Goal: Information Seeking & Learning: Learn about a topic

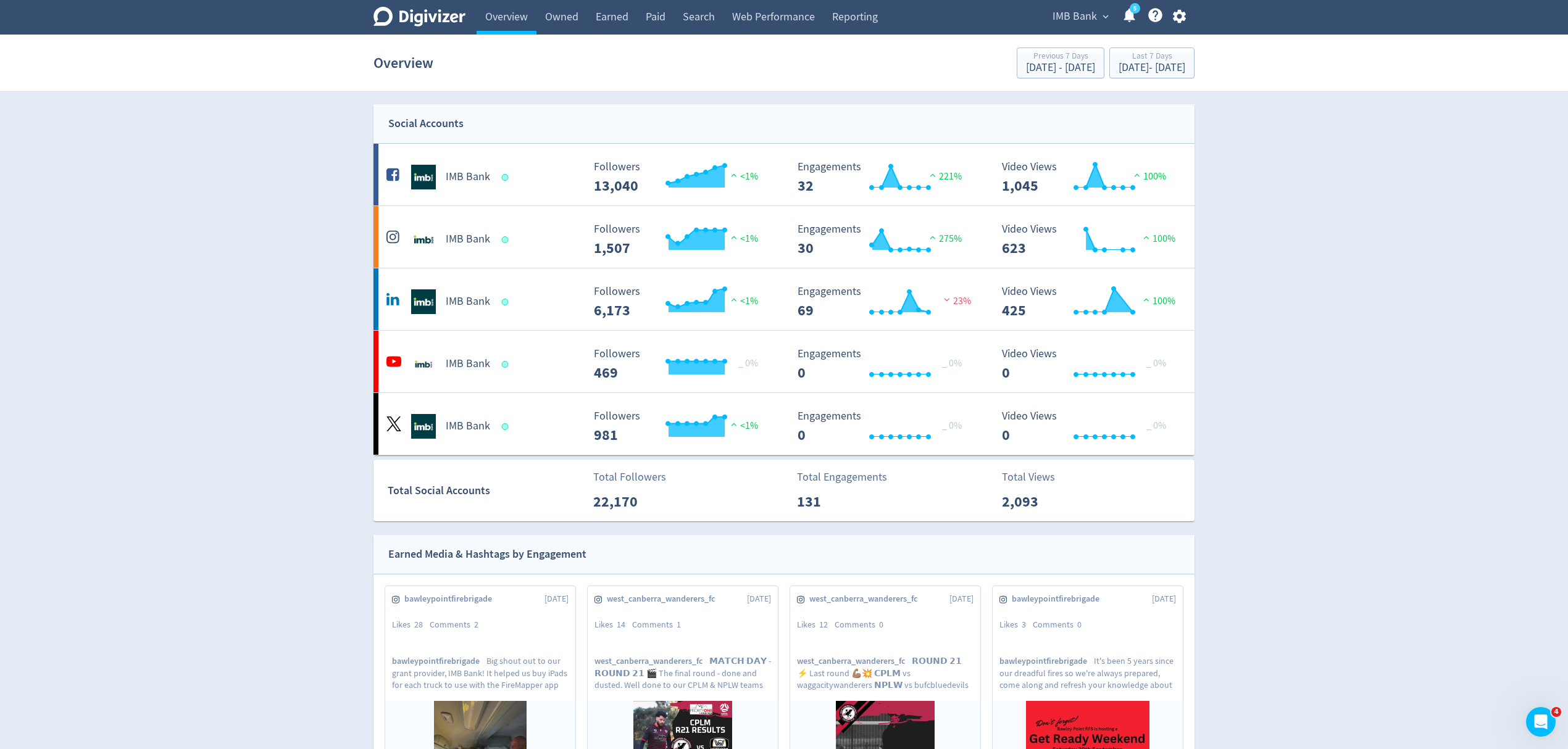
click at [1122, 42] on section "Overview Previous 7 Days Aug 21, 2025 - Aug 27, 2025 Last 7 Days Aug 28, 2025 -…" at bounding box center [784, 62] width 1568 height 57
click at [1115, 82] on div "Overview Previous 7 Days Aug 21, 2025 - Aug 27, 2025 Last 7 Days Aug 28, 2025 -…" at bounding box center [784, 63] width 821 height 39
click at [1118, 68] on div "[DATE] - [DATE]" at bounding box center [1151, 68] width 67 height 11
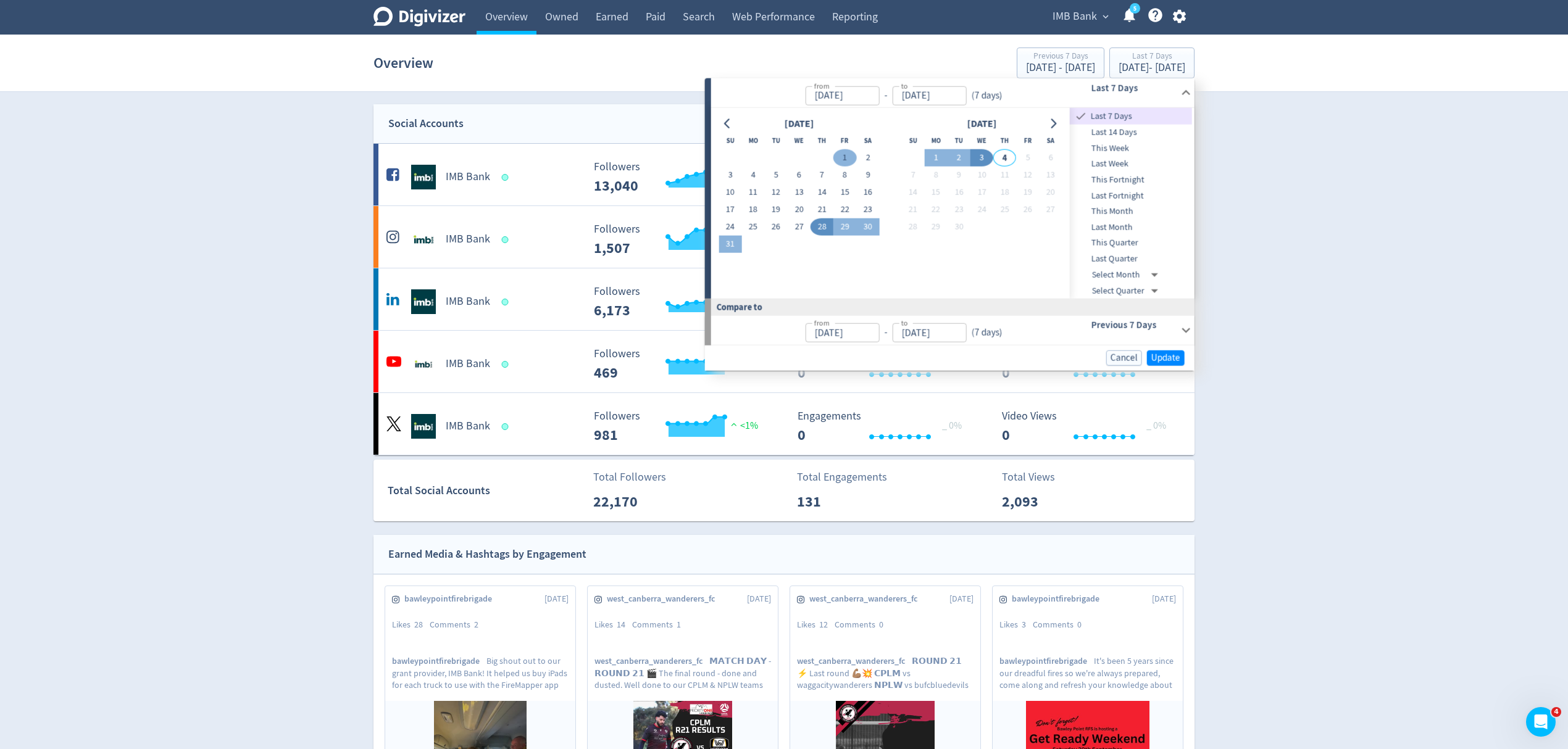
click at [840, 154] on button "1" at bounding box center [844, 158] width 23 height 17
type input "[DATE]"
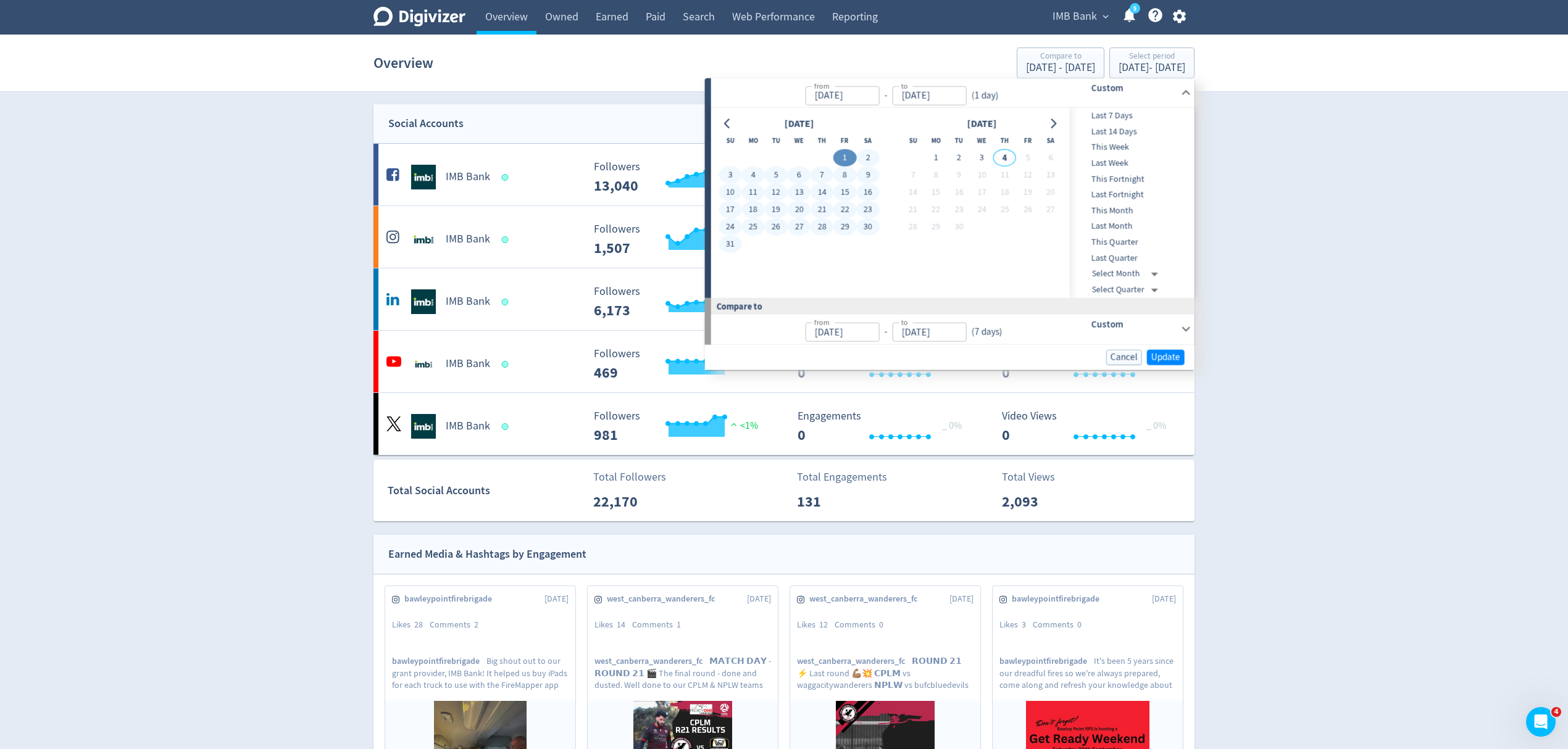
click at [719, 243] on button "31" at bounding box center [730, 245] width 23 height 17
type input "[DATE]"
click at [1176, 353] on span "Update" at bounding box center [1166, 357] width 29 height 9
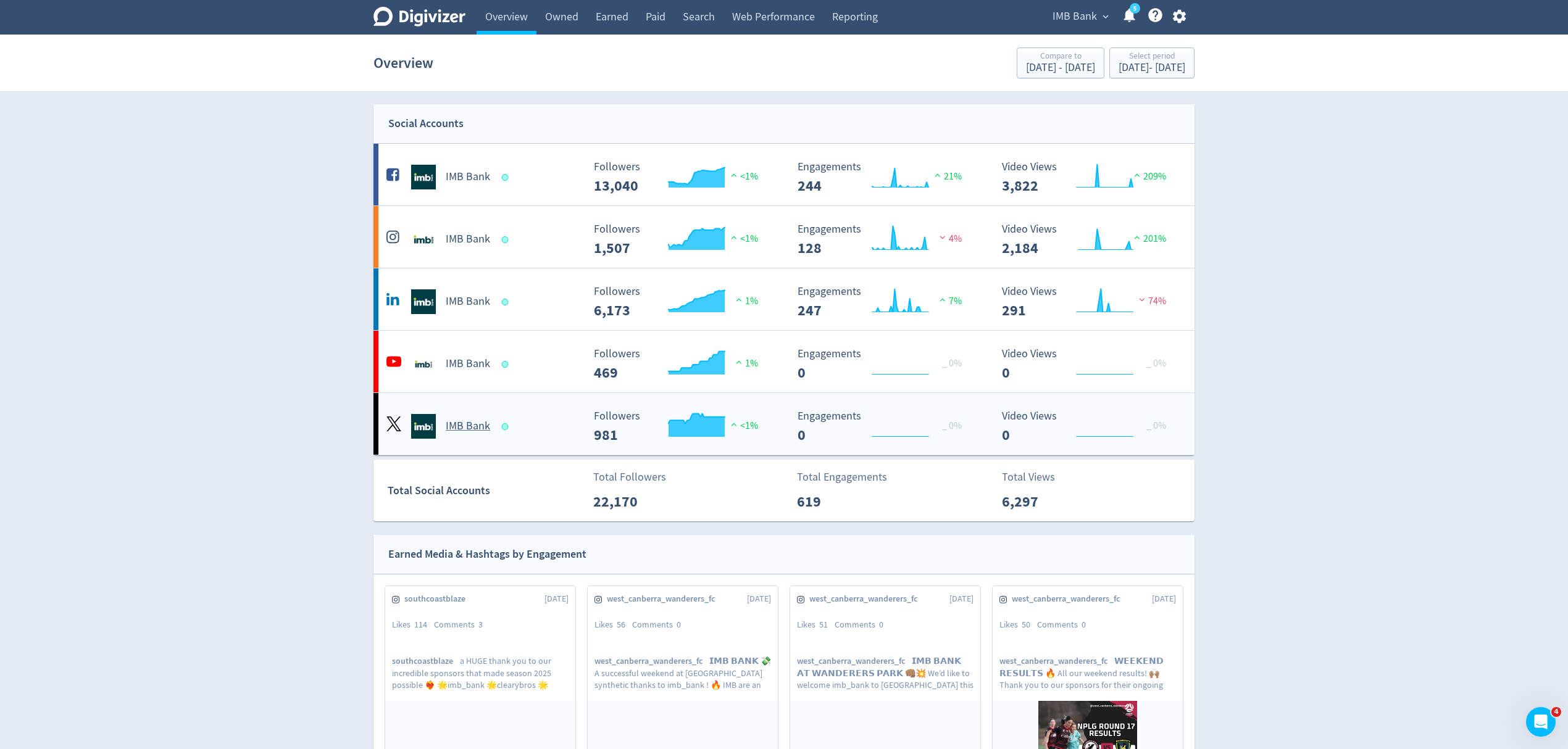
scroll to position [247, 0]
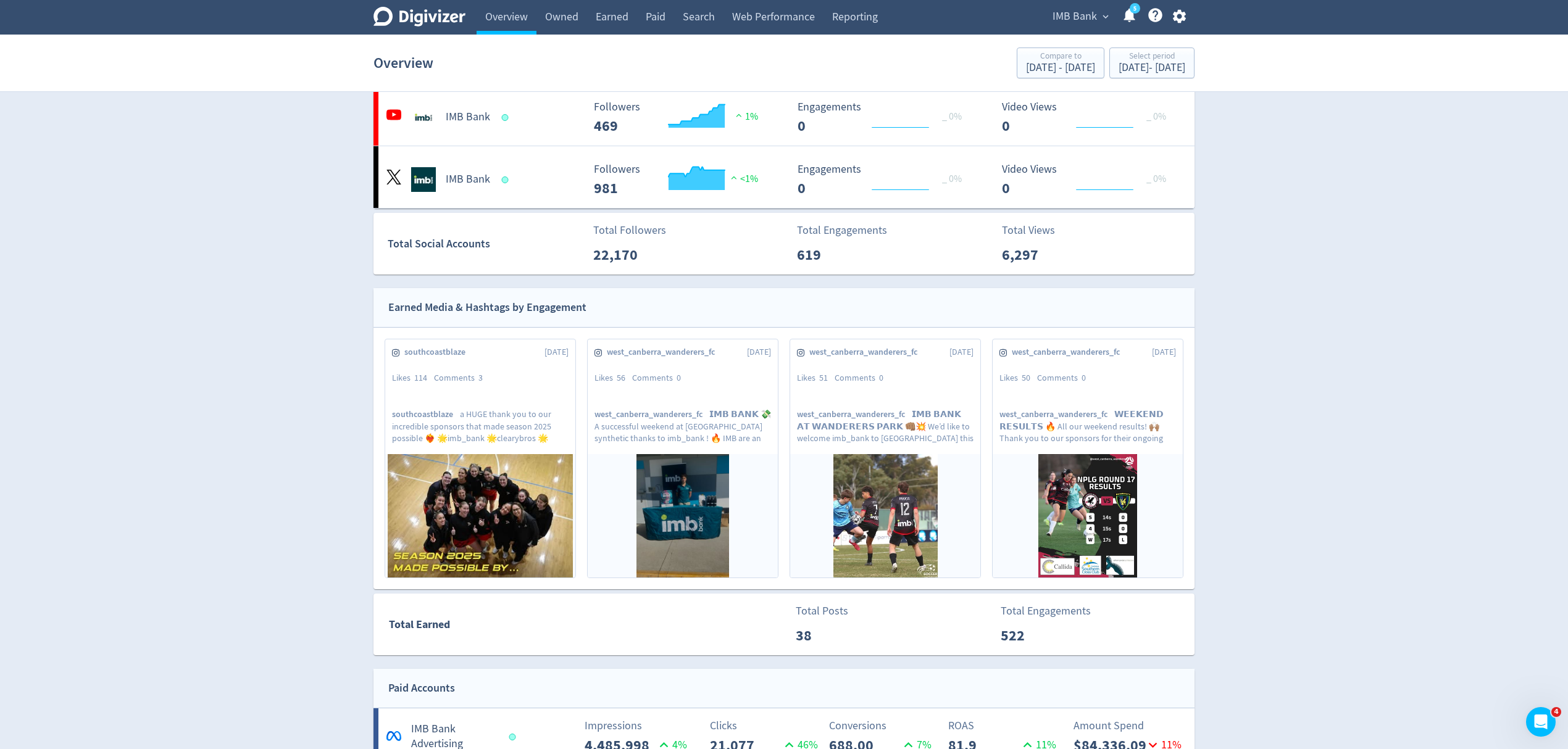
drag, startPoint x: 651, startPoint y: 12, endPoint x: 894, endPoint y: 276, distance: 358.8
click at [651, 12] on link "Paid" at bounding box center [655, 17] width 37 height 34
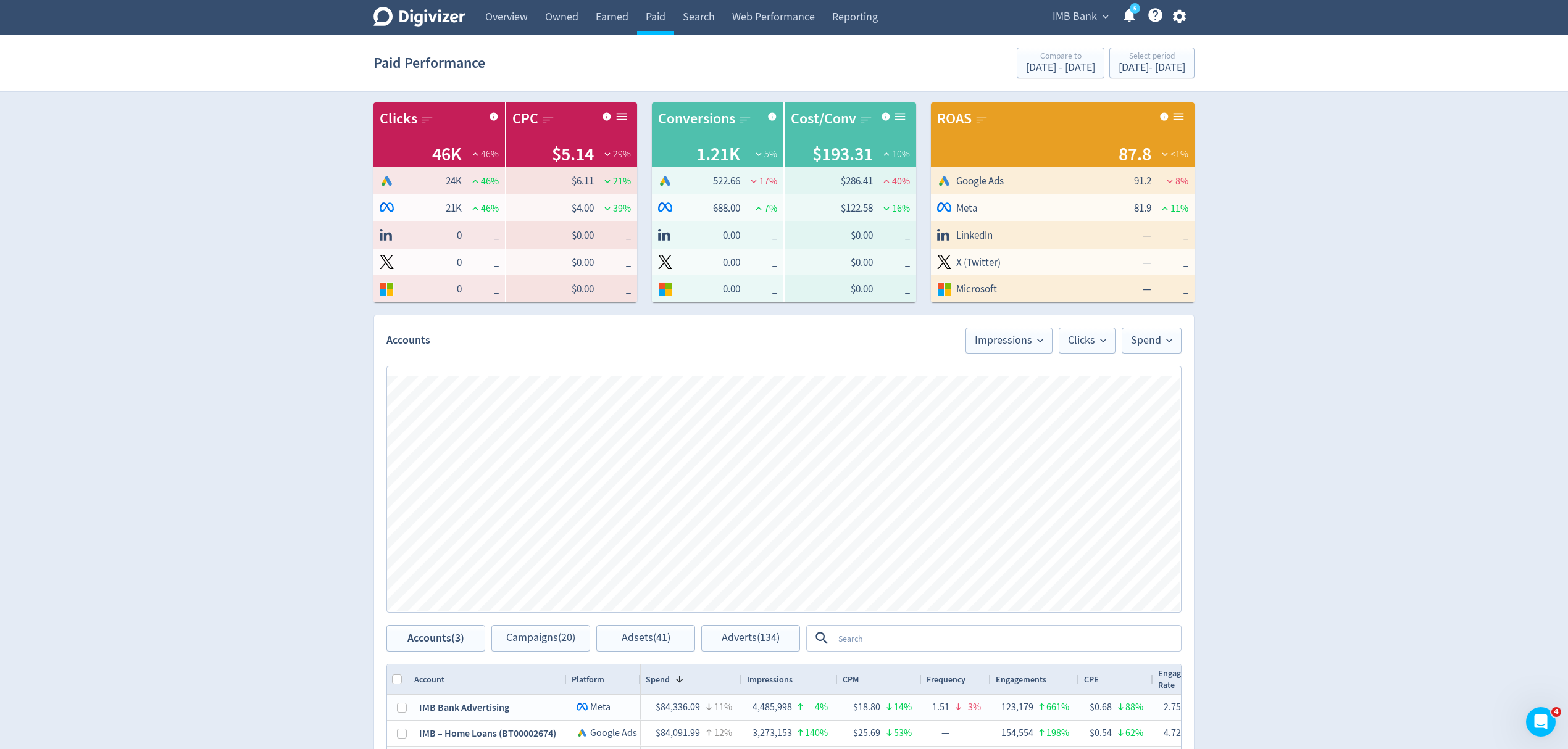
scroll to position [247, 0]
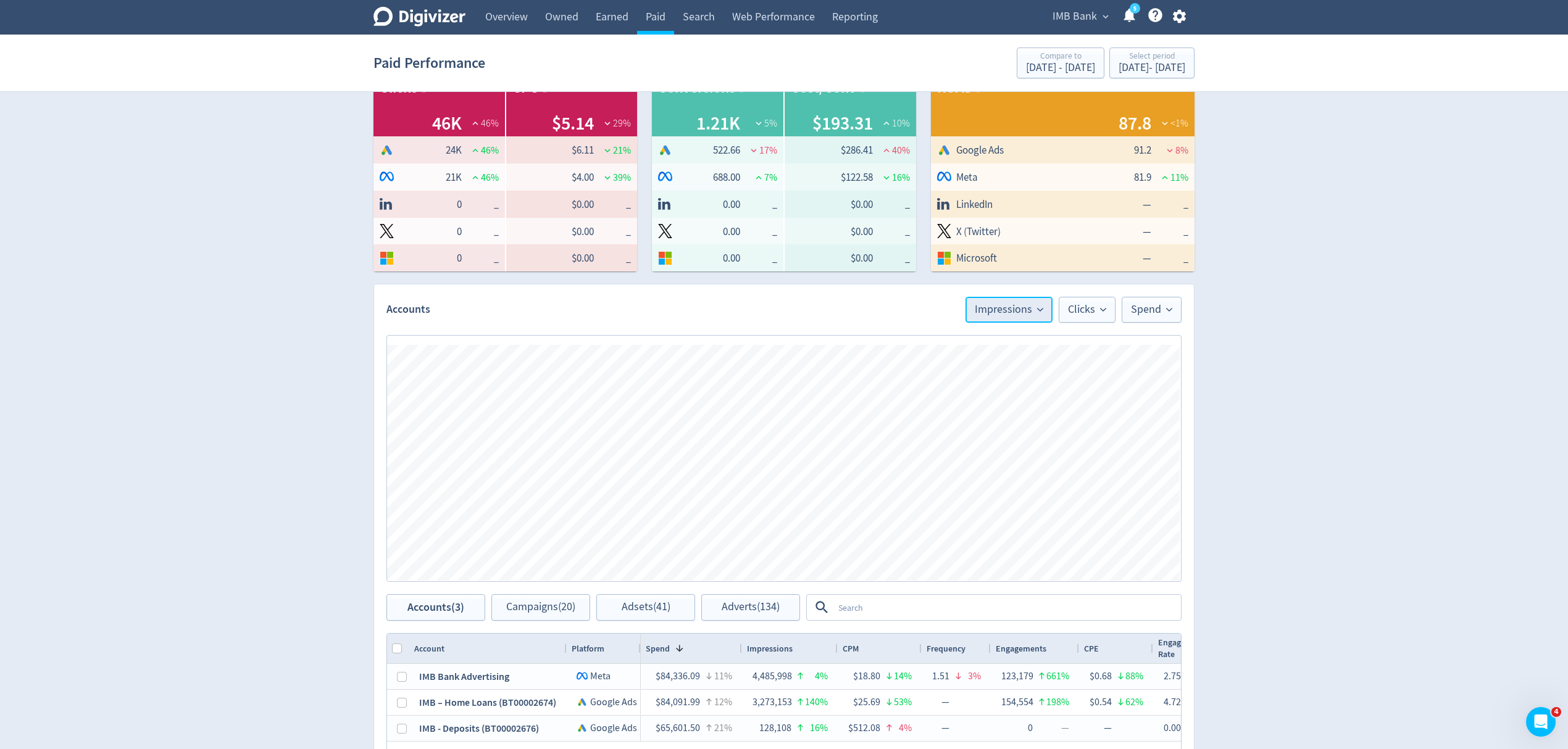
click at [1005, 309] on span "Impressions" at bounding box center [1009, 310] width 68 height 11
click at [961, 380] on li "Spend" at bounding box center [992, 380] width 119 height 28
click at [1085, 309] on span "Clicks" at bounding box center [1086, 310] width 38 height 11
click at [1062, 410] on li "Impressions" at bounding box center [1056, 408] width 119 height 28
click at [1056, 309] on span "Impressions" at bounding box center [1072, 310] width 68 height 11
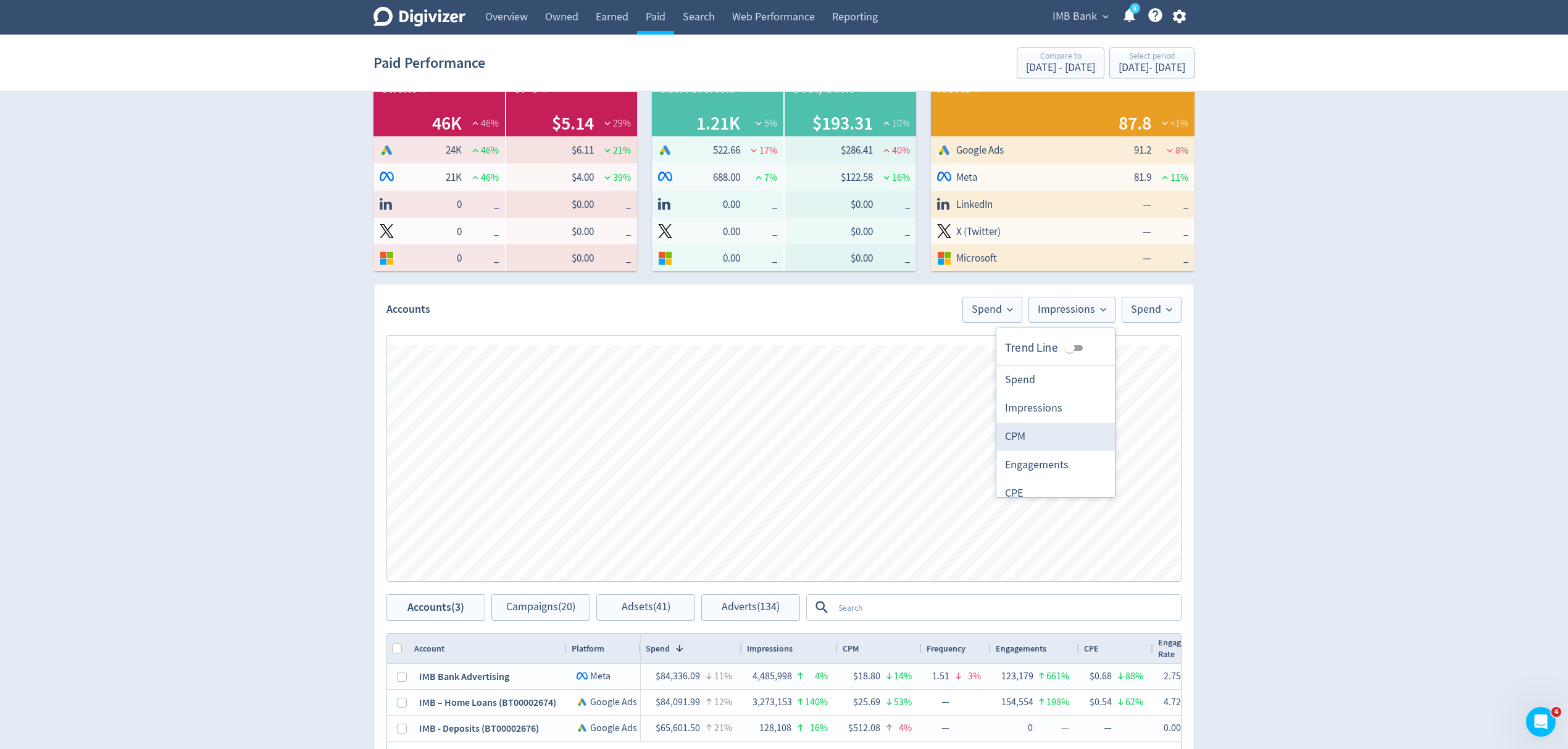
click at [1022, 438] on li "CPM" at bounding box center [1056, 436] width 119 height 28
click at [1150, 311] on span "Spend" at bounding box center [1151, 310] width 41 height 11
click at [1121, 439] on li "Impressions" at bounding box center [1121, 436] width 119 height 28
click at [997, 310] on span "Spend" at bounding box center [1002, 310] width 41 height 11
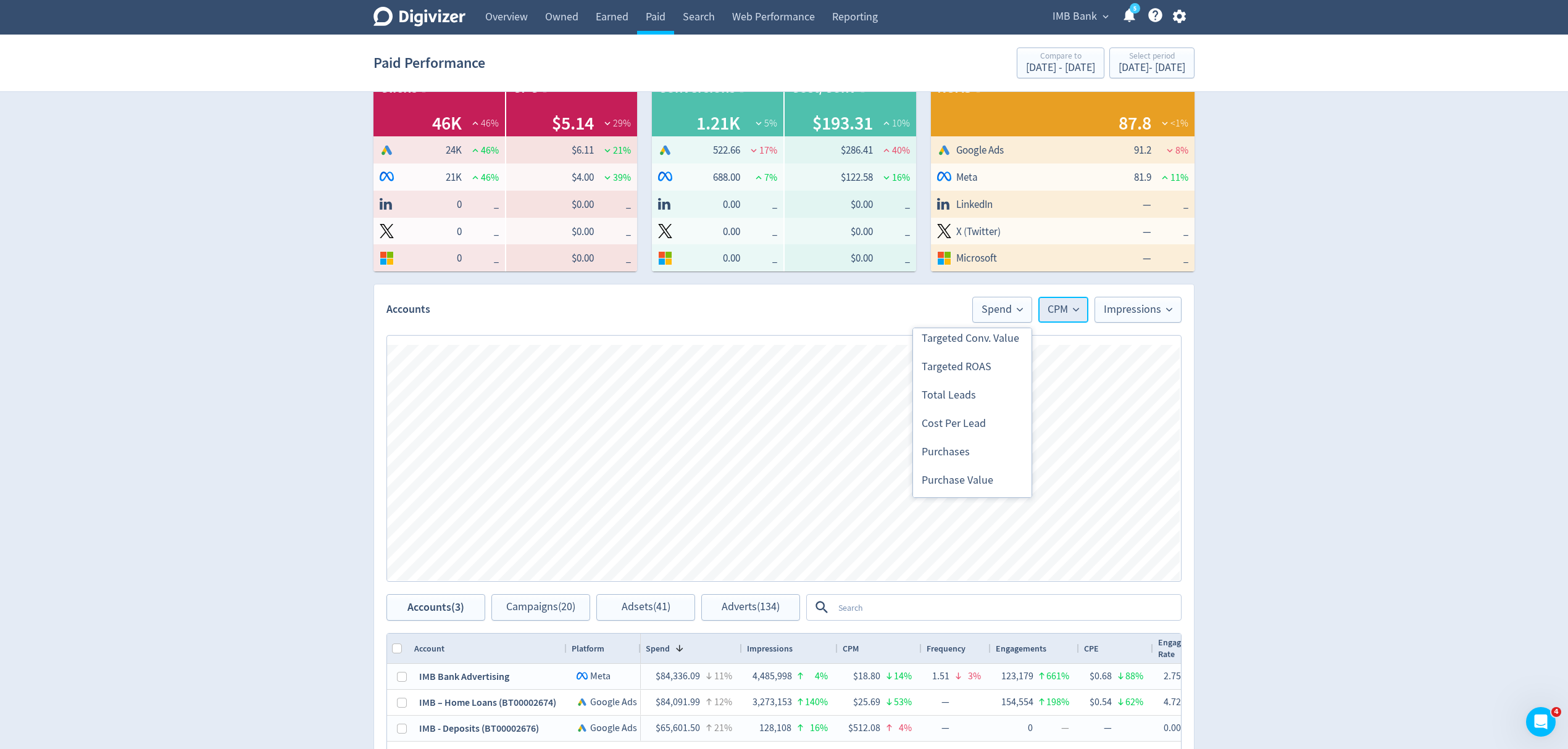
click at [1068, 307] on span "CPM" at bounding box center [1062, 310] width 32 height 11
click at [1154, 311] on span "Impressions" at bounding box center [1138, 310] width 68 height 11
click at [1131, 390] on li "No Metric" at bounding box center [1121, 380] width 119 height 28
click at [1172, 306] on button at bounding box center [1169, 310] width 25 height 26
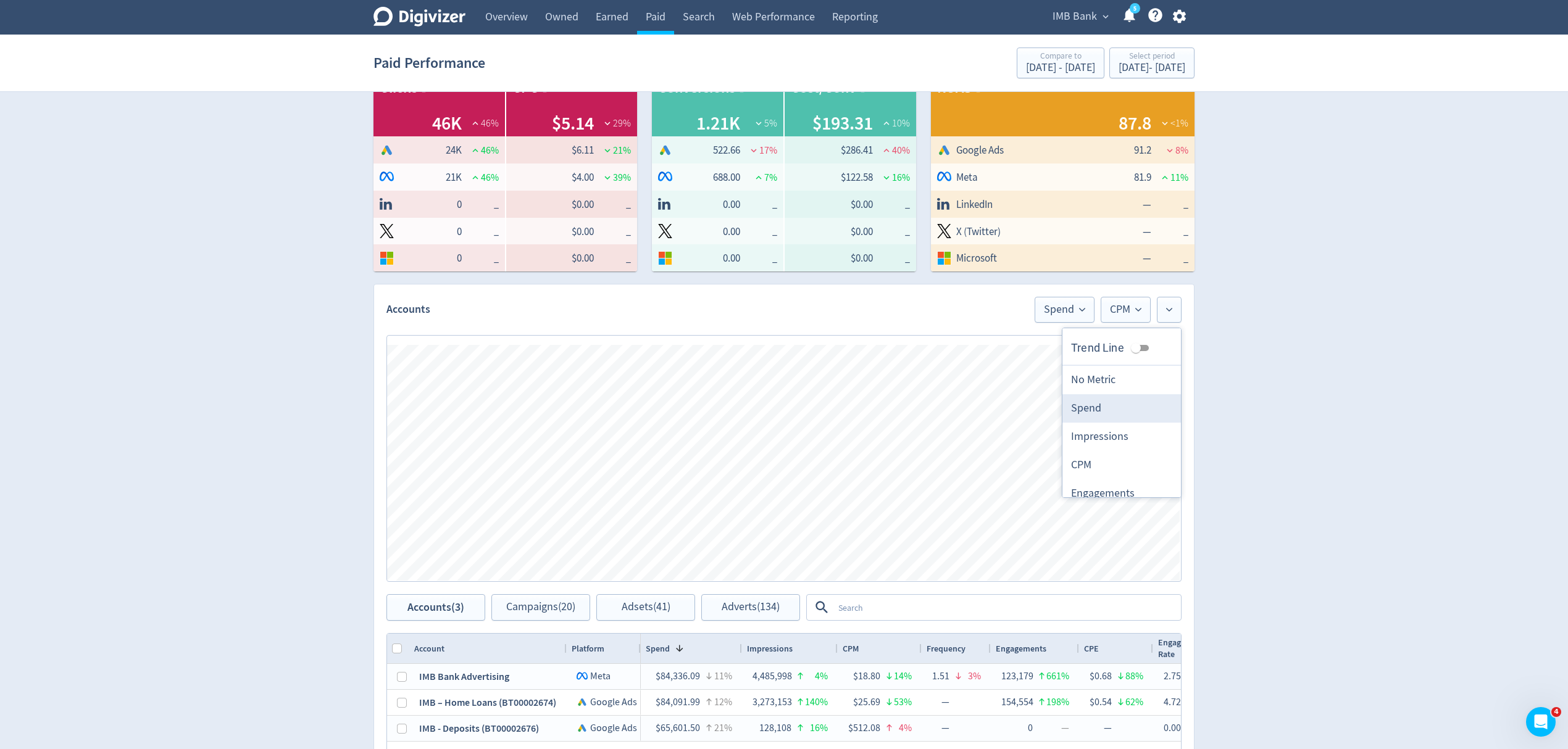
click at [1080, 421] on li "Spend" at bounding box center [1121, 408] width 119 height 28
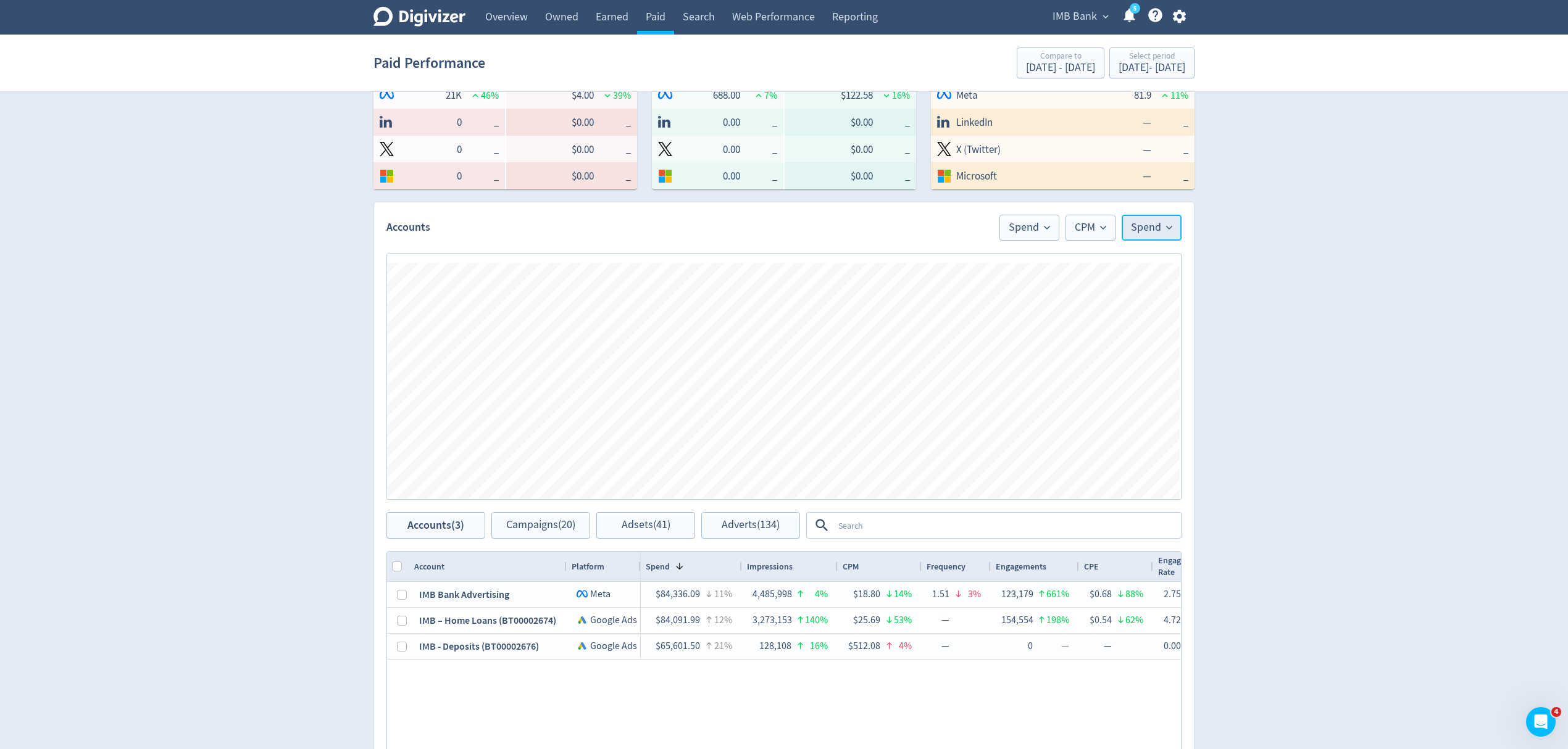
click at [1161, 225] on span "Spend" at bounding box center [1151, 227] width 41 height 11
click at [1109, 348] on li "Impressions" at bounding box center [1121, 354] width 119 height 28
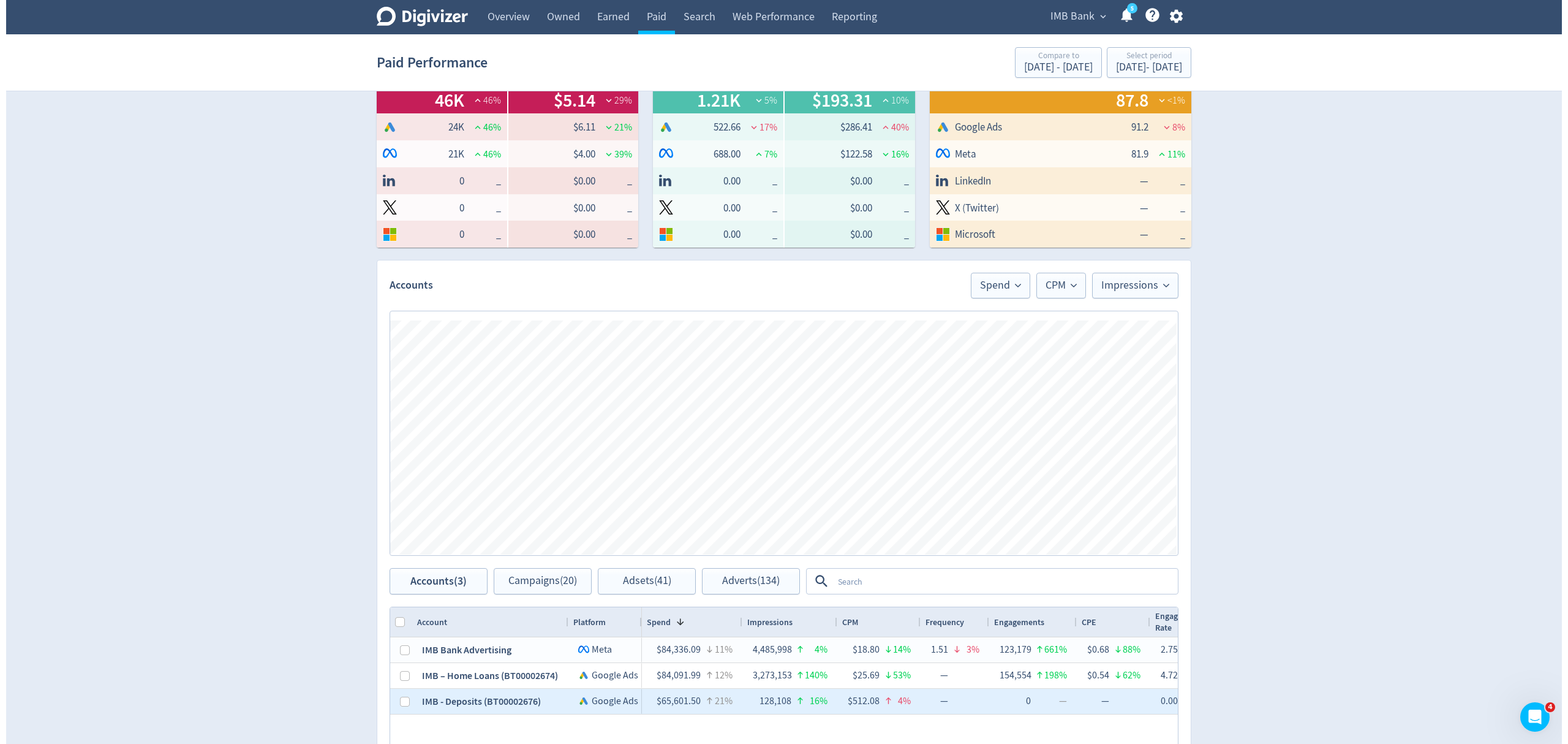
scroll to position [245, 0]
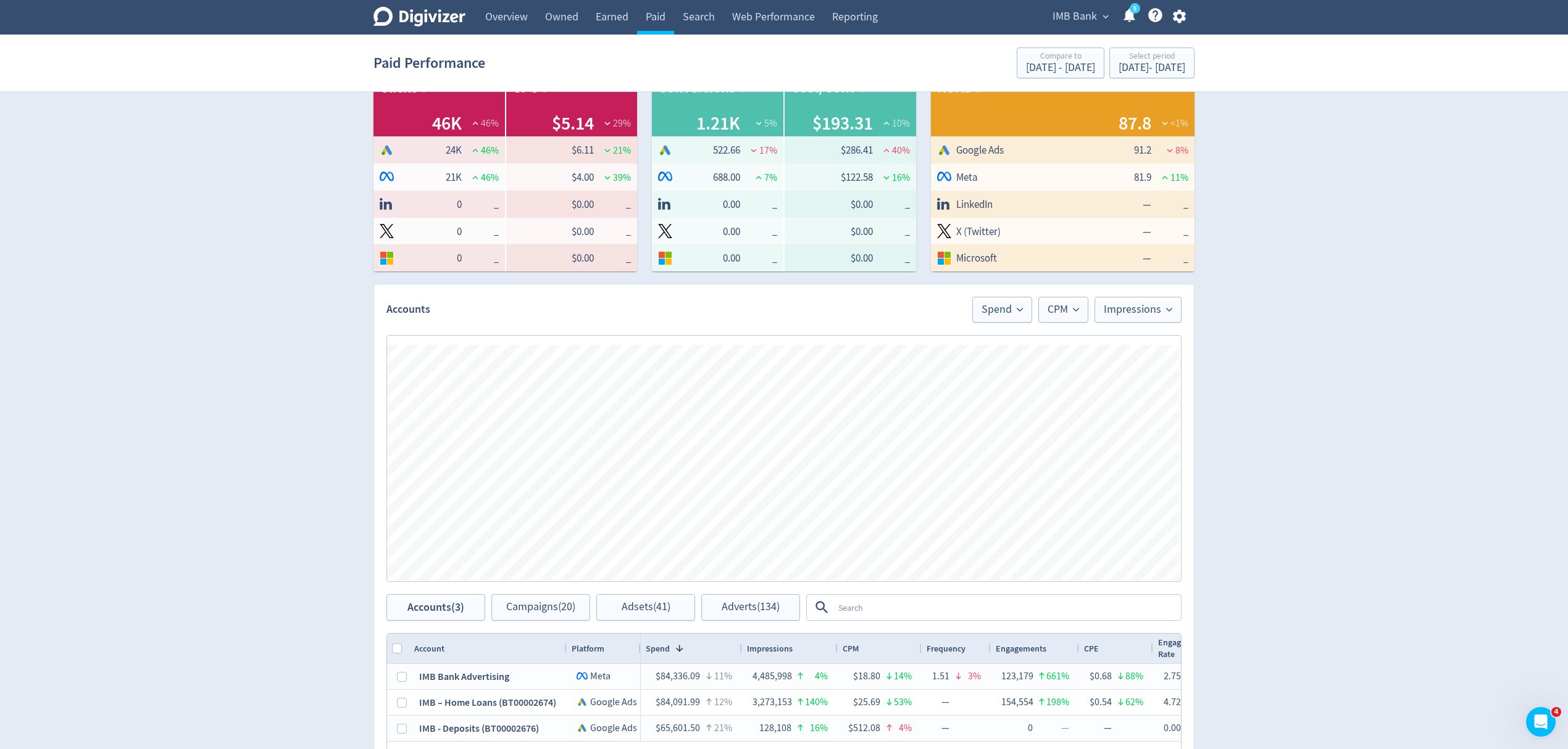
click at [1178, 11] on icon "button" at bounding box center [1178, 17] width 13 height 14
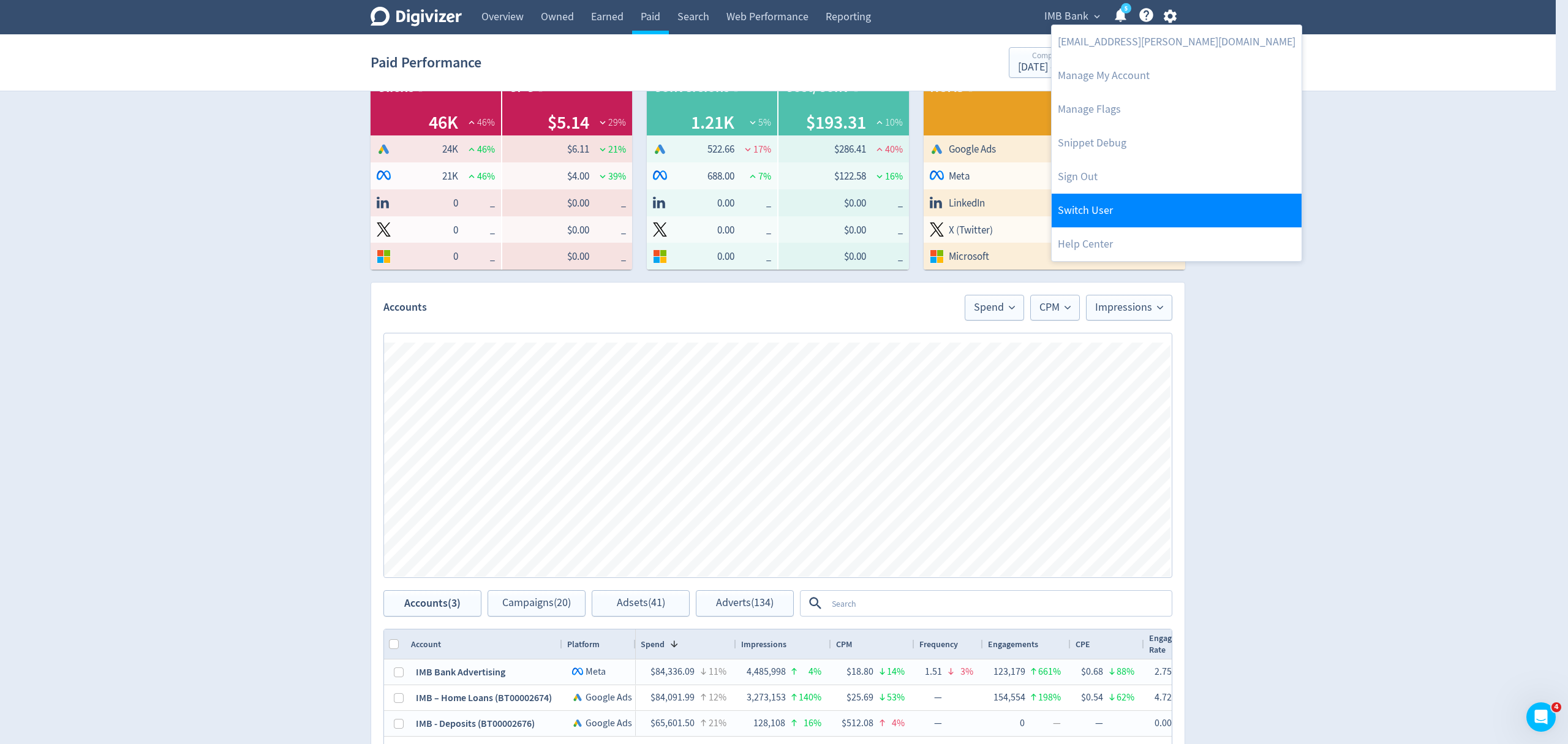
click at [1105, 211] on link "Switch User" at bounding box center [1177, 211] width 250 height 34
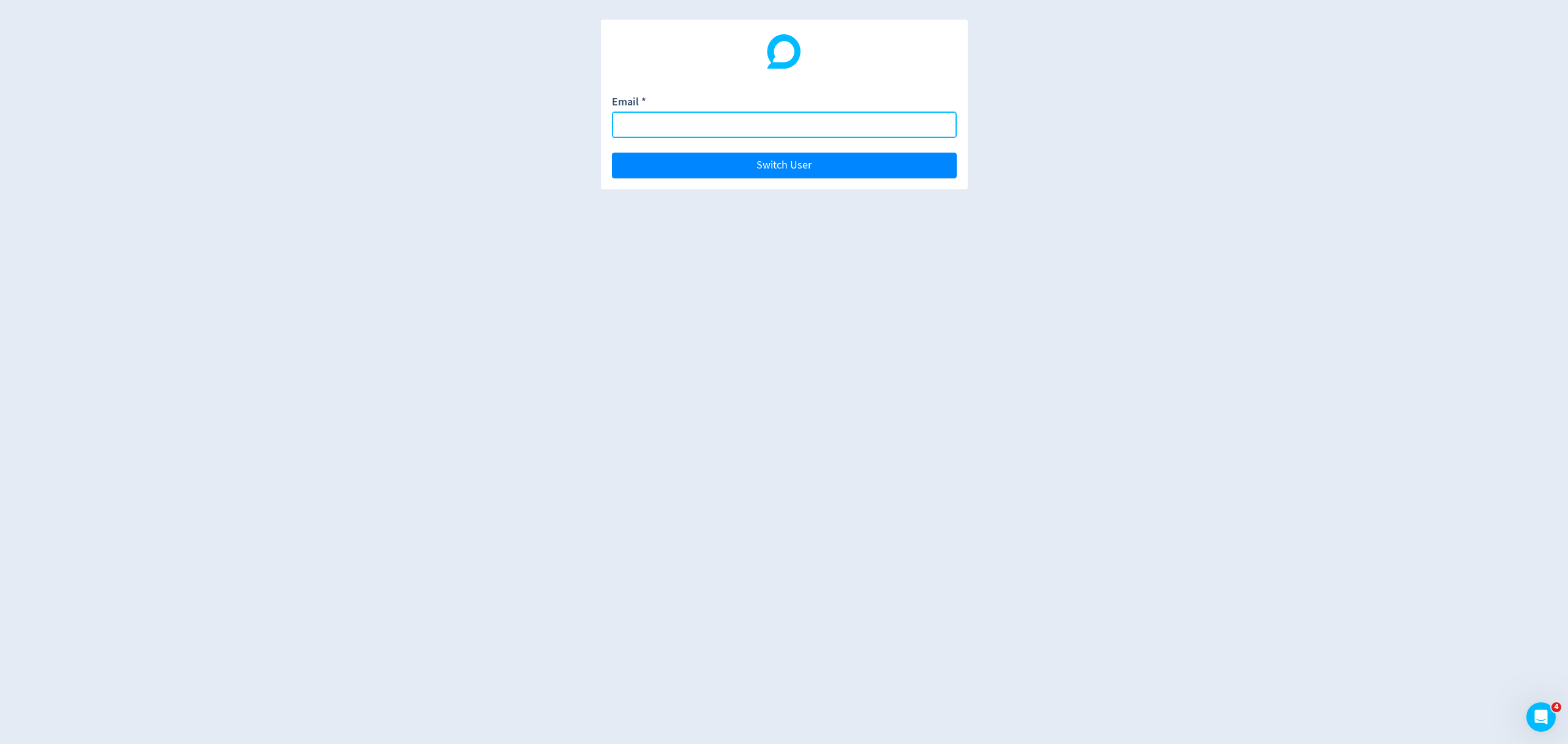
click at [644, 128] on input "Email *" at bounding box center [784, 124] width 345 height 26
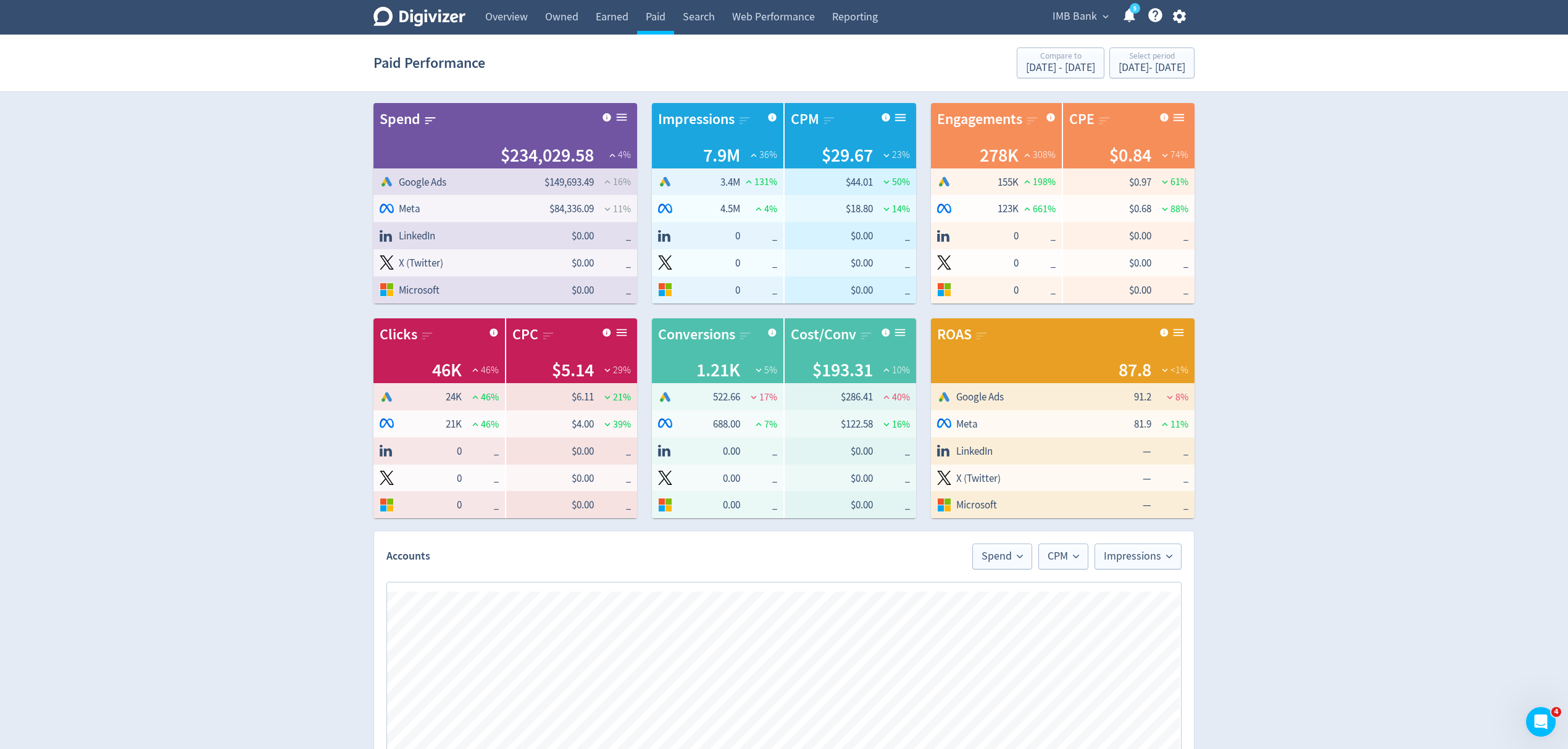
scroll to position [329, 0]
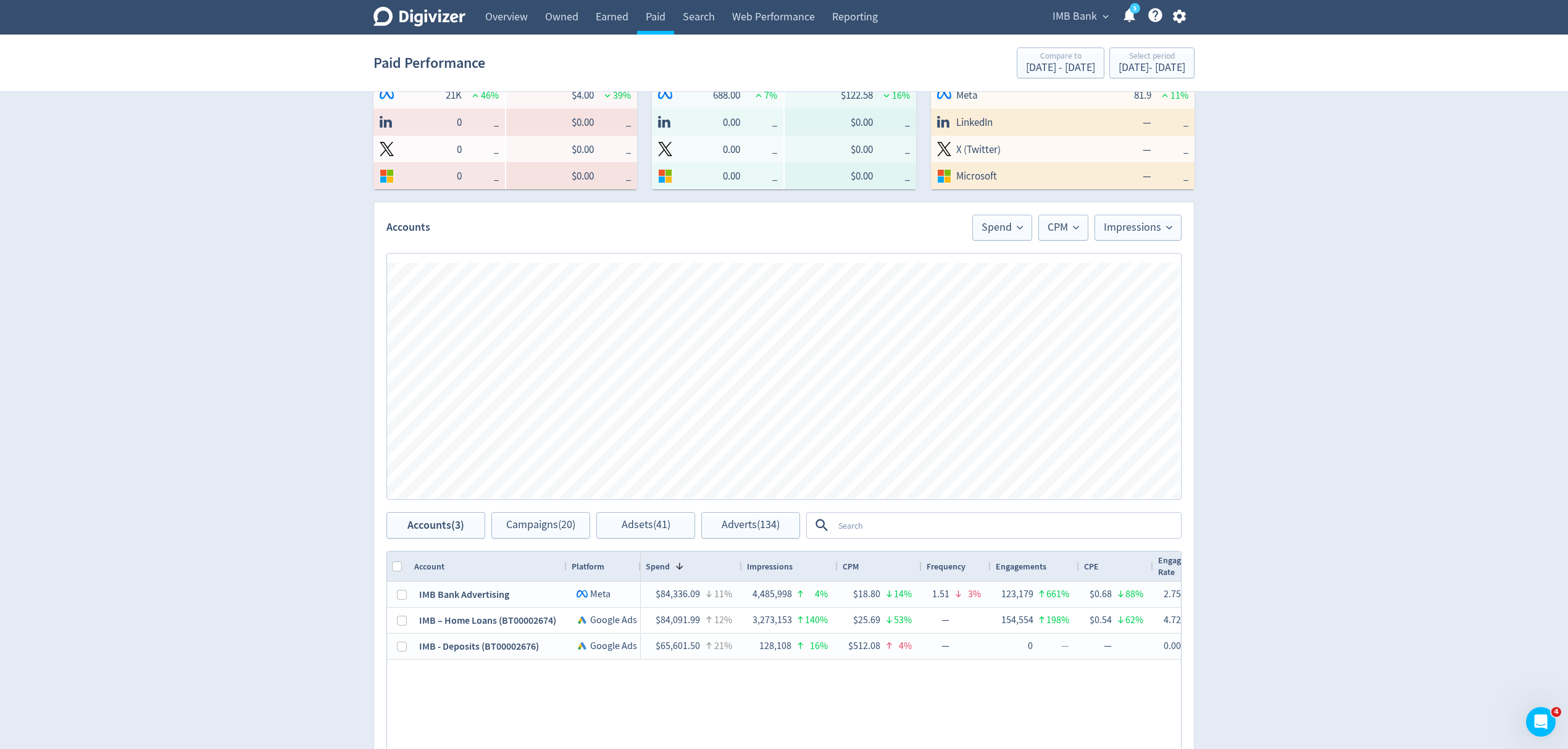
click at [1073, 18] on span "IMB Bank" at bounding box center [1074, 16] width 44 height 20
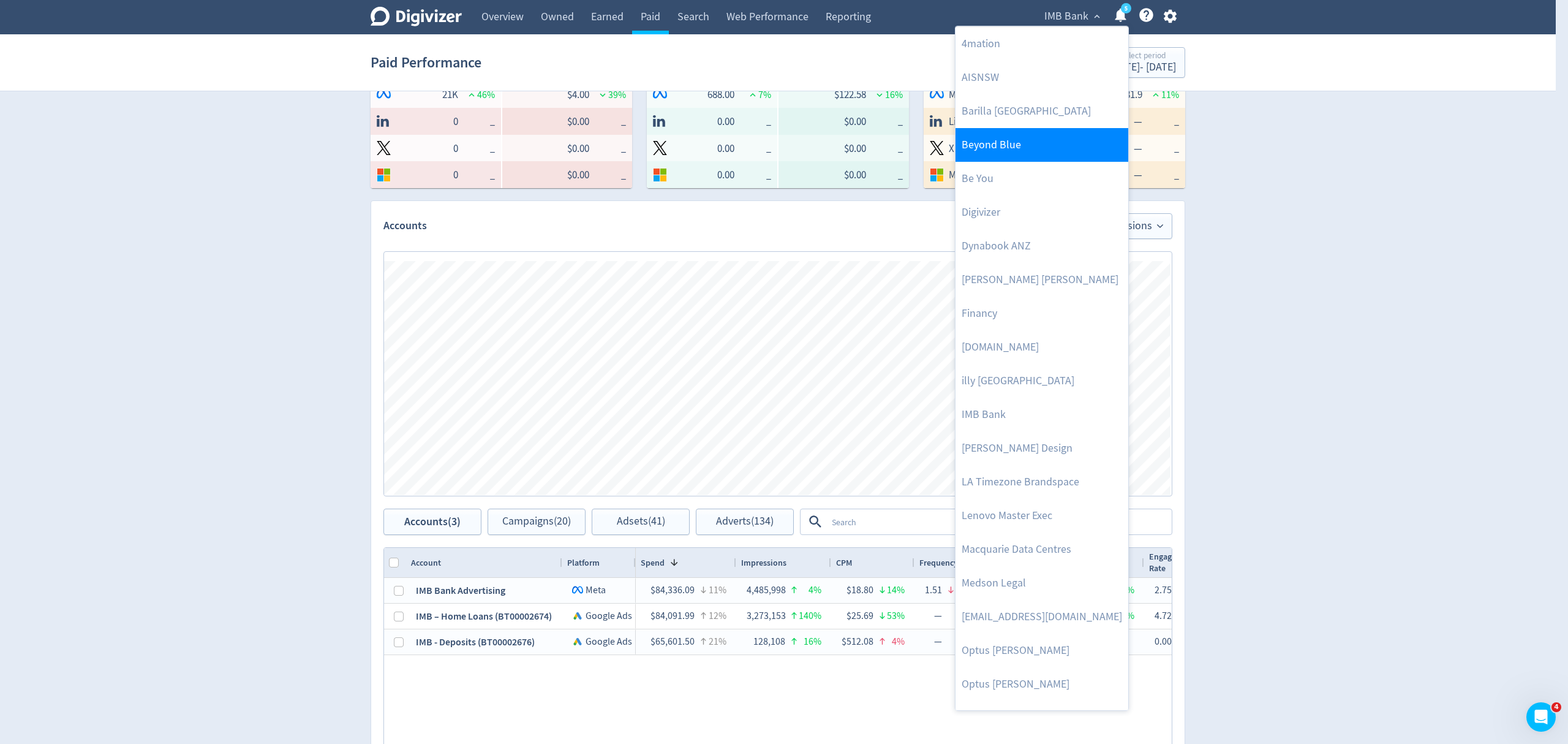
click at [1035, 138] on link "Beyond Blue" at bounding box center [1042, 145] width 172 height 34
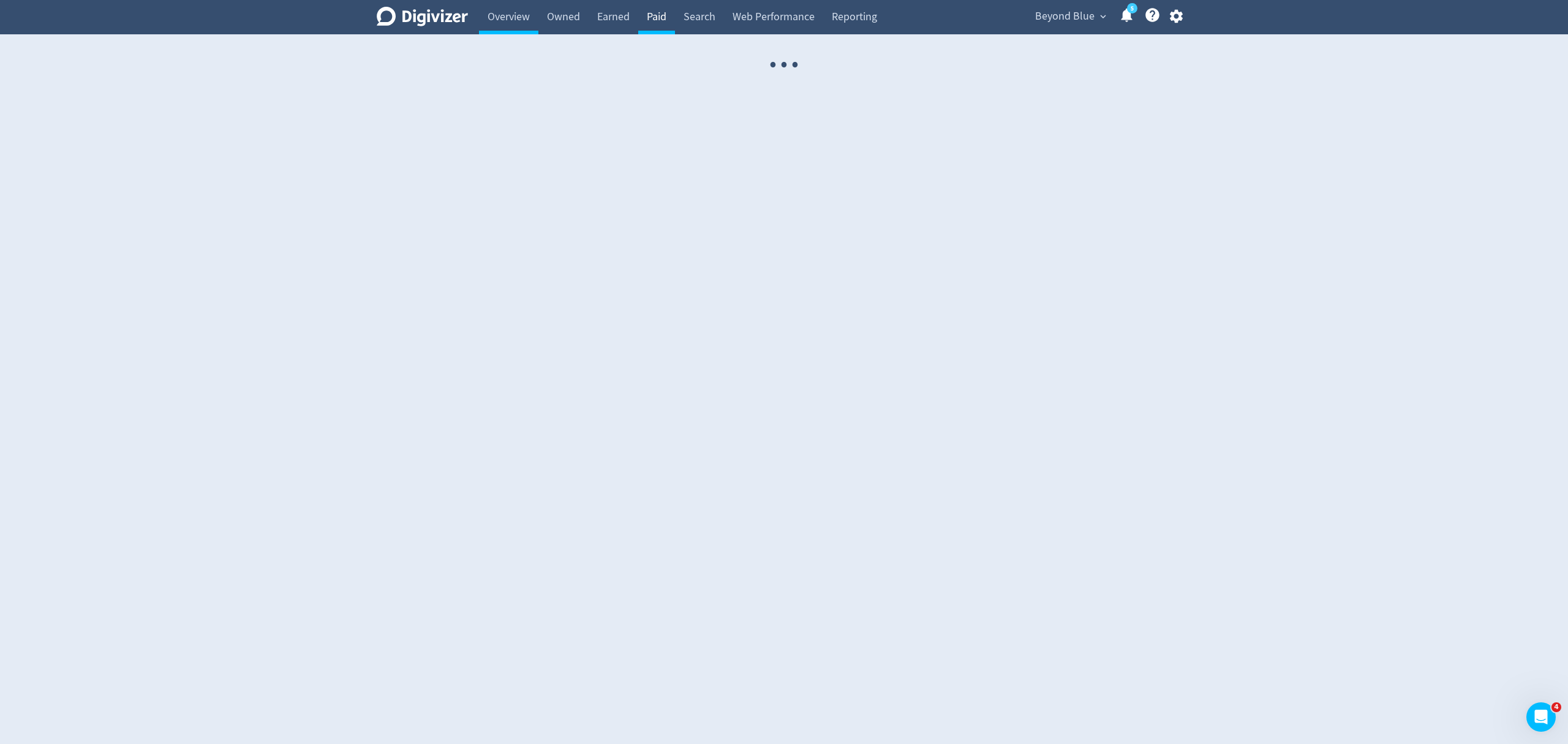
click at [655, 19] on link "Paid" at bounding box center [656, 17] width 37 height 34
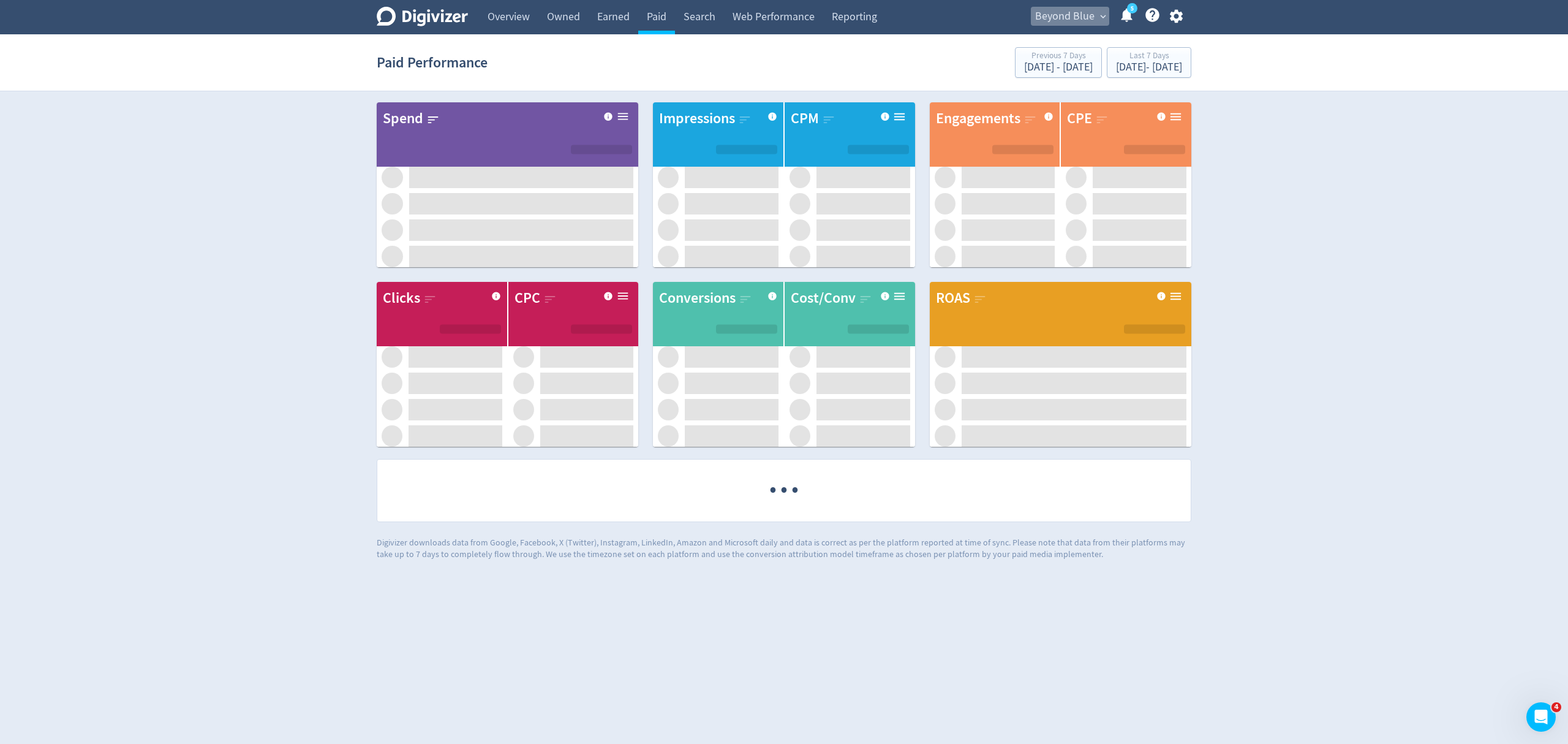
click at [1050, 15] on span "Beyond Blue" at bounding box center [1065, 16] width 59 height 20
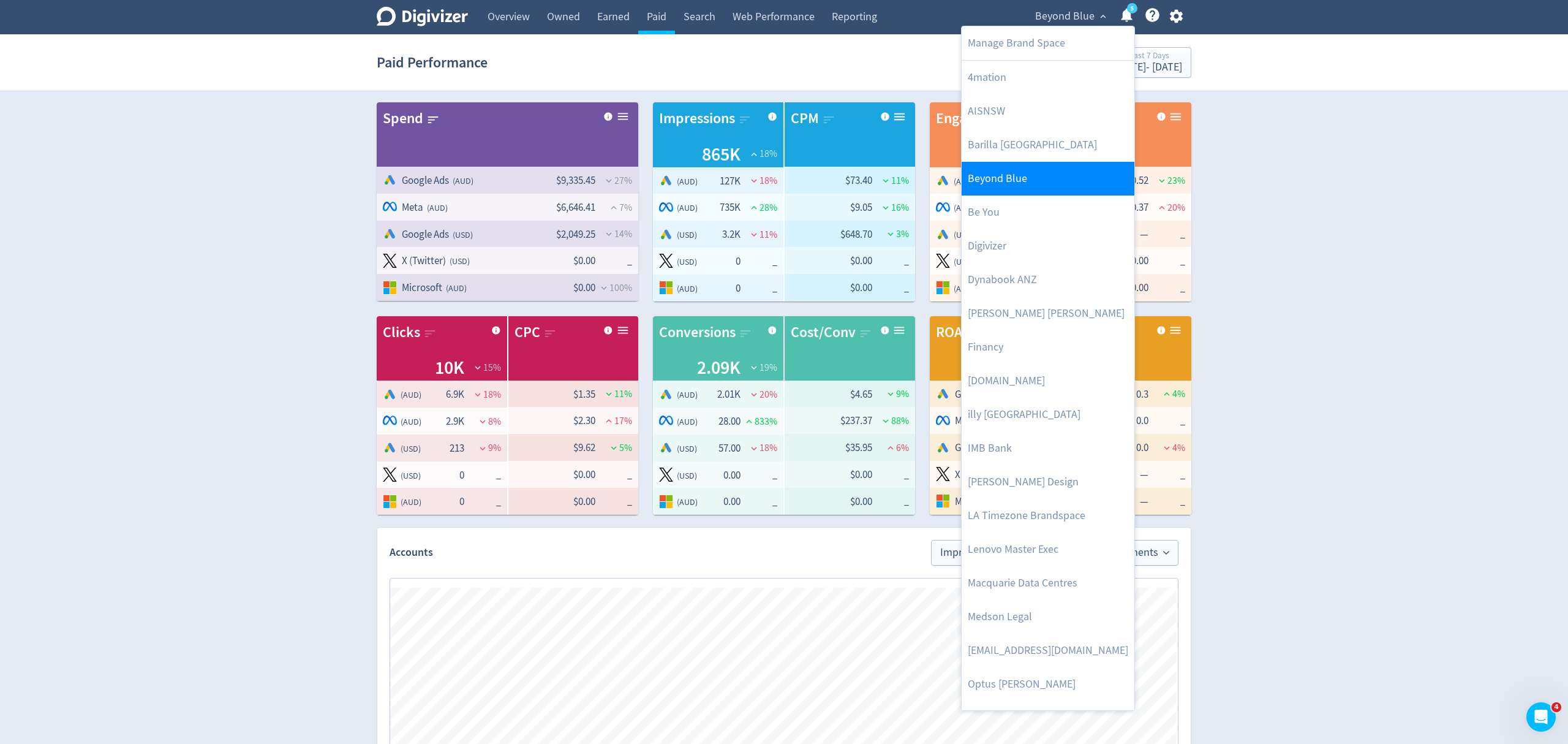
click at [1020, 174] on link "Beyond Blue" at bounding box center [1048, 178] width 172 height 34
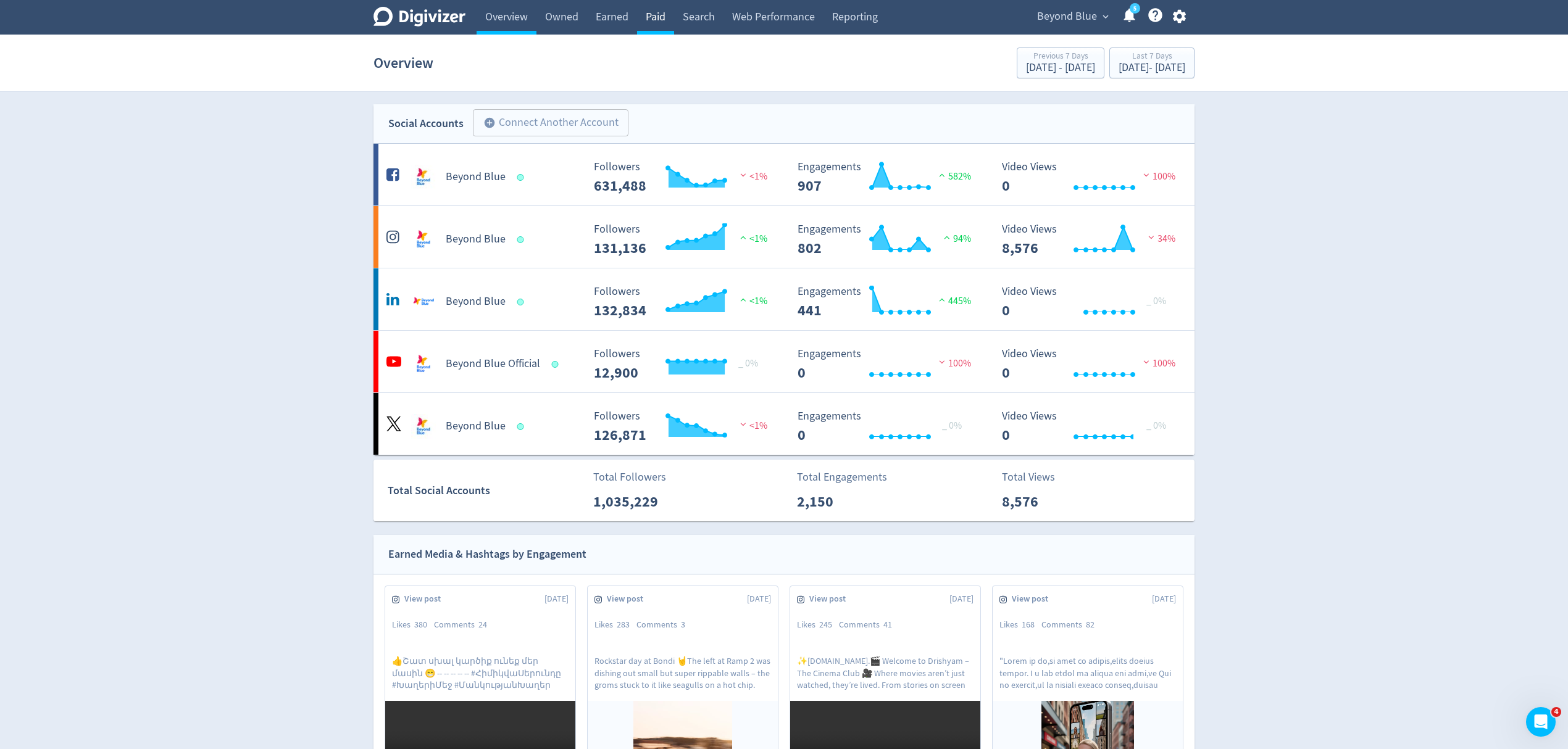
click at [655, 19] on link "Paid" at bounding box center [655, 17] width 37 height 34
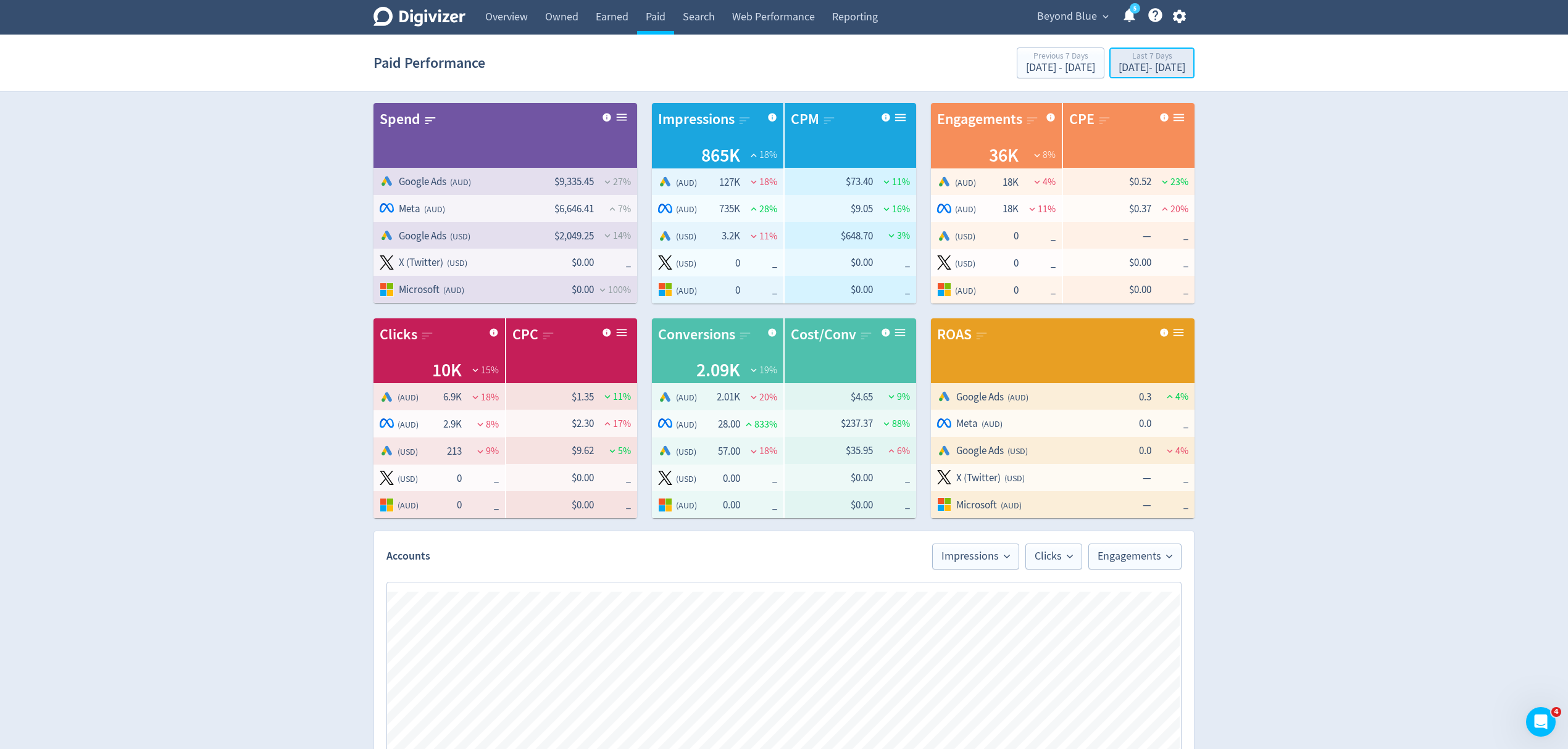
click at [1124, 62] on div "Last 7 Days" at bounding box center [1151, 57] width 67 height 10
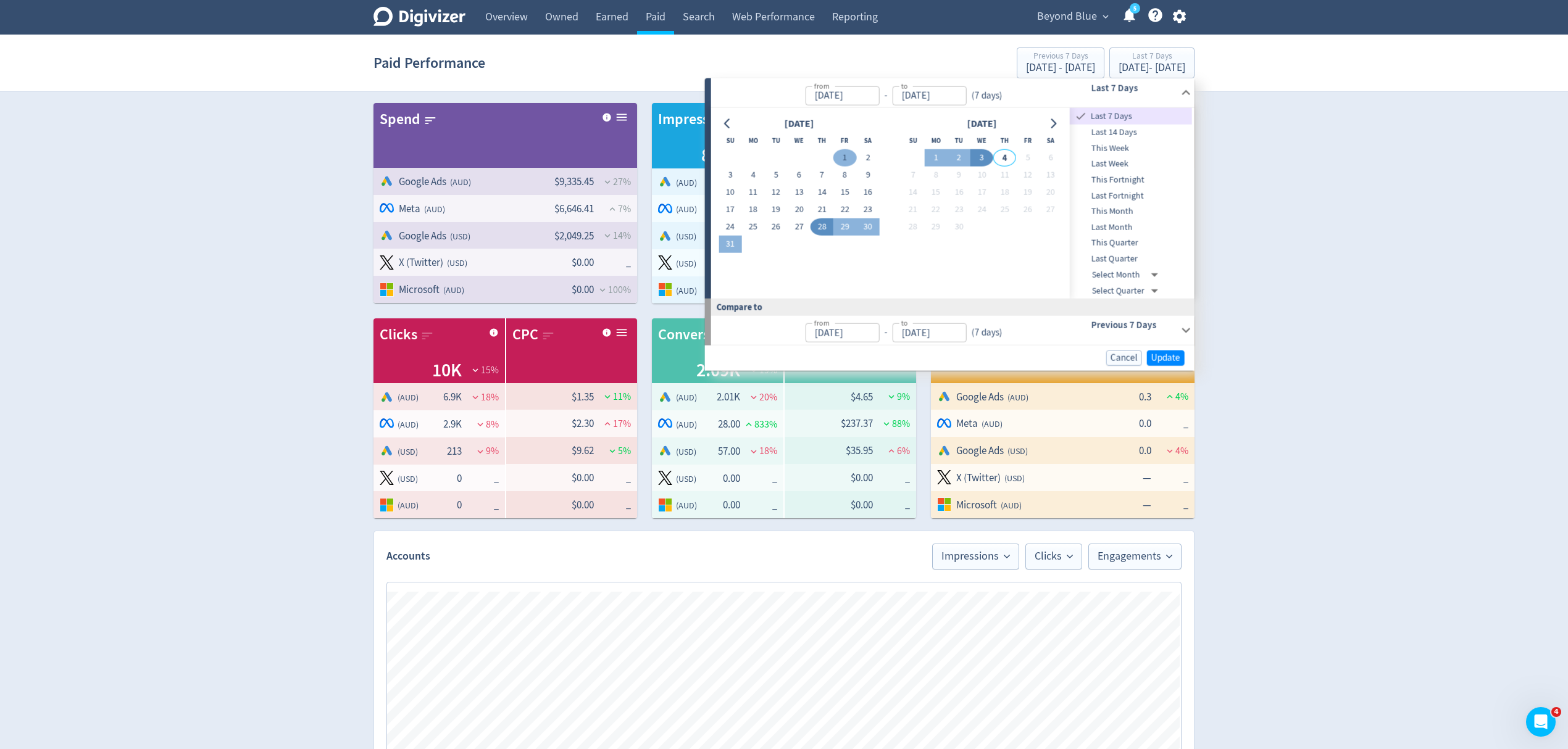
click at [845, 158] on button "1" at bounding box center [844, 158] width 23 height 17
type input "Aug 01, 2025"
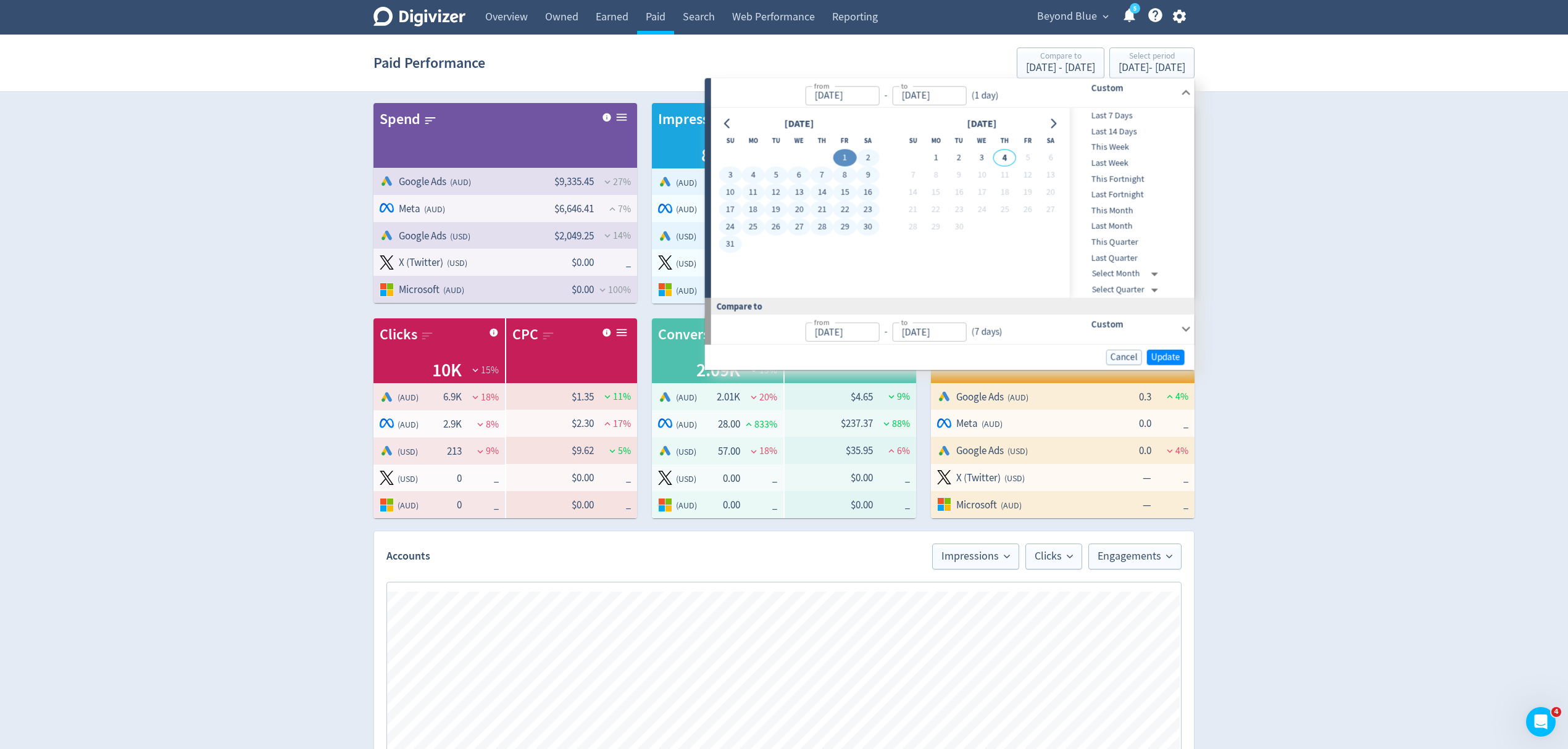
click at [729, 247] on button "31" at bounding box center [730, 245] width 23 height 17
type input "[DATE]"
type input "Jul 01, 2025"
type input "[DATE]"
click at [1156, 356] on span "Update" at bounding box center [1166, 357] width 29 height 9
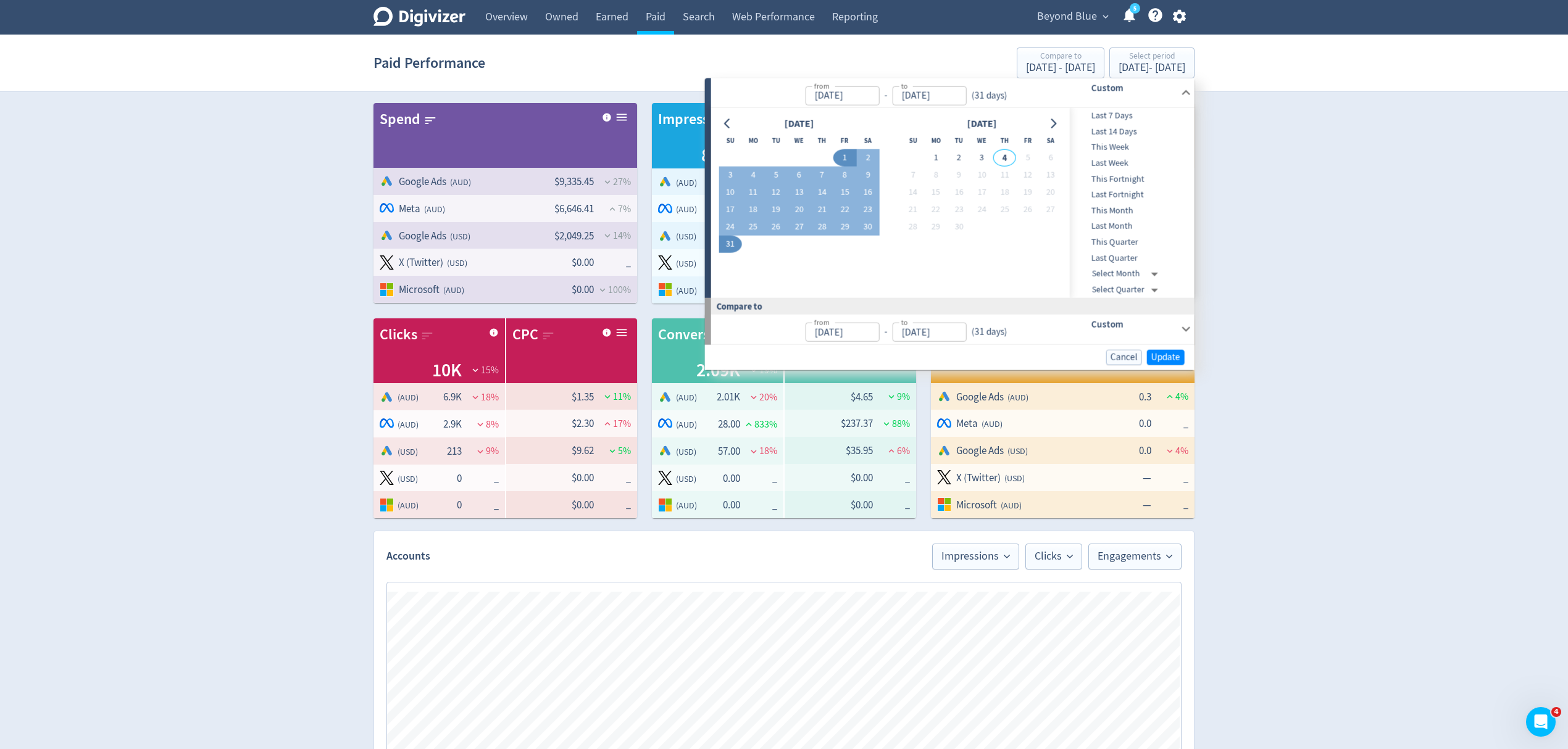
click at [1174, 357] on div "ROAS" at bounding box center [1062, 351] width 263 height 65
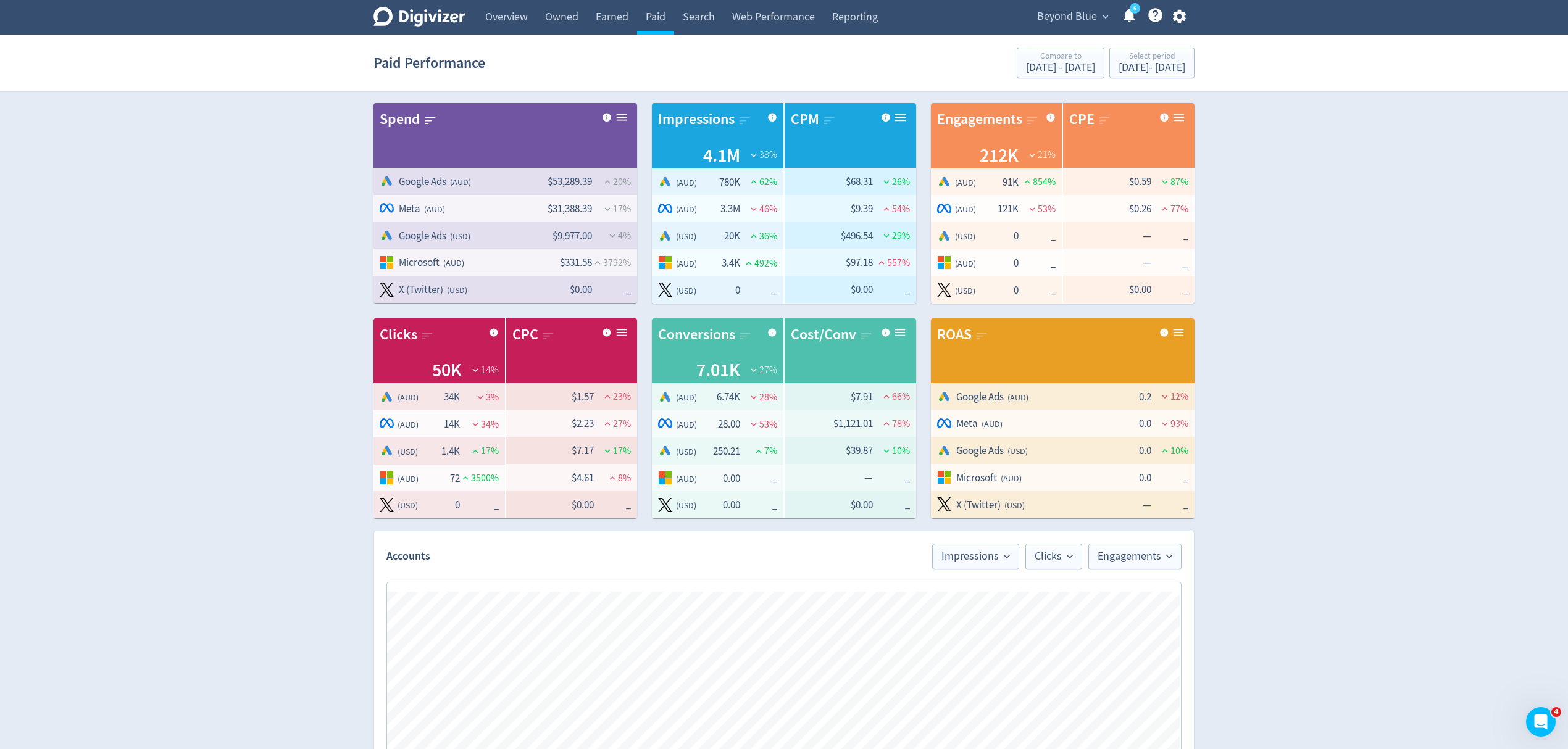
scroll to position [329, 0]
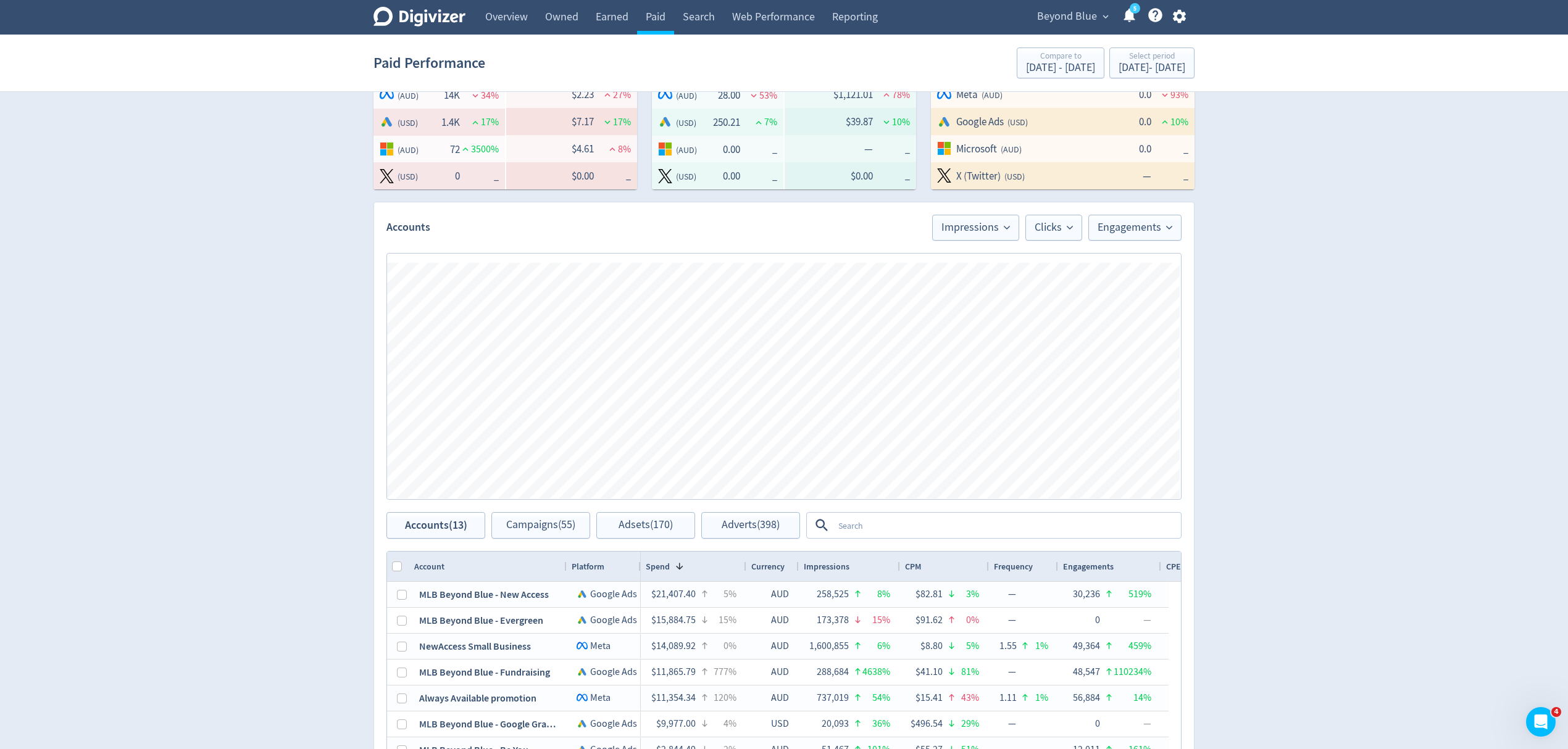
scroll to position [329, 0]
click at [985, 229] on span "Impressions" at bounding box center [975, 227] width 68 height 11
click at [1056, 222] on span "Clicks" at bounding box center [1053, 227] width 38 height 11
click at [1137, 222] on span "Engagements" at bounding box center [1134, 227] width 74 height 11
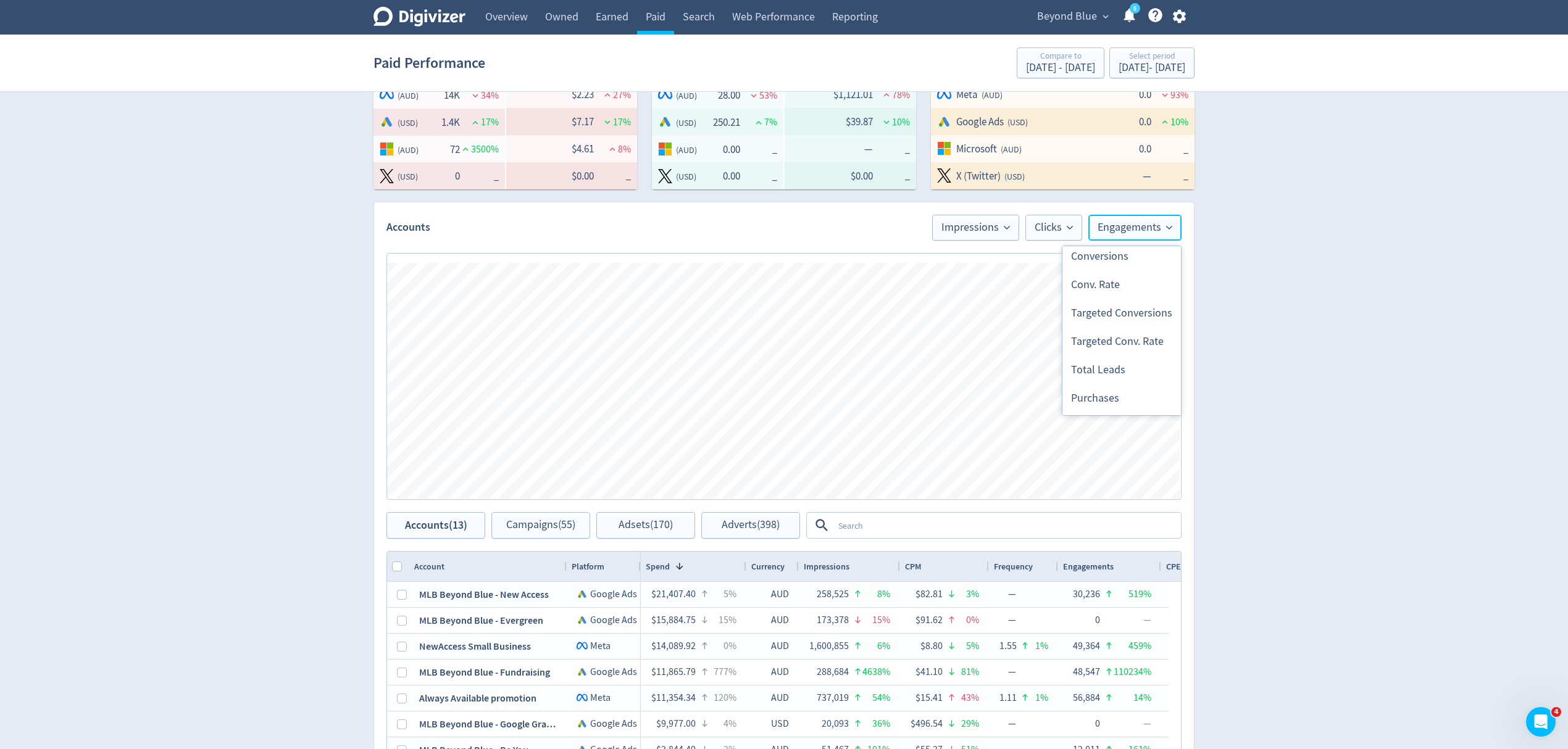
scroll to position [0, 0]
click at [1274, 327] on div "Digivizer Logo Mark Digivizer Logo Overview Owned Earned Paid Search Web Perfor…" at bounding box center [784, 310] width 1568 height 1277
drag, startPoint x: 510, startPoint y: 13, endPoint x: 1228, endPoint y: 260, distance: 759.3
click at [509, 13] on link "Overview" at bounding box center [506, 17] width 60 height 34
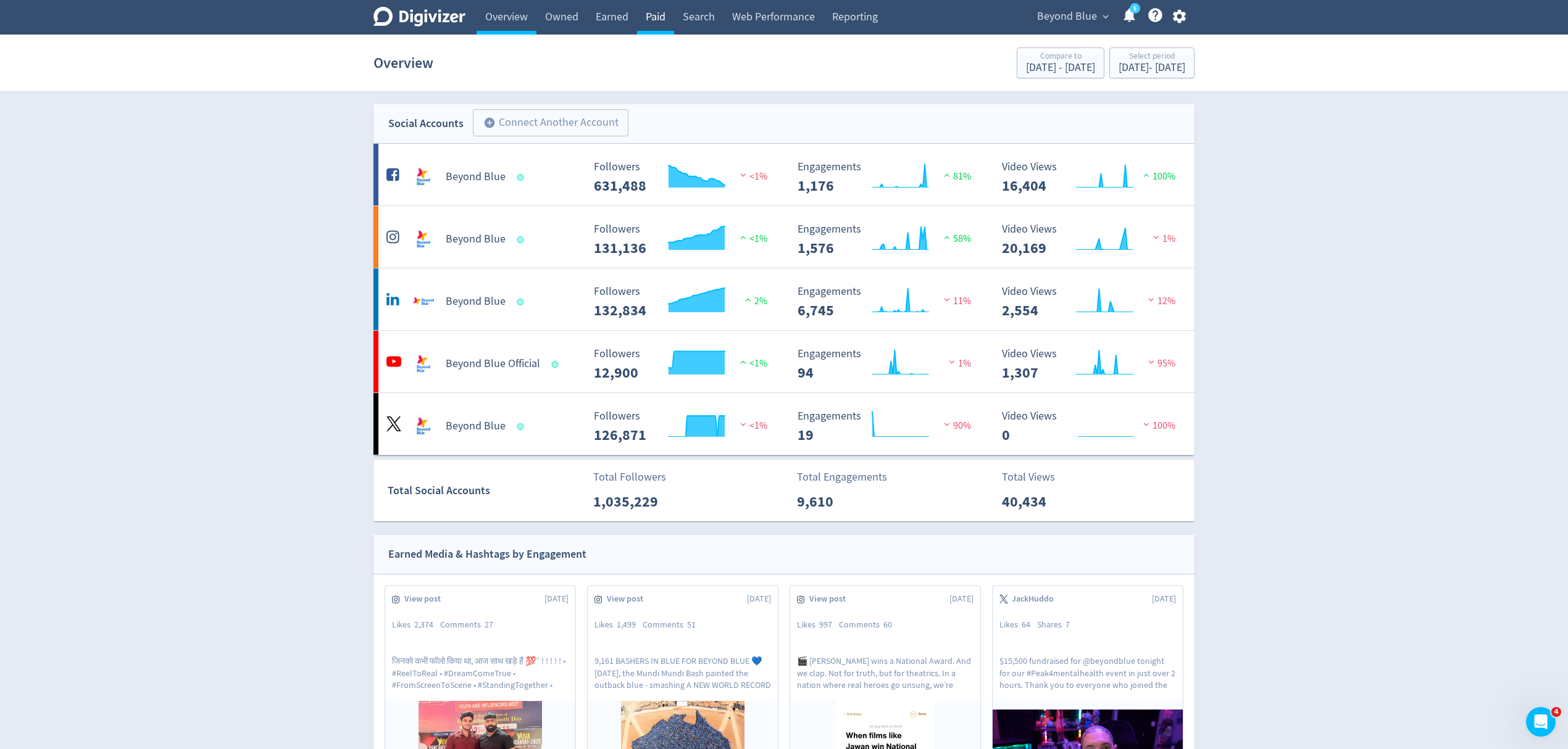
click at [657, 18] on link "Paid" at bounding box center [655, 17] width 37 height 34
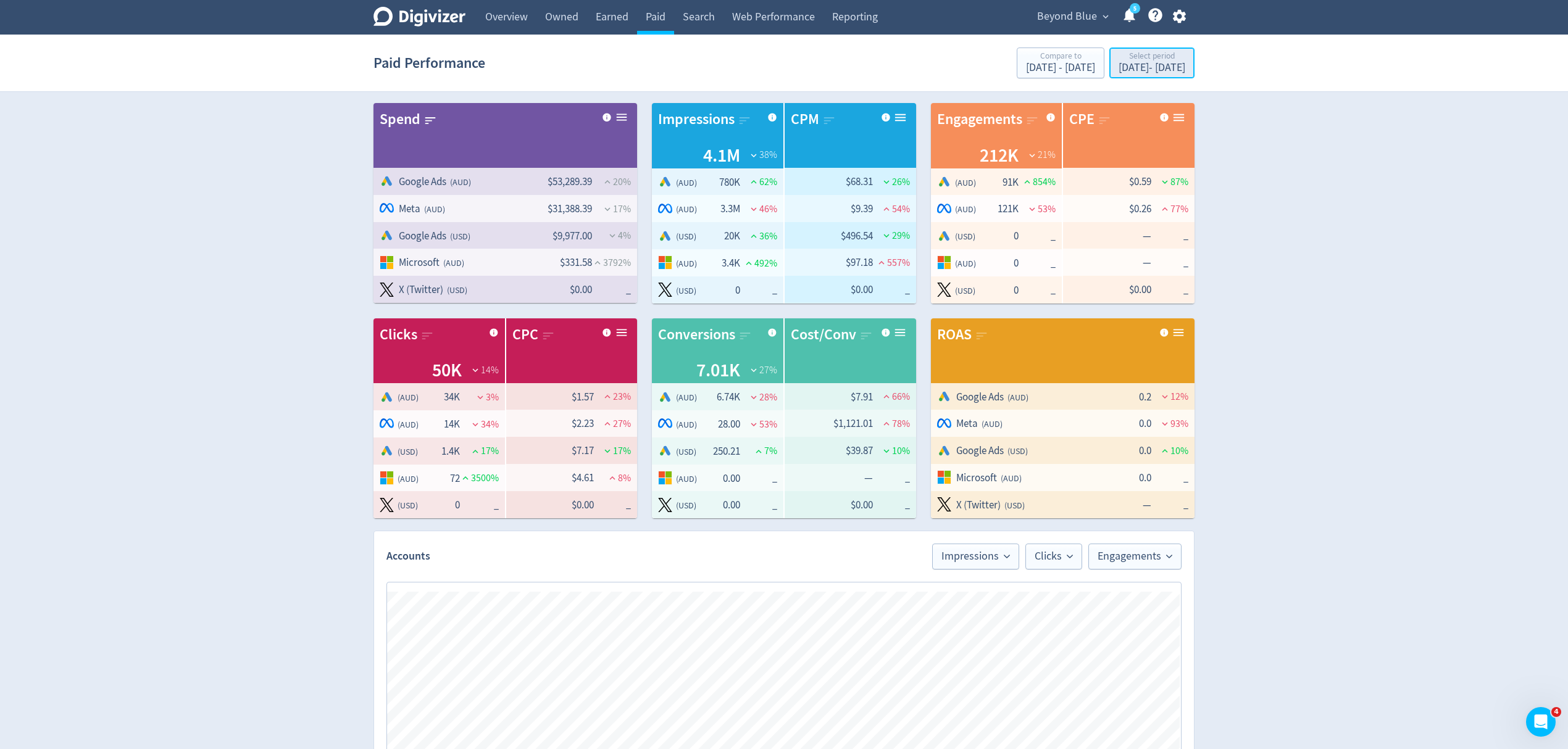
click at [1139, 68] on div "[DATE] - [DATE]" at bounding box center [1151, 68] width 67 height 11
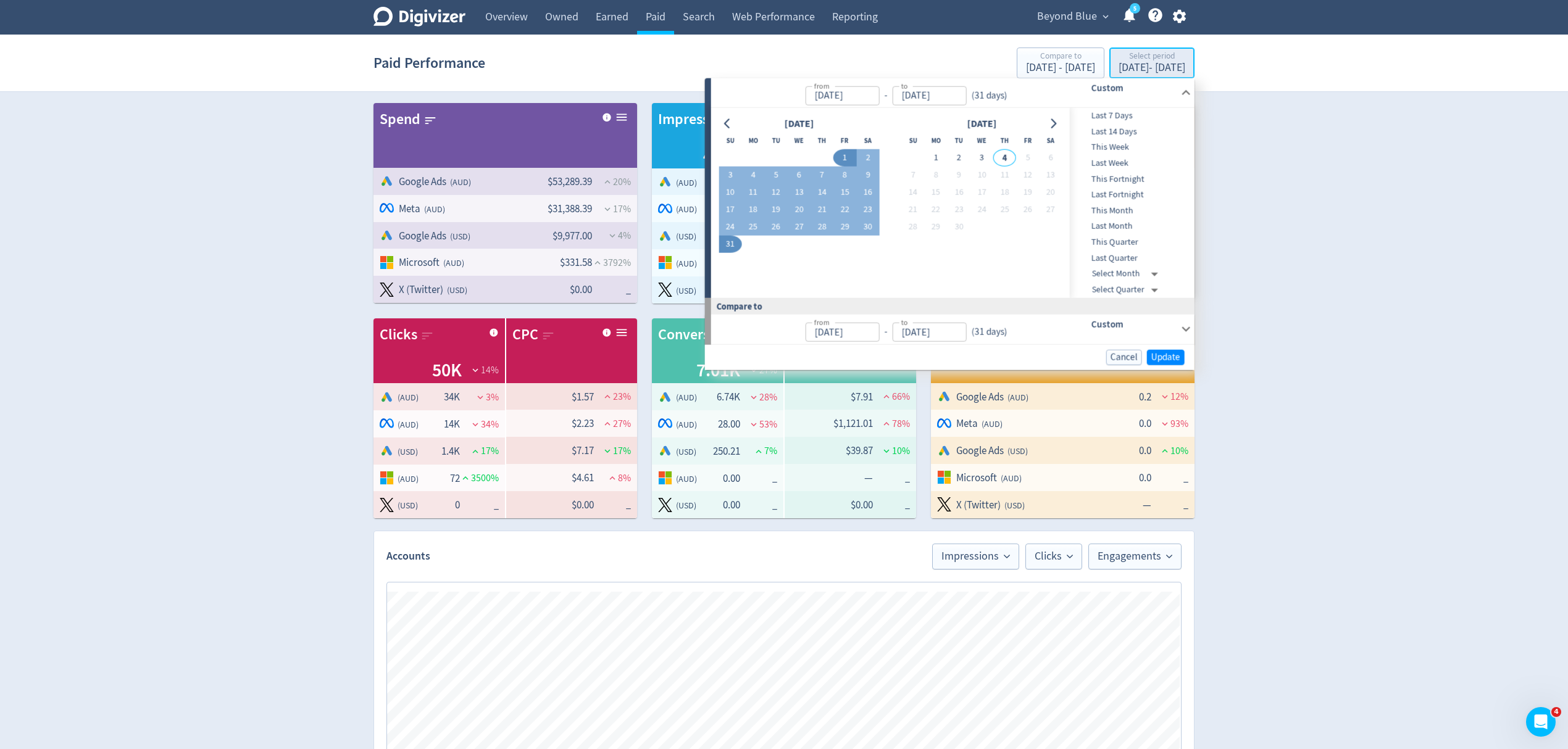
type input "[DATE]"
click at [1123, 116] on span "Last 7 Days" at bounding box center [1130, 116] width 122 height 14
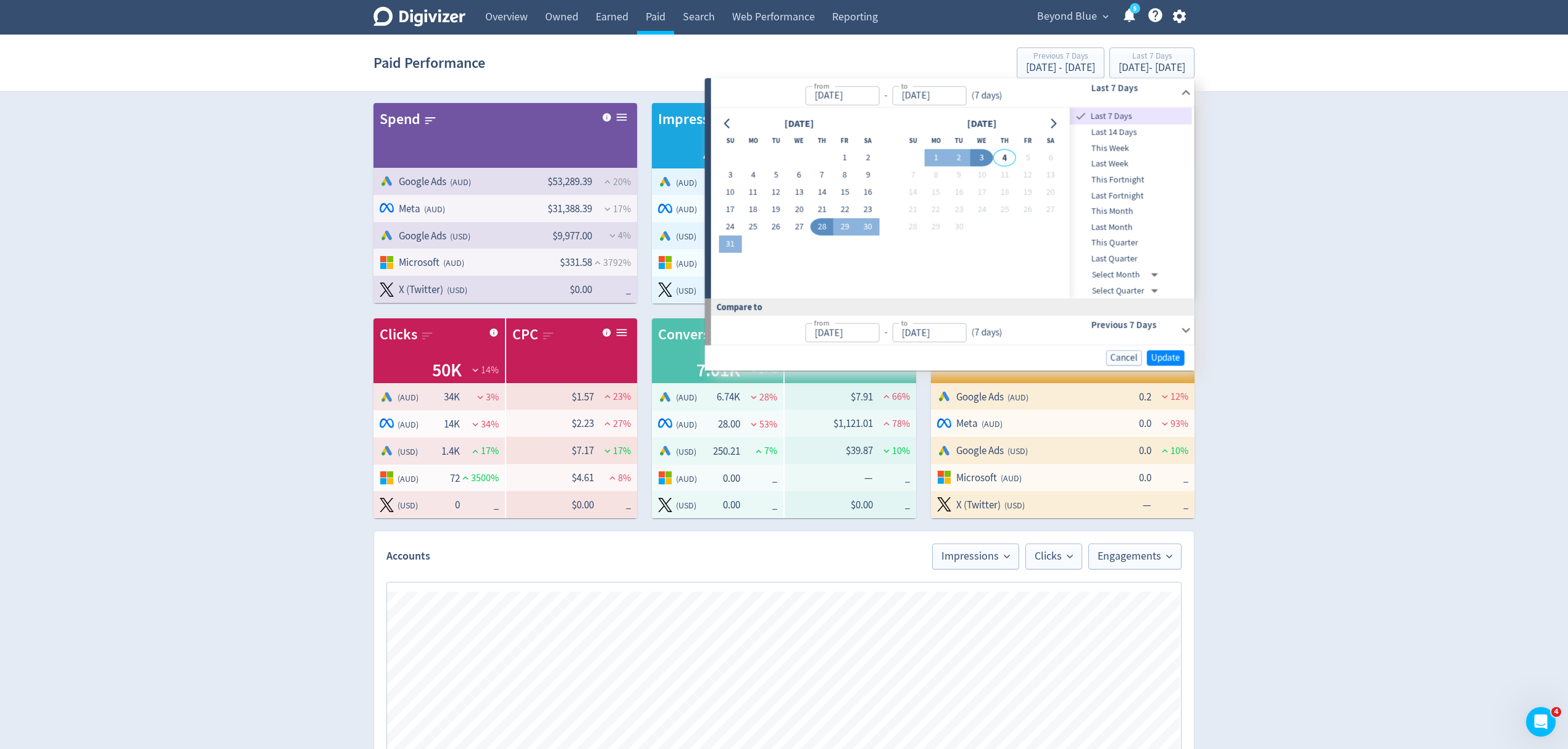
type input "[DATE]"
click at [1169, 359] on span "Update" at bounding box center [1166, 357] width 29 height 9
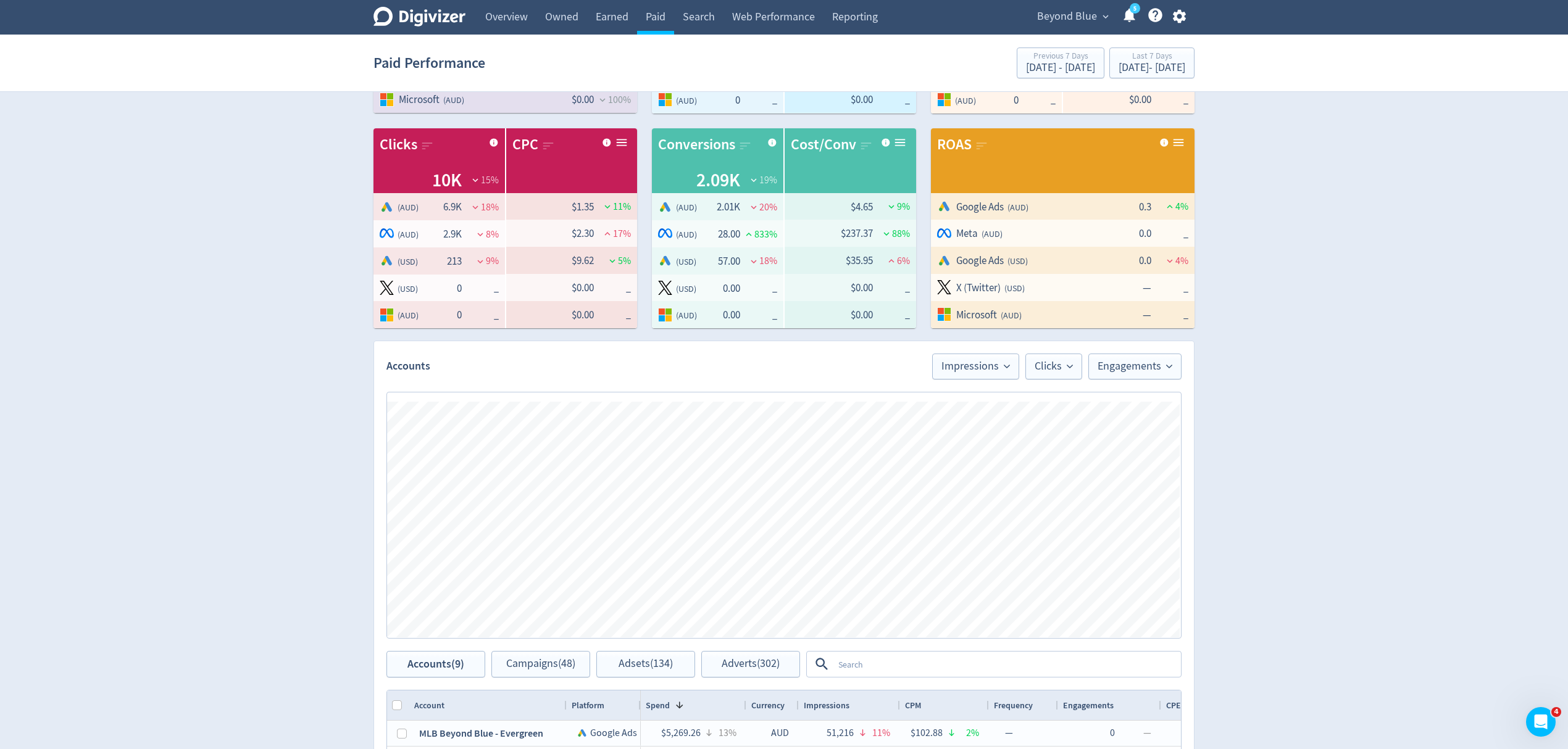
scroll to position [329, 0]
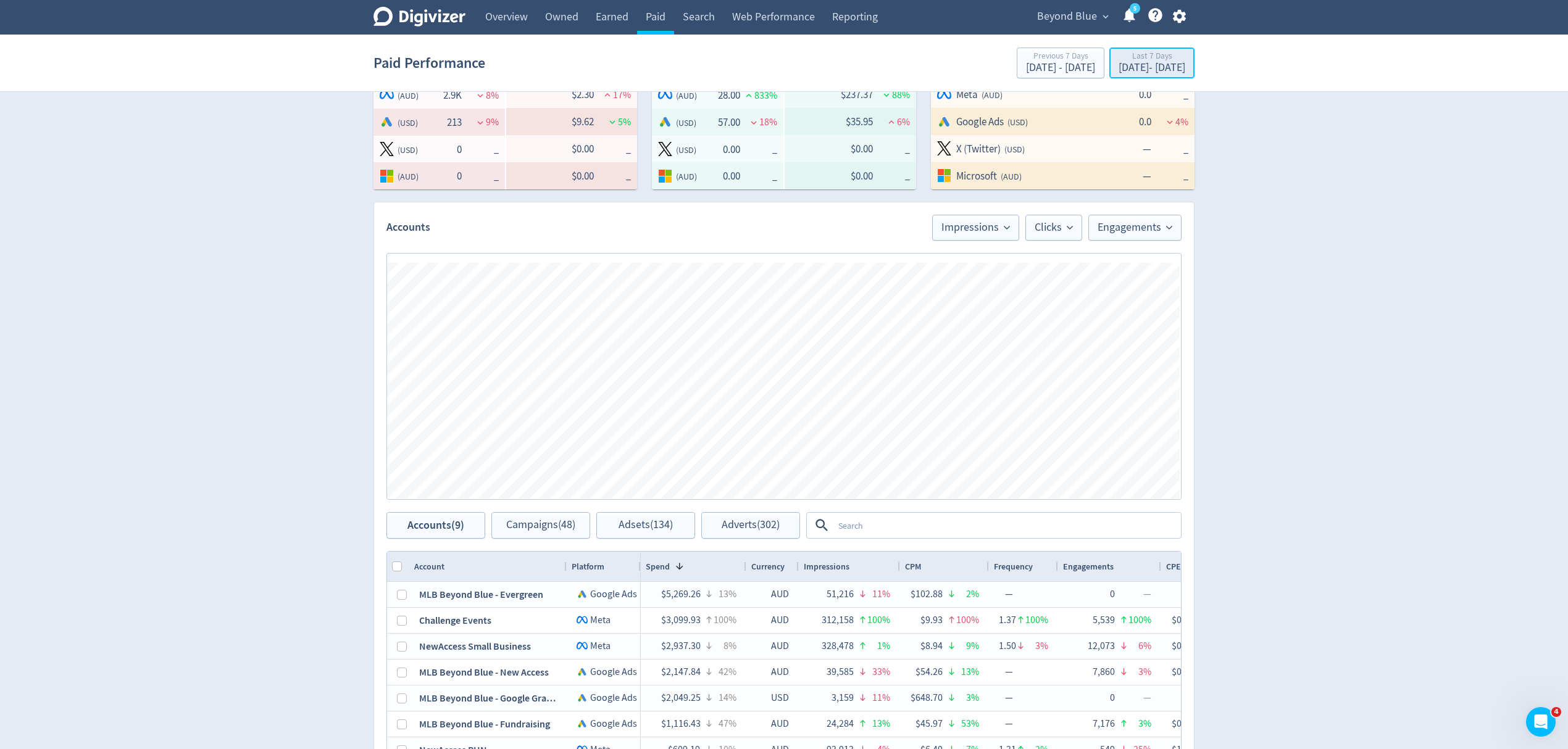
click at [1118, 65] on div "[DATE] - [DATE]" at bounding box center [1151, 68] width 67 height 11
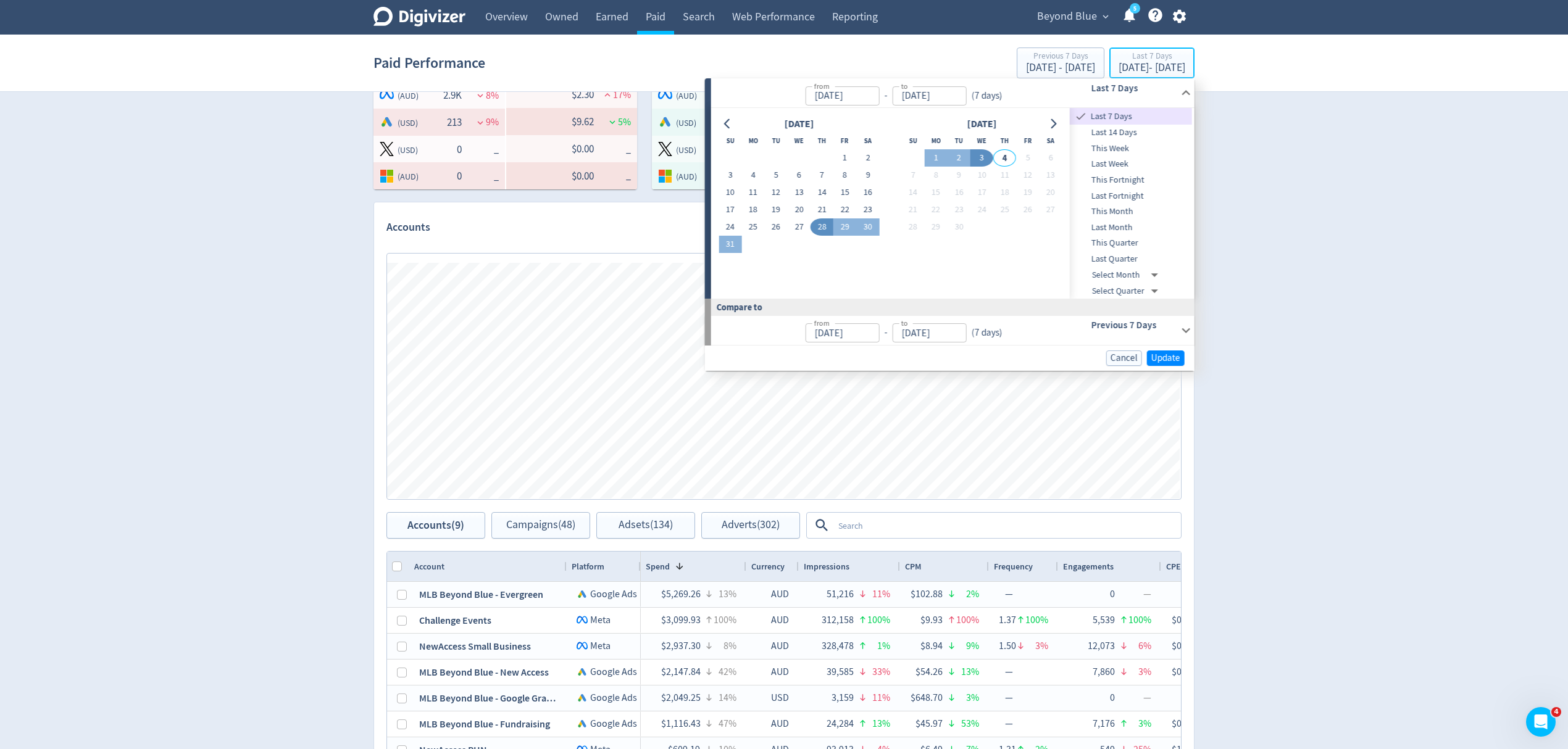
type input "[DATE]"
click at [1116, 229] on span "Last Month" at bounding box center [1130, 227] width 122 height 14
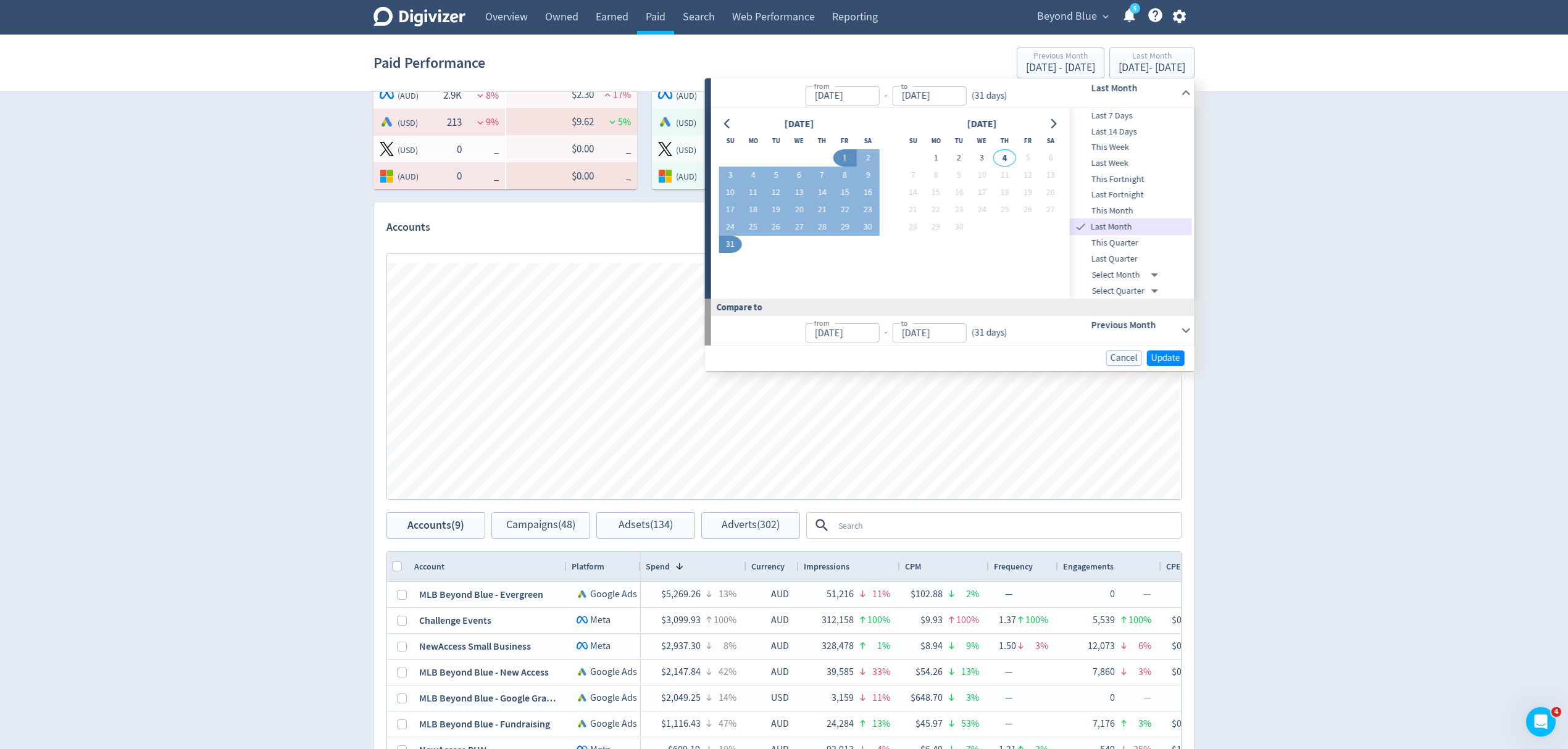
type input "[DATE]"
click at [1161, 354] on span "Update" at bounding box center [1166, 357] width 29 height 9
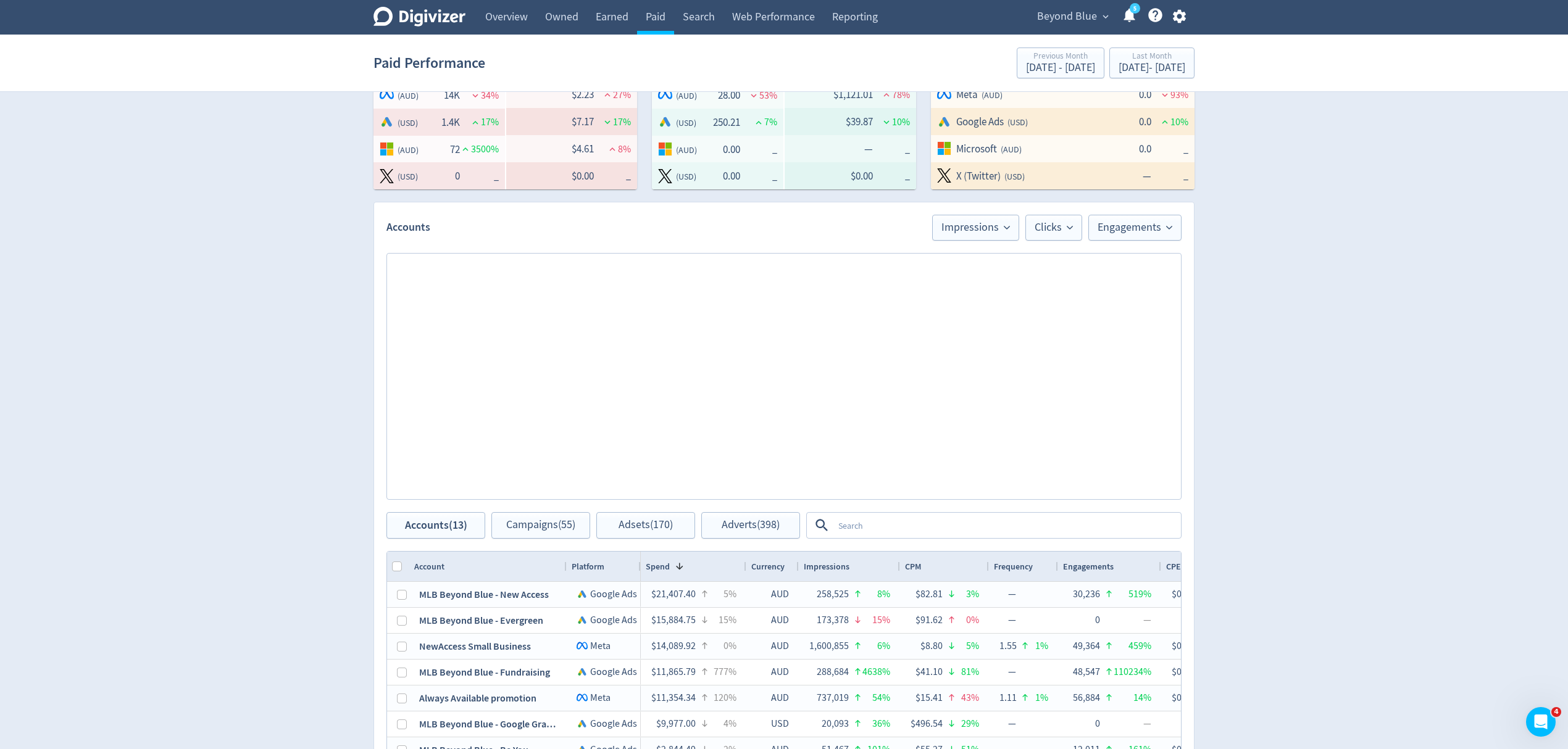
click at [1173, 54] on div "ROAS" at bounding box center [1062, 22] width 263 height 65
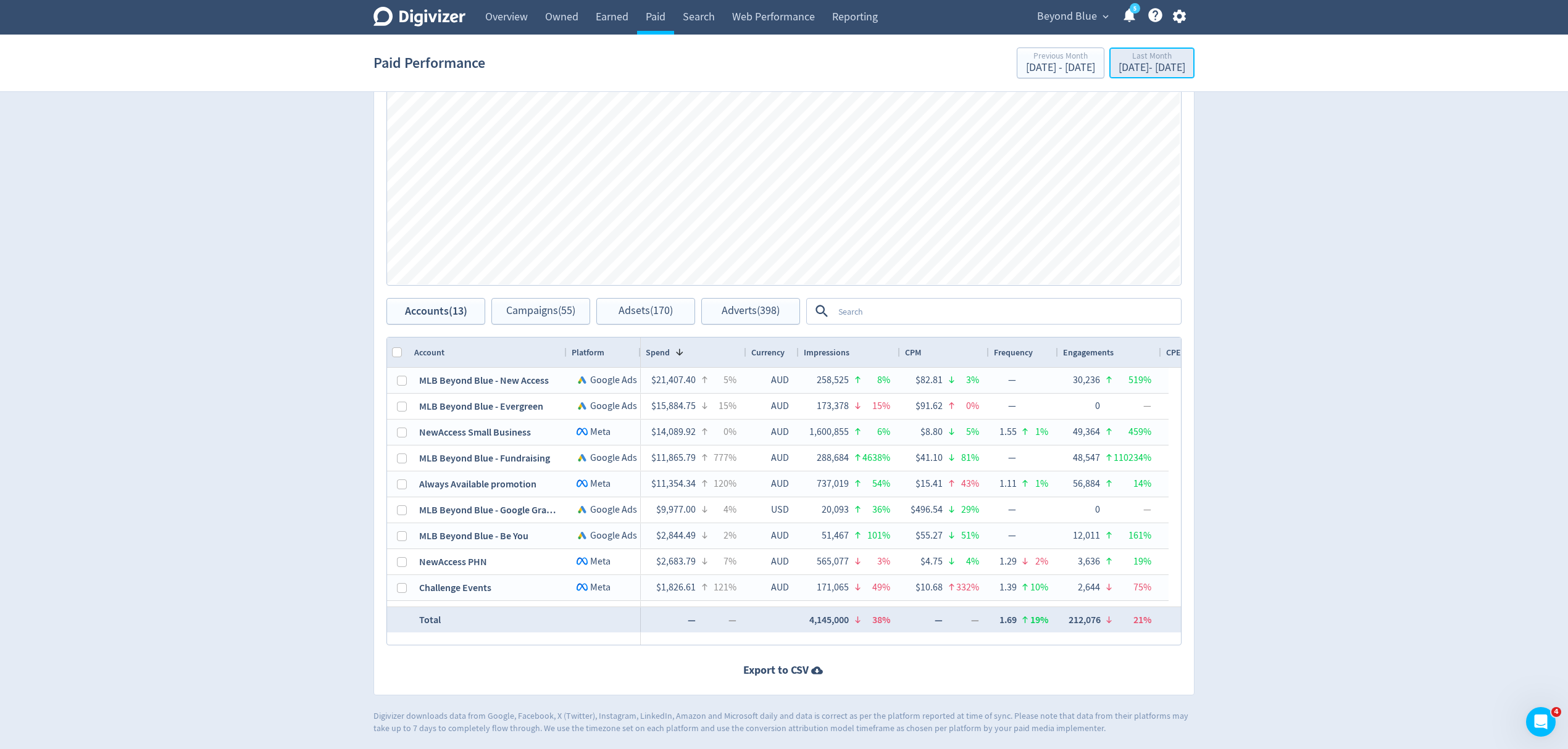
click at [1118, 65] on div "Aug 1, 2025 - Aug 31, 2025" at bounding box center [1151, 68] width 67 height 11
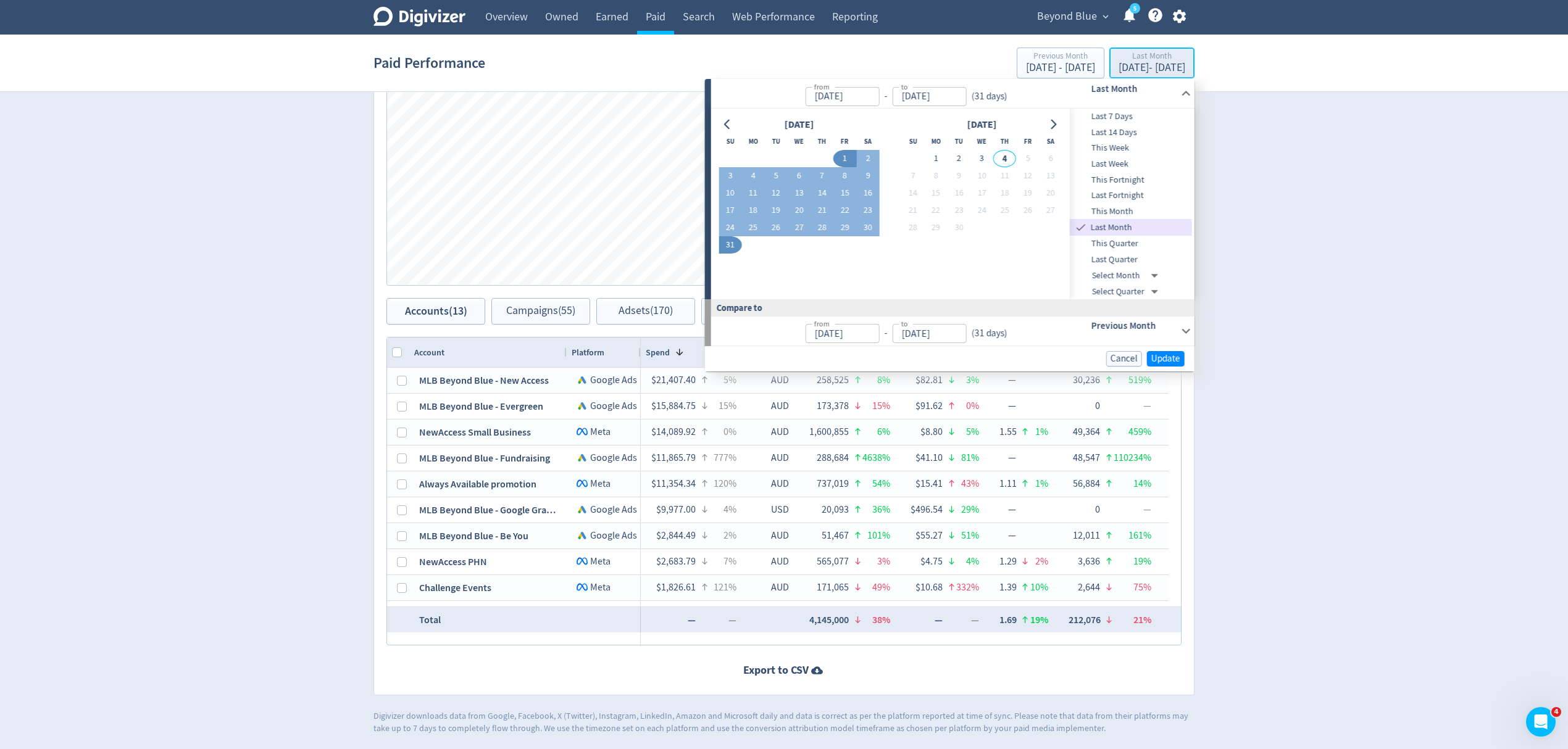
type input "Aug 01, 2025"
type input "[DATE]"
type input "Jul 01, 2025"
type input "[DATE]"
click at [1114, 260] on span "Last Quarter" at bounding box center [1130, 260] width 122 height 14
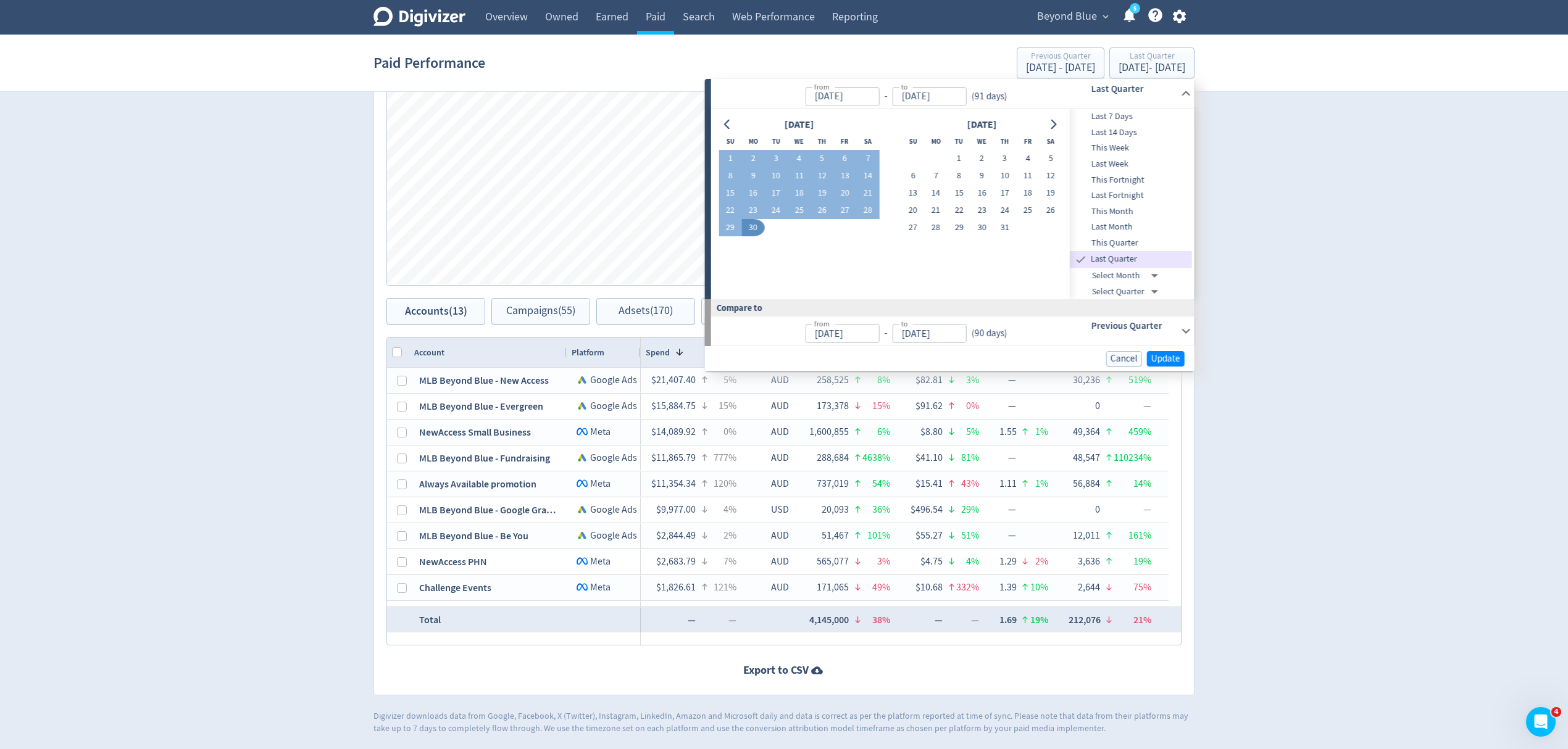
type input "Apr 01, 2025"
type input "Jun 30, 2025"
type input "Jan 01, 2025"
type input "Mar 31, 2025"
click at [1170, 357] on span "Update" at bounding box center [1166, 358] width 29 height 9
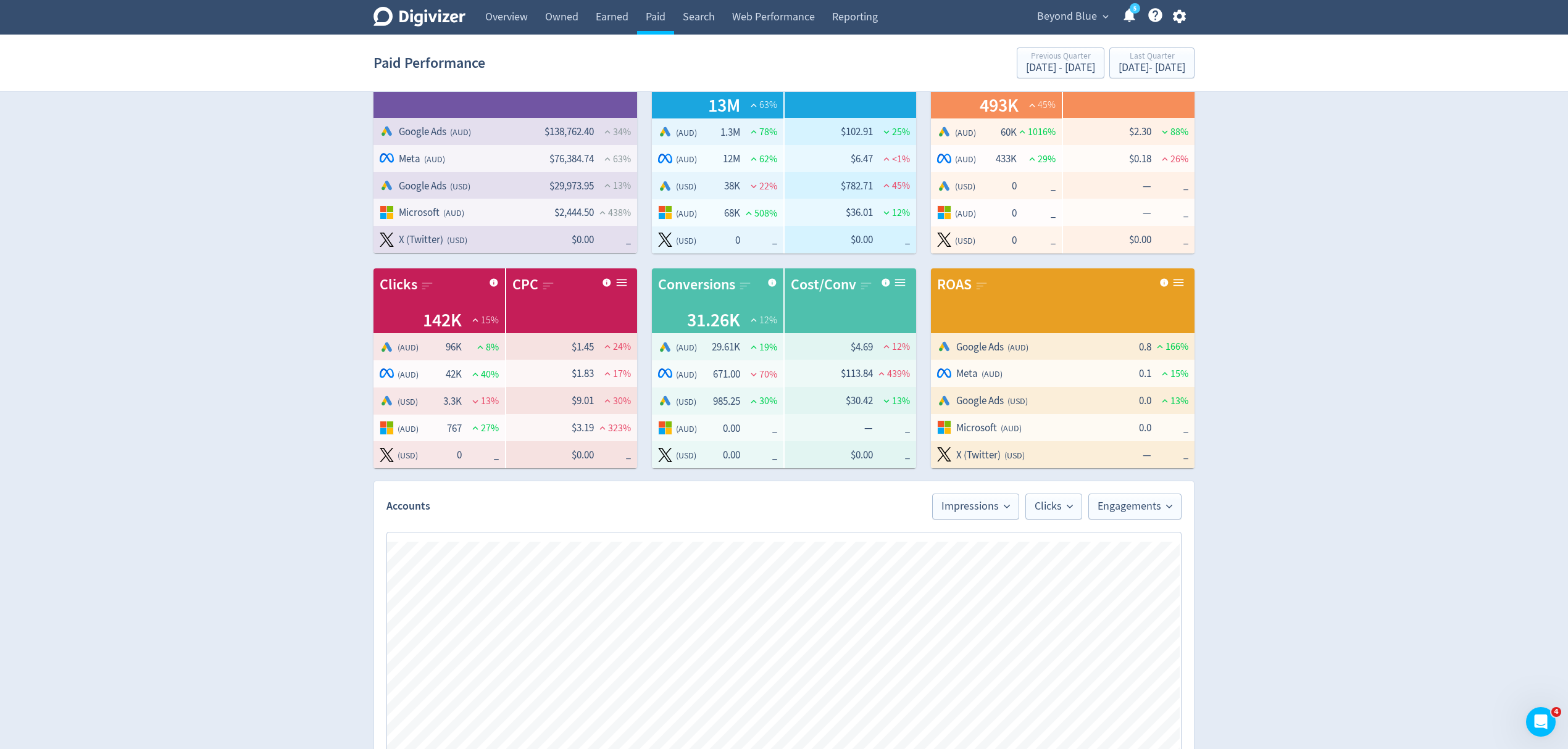
scroll to position [0, 0]
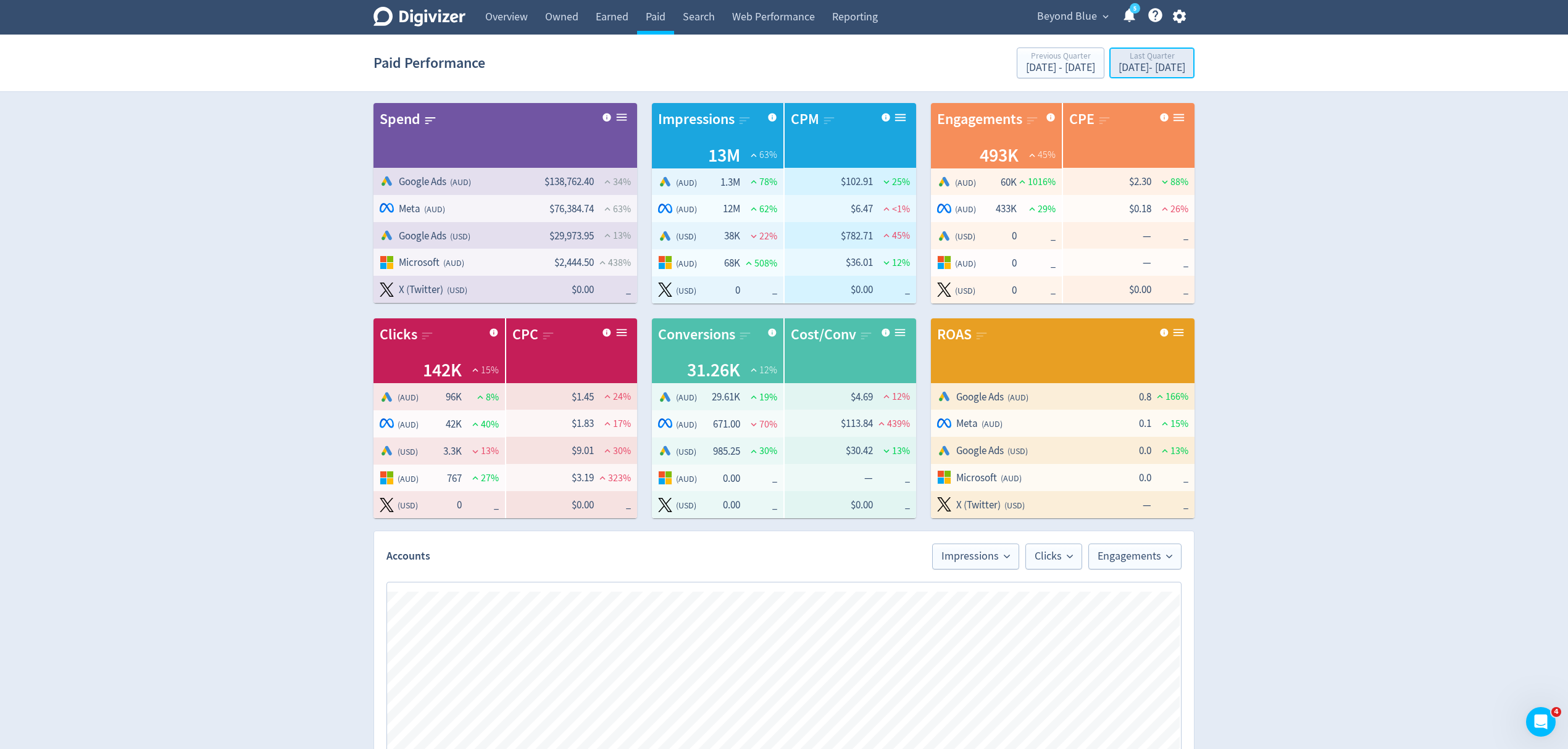
click at [1118, 63] on div "Apr 1, 2025 - Jun 30, 2025" at bounding box center [1151, 68] width 67 height 11
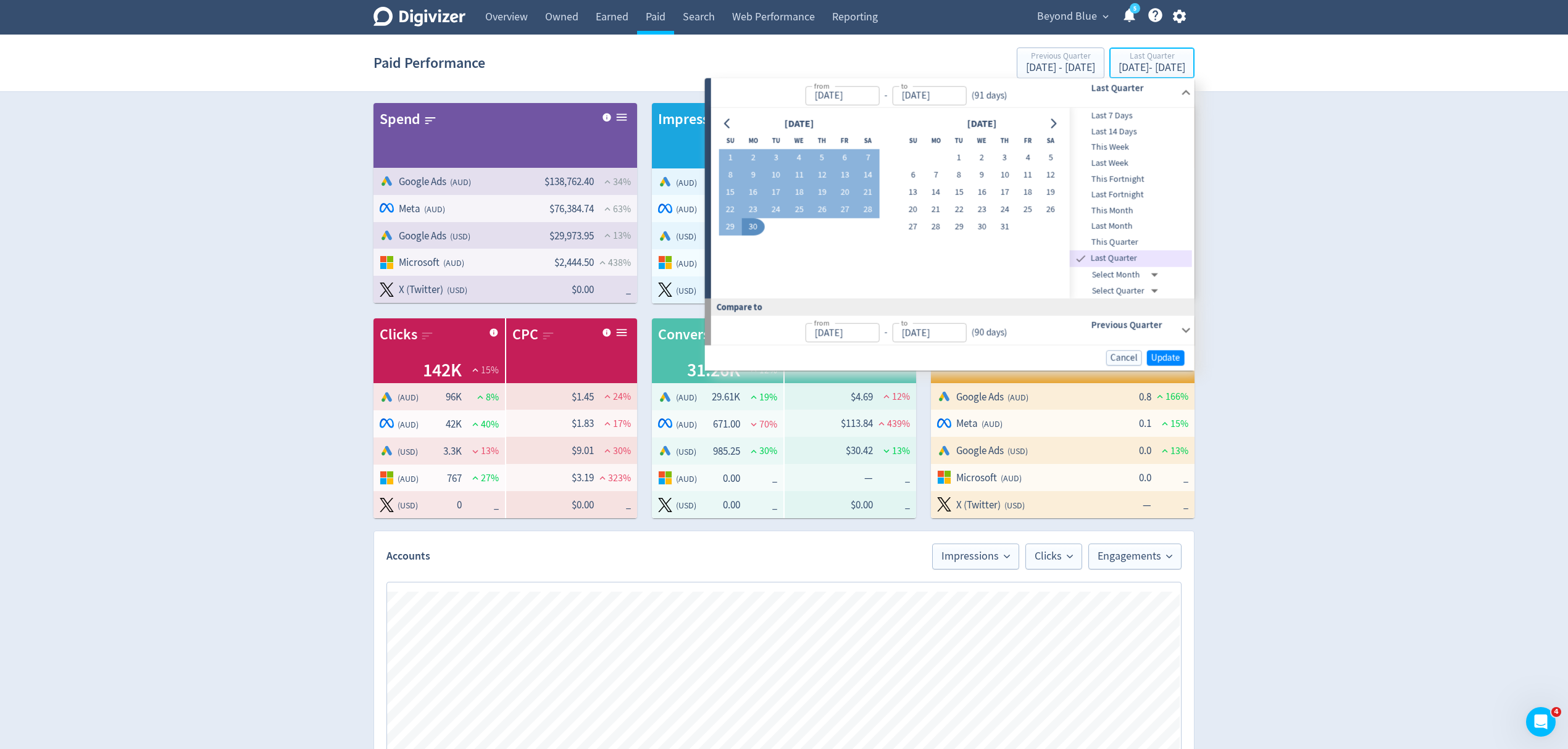
type input "Apr 01, 2025"
type input "Jun 30, 2025"
type input "Jan 01, 2025"
type input "Mar 31, 2025"
click at [724, 129] on button "Go to previous month" at bounding box center [727, 123] width 18 height 17
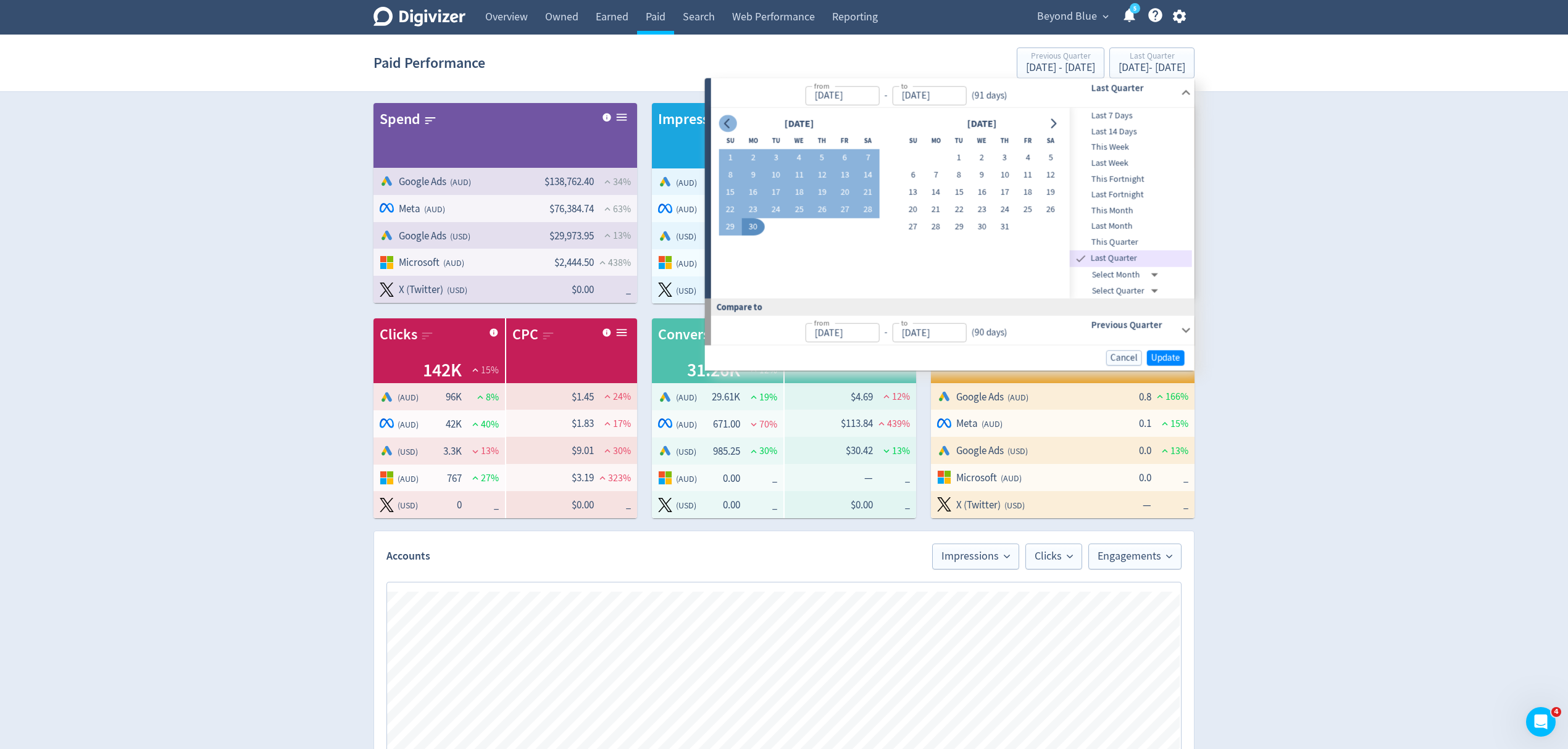
click at [724, 129] on button "Go to previous month" at bounding box center [727, 123] width 18 height 17
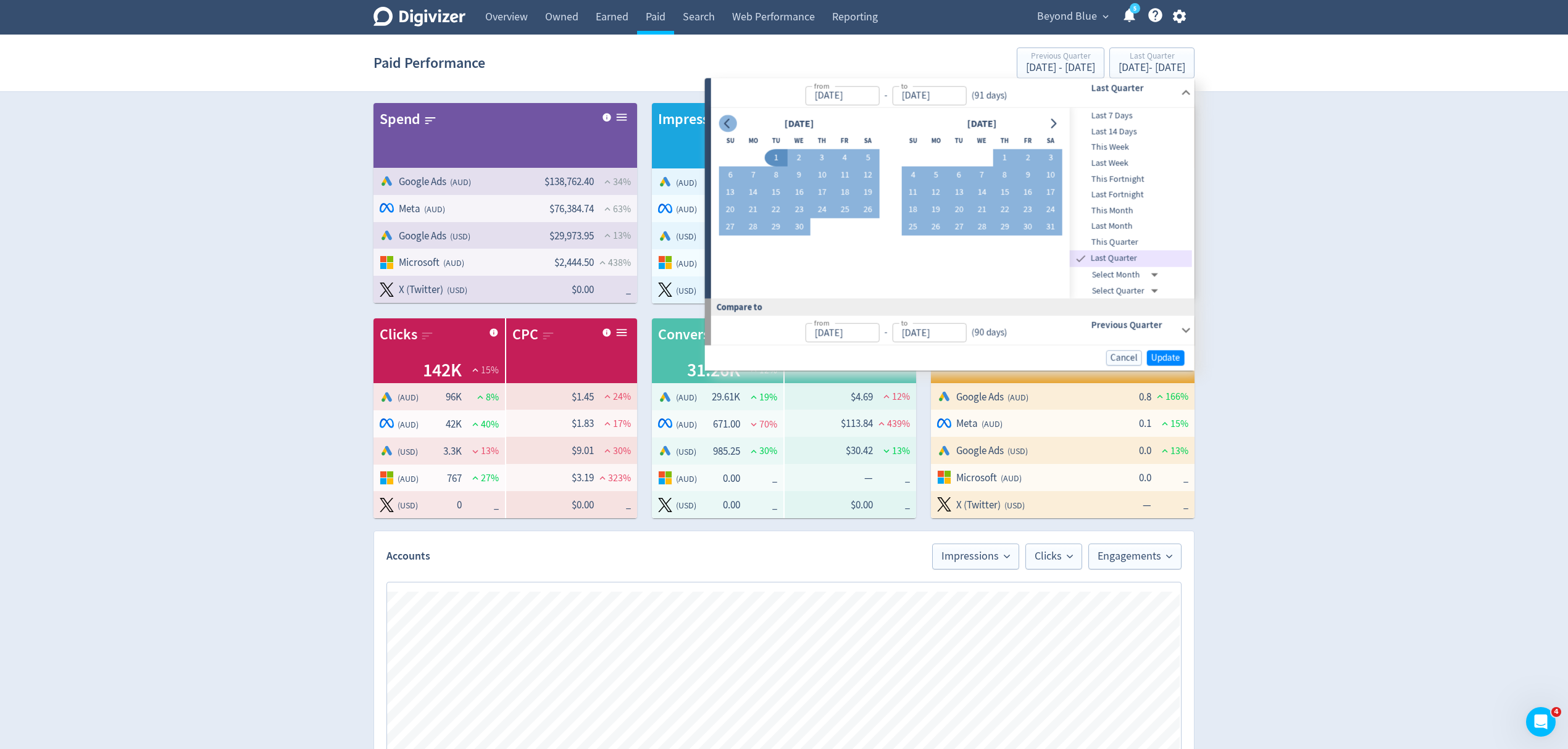
click at [724, 129] on button "Go to previous month" at bounding box center [727, 123] width 18 height 17
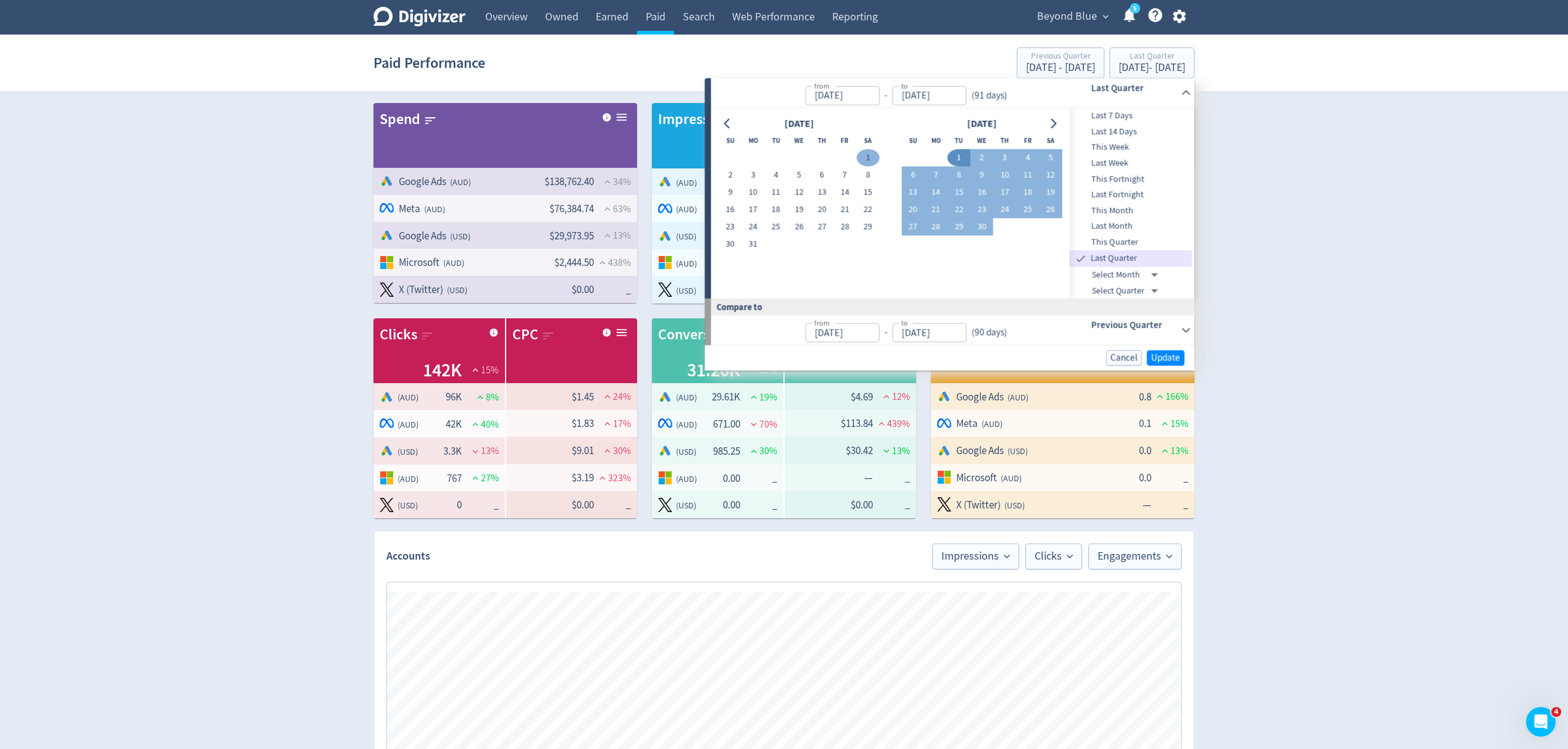
click at [865, 159] on button "1" at bounding box center [867, 158] width 23 height 17
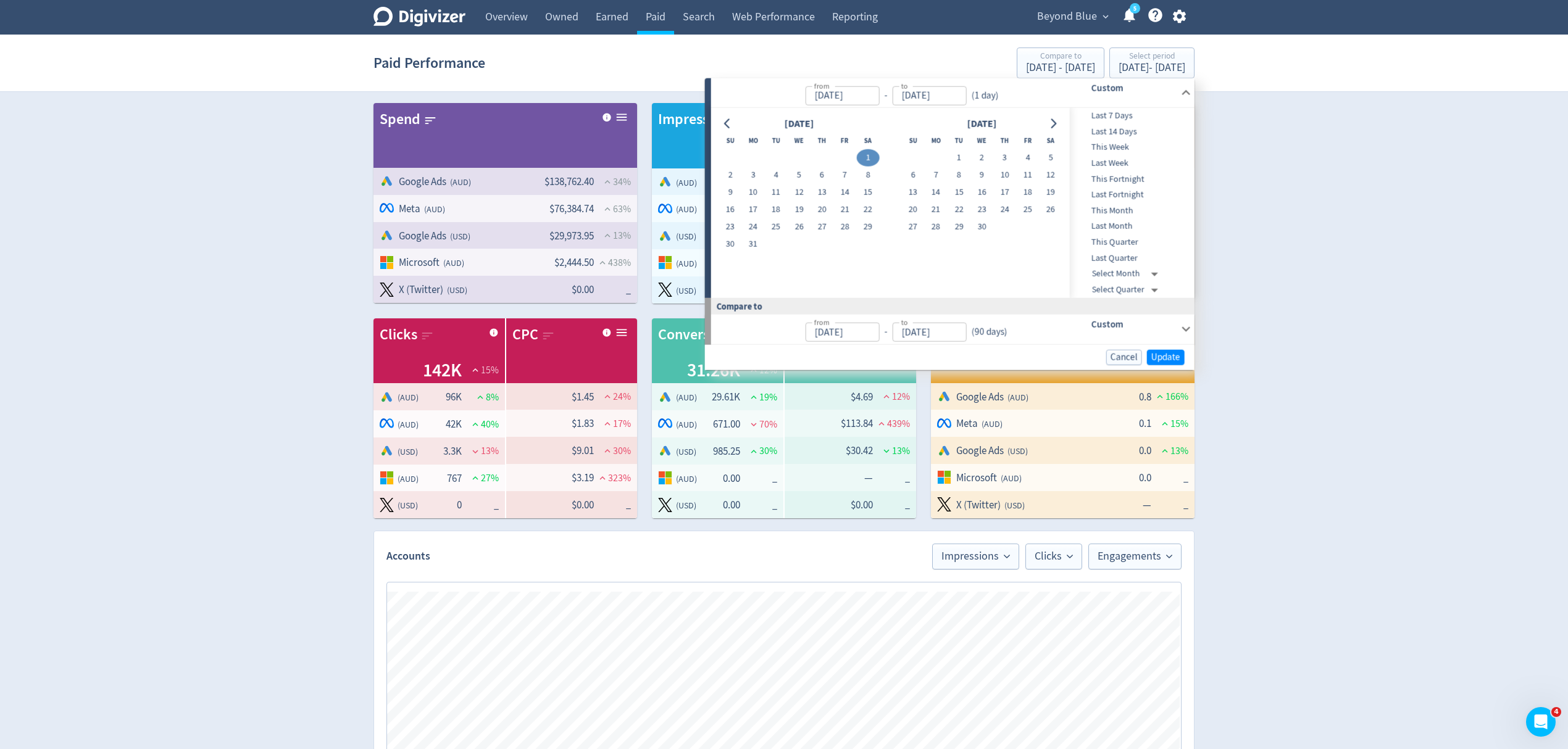
type input "Mar 01, 2025"
click at [1048, 126] on icon "Go to next month" at bounding box center [1053, 124] width 10 height 10
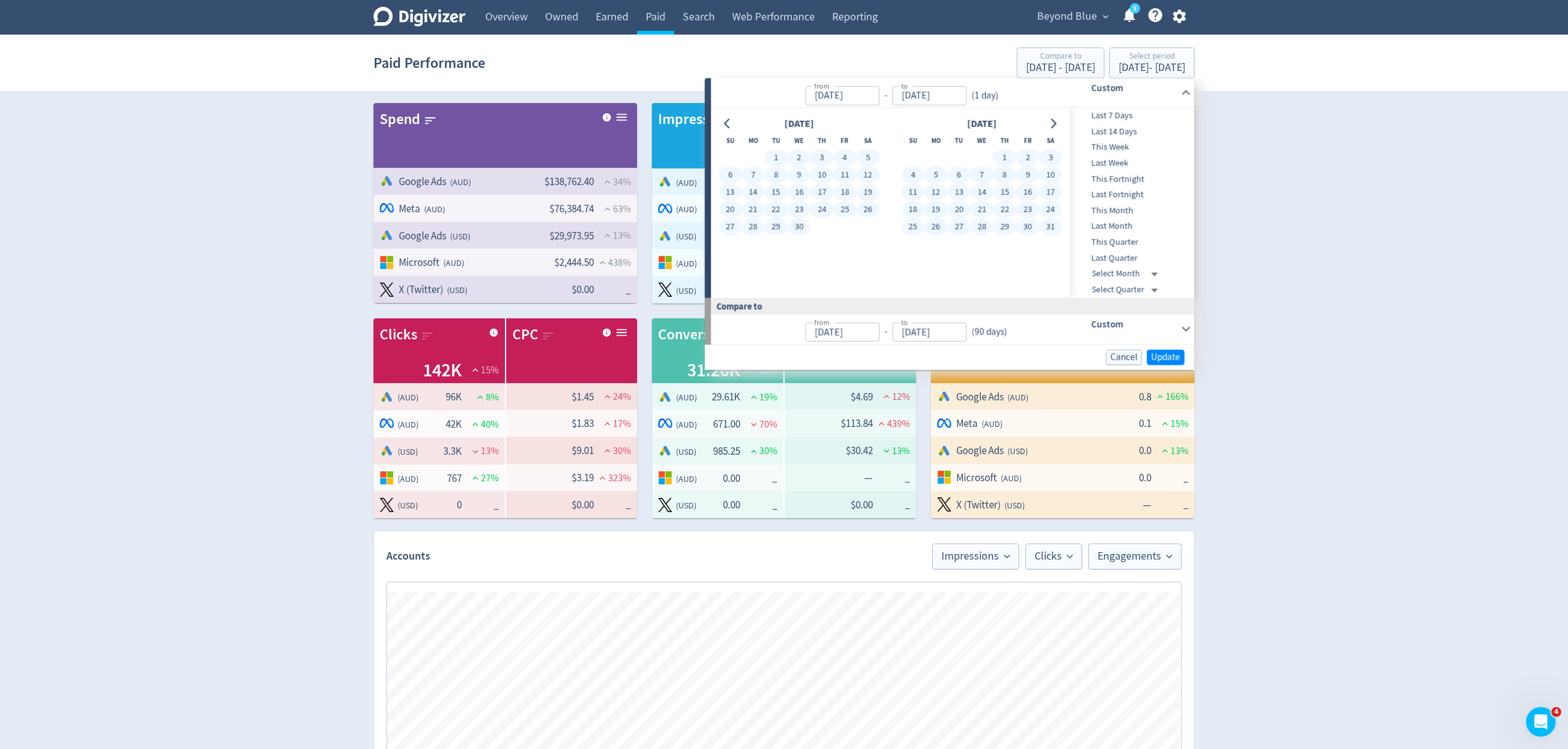
click at [1053, 228] on button "31" at bounding box center [1050, 227] width 23 height 17
type input "May 31, 2025"
type input "Nov 29, 2024"
type input "Feb 28, 2025"
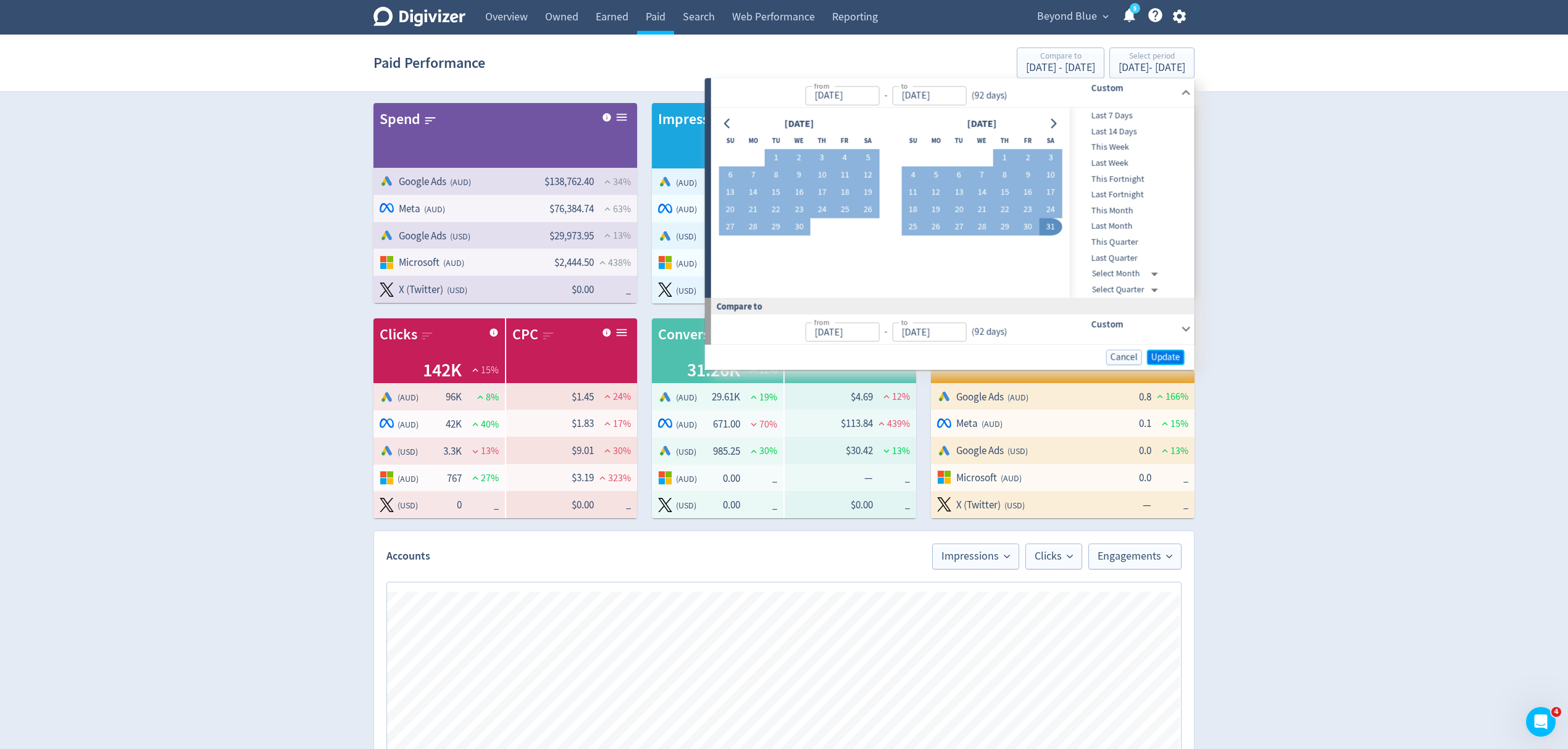
click at [1168, 357] on span "Update" at bounding box center [1166, 357] width 29 height 9
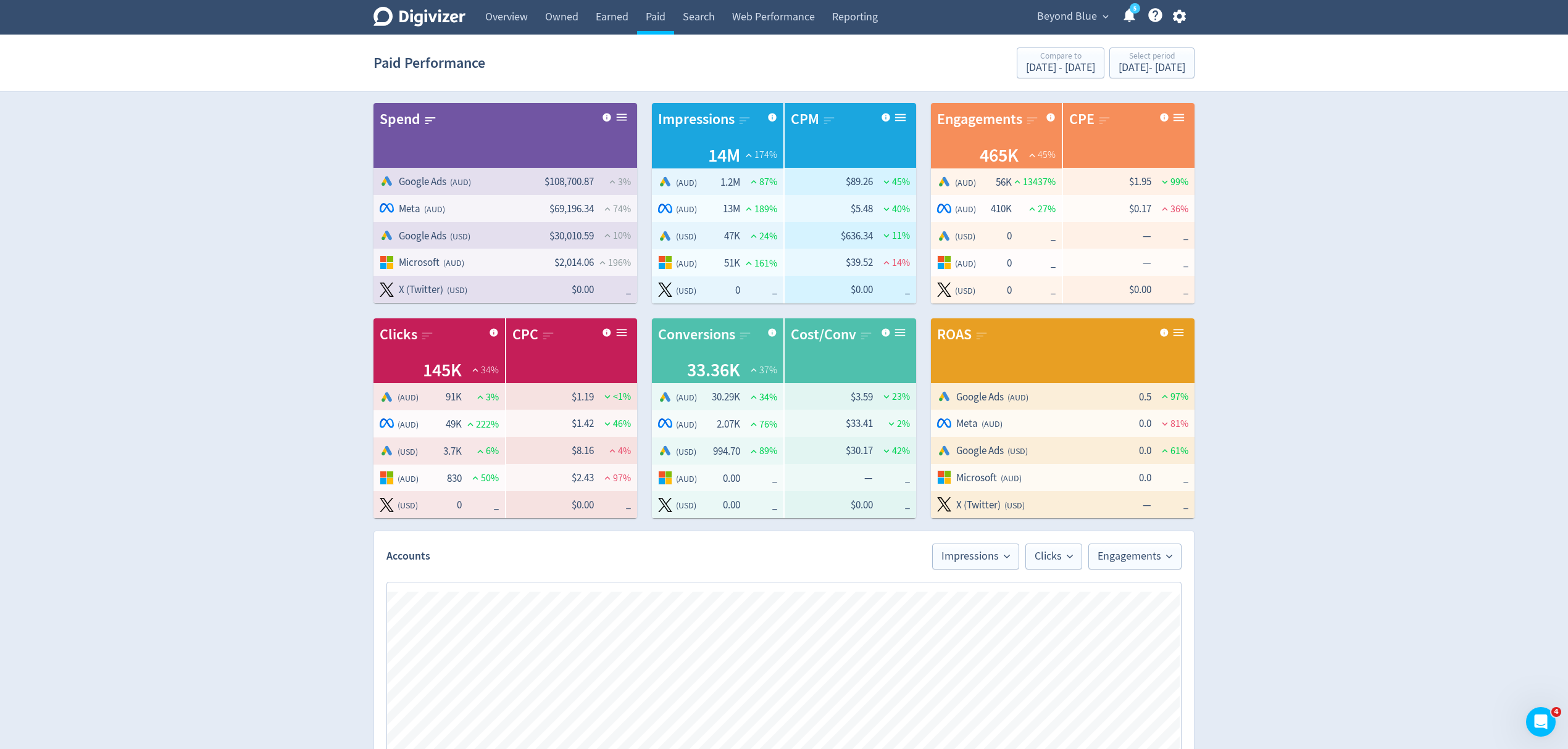
scroll to position [247, 0]
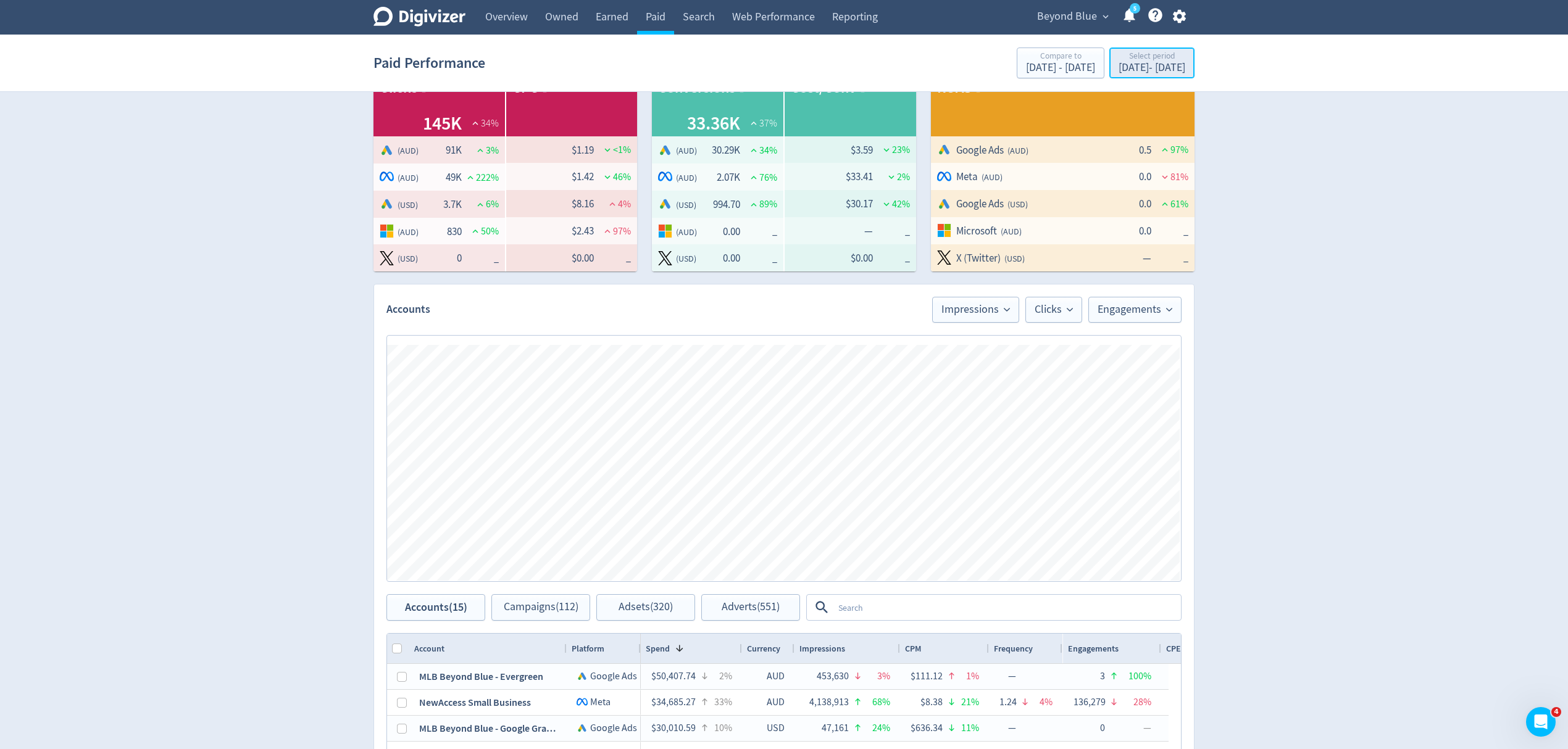
click at [1118, 68] on div "Mar 1, 2025 - May 31, 2025" at bounding box center [1151, 68] width 67 height 11
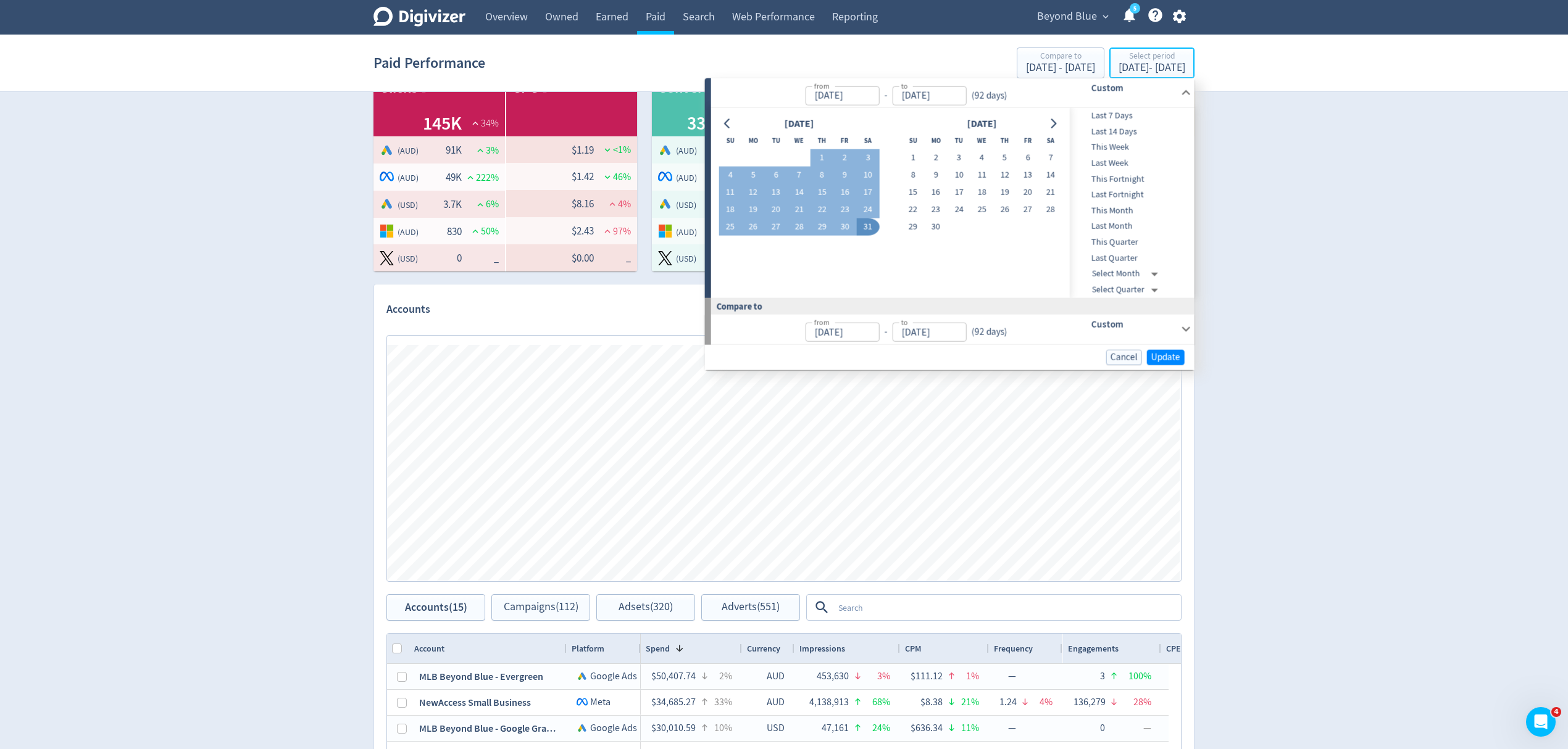
type input "Mar 01, 2025"
type input "May 31, 2025"
type input "Nov 29, 2024"
type input "Feb 28, 2025"
click at [721, 127] on button "Go to previous month" at bounding box center [727, 123] width 18 height 17
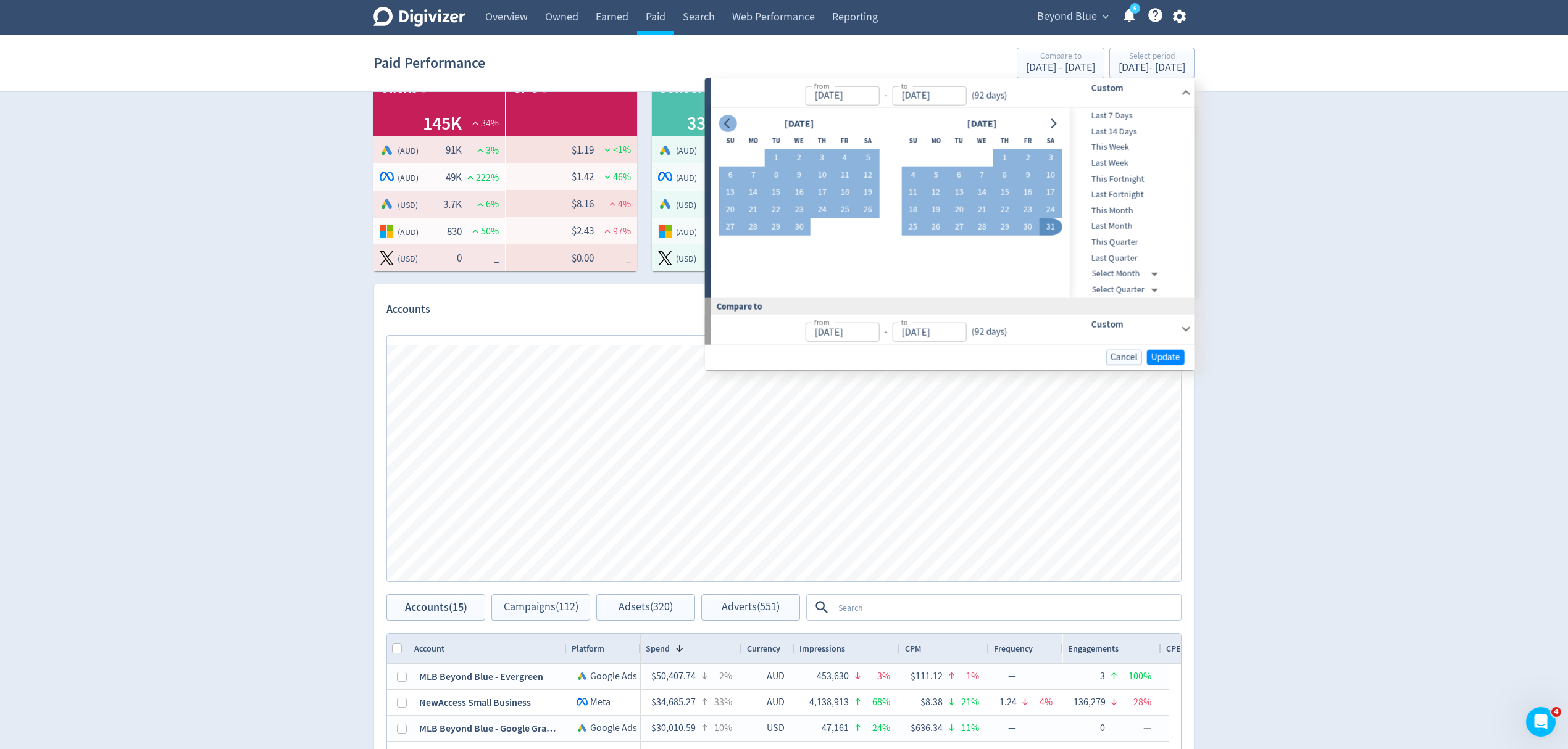
click at [721, 127] on button "Go to previous month" at bounding box center [727, 123] width 18 height 17
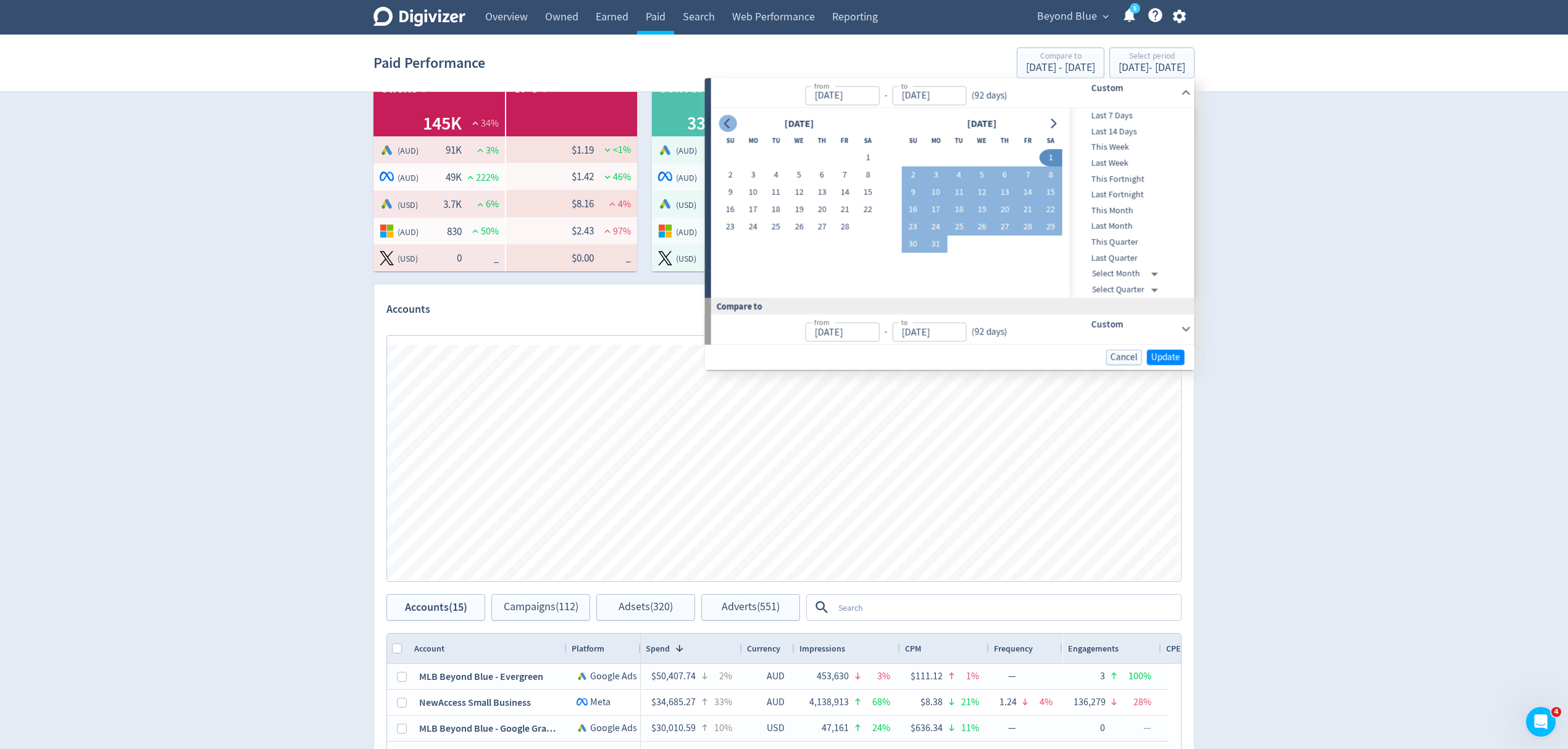
click at [721, 127] on button "Go to previous month" at bounding box center [727, 123] width 18 height 17
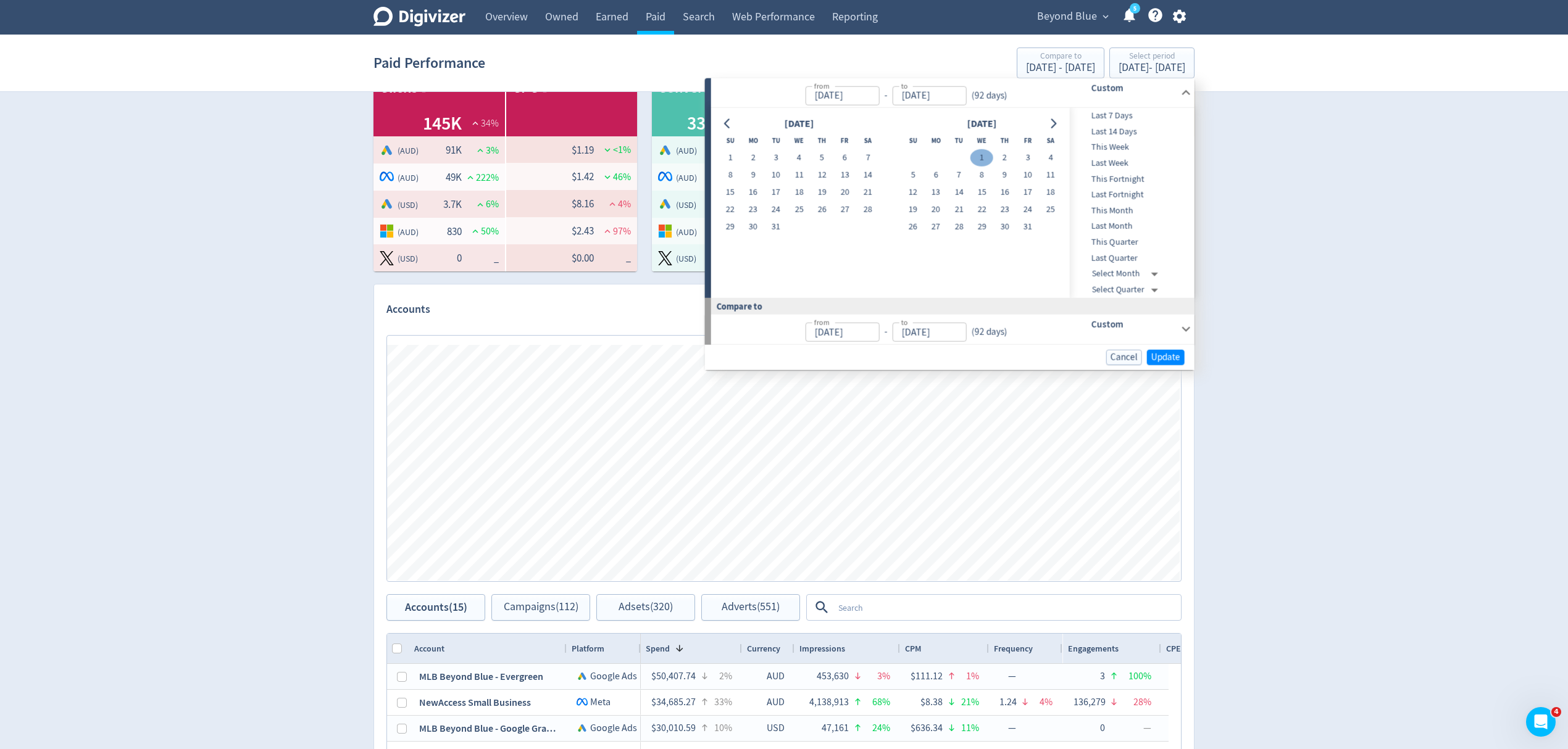
click at [983, 161] on button "1" at bounding box center [981, 158] width 23 height 17
type input "Jan 01, 2025"
click at [1048, 126] on icon "Go to next month" at bounding box center [1053, 124] width 10 height 10
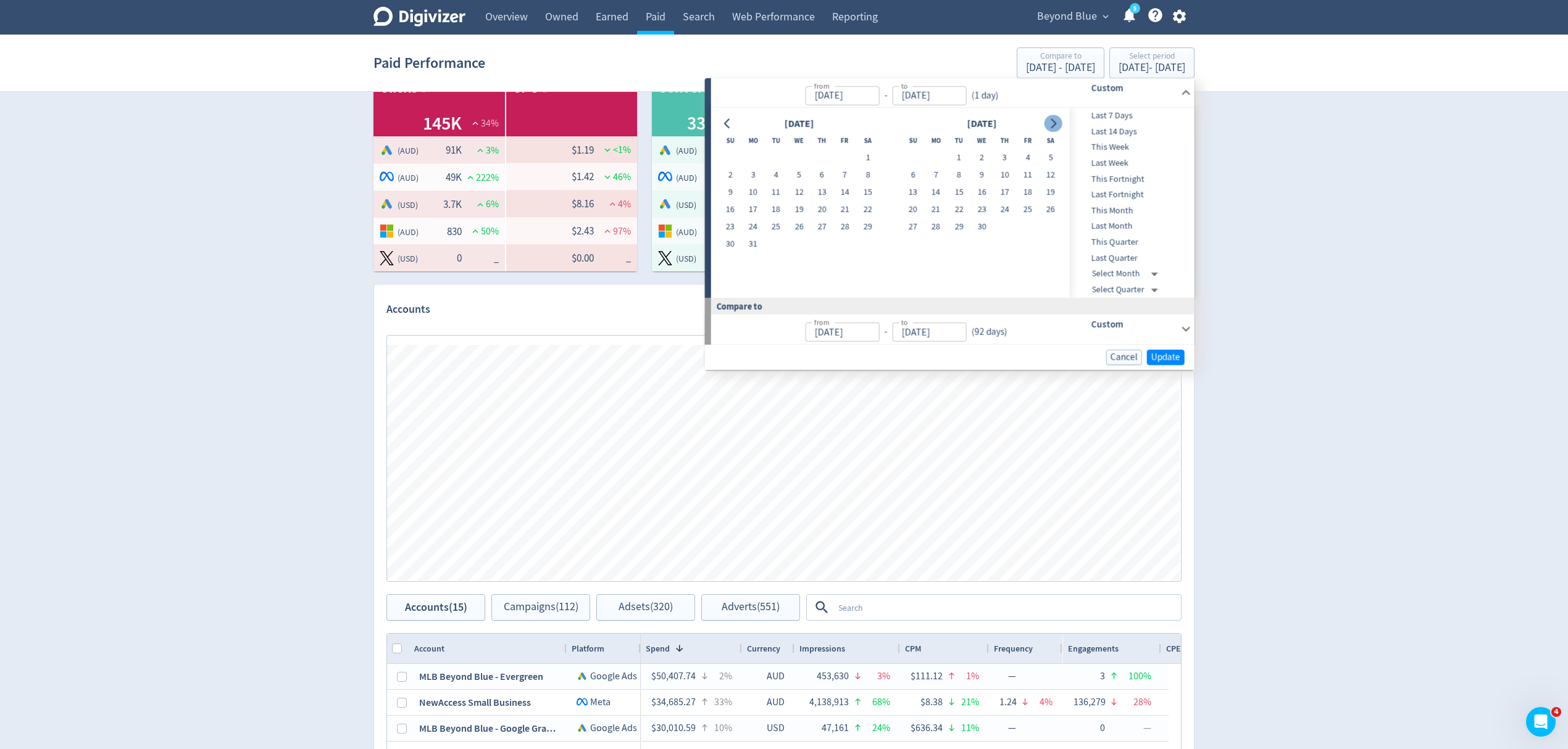
click at [1048, 126] on icon "Go to next month" at bounding box center [1053, 124] width 10 height 10
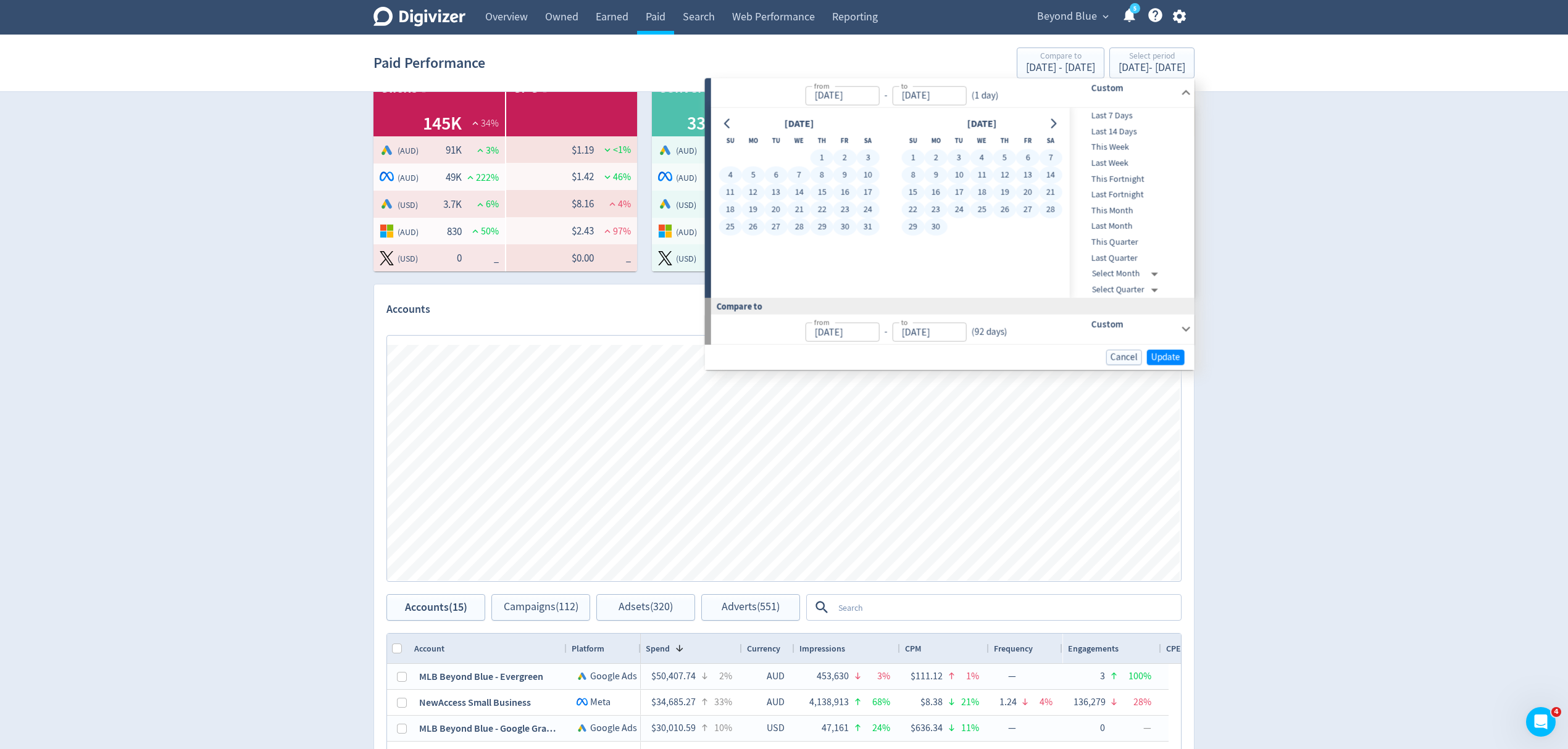
click at [933, 227] on button "30" at bounding box center [936, 227] width 23 height 17
type input "Jun 30, 2025"
type input "Jul 04, 2024"
type input "Dec 31, 2024"
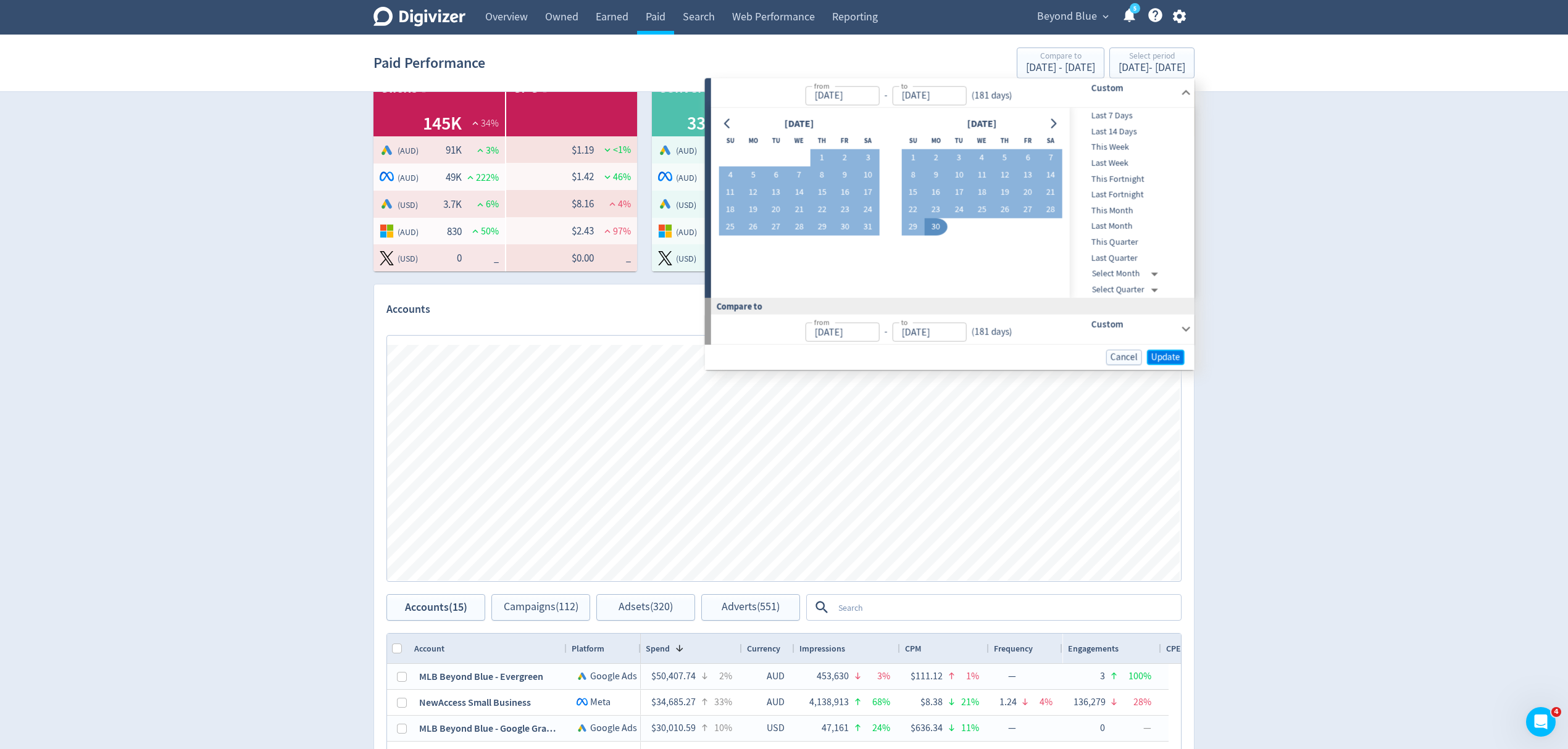
click at [1170, 358] on span "Update" at bounding box center [1166, 357] width 29 height 9
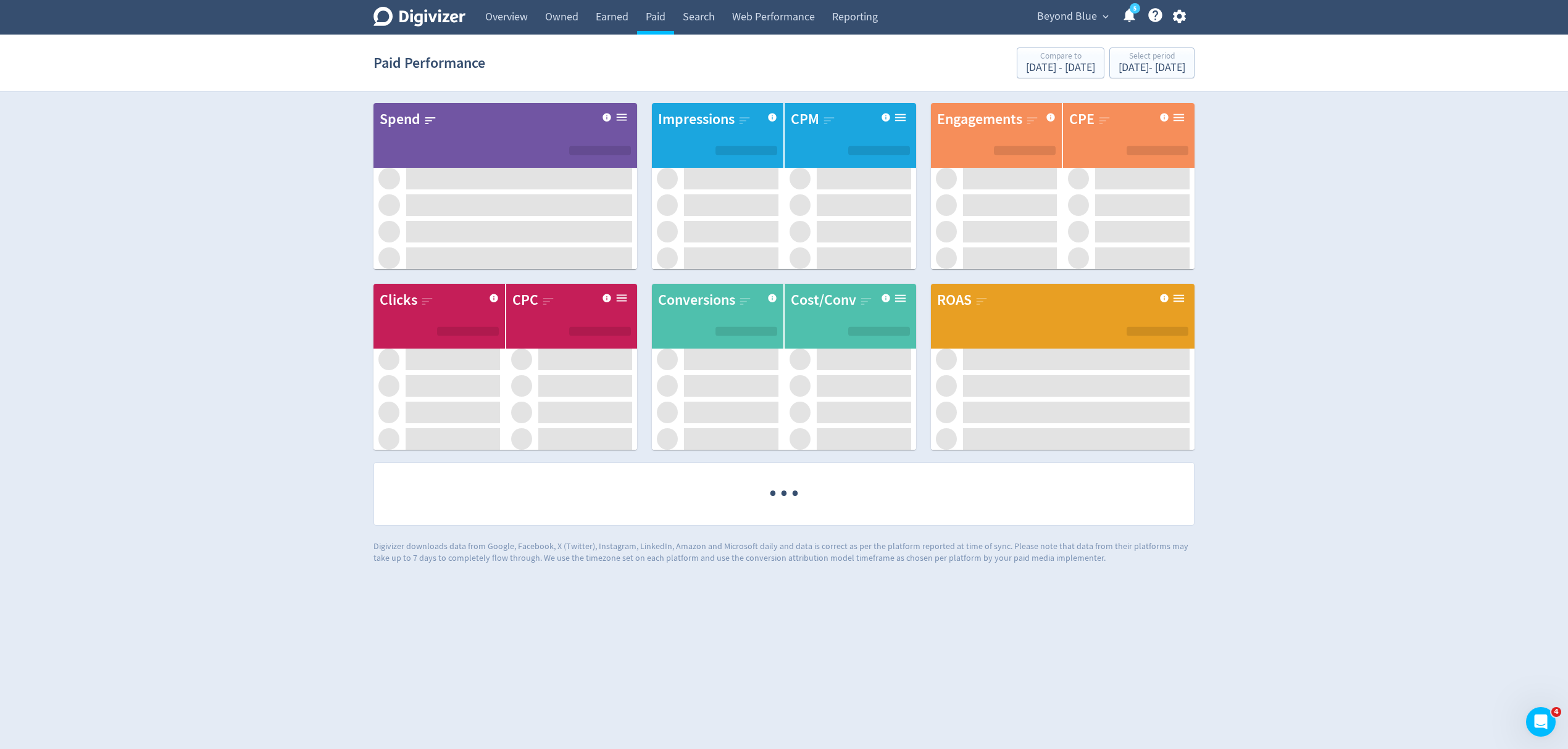
scroll to position [0, 0]
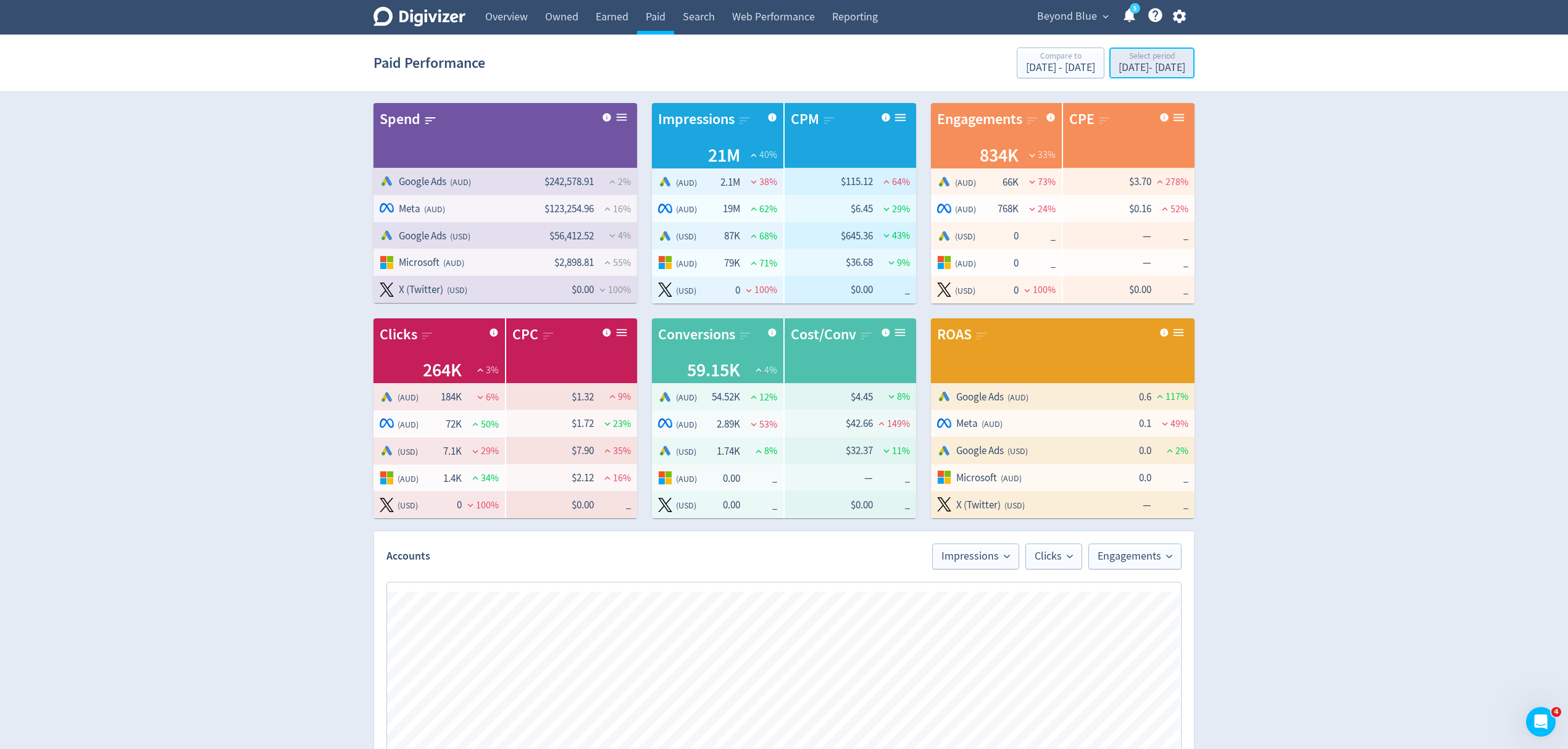
click at [1121, 64] on div "Jan 1, 2025 - Jun 30, 2025" at bounding box center [1151, 68] width 67 height 11
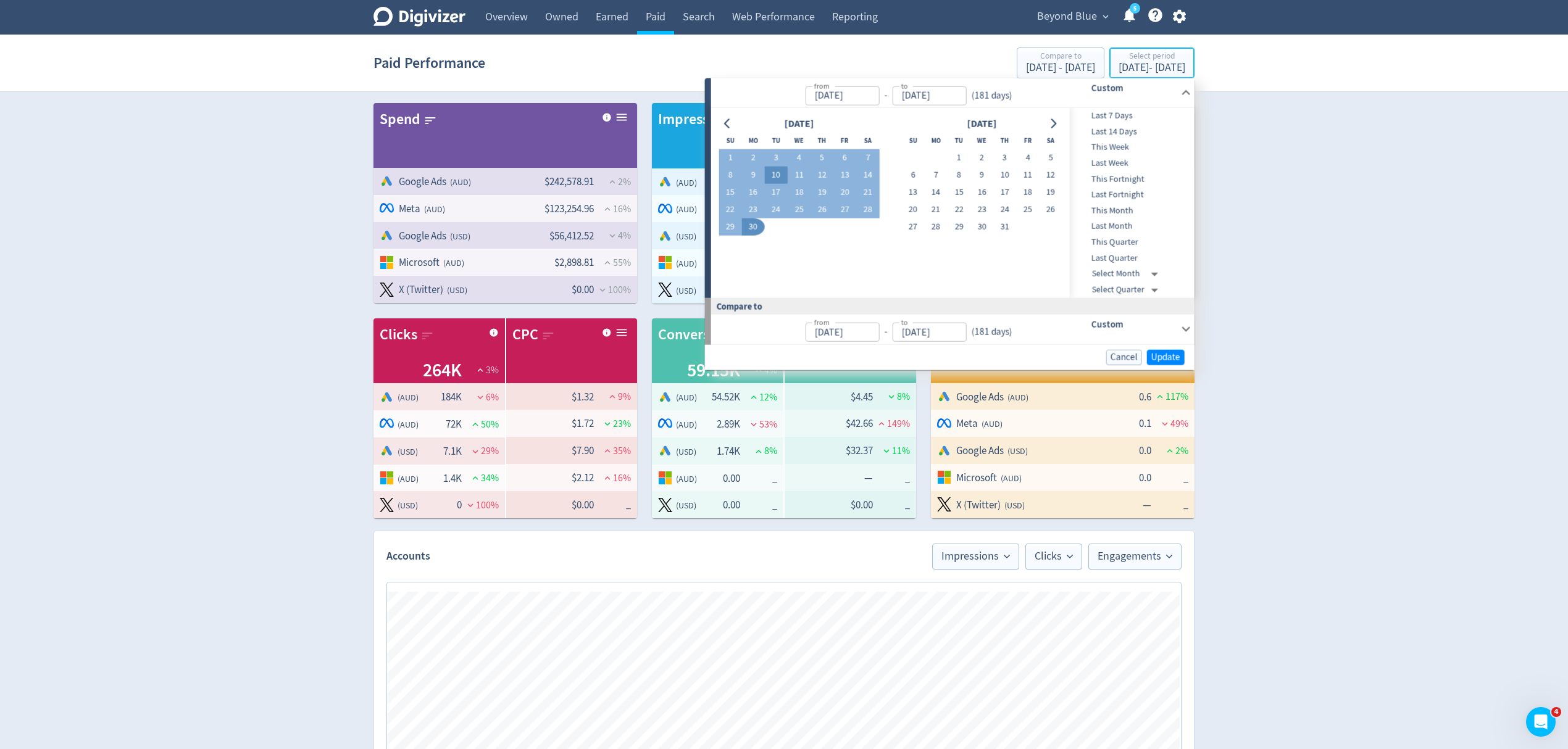
type input "Jan 01, 2025"
type input "Jun 30, 2025"
type input "Jul 04, 2024"
type input "Dec 31, 2024"
click at [726, 121] on icon "Go to previous month" at bounding box center [728, 124] width 10 height 10
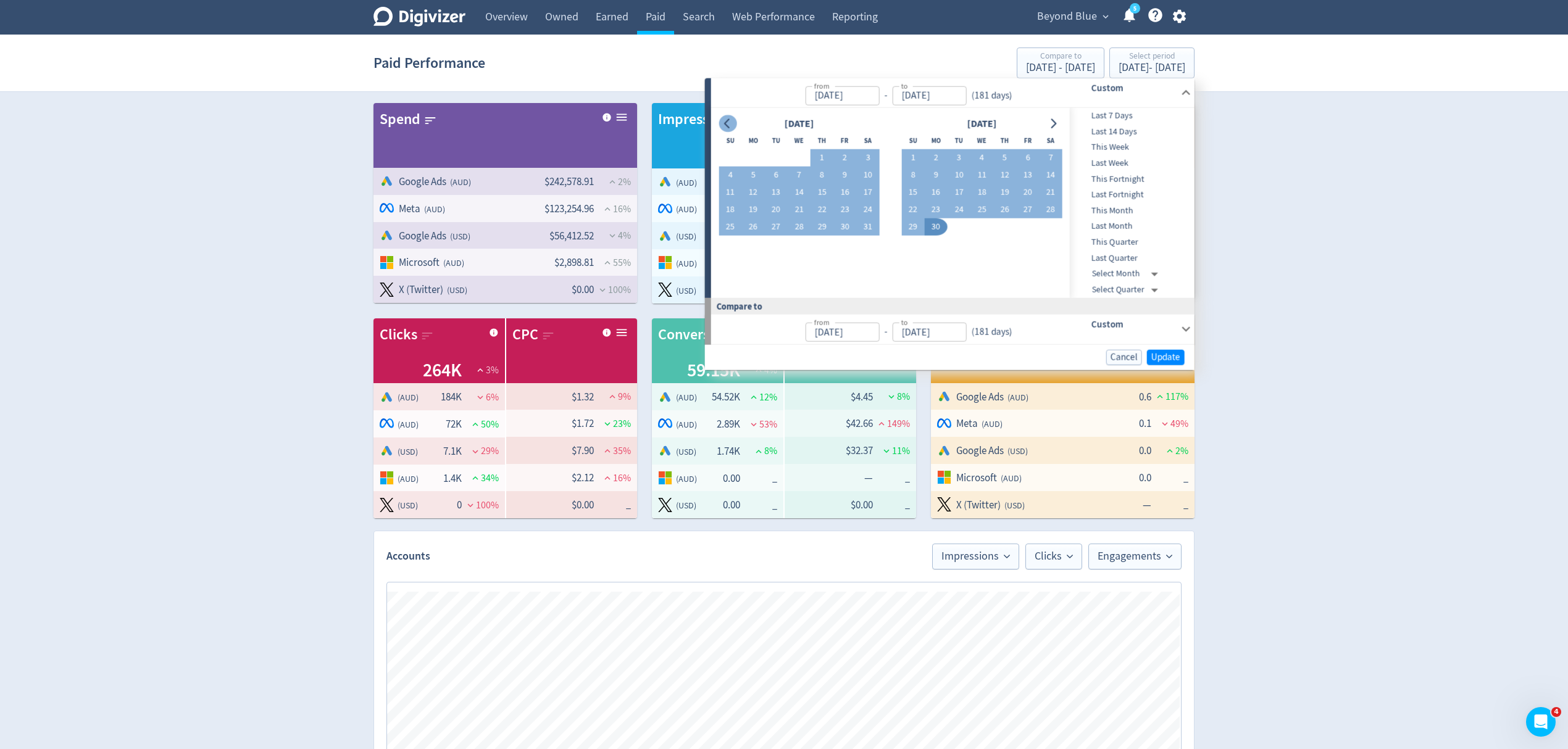
click at [726, 121] on icon "Go to previous month" at bounding box center [726, 124] width 5 height 10
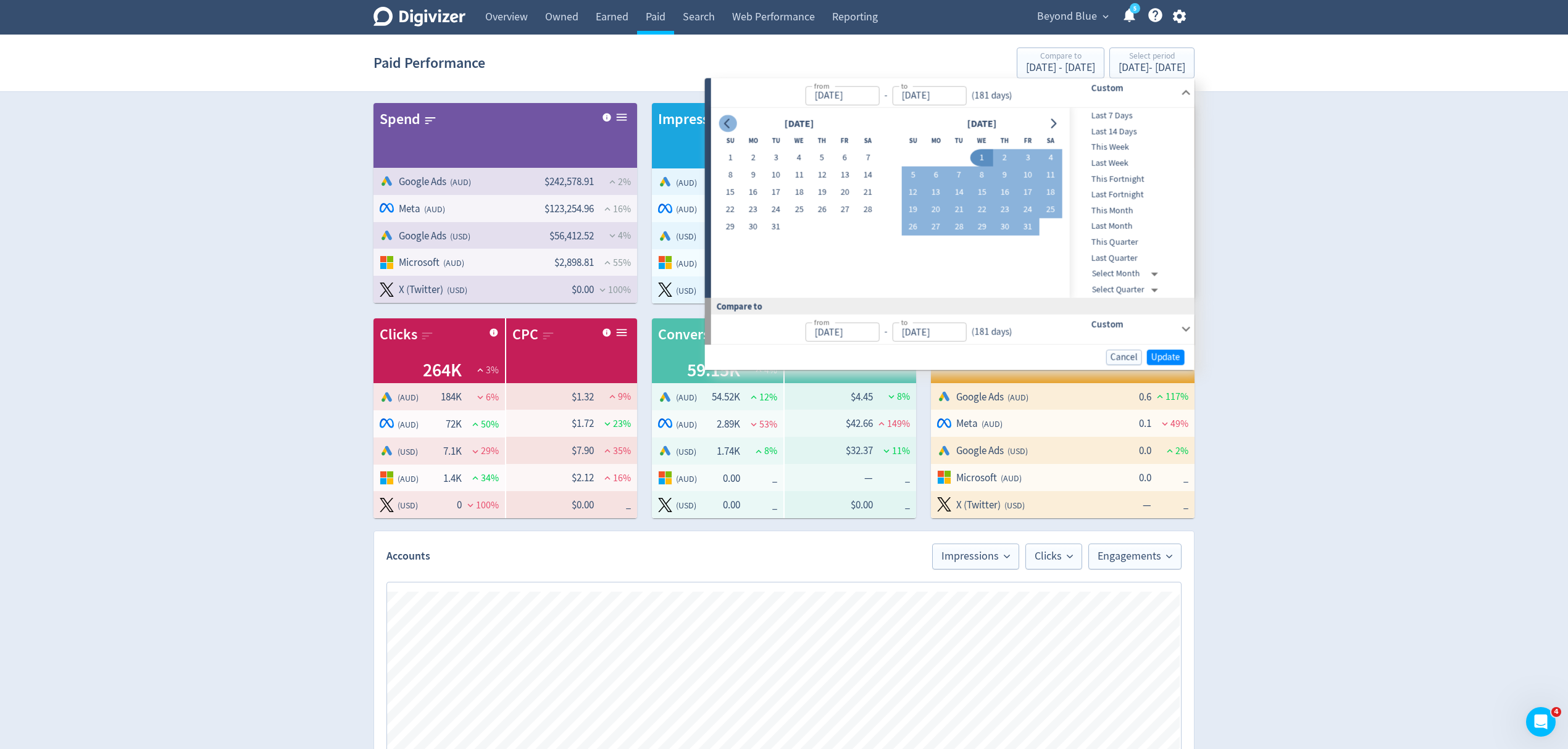
click at [726, 121] on icon "Go to previous month" at bounding box center [726, 124] width 5 height 10
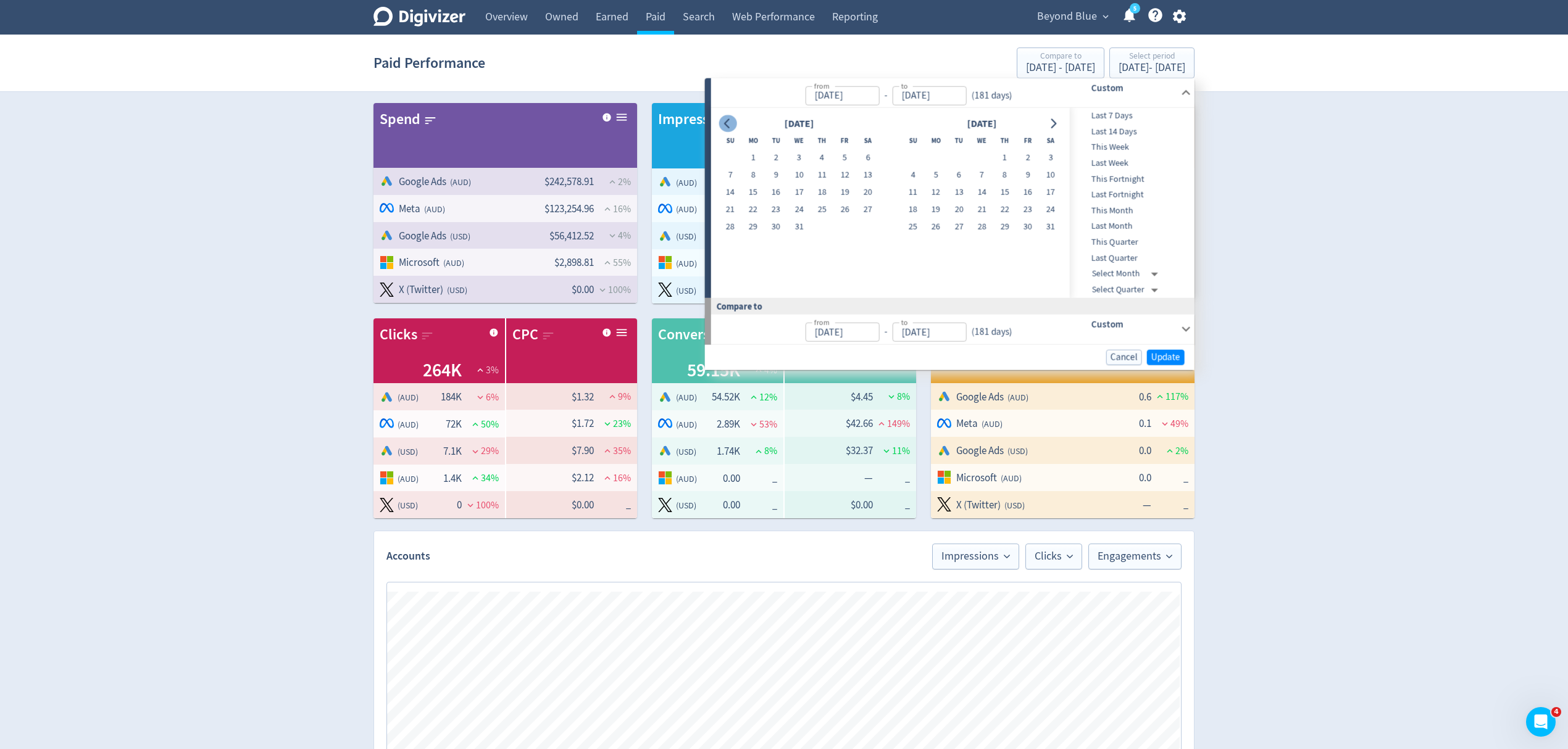
click at [726, 121] on icon "Go to previous month" at bounding box center [726, 124] width 5 height 10
click at [863, 158] on button "1" at bounding box center [867, 158] width 23 height 17
type input "Jun 01, 2024"
click at [1045, 124] on button "Go to next month" at bounding box center [1052, 123] width 18 height 17
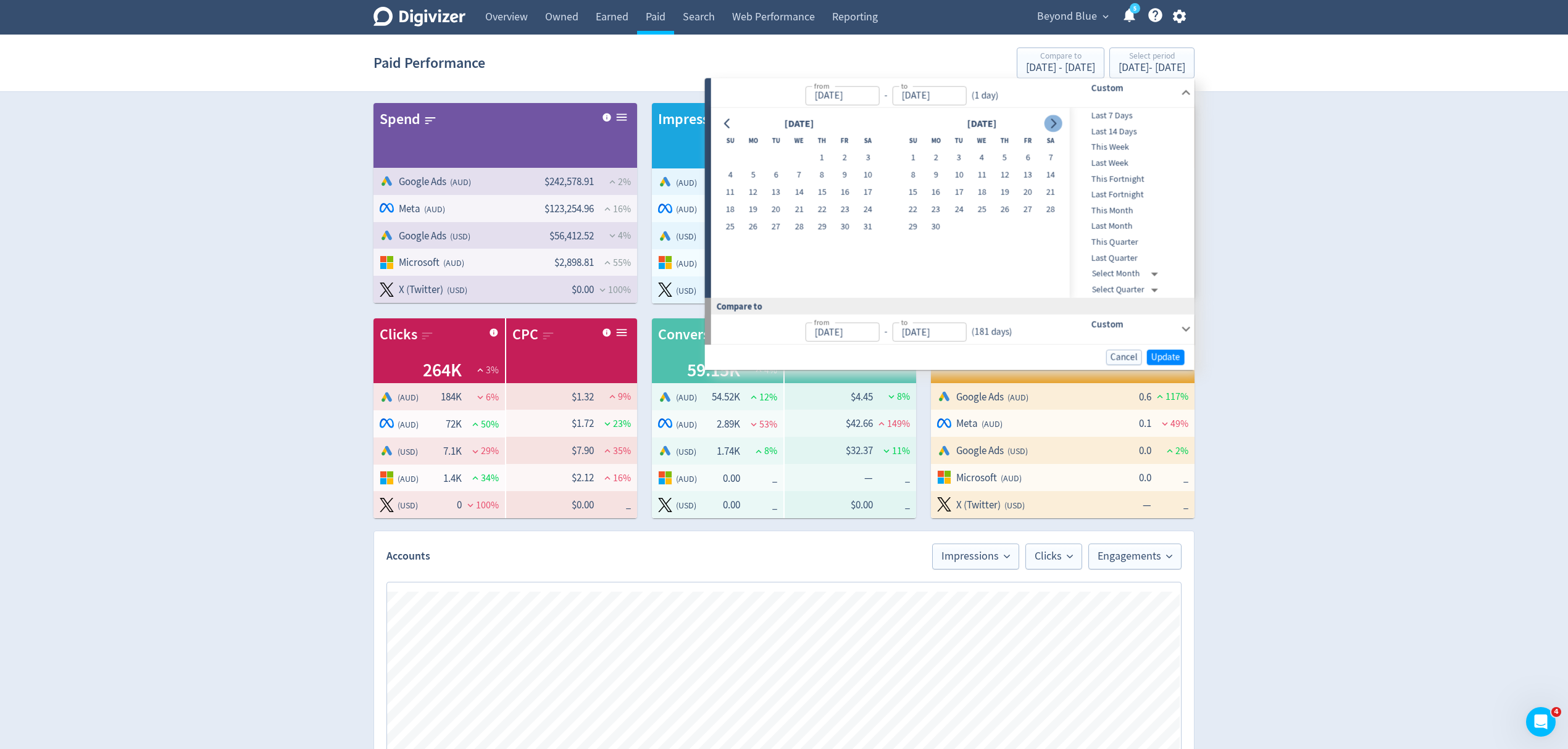
click at [1045, 124] on button "Go to next month" at bounding box center [1052, 123] width 18 height 17
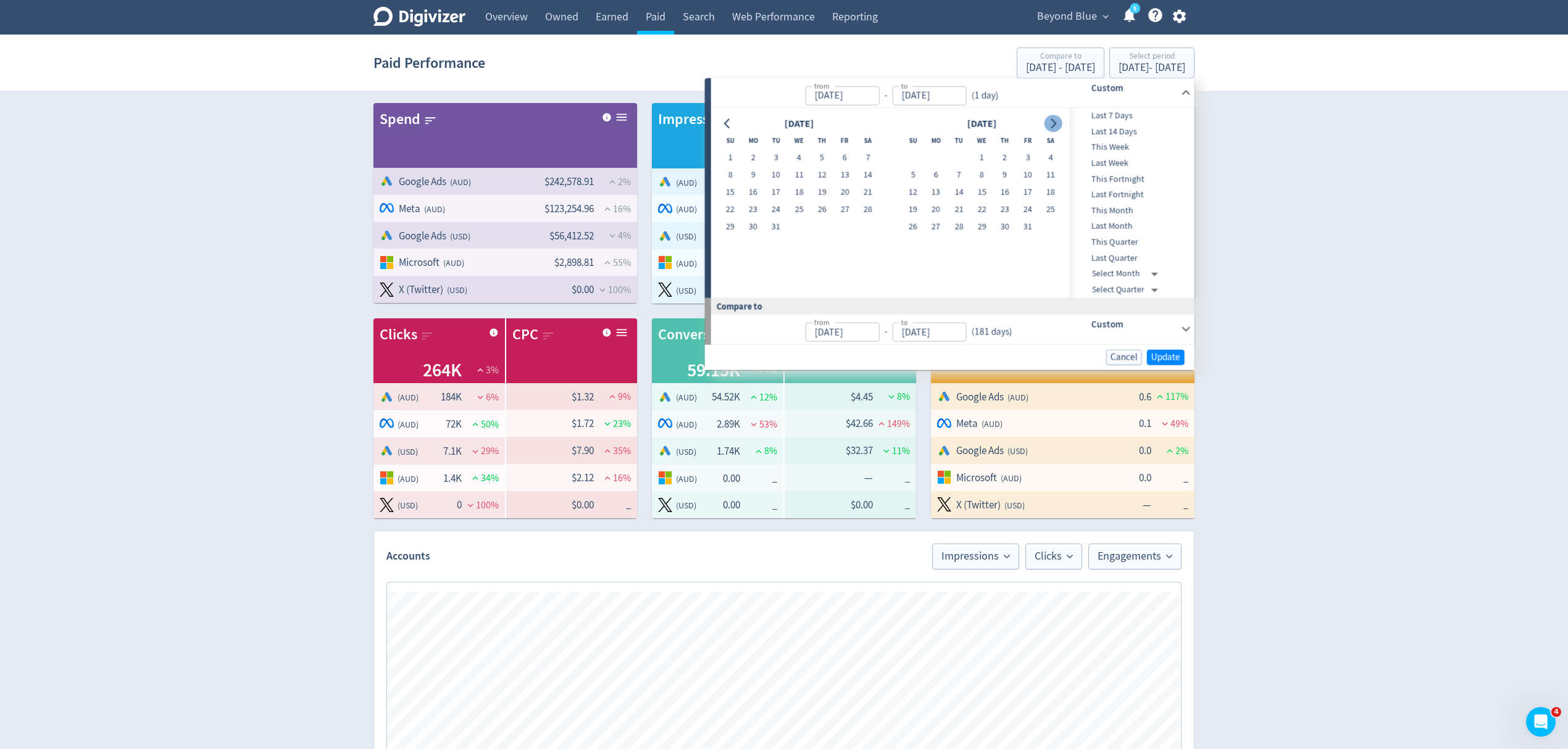
click at [1045, 124] on button "Go to next month" at bounding box center [1052, 123] width 18 height 17
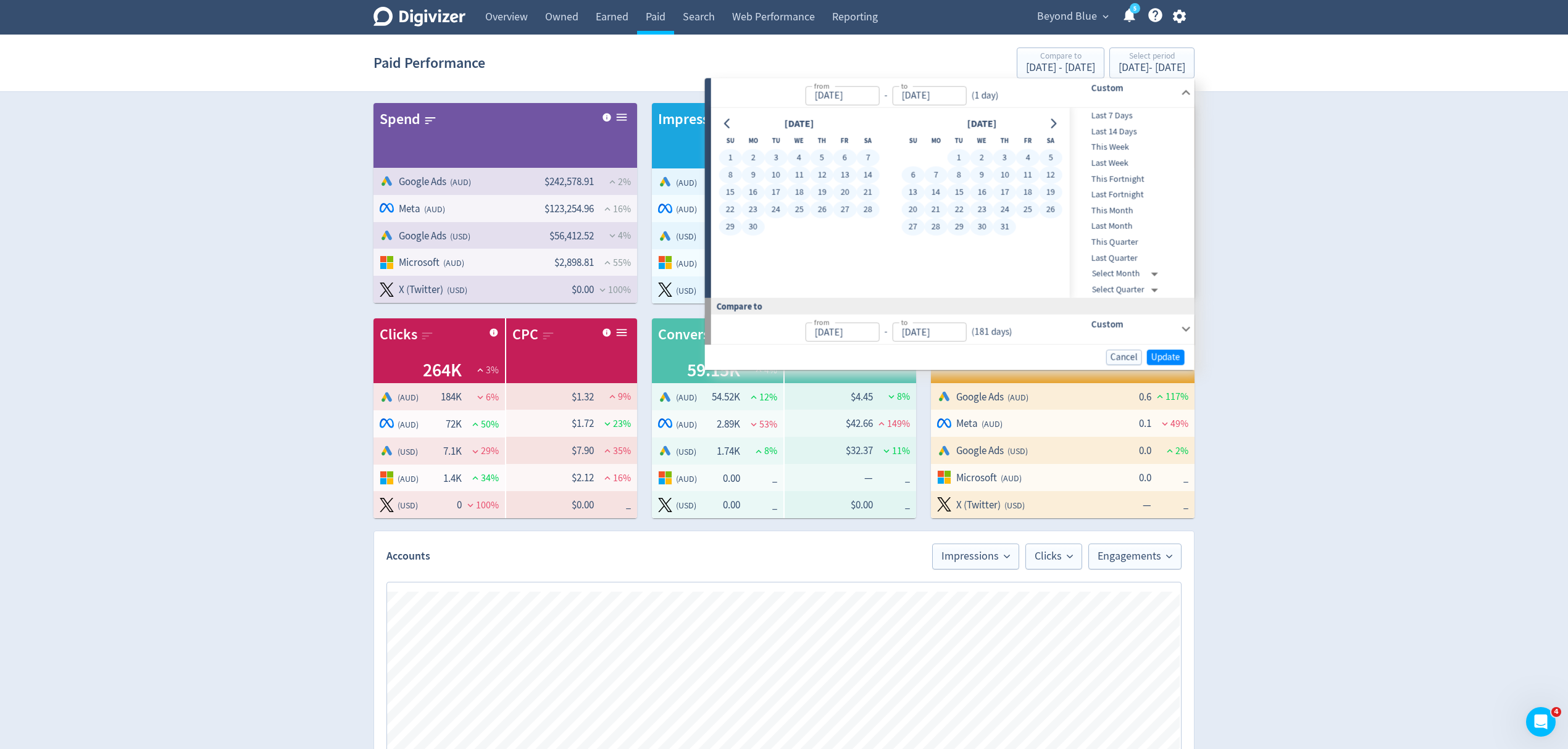
click at [1001, 228] on button "31" at bounding box center [1004, 227] width 23 height 17
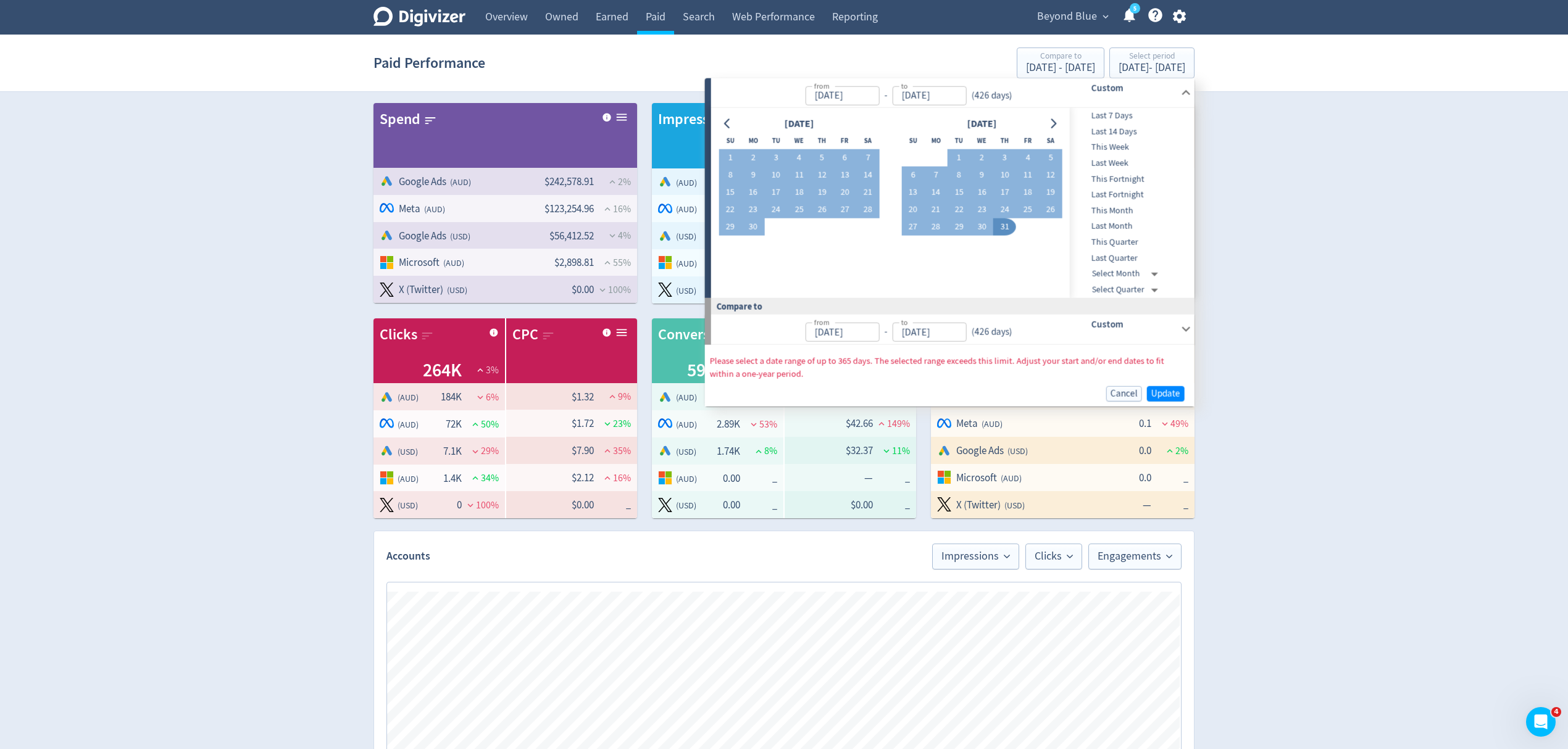
type input "[DATE]"
type input "Apr 02, 2023"
type input "May 31, 2024"
click at [729, 127] on icon "Go to previous month" at bounding box center [728, 124] width 10 height 10
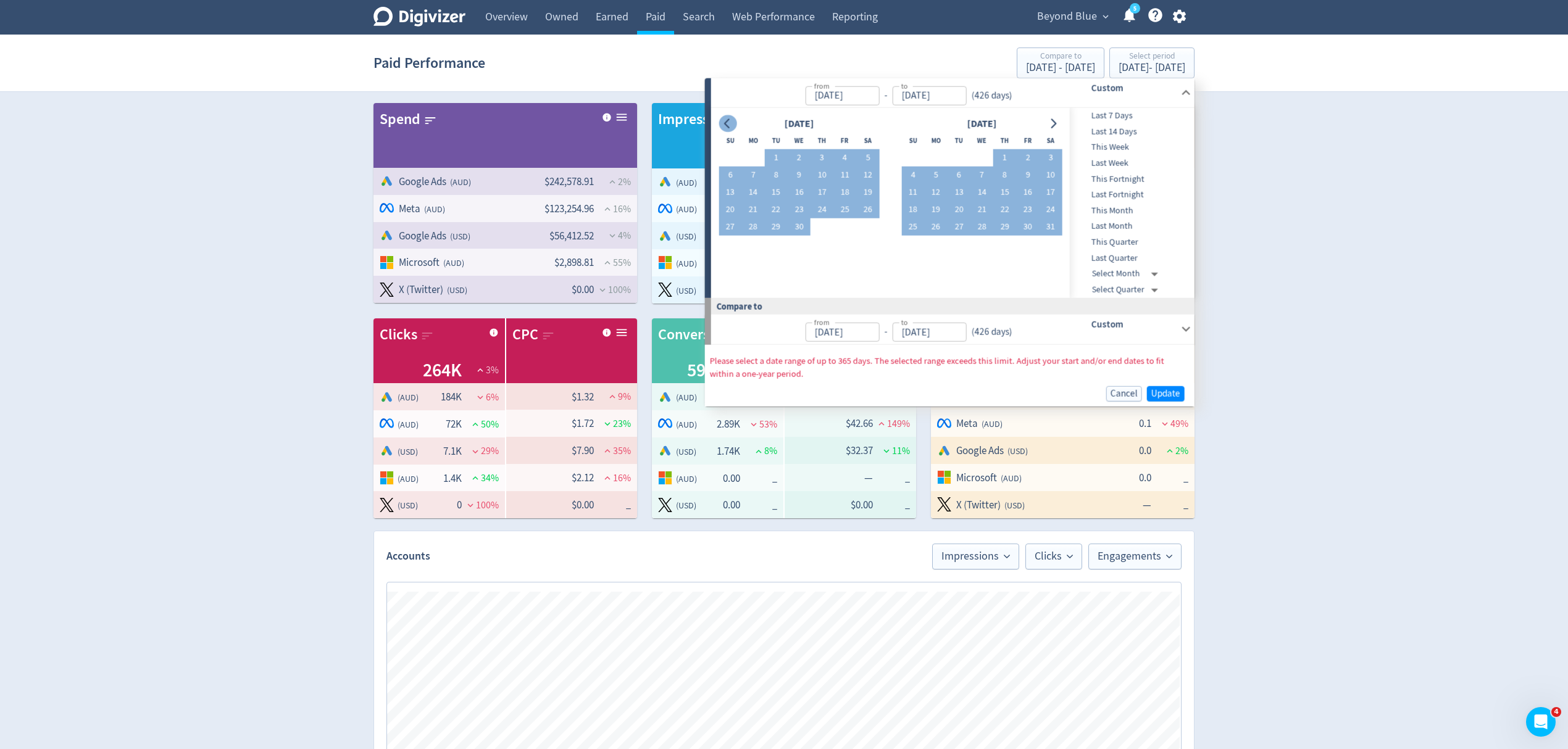
click at [729, 127] on icon "Go to previous month" at bounding box center [728, 124] width 10 height 10
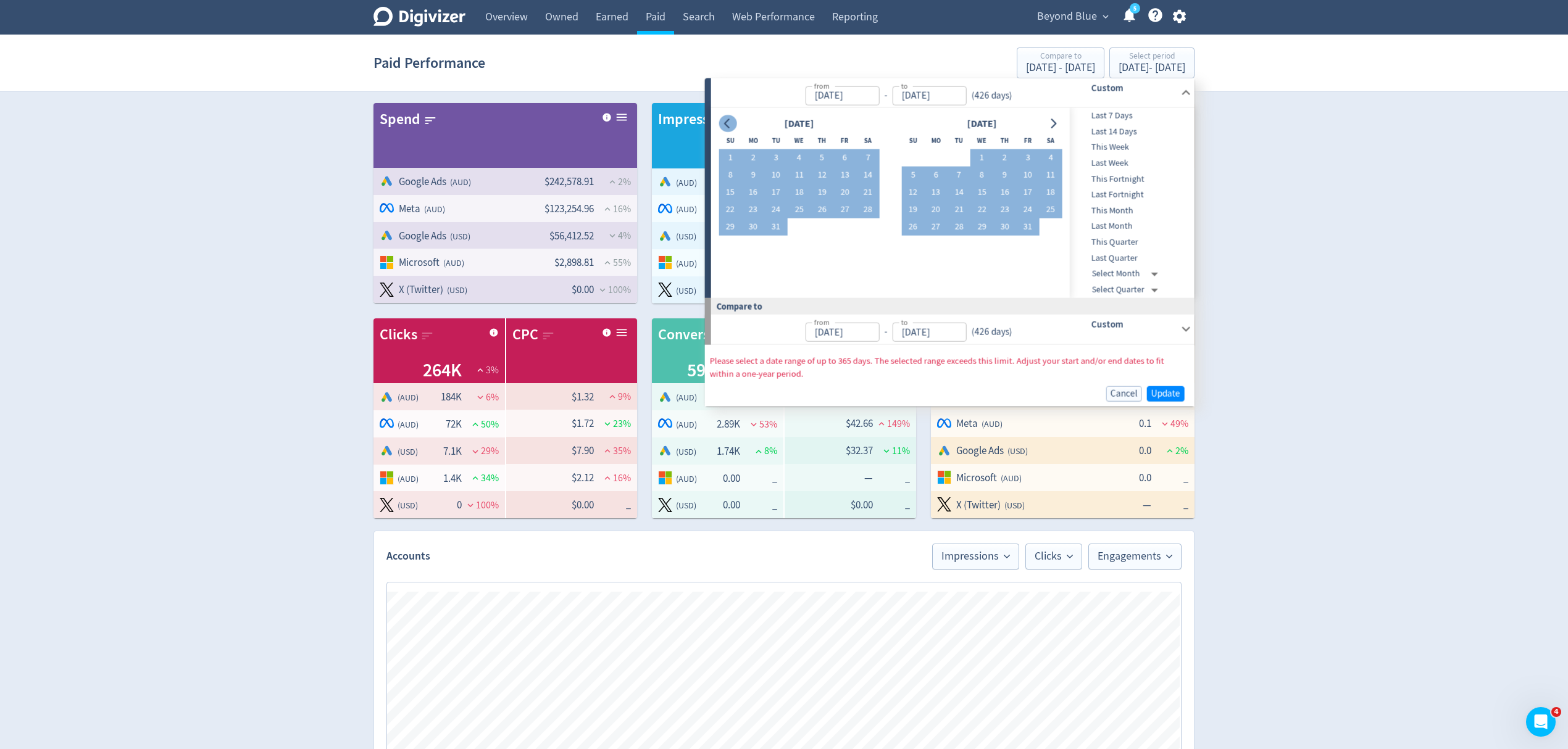
click at [729, 127] on icon "Go to previous month" at bounding box center [728, 124] width 10 height 10
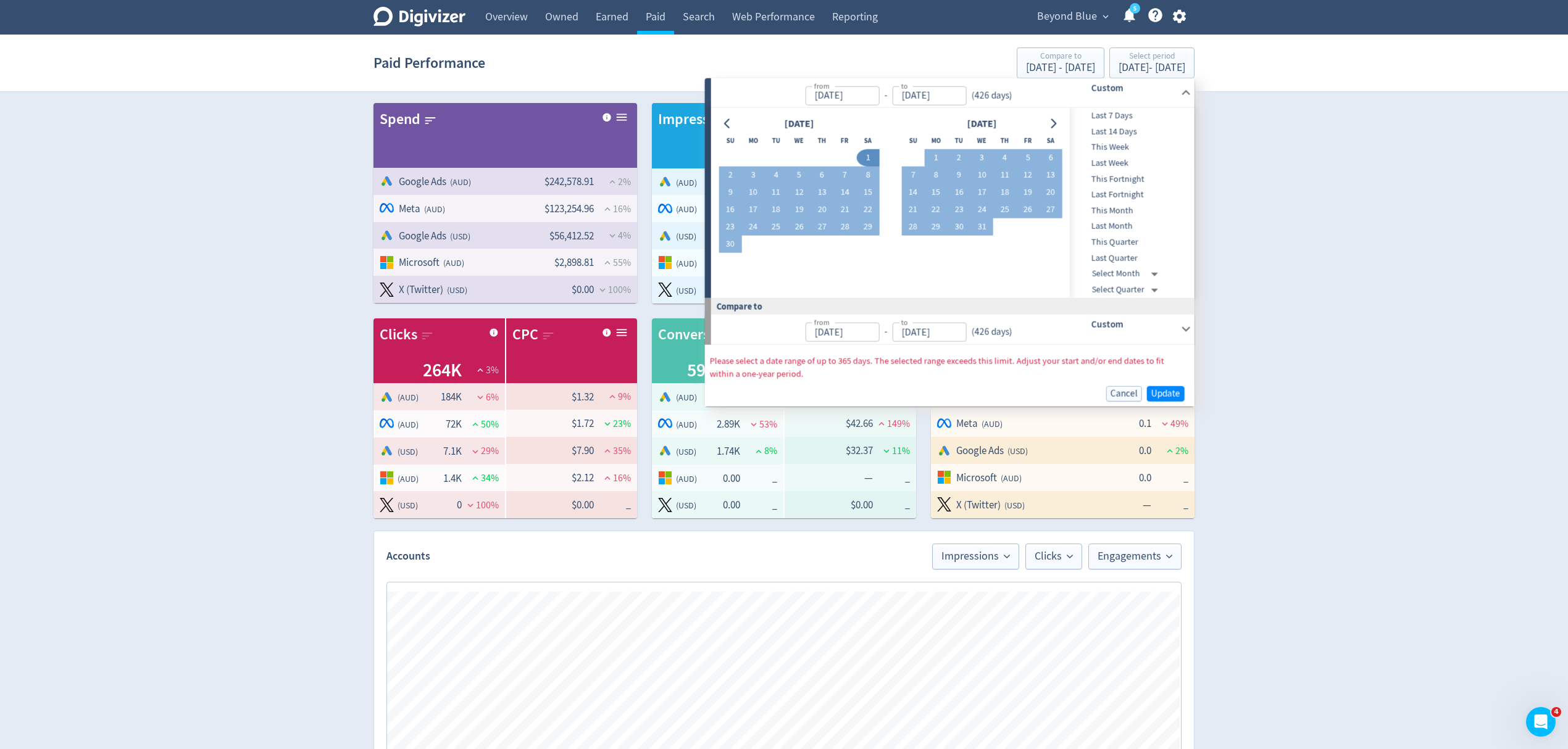
click at [865, 162] on button "1" at bounding box center [867, 158] width 23 height 17
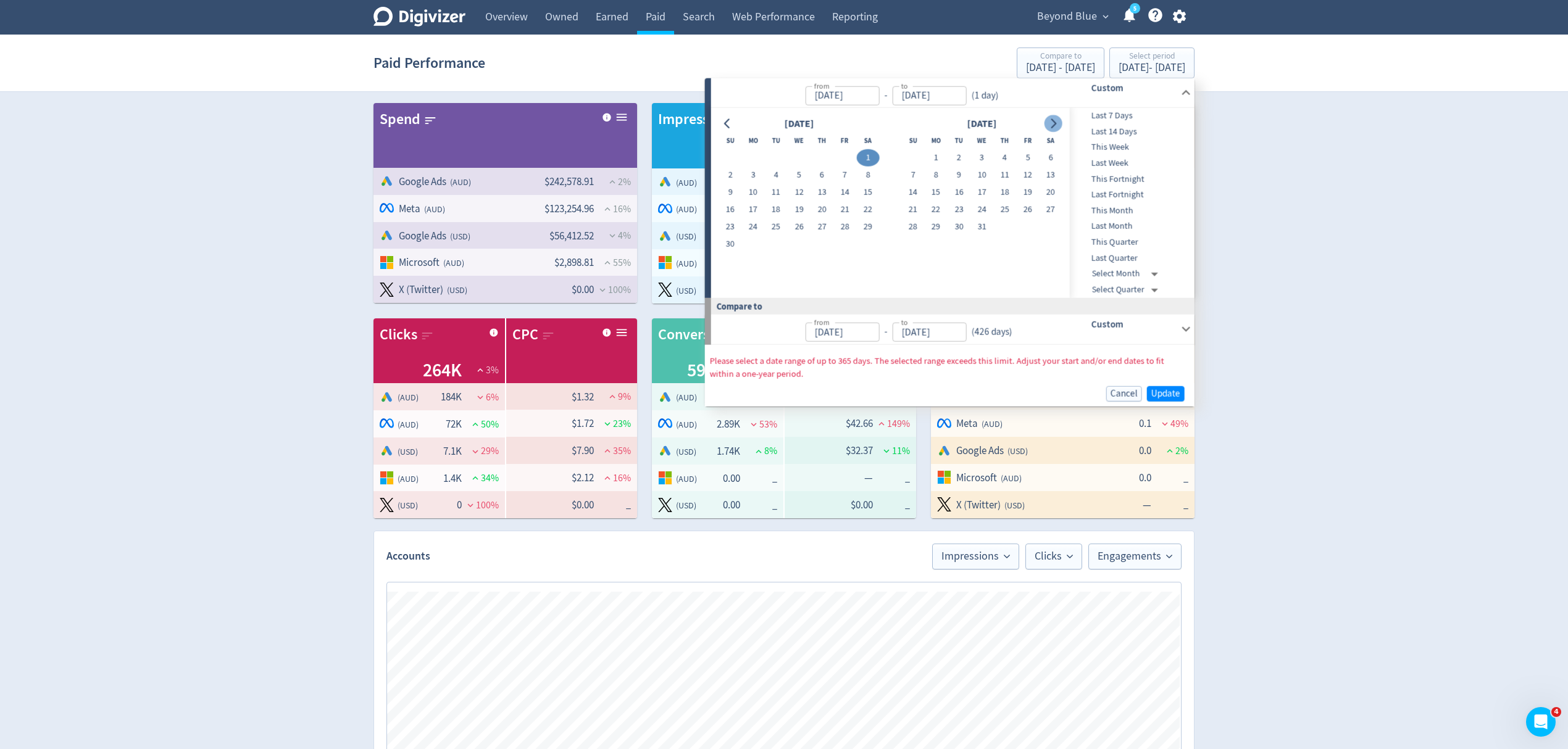
click at [1056, 123] on icon "Go to next month" at bounding box center [1054, 124] width 5 height 10
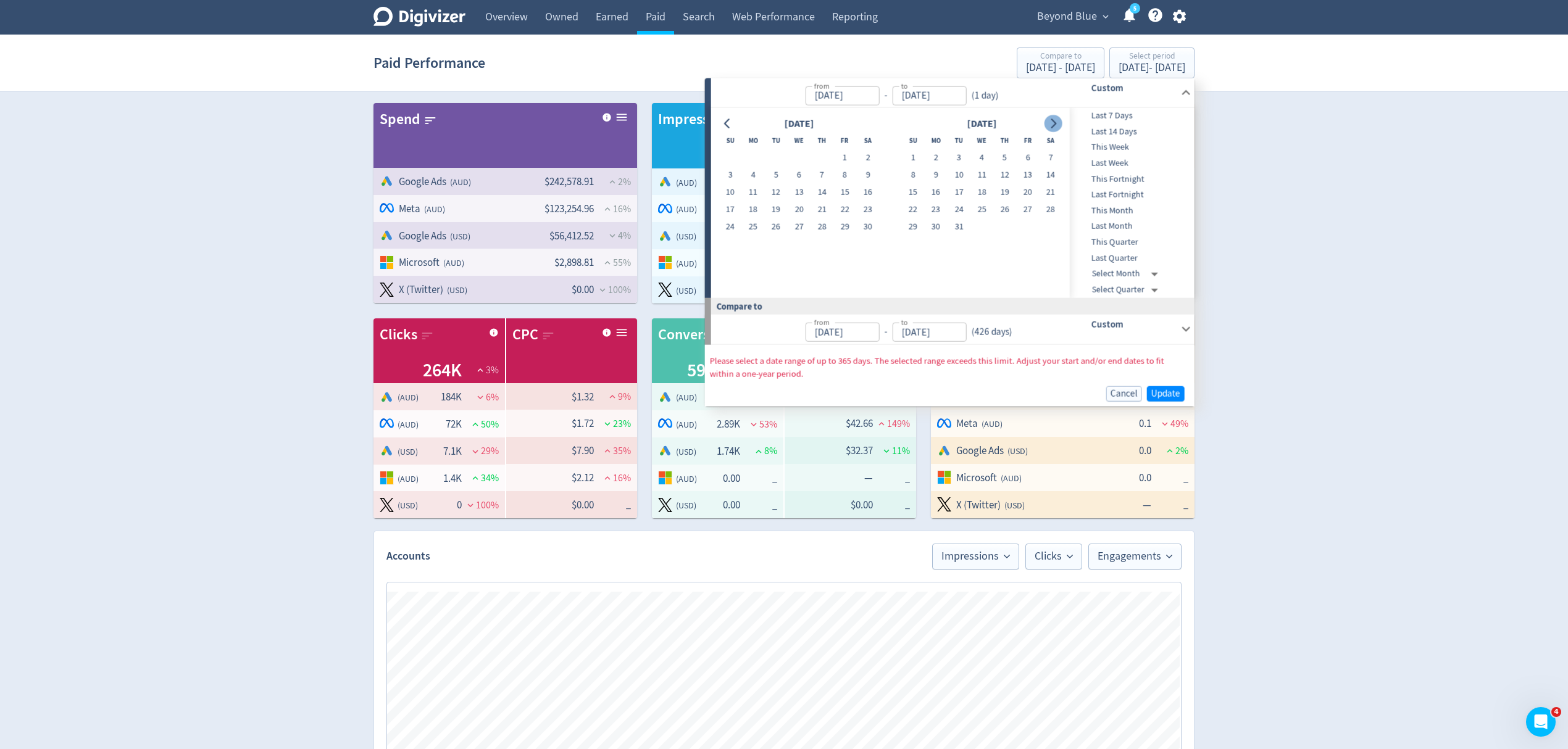
click at [1056, 123] on icon "Go to next month" at bounding box center [1054, 124] width 5 height 10
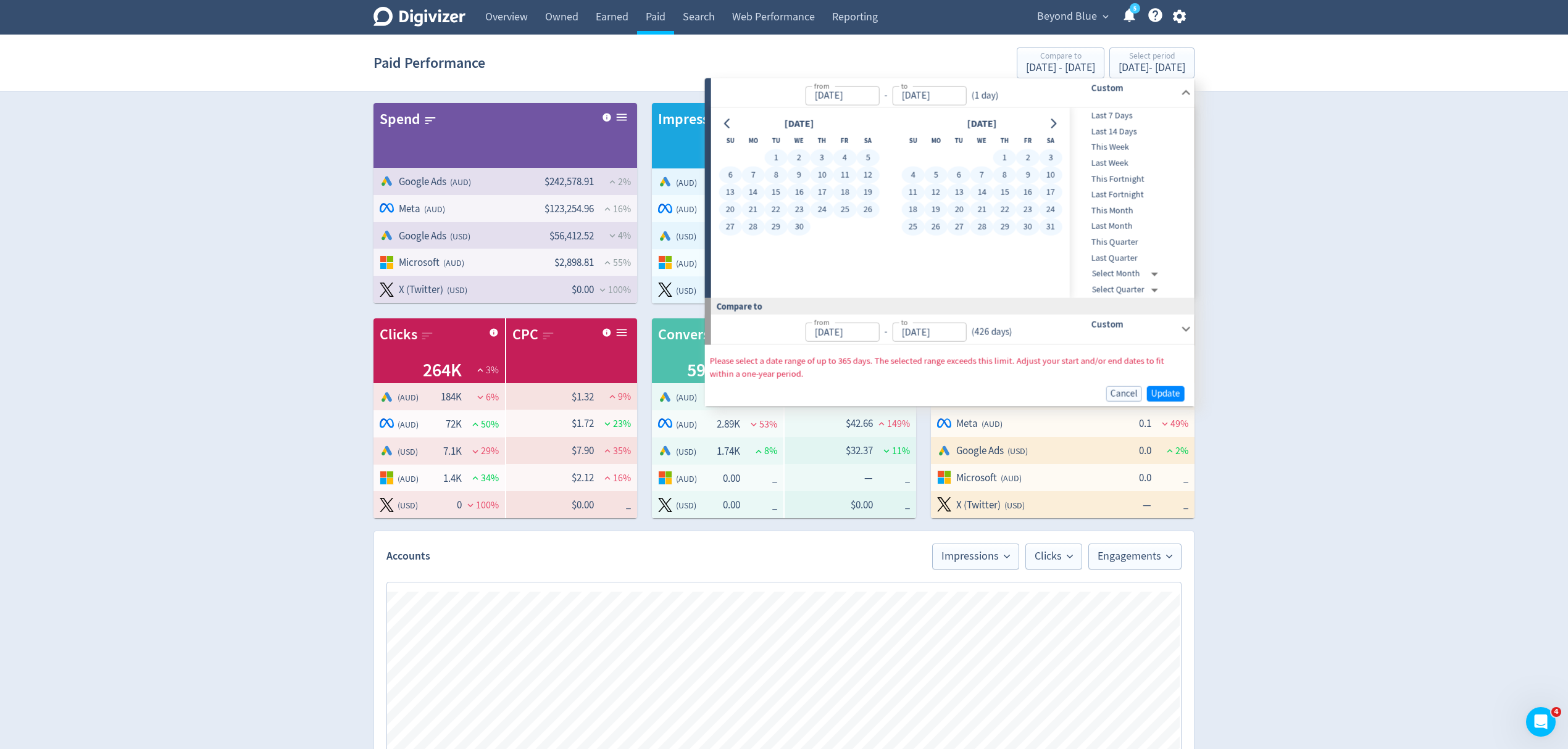
click at [1047, 226] on button "31" at bounding box center [1050, 227] width 23 height 17
type input "May 31, 2025"
type input "Jun 02, 2023"
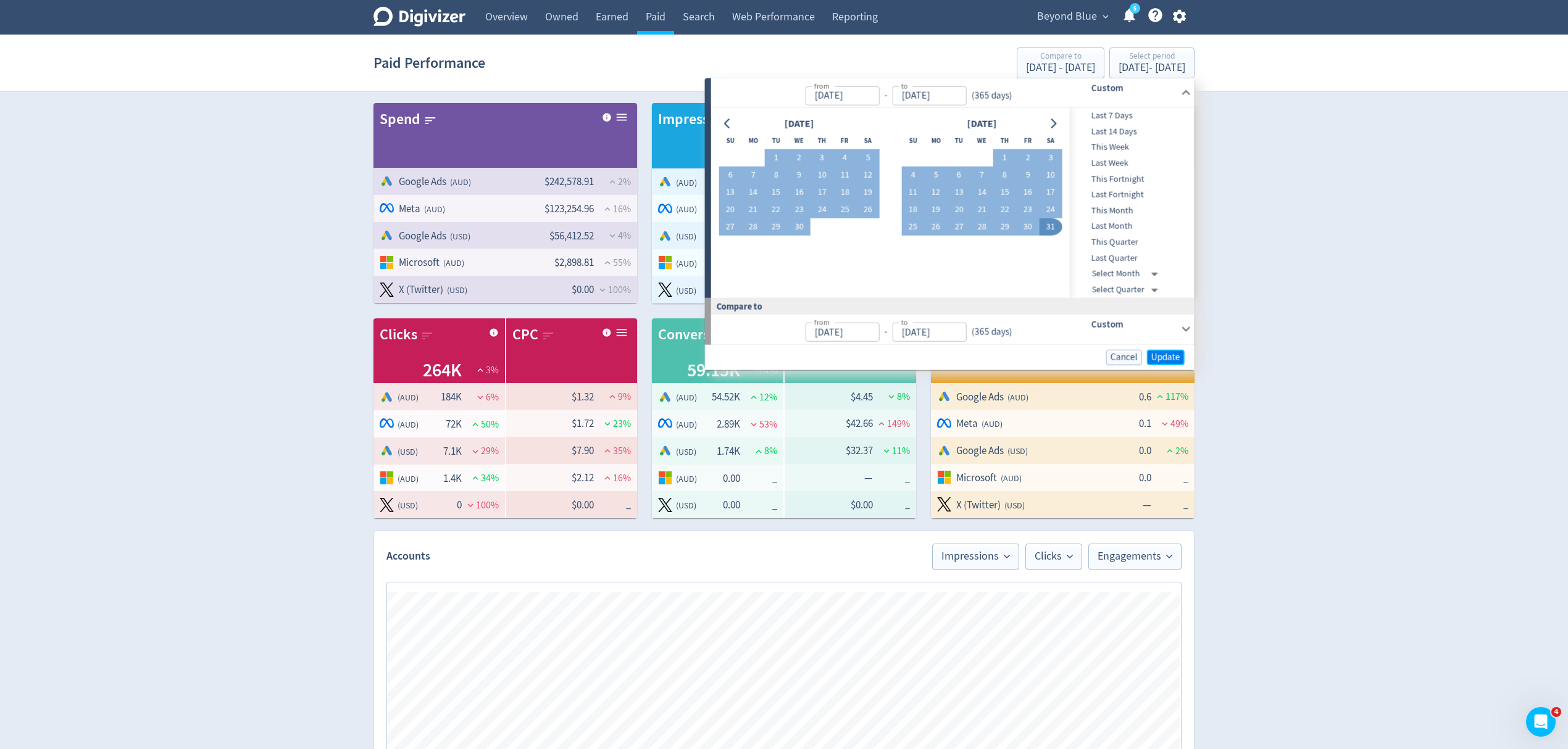
click at [1157, 354] on span "Update" at bounding box center [1166, 357] width 29 height 9
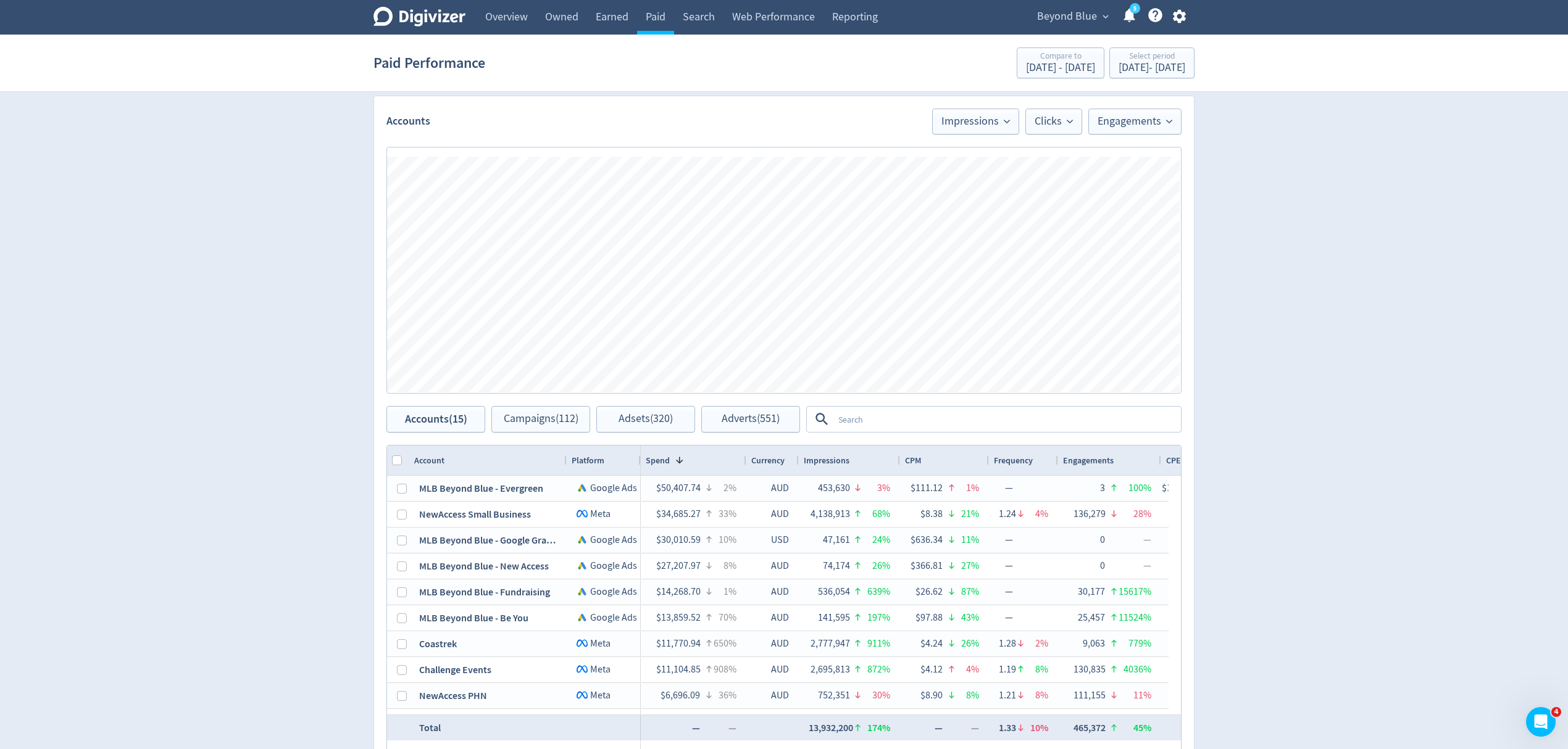
scroll to position [544, 0]
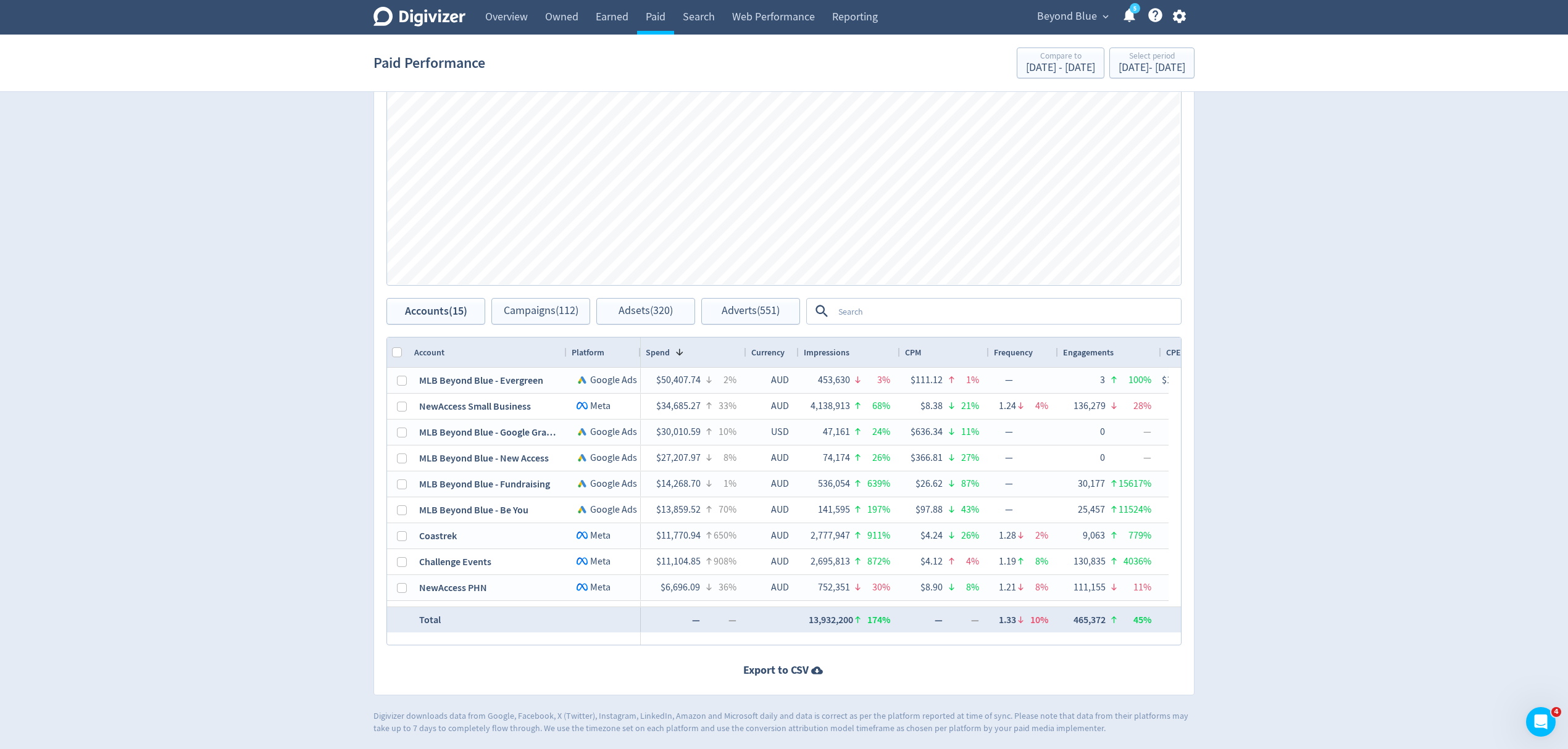
click at [1081, 8] on span "Beyond Blue" at bounding box center [1067, 16] width 60 height 20
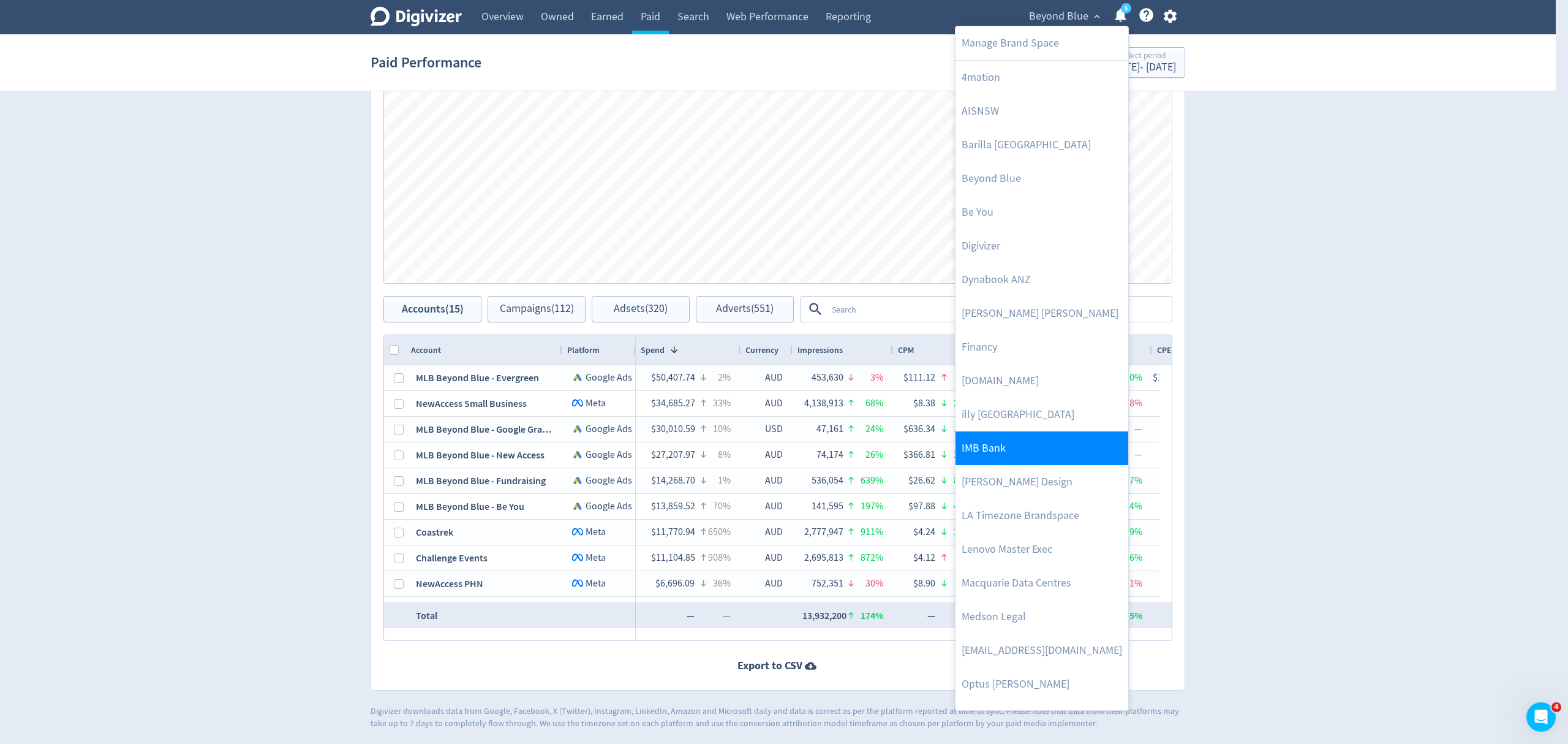
click at [993, 439] on link "IMB Bank" at bounding box center [1042, 448] width 172 height 34
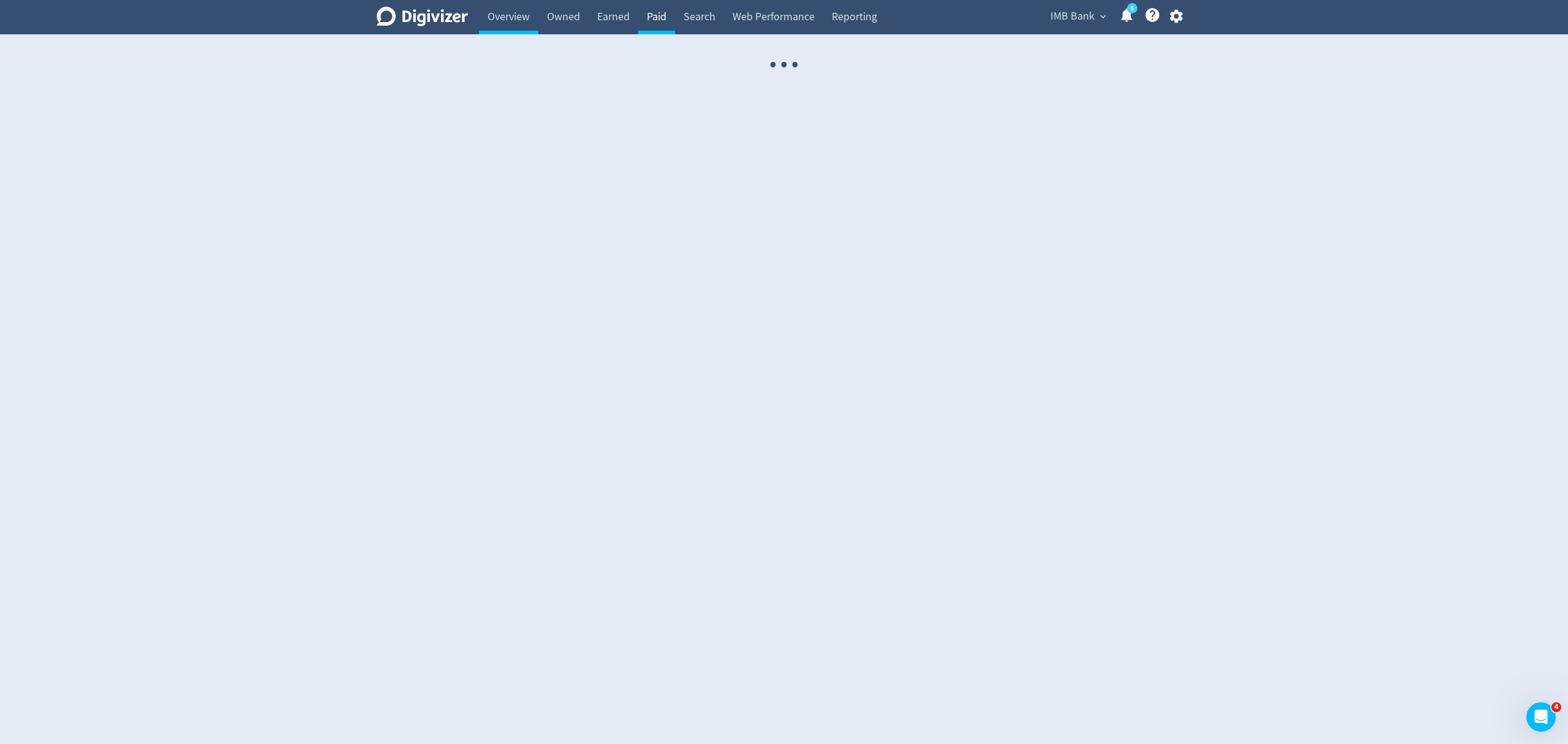
click at [660, 22] on link "Paid" at bounding box center [656, 17] width 37 height 34
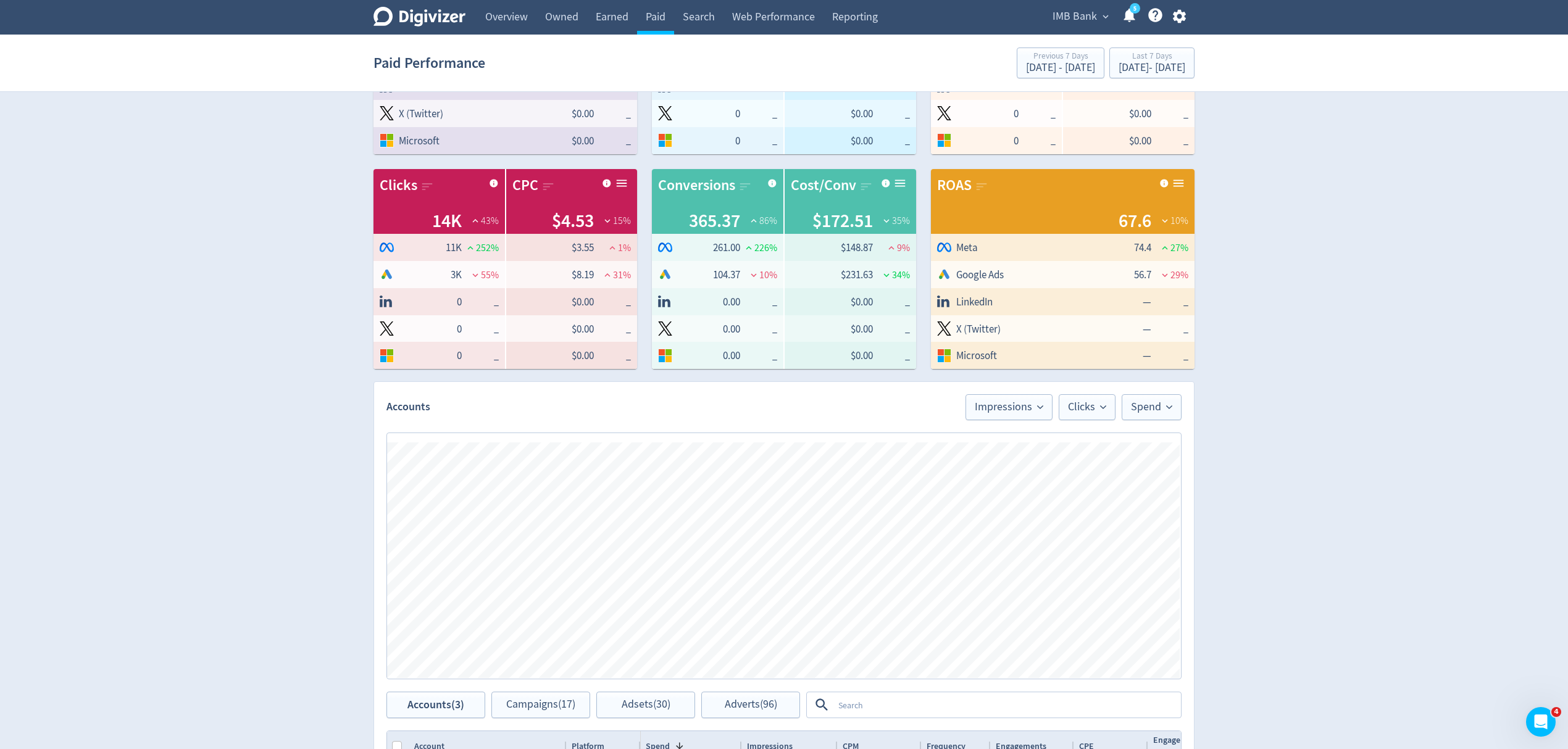
scroll to position [164, 0]
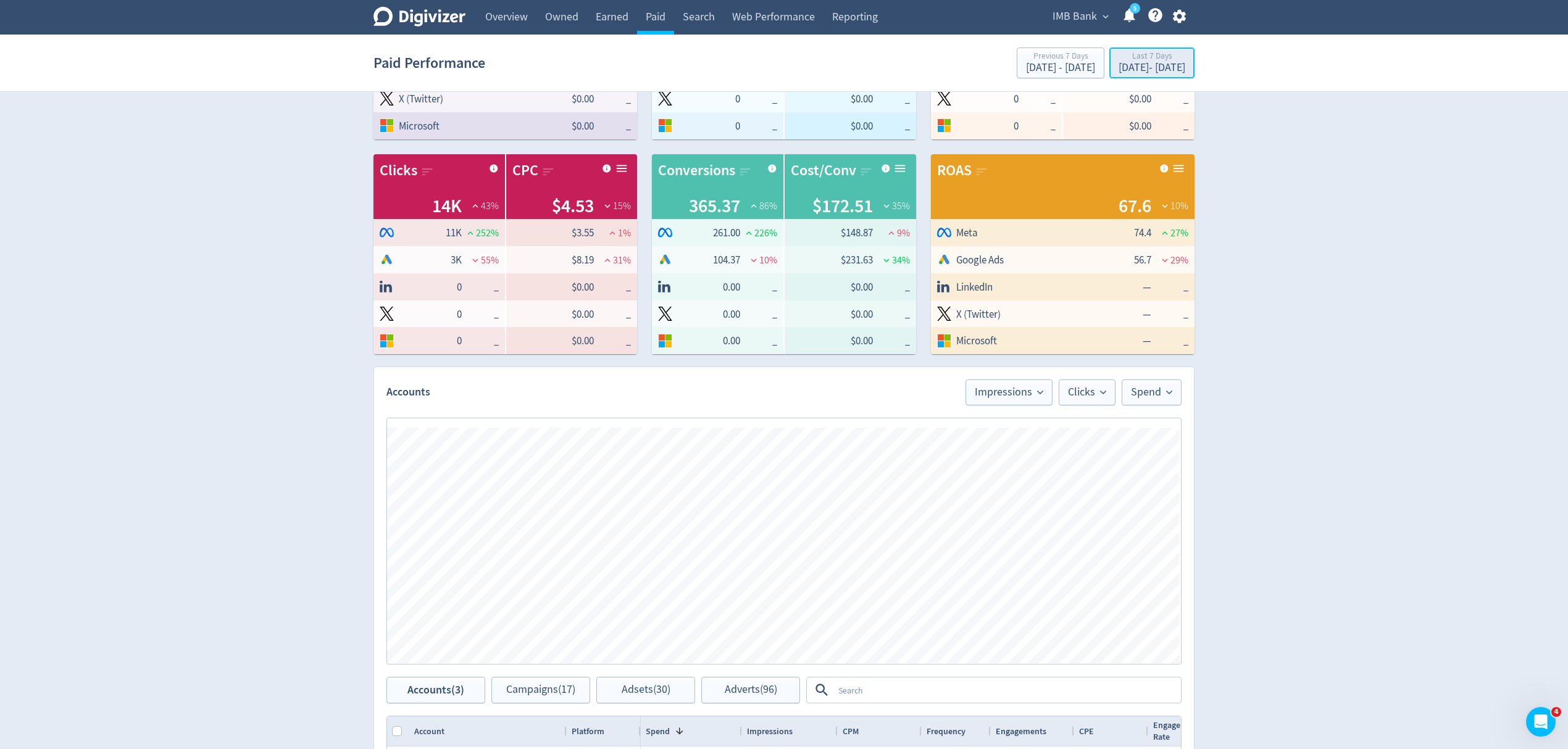
click at [1117, 75] on div "Last 7 Days Aug 28, 2025 - Sep 3, 2025" at bounding box center [1151, 64] width 78 height 26
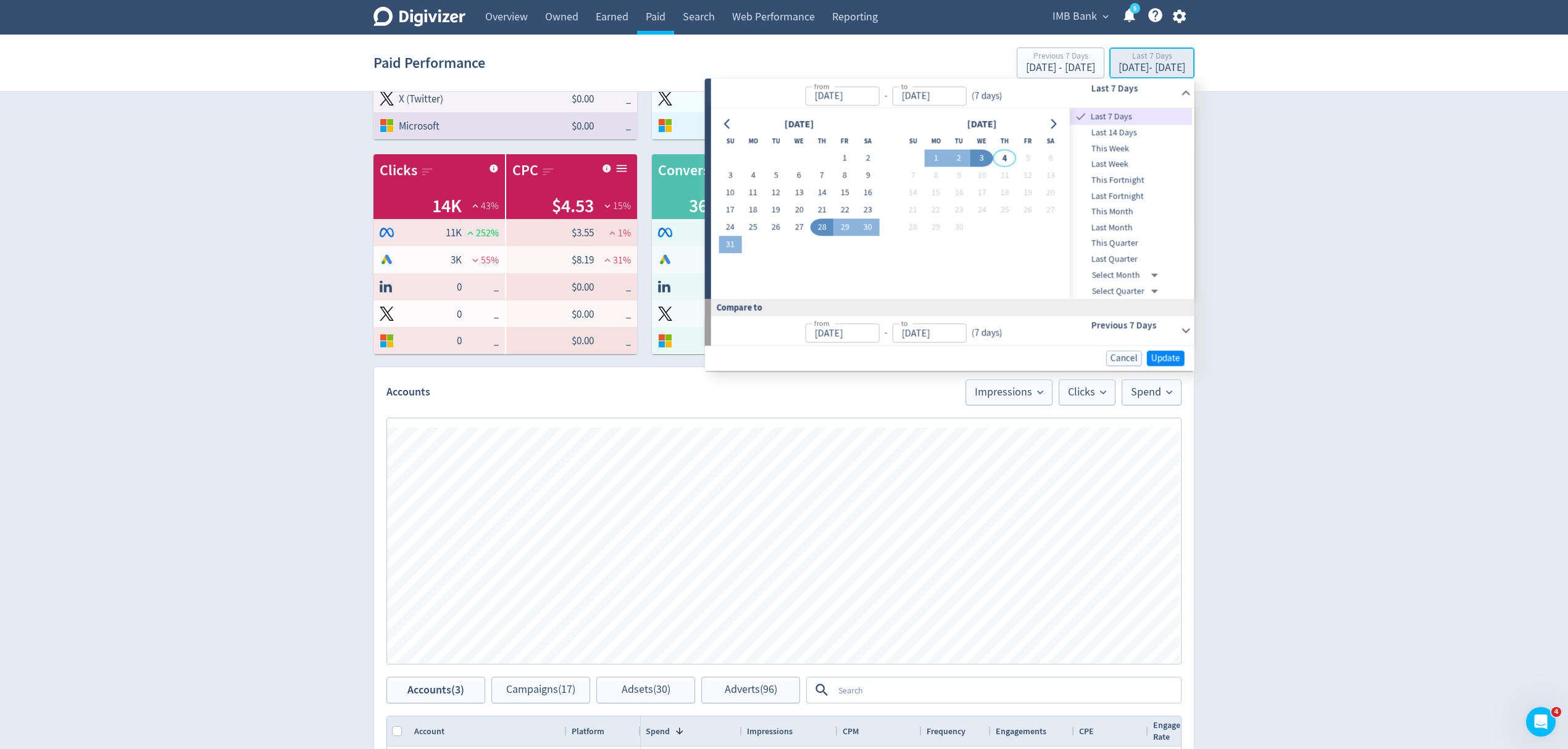
type input "Aug 28, 2025"
type input "Sep 03, 2025"
type input "Aug 21, 2025"
type input "Aug 27, 2025"
click at [1116, 225] on span "Last Month" at bounding box center [1130, 227] width 122 height 14
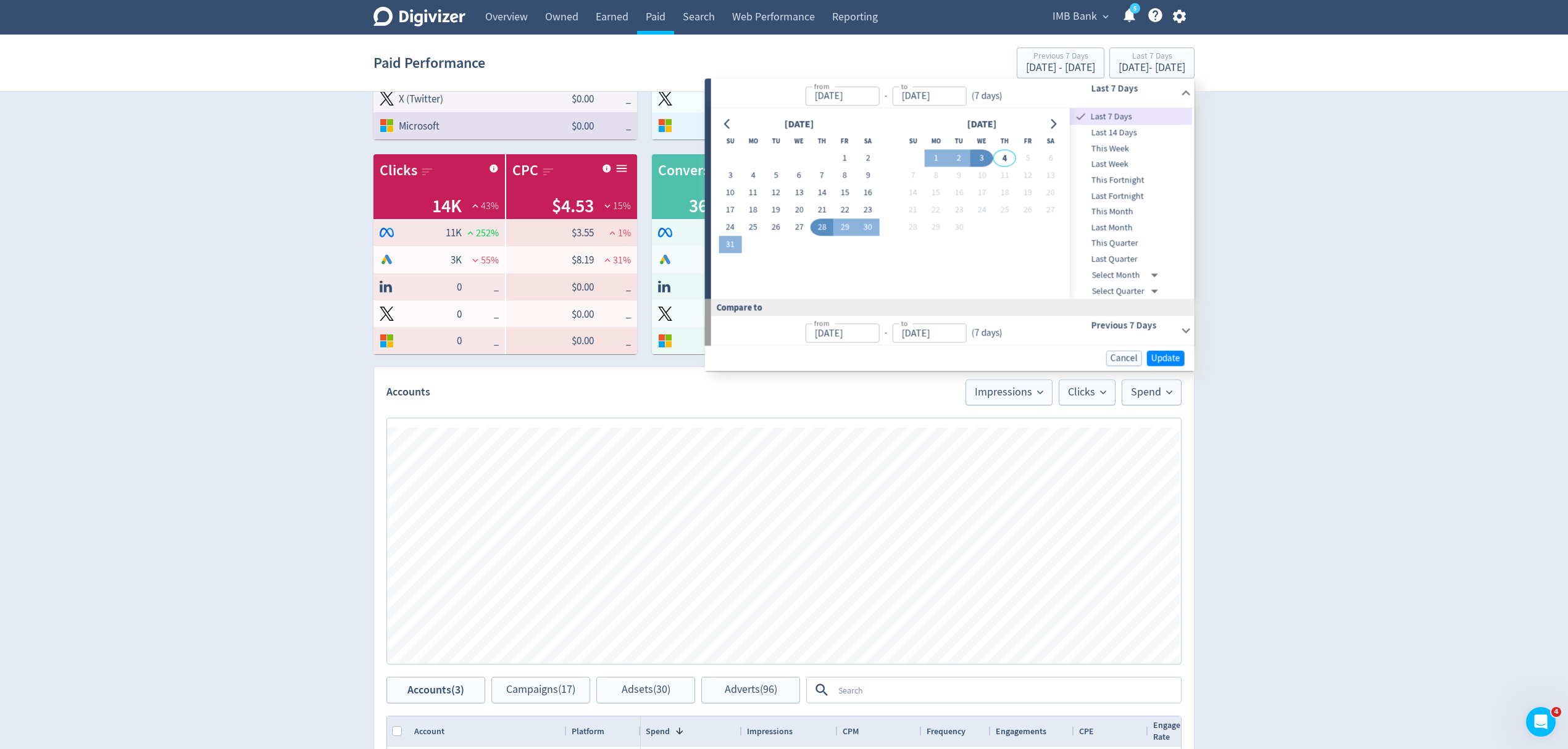
type input "Aug 01, 2025"
type input "[DATE]"
type input "Jul 01, 2025"
type input "[DATE]"
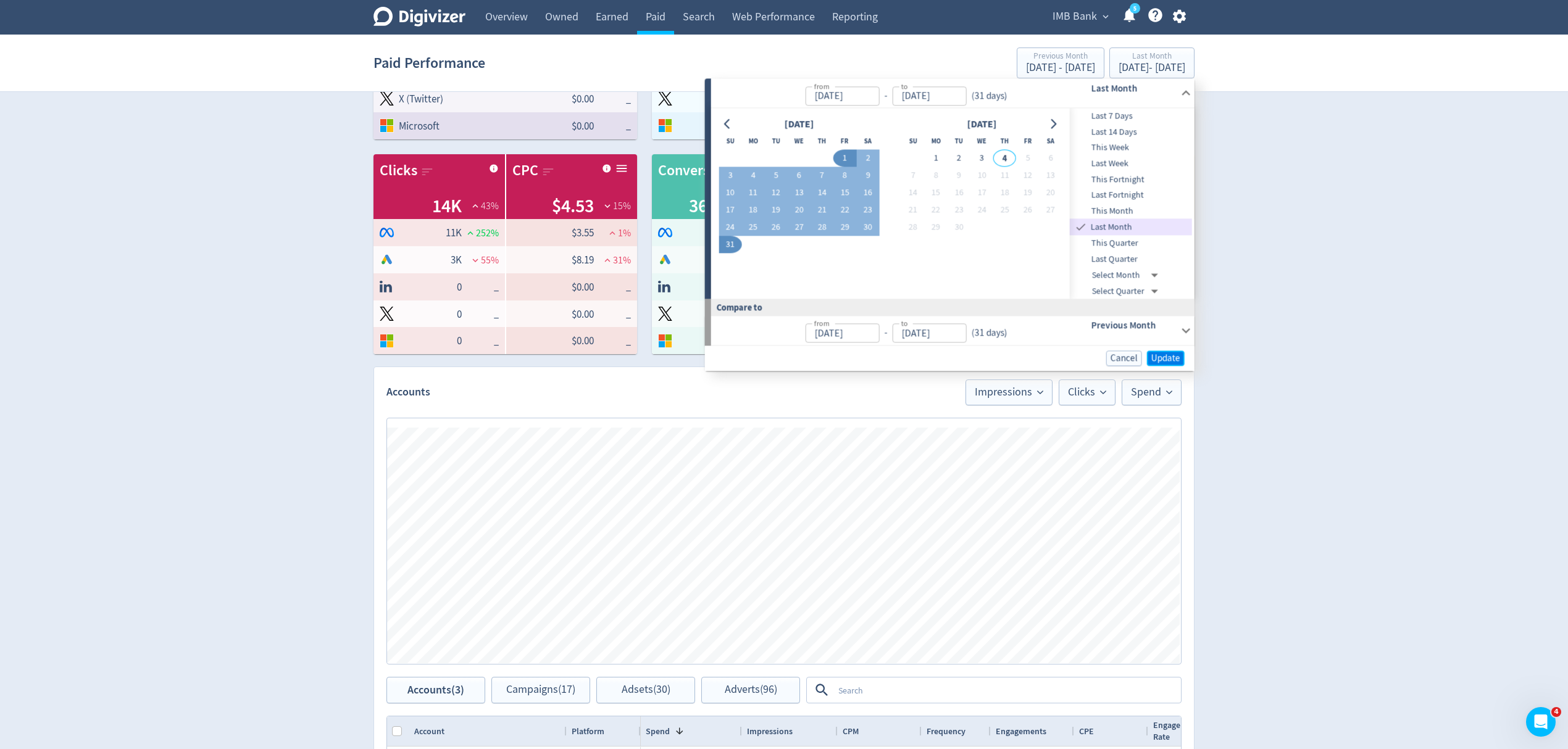
click at [1168, 353] on span "Update" at bounding box center [1166, 357] width 29 height 9
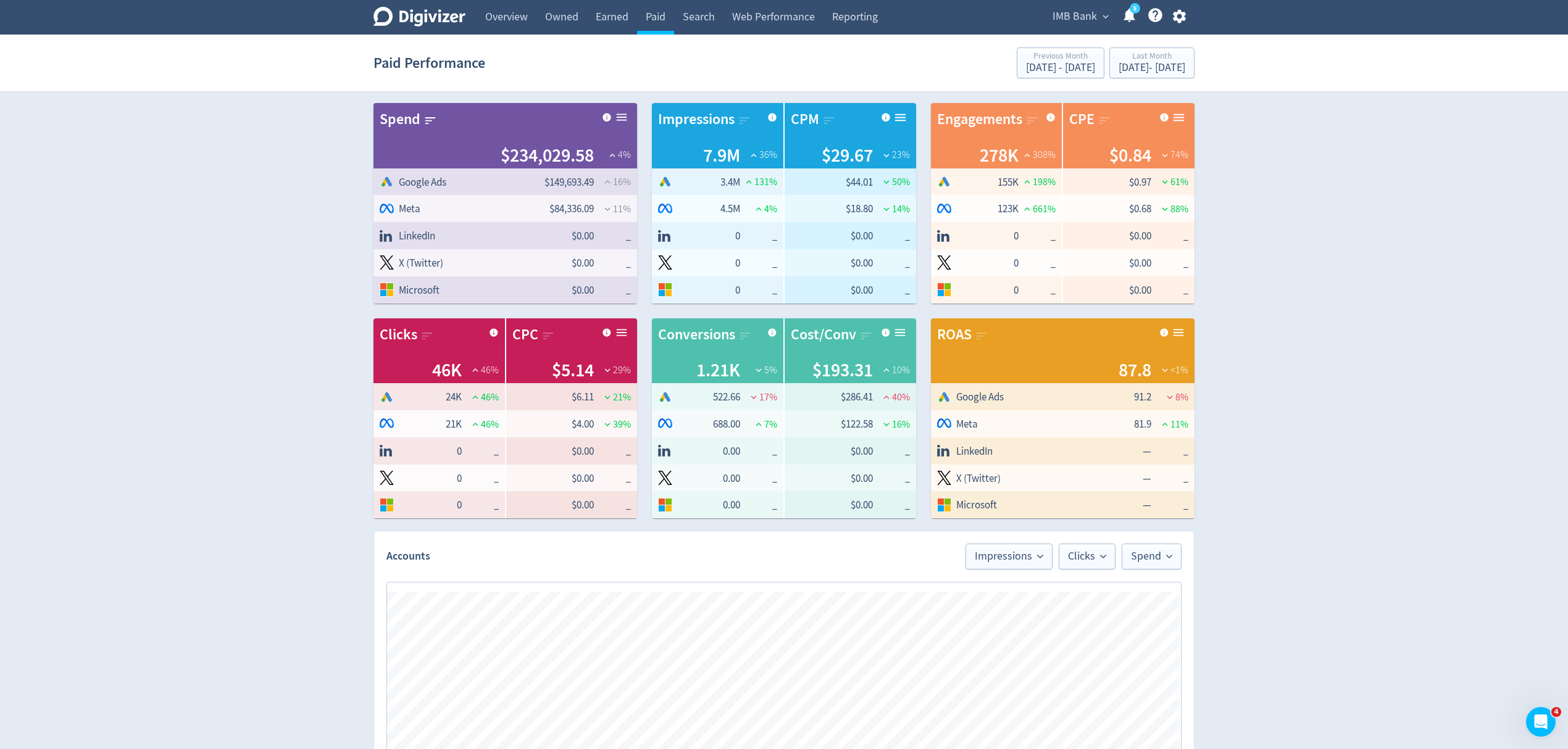
scroll to position [411, 0]
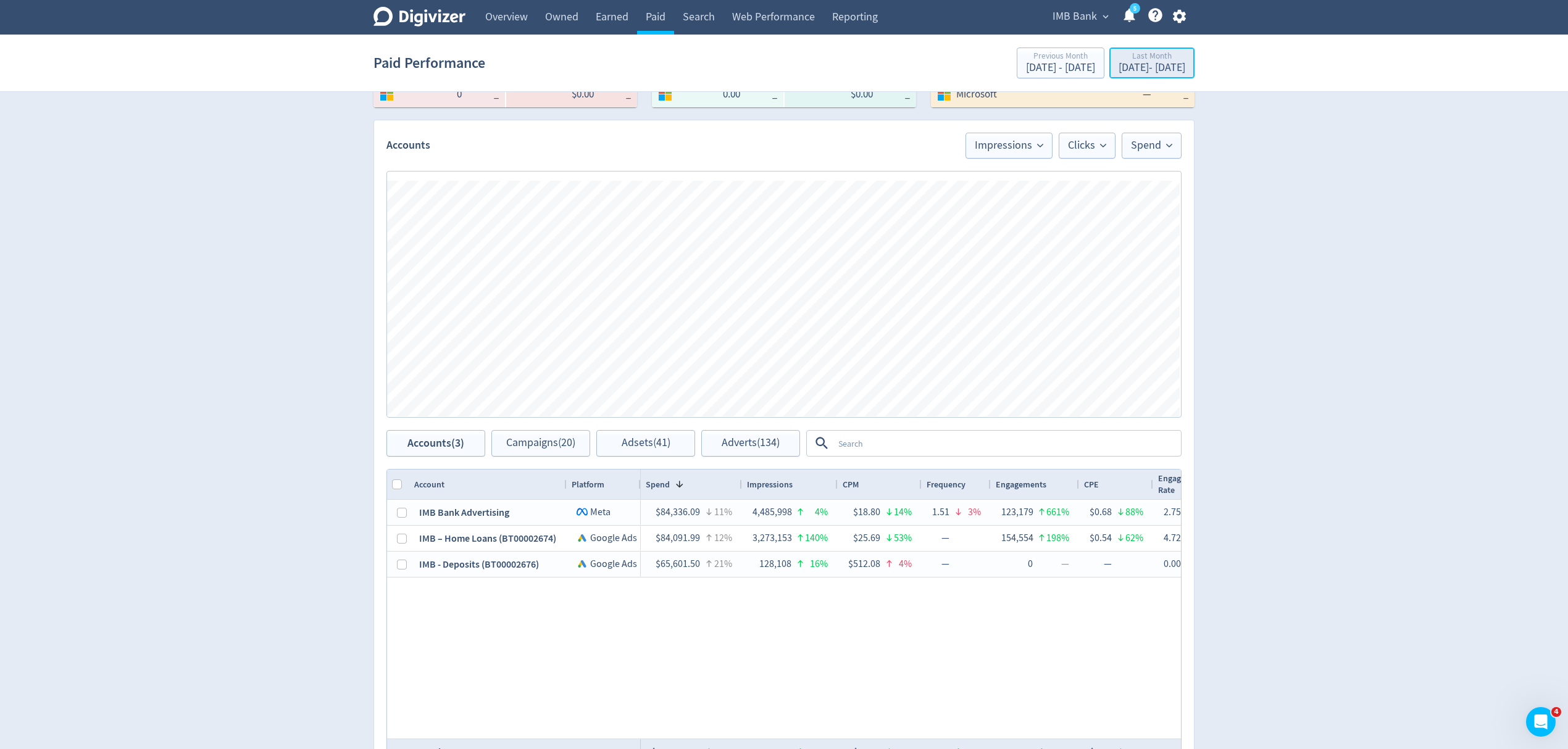
click at [1118, 70] on div "Aug 1, 2025 - Aug 31, 2025" at bounding box center [1151, 68] width 67 height 11
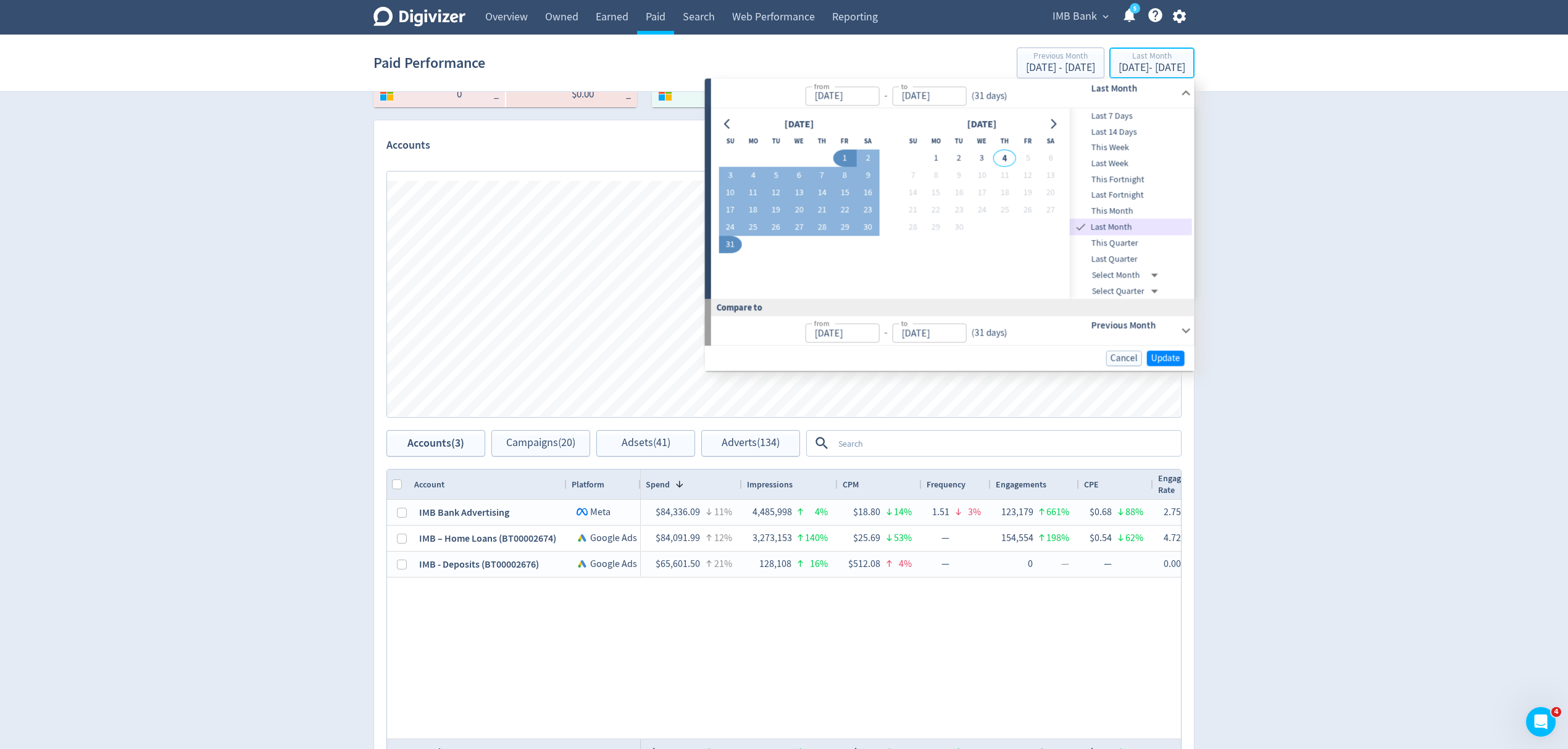
type input "Aug 01, 2025"
type input "[DATE]"
type input "Jul 01, 2025"
type input "[DATE]"
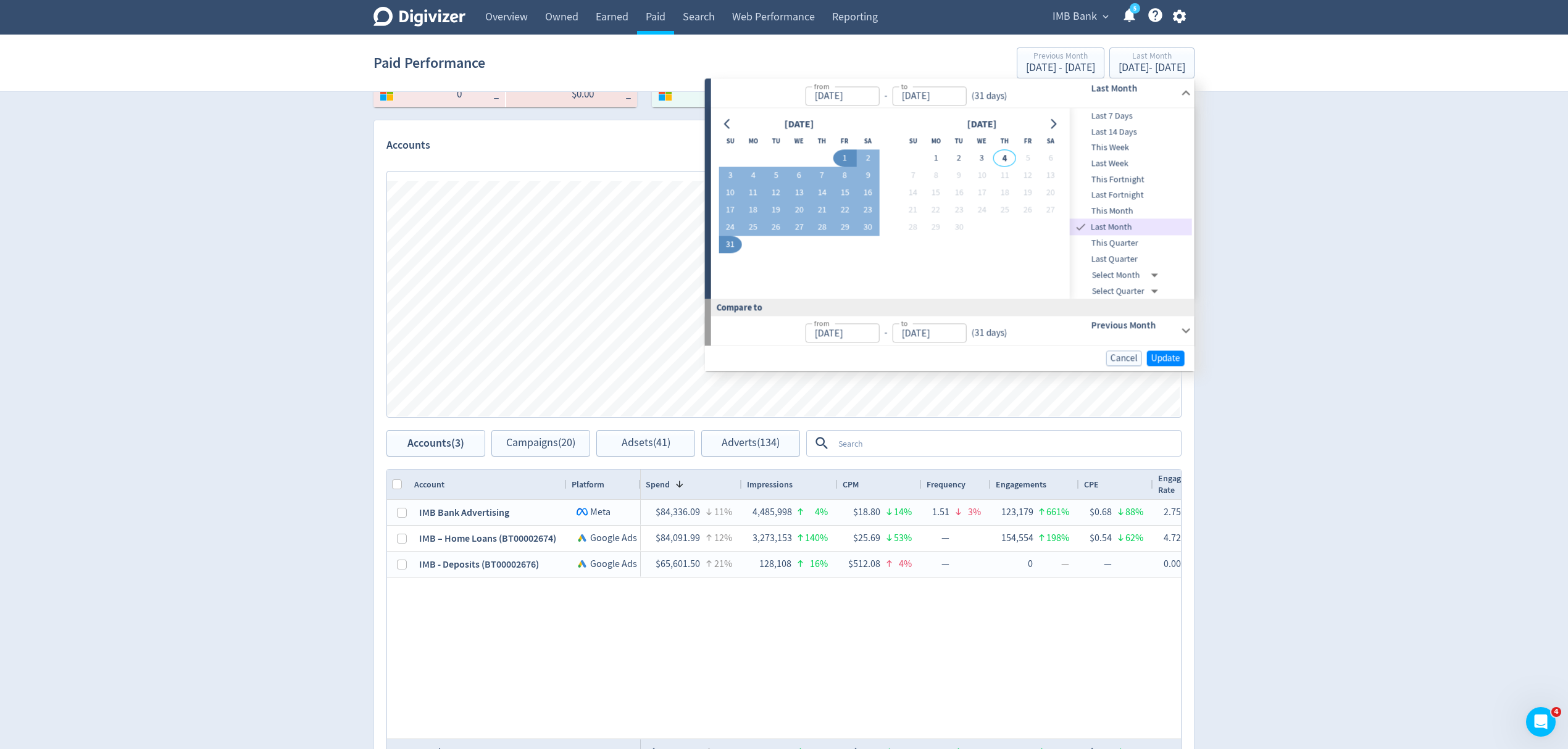
click at [1119, 258] on span "Last Quarter" at bounding box center [1130, 259] width 122 height 14
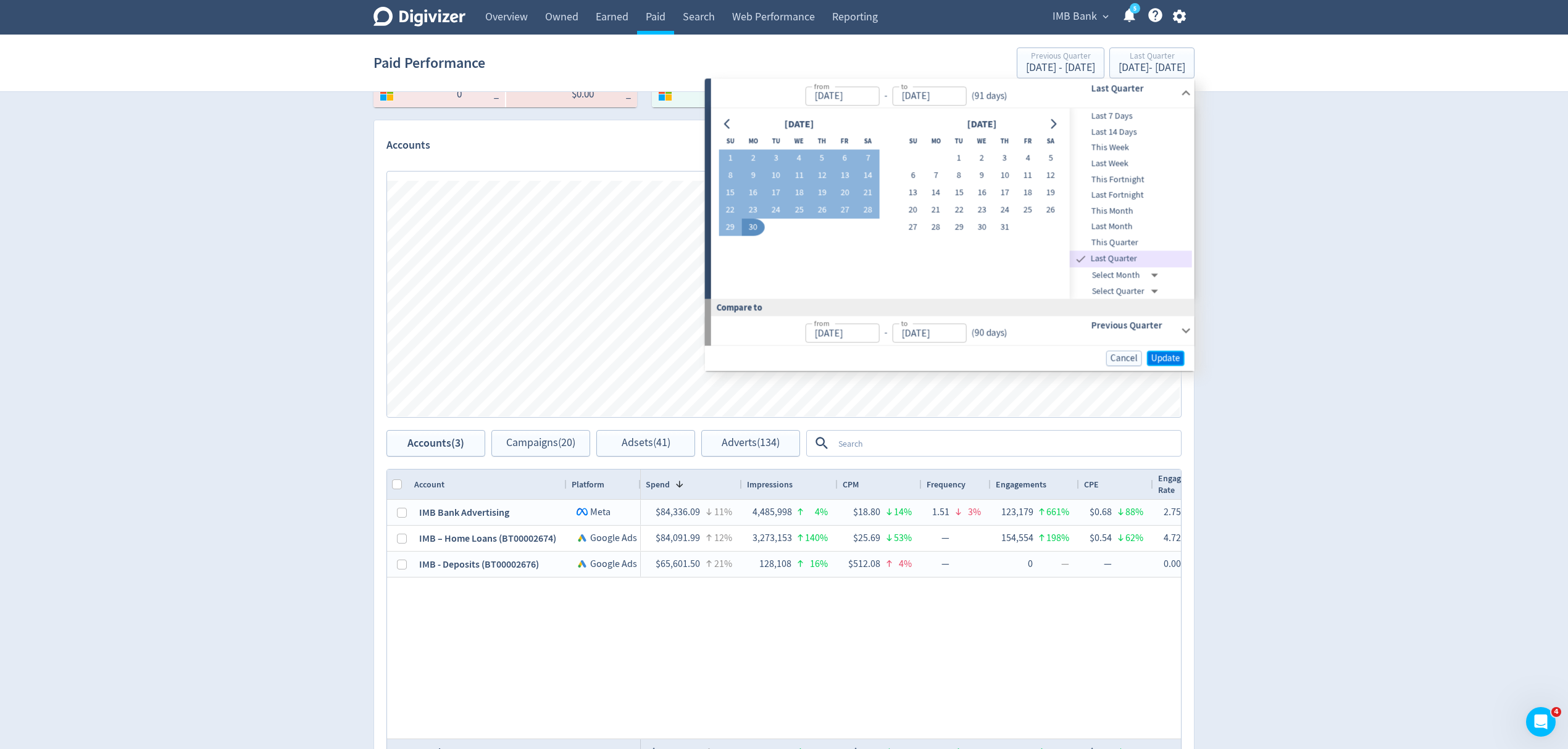
click at [1175, 357] on span "Update" at bounding box center [1166, 357] width 29 height 9
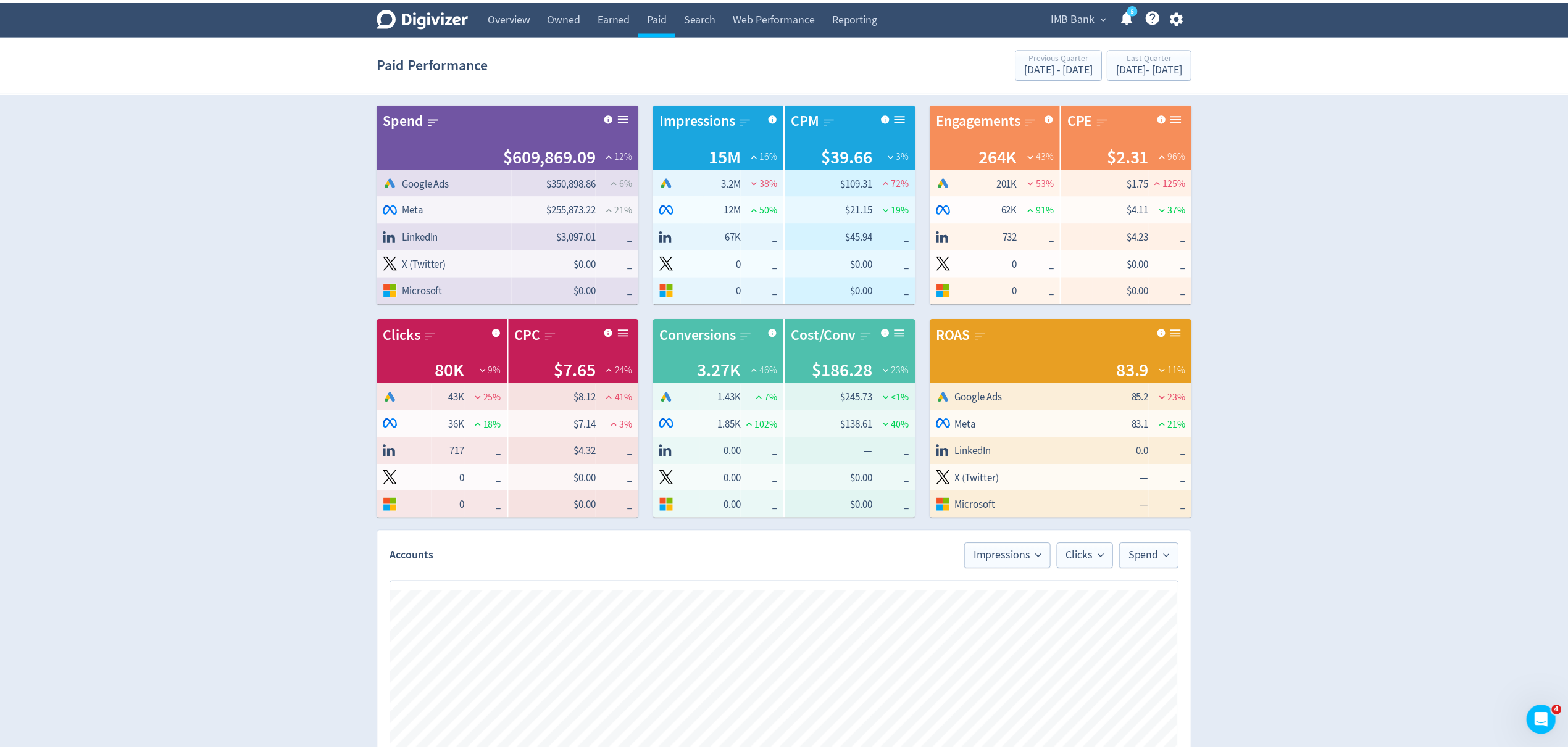
scroll to position [544, 0]
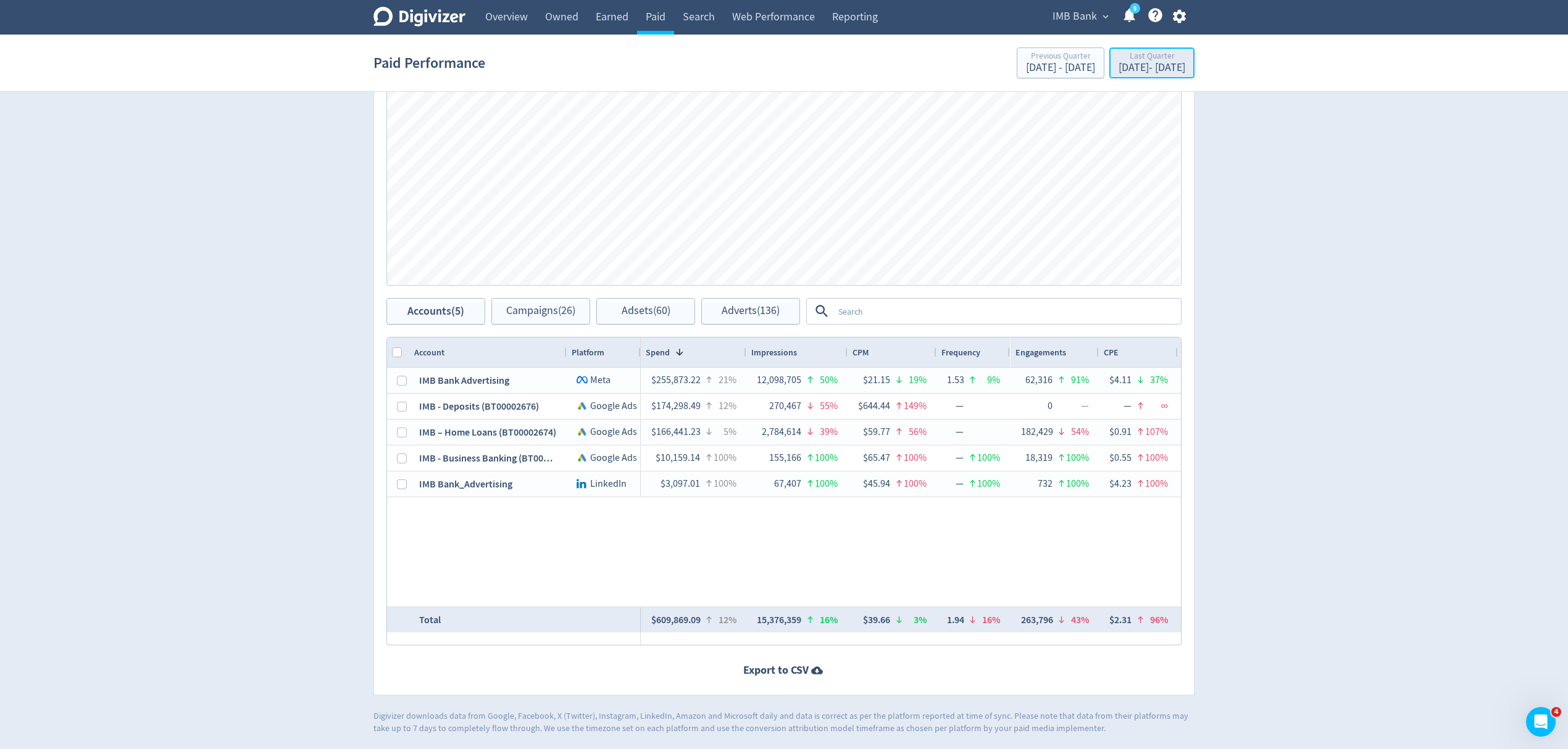
click at [1118, 62] on div "[DATE] - [DATE]" at bounding box center [1151, 68] width 67 height 11
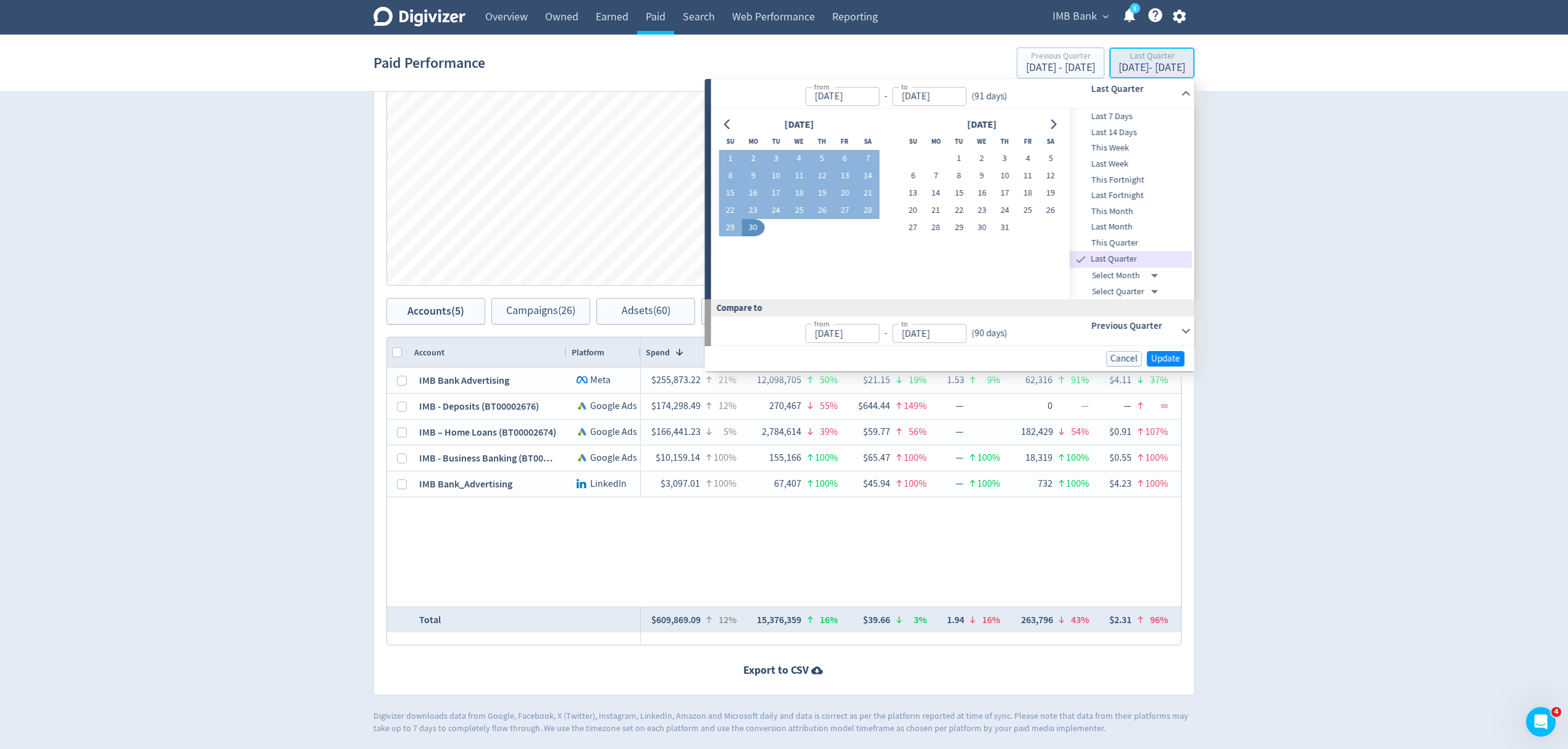
type input "[DATE]"
click at [727, 121] on icon "Go to previous month" at bounding box center [728, 125] width 10 height 10
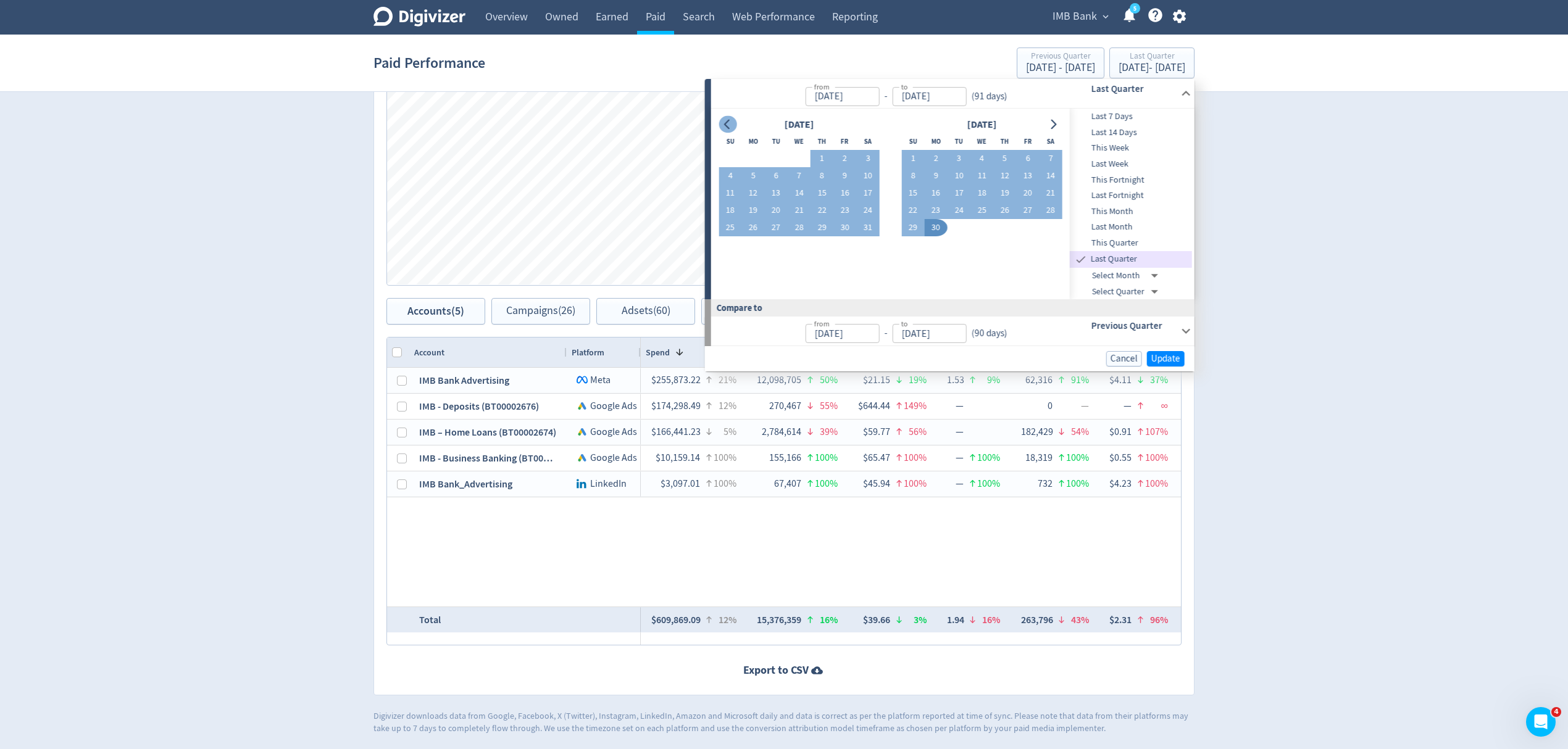
click at [727, 121] on icon "Go to previous month" at bounding box center [728, 125] width 10 height 10
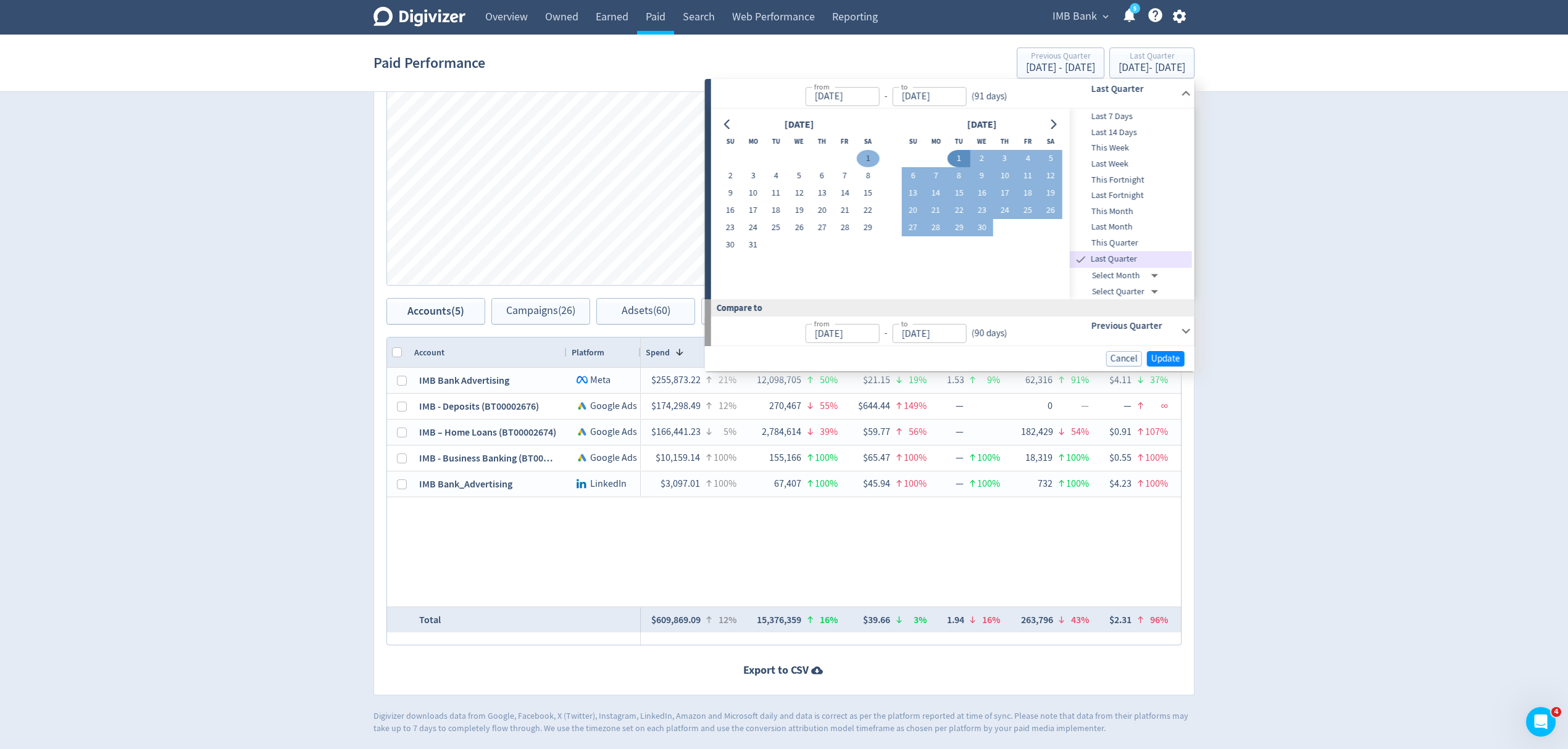
click at [870, 156] on button "1" at bounding box center [867, 158] width 23 height 17
type input "[DATE]"
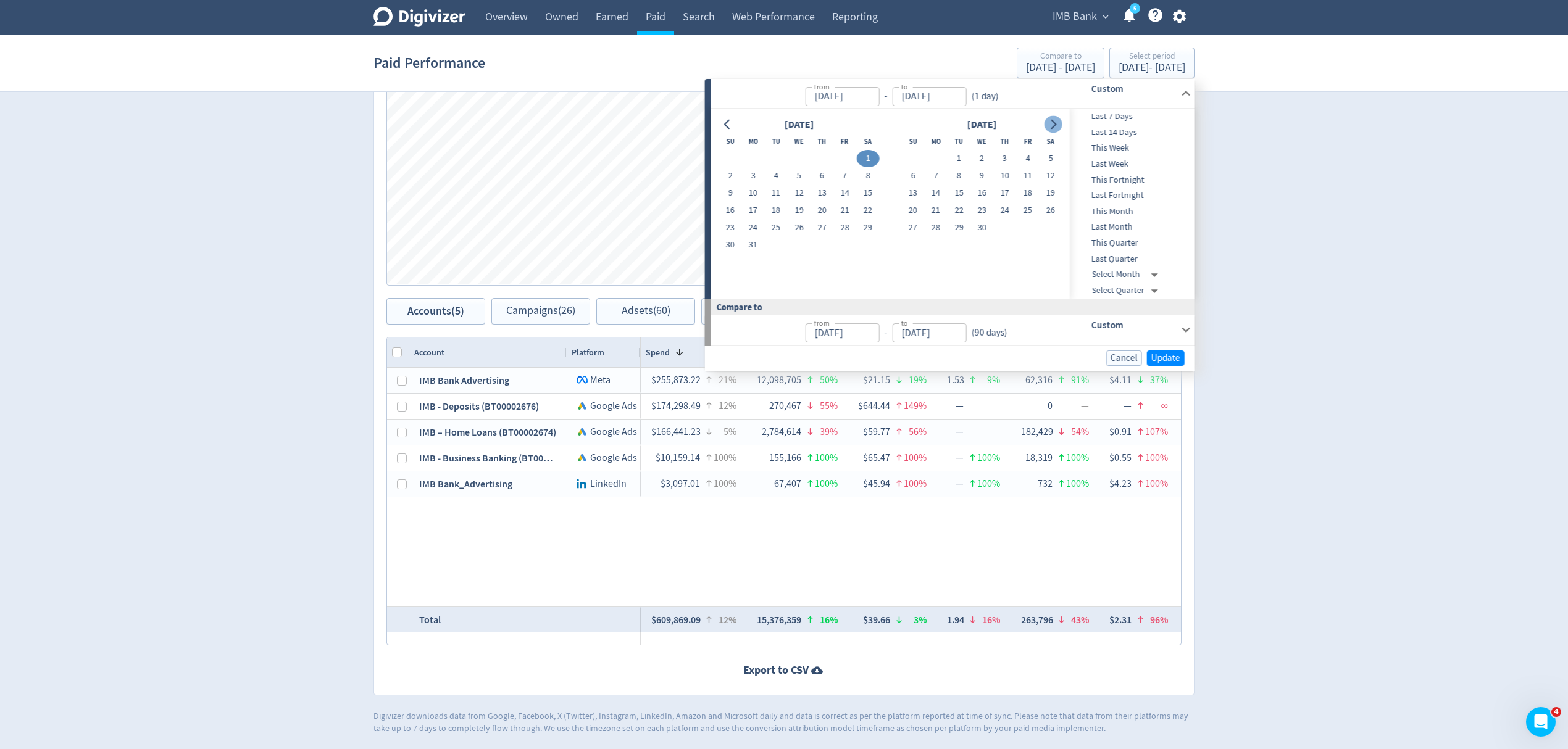
click at [1060, 124] on button "Go to next month" at bounding box center [1052, 125] width 18 height 17
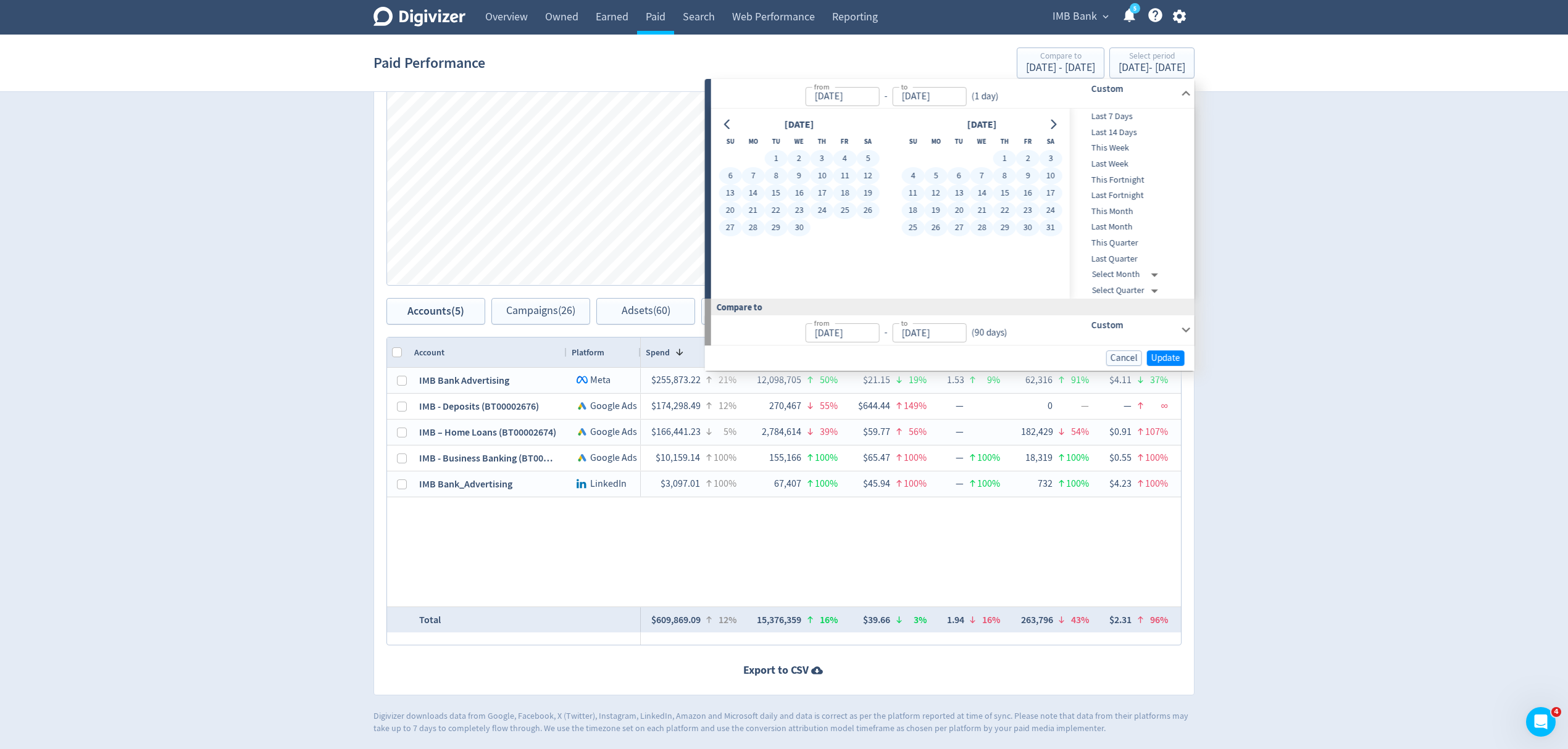
click at [1057, 225] on button "31" at bounding box center [1050, 227] width 23 height 17
type input "[DATE]"
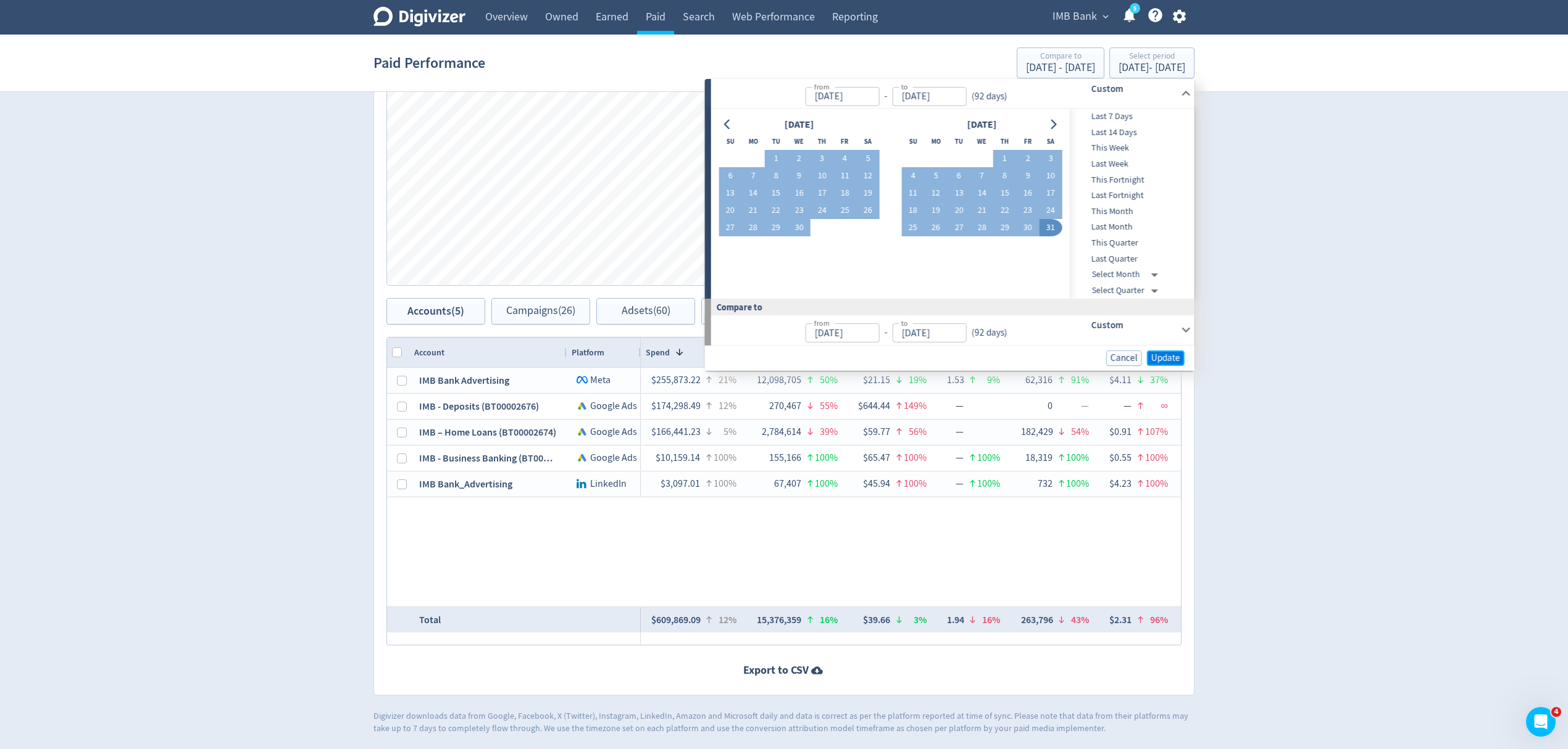
click at [1165, 356] on span "Update" at bounding box center [1166, 357] width 29 height 9
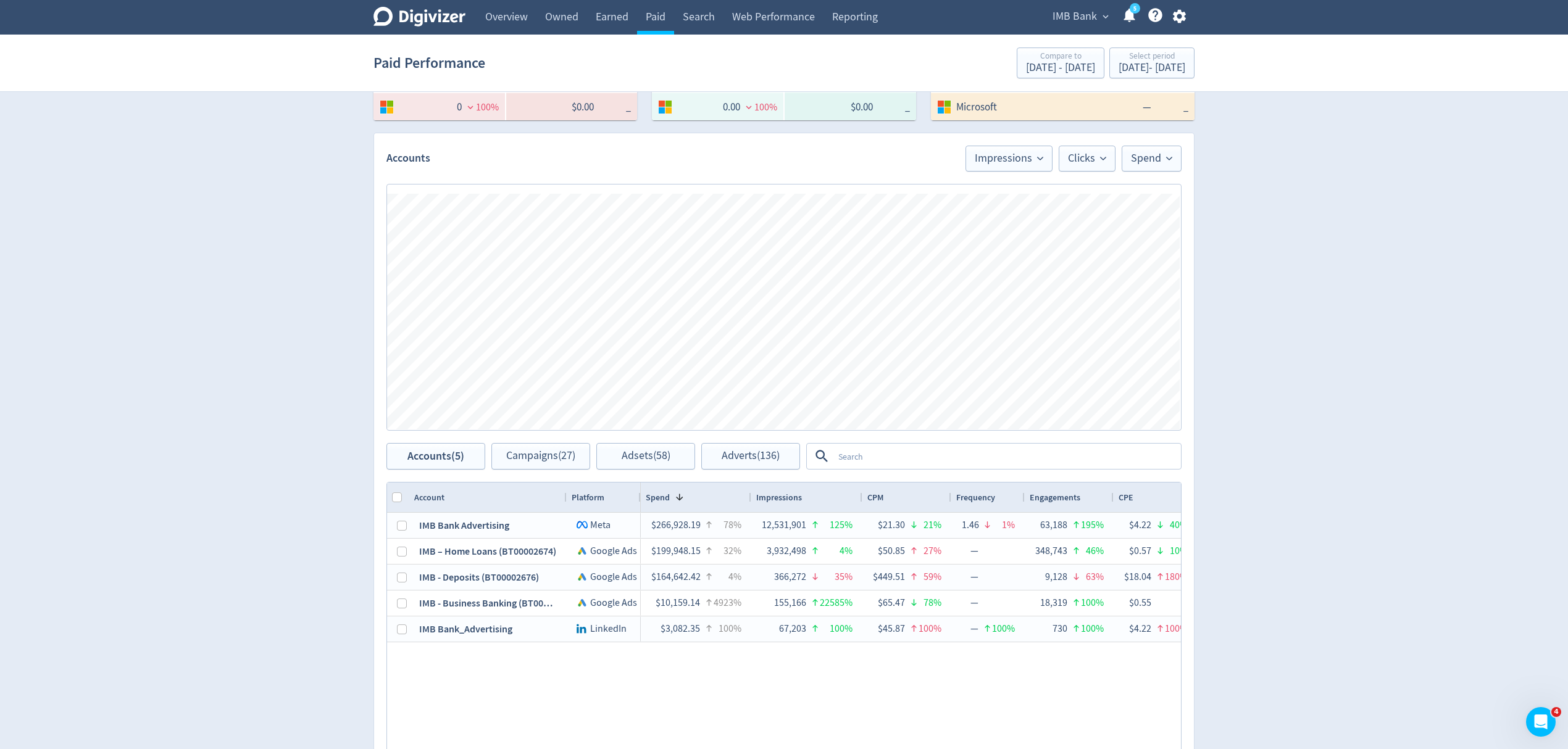
scroll to position [493, 0]
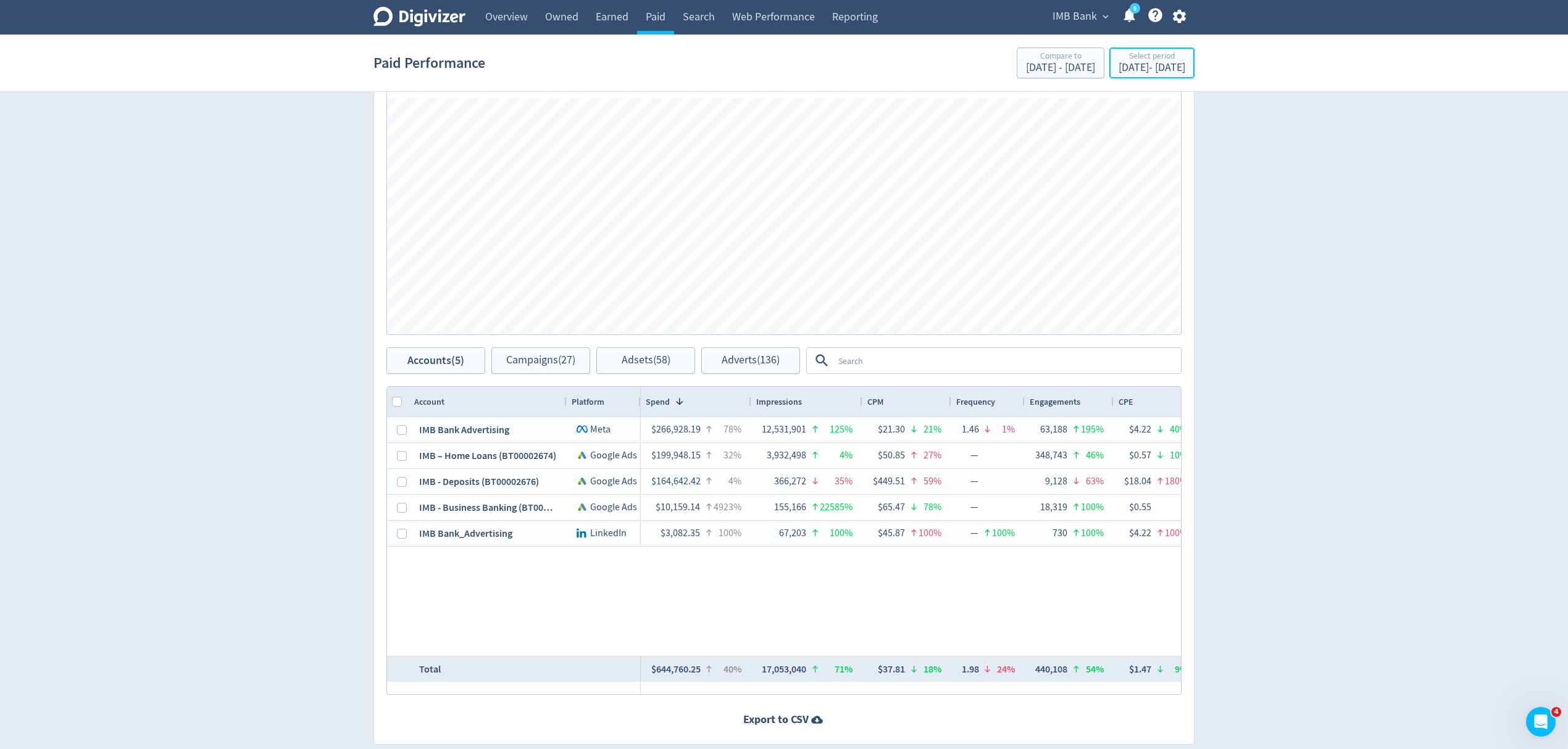
click at [1118, 68] on div "Mar 1, 2025 - May 31, 2025" at bounding box center [1151, 68] width 67 height 11
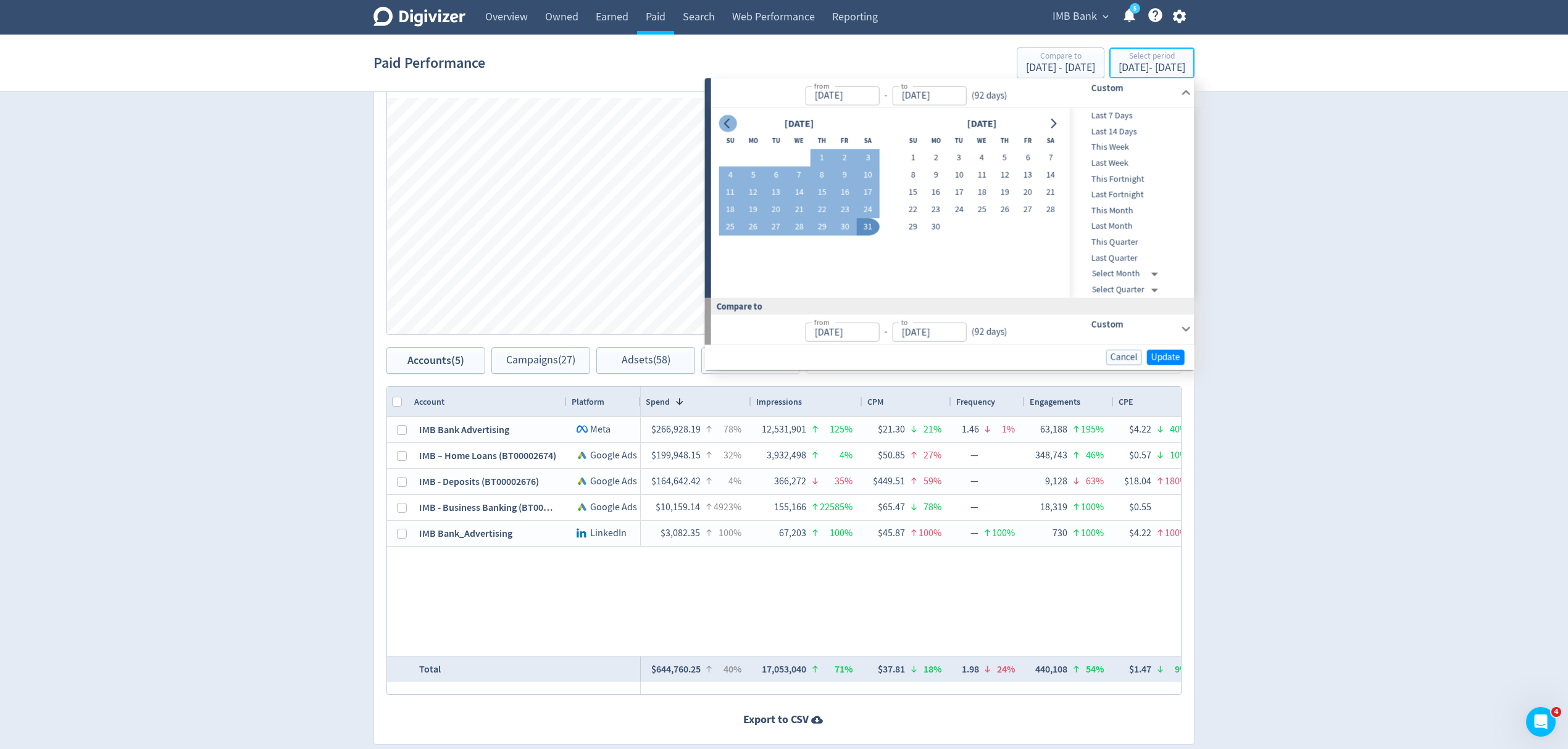
type input "Mar 01, 2025"
type input "May 31, 2025"
type input "Nov 29, 2024"
type input "Feb 28, 2025"
click at [726, 121] on icon "Go to previous month" at bounding box center [728, 124] width 10 height 10
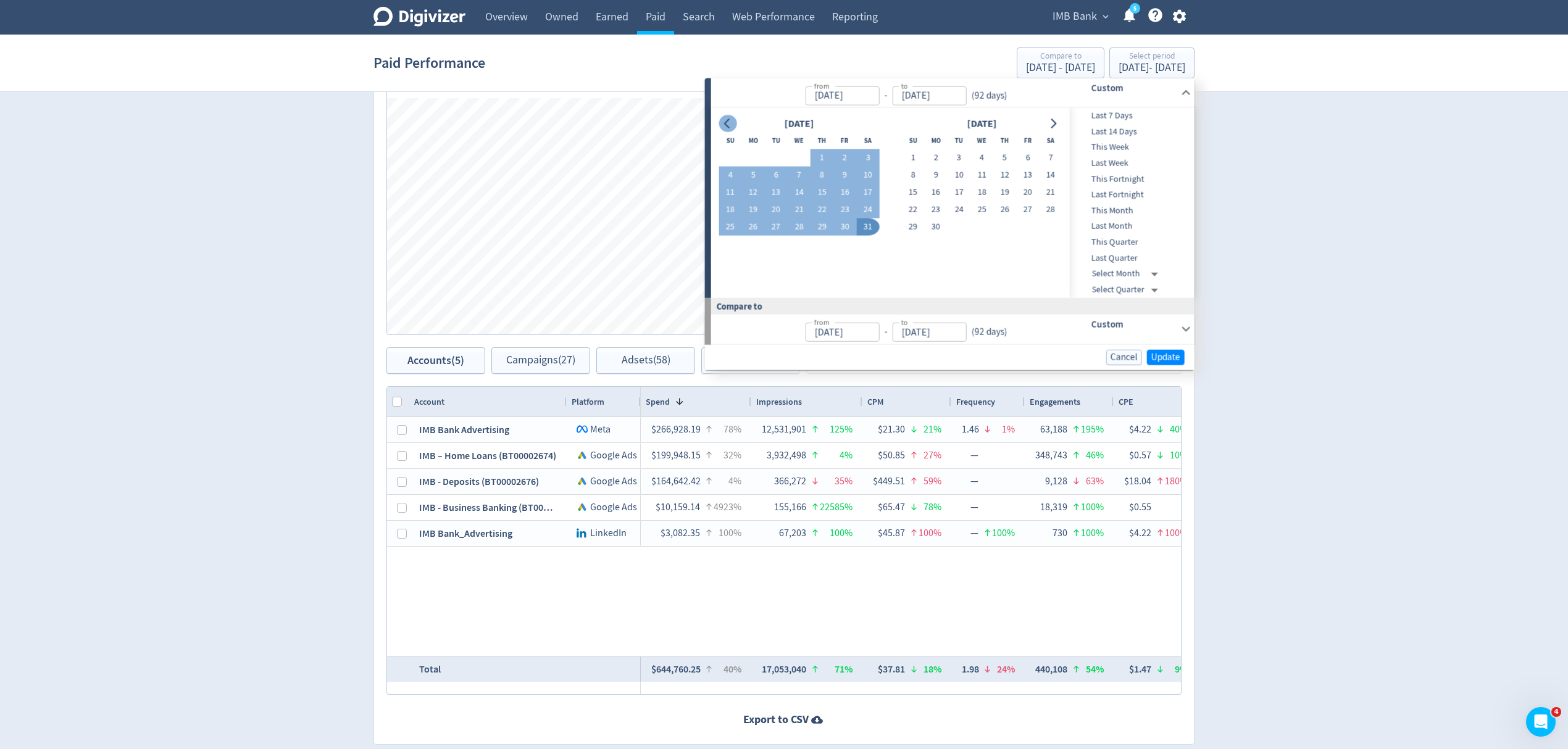
click at [726, 121] on icon "Go to previous month" at bounding box center [728, 124] width 10 height 10
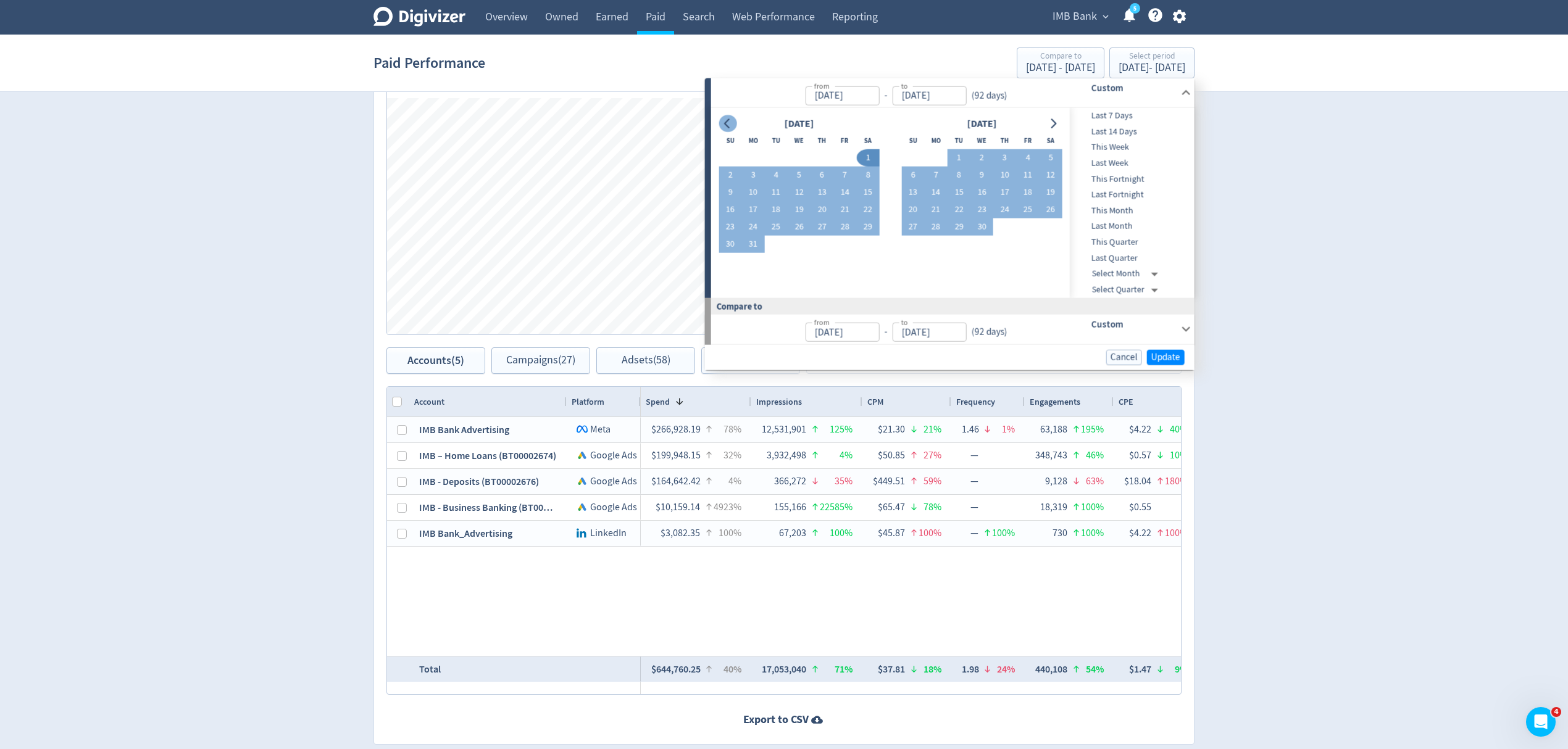
click at [726, 121] on icon "Go to previous month" at bounding box center [728, 124] width 10 height 10
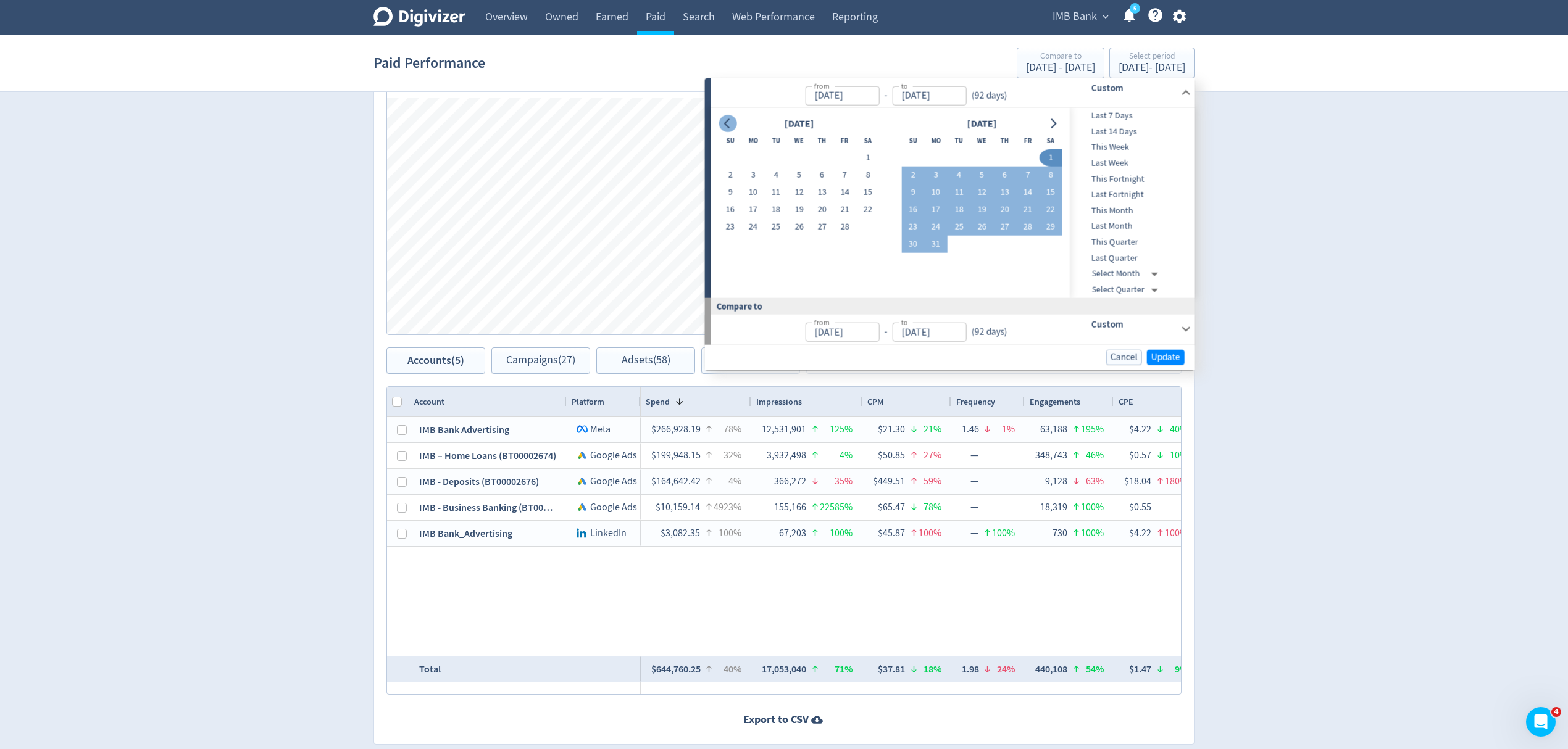
click at [726, 121] on icon "Go to previous month" at bounding box center [728, 124] width 10 height 10
click at [1061, 128] on div at bounding box center [1052, 123] width 18 height 18
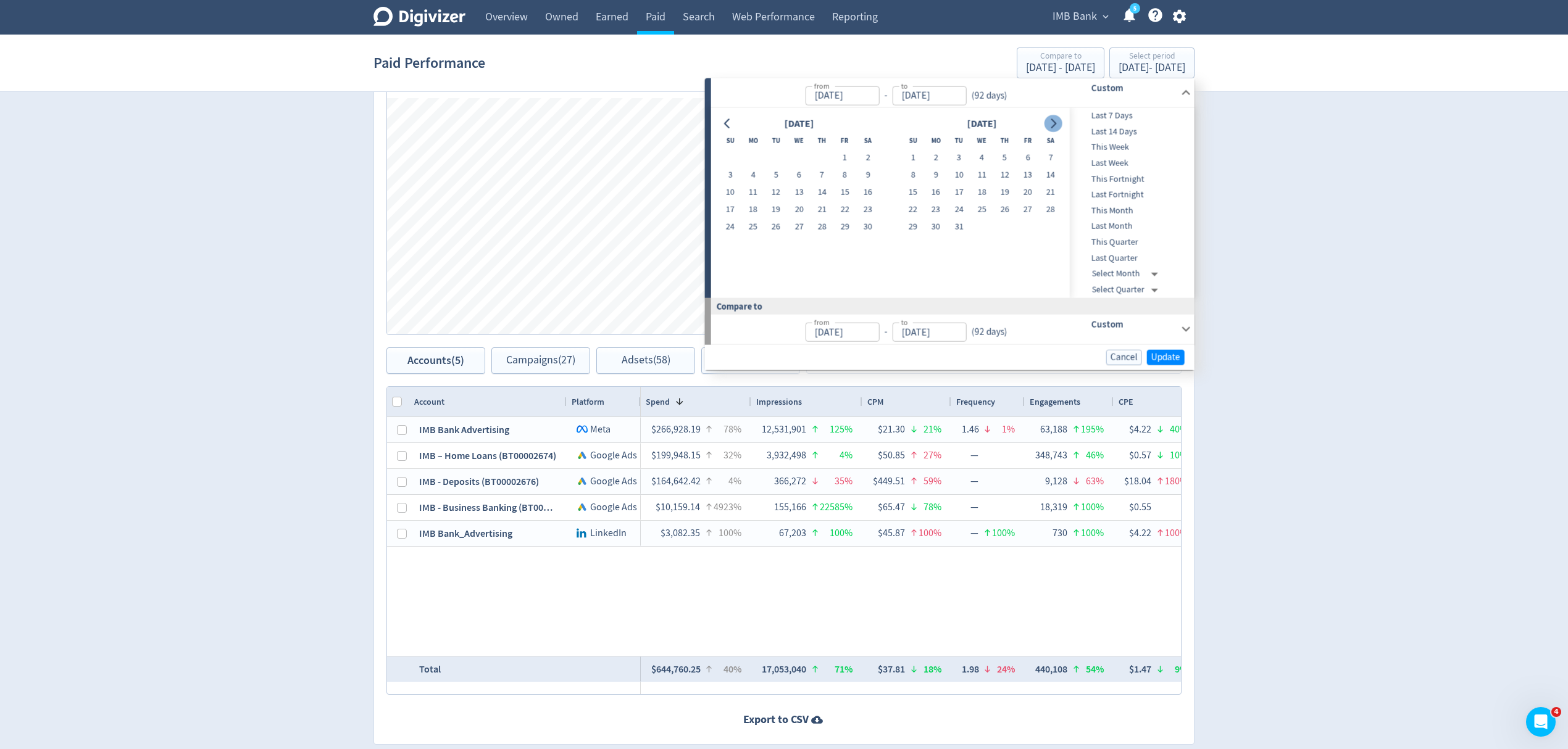
click at [1052, 121] on icon "Go to next month" at bounding box center [1053, 124] width 10 height 10
click at [975, 159] on button "1" at bounding box center [981, 158] width 23 height 17
type input "Jan 01, 2025"
click at [1052, 124] on icon "Go to next month" at bounding box center [1053, 124] width 10 height 10
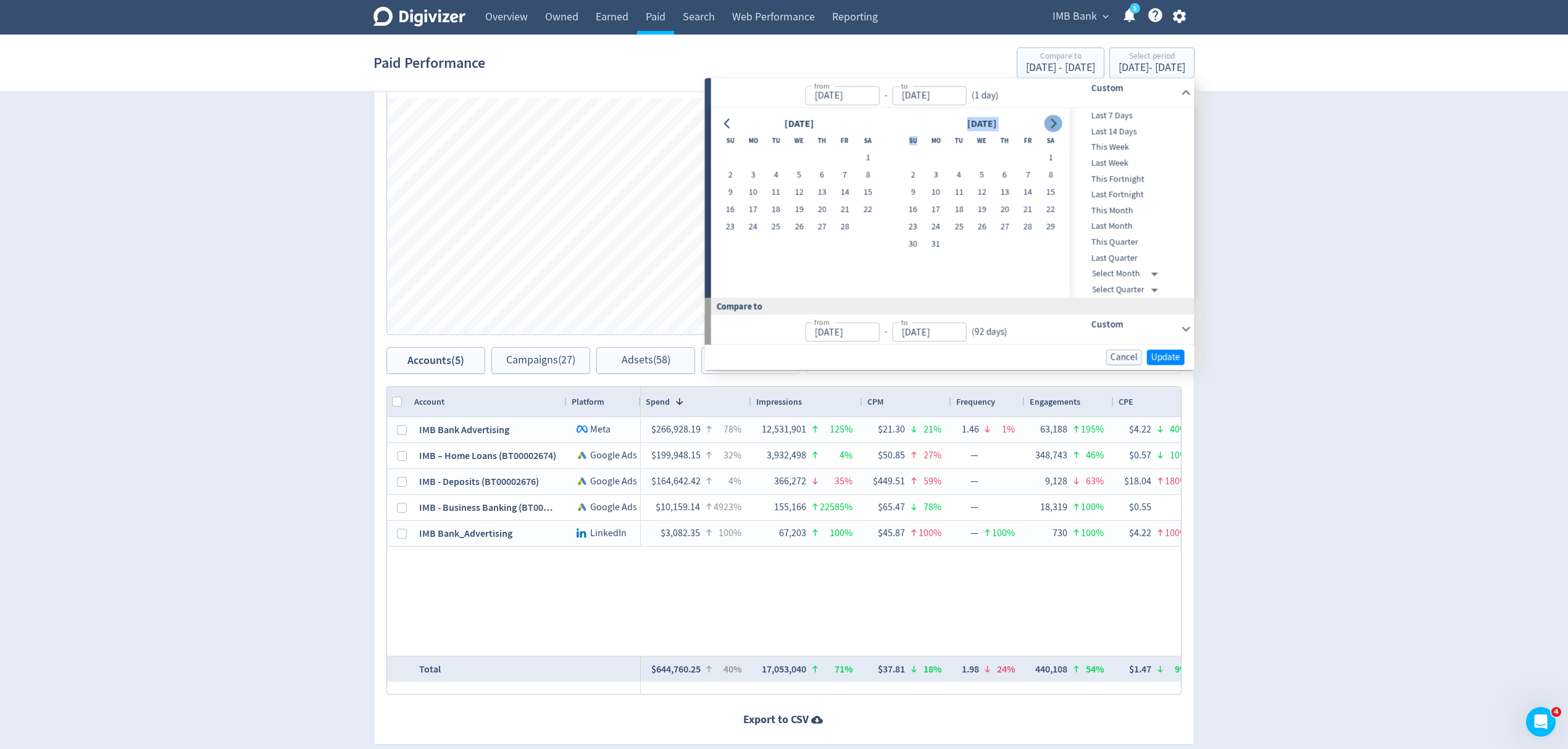
click at [1052, 124] on icon "Go to next month" at bounding box center [1053, 124] width 10 height 10
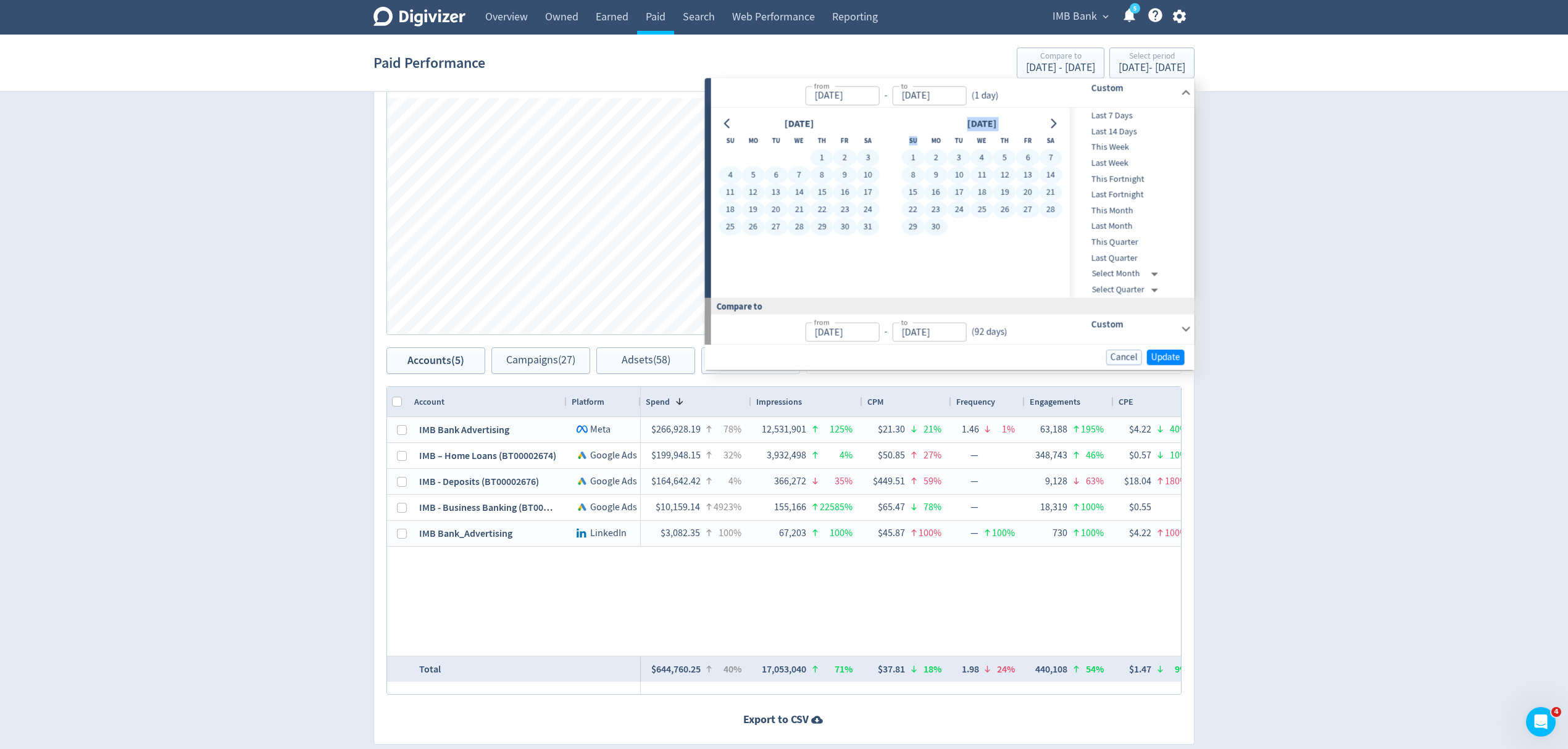
click at [939, 225] on button "30" at bounding box center [936, 227] width 23 height 17
type input "Jun 30, 2025"
type input "Jul 04, 2024"
type input "Dec 31, 2024"
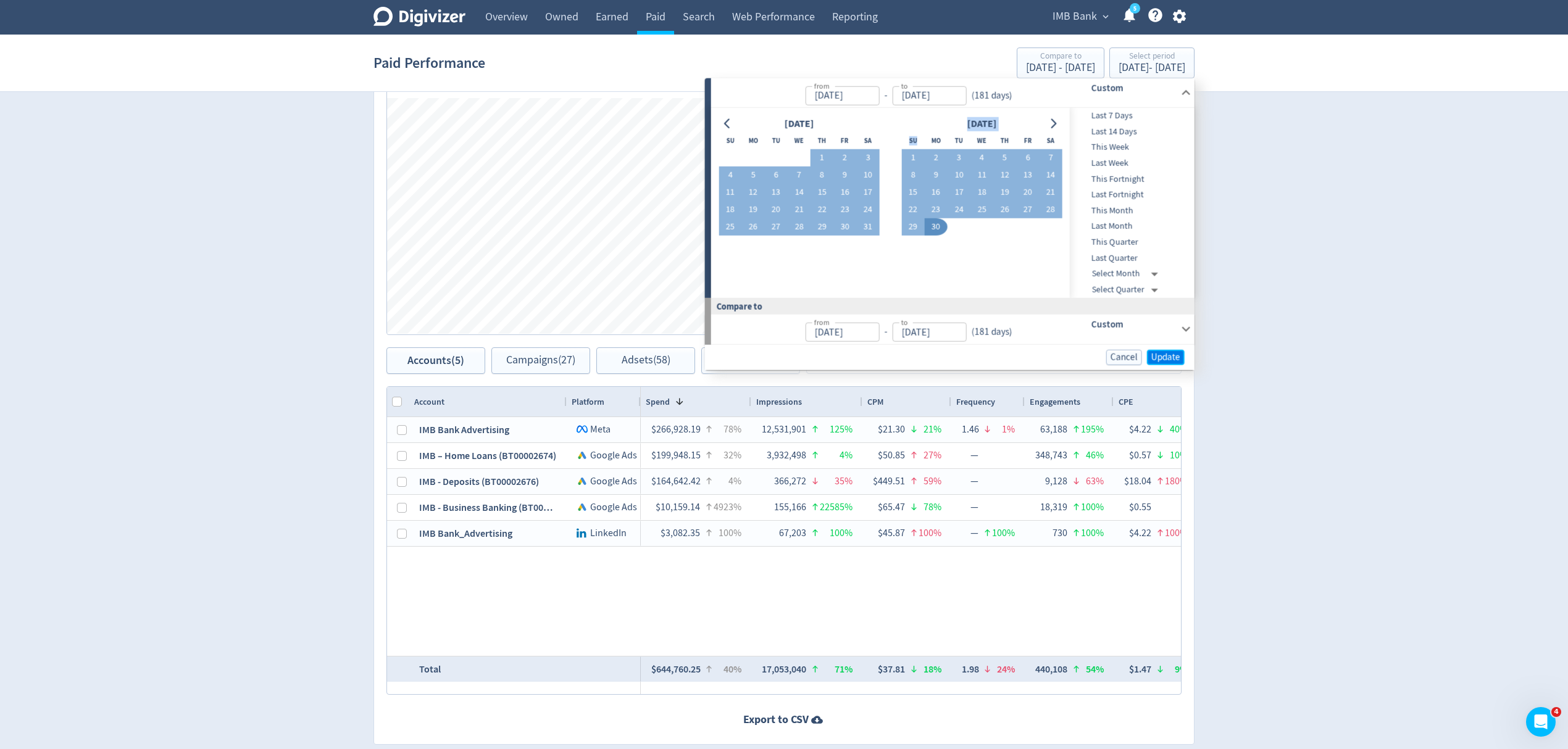
click at [1169, 356] on span "Update" at bounding box center [1166, 357] width 29 height 9
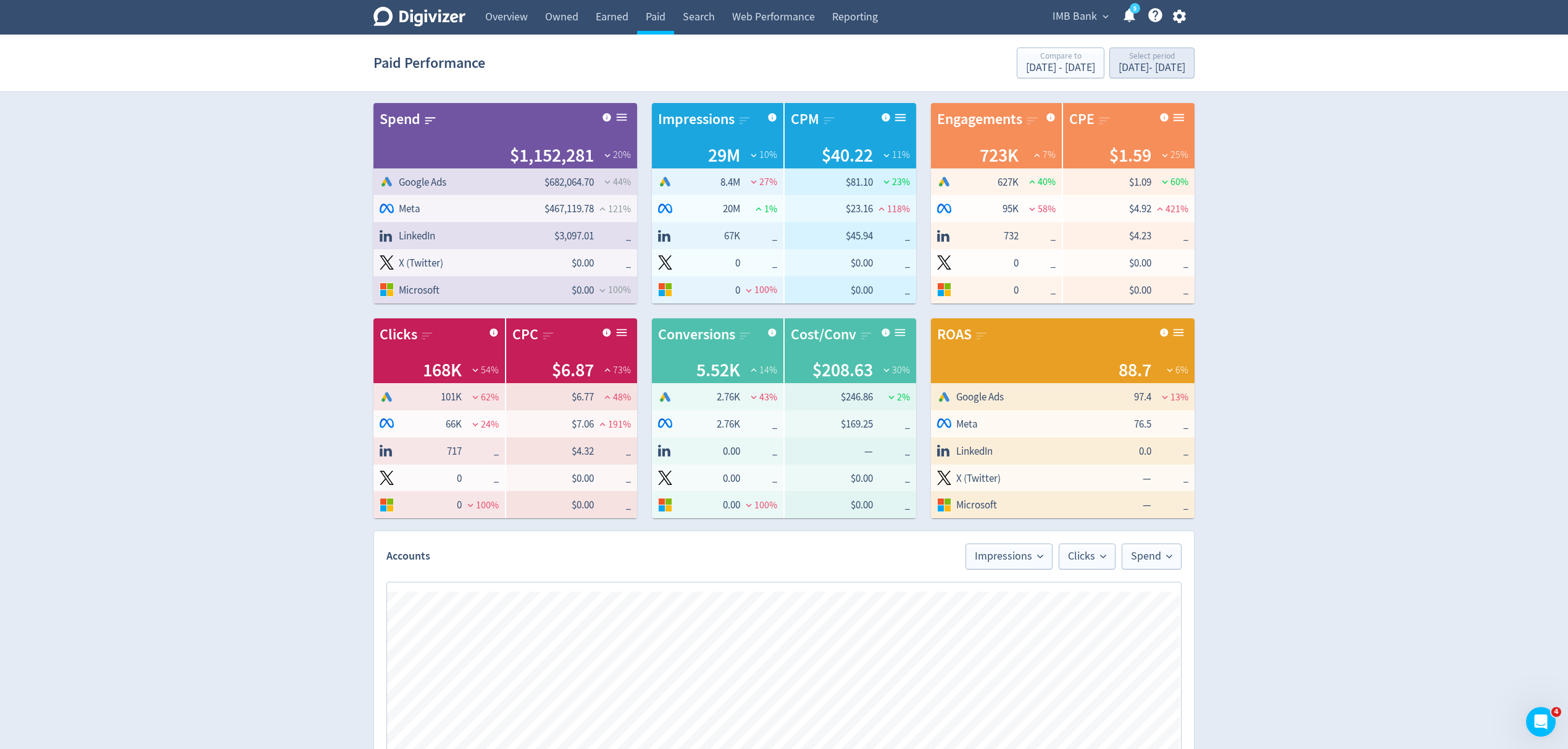
scroll to position [544, 0]
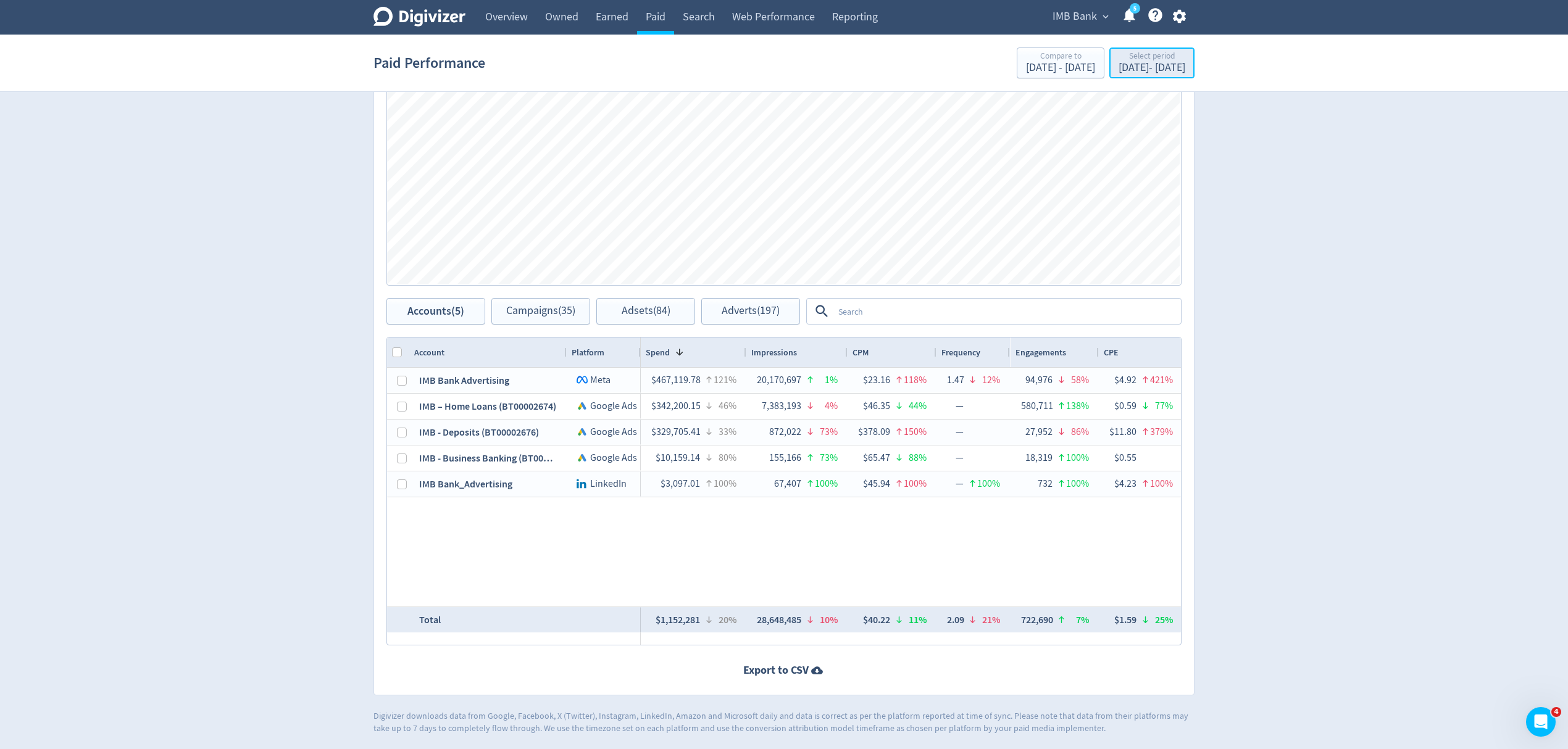
click at [1118, 65] on div "Jan 1, 2025 - Jun 30, 2025" at bounding box center [1151, 68] width 67 height 11
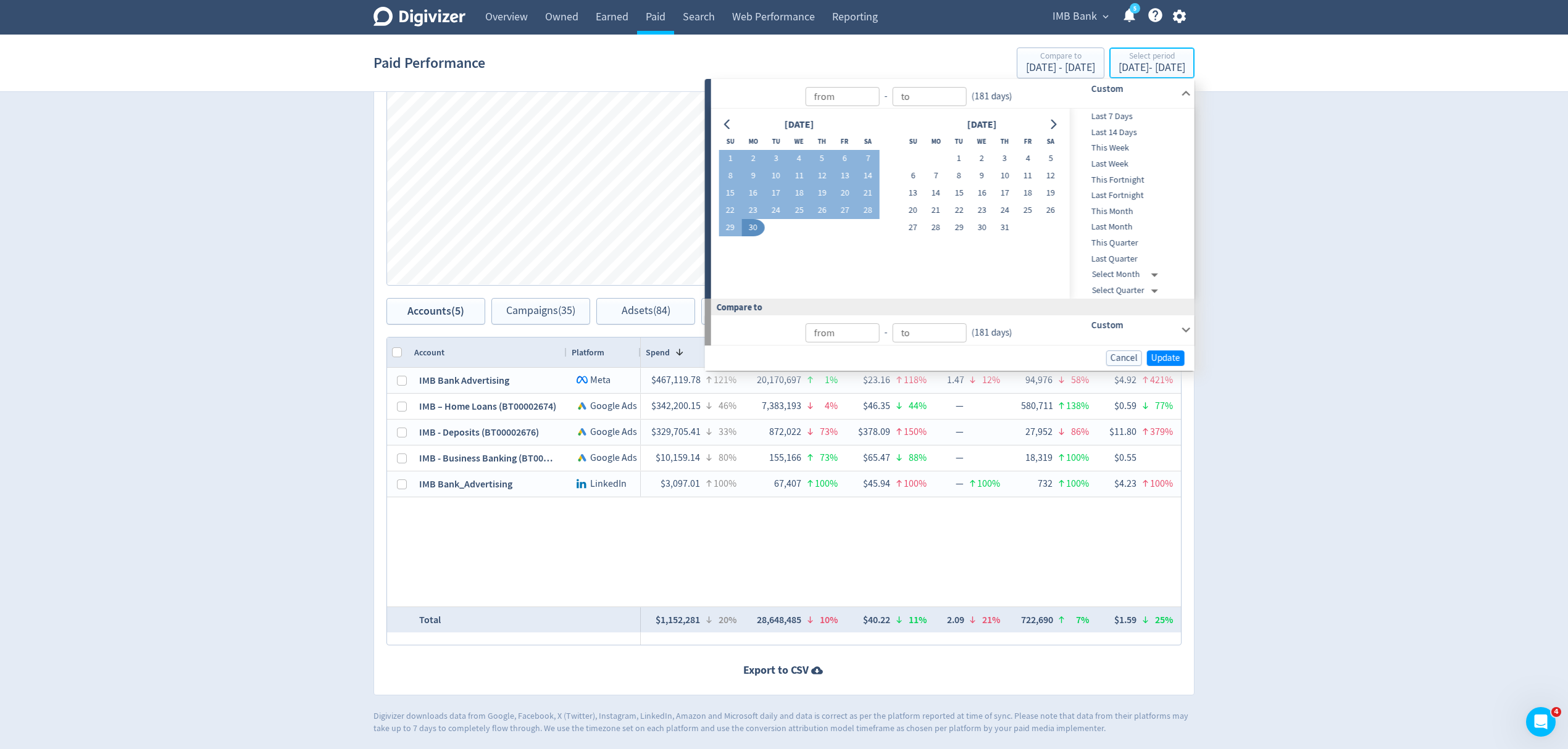
type input "Sep 04, 2025"
type input "Jan 01, 2025"
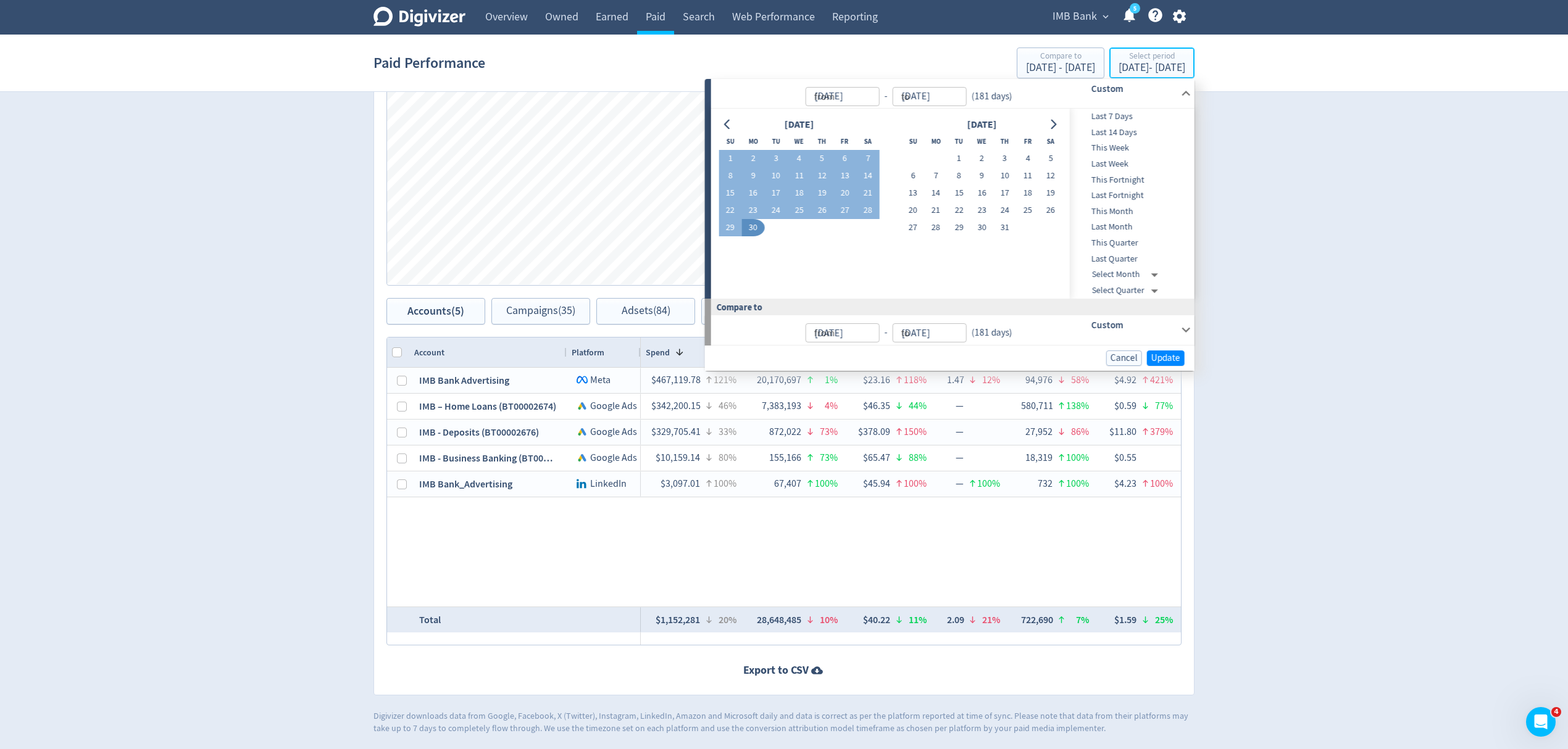
type input "Jun 30, 2025"
type input "Jul 04, 2024"
type input "Dec 31, 2024"
click at [724, 116] on button "Go to previous month" at bounding box center [727, 125] width 18 height 17
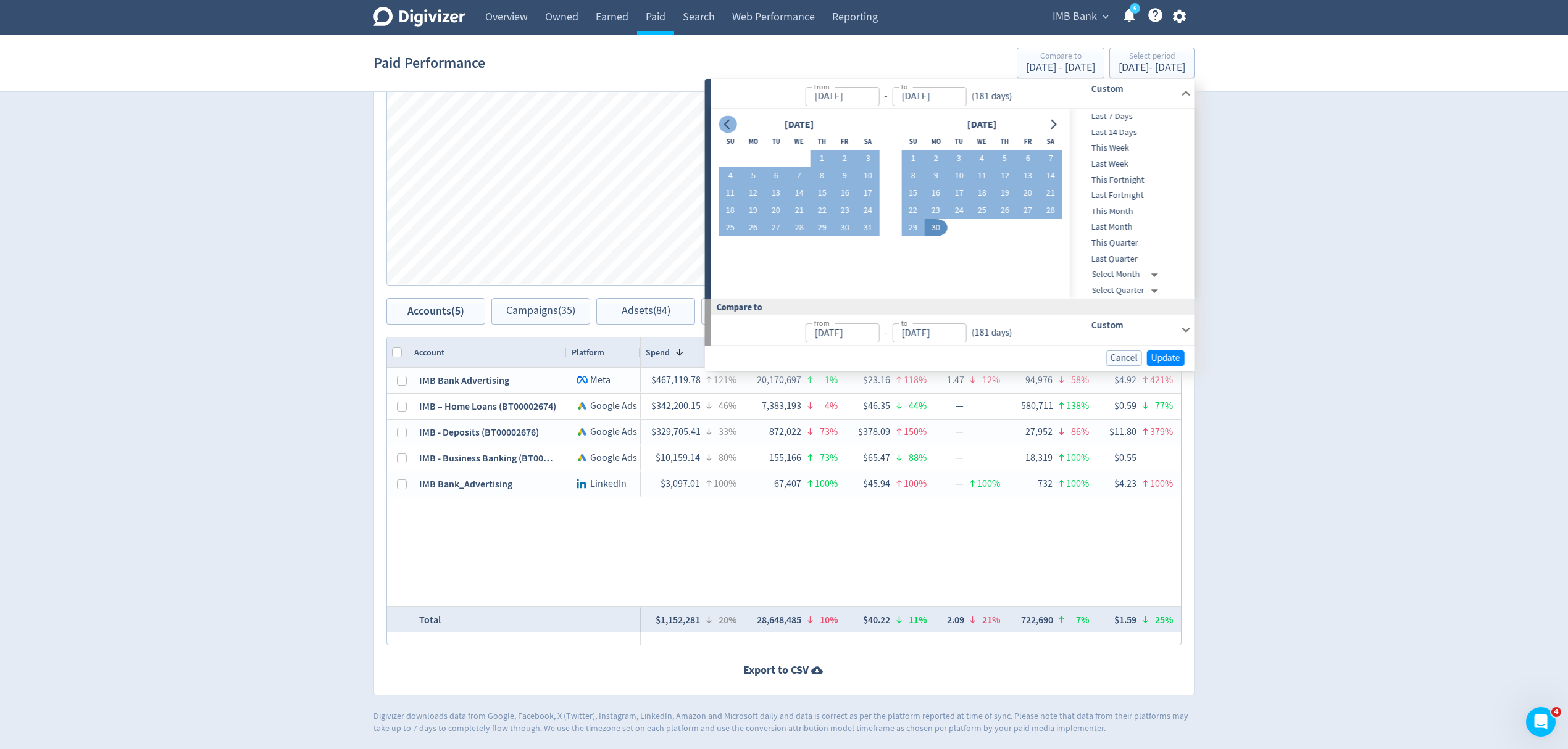
click at [724, 116] on button "Go to previous month" at bounding box center [727, 125] width 18 height 17
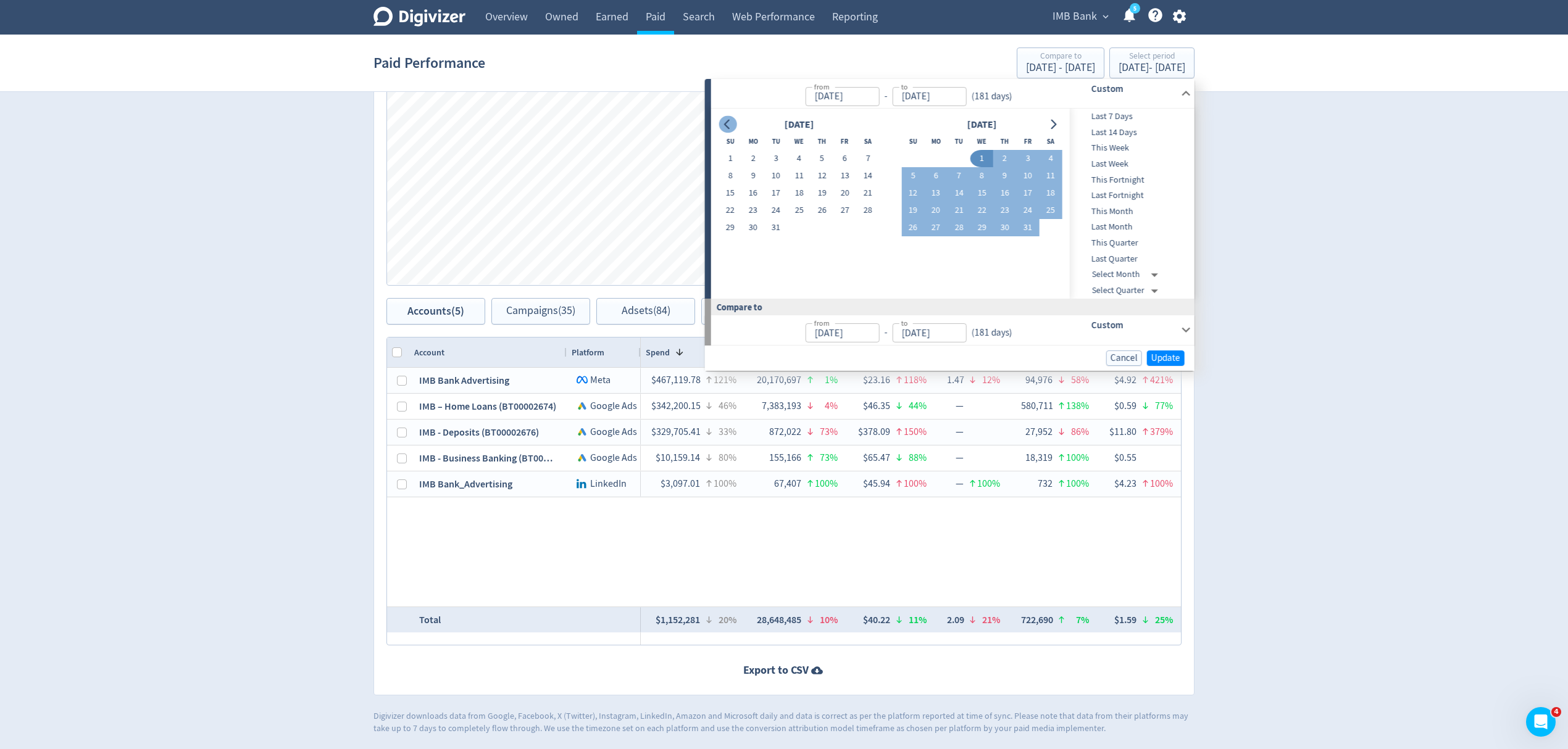
click at [724, 116] on button "Go to previous month" at bounding box center [727, 125] width 18 height 17
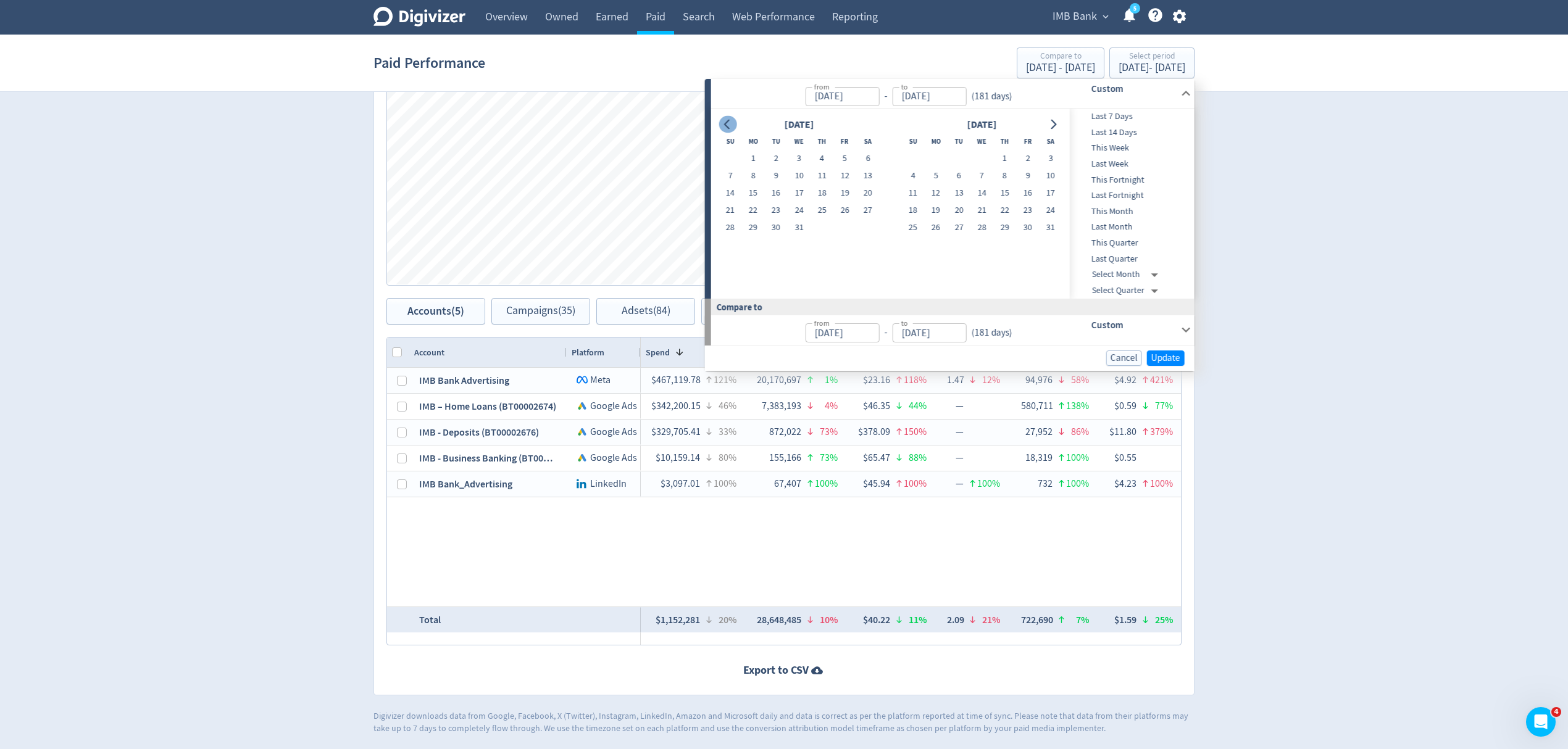
click at [724, 116] on button "Go to previous month" at bounding box center [727, 125] width 18 height 17
click at [867, 161] on button "1" at bounding box center [867, 158] width 23 height 17
type input "Jun 01, 2024"
click at [1050, 131] on button "Go to next month" at bounding box center [1052, 125] width 18 height 17
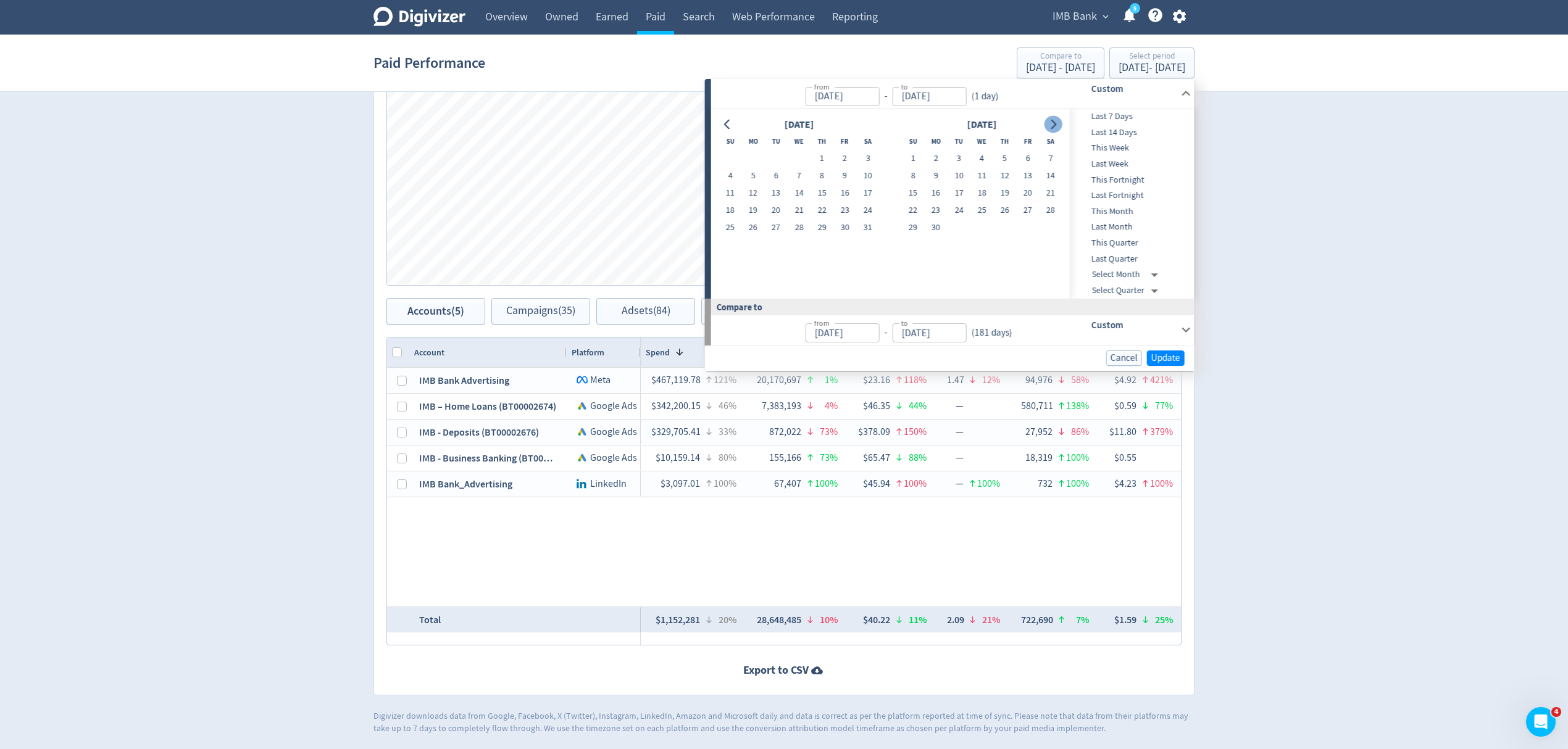
click at [1050, 131] on button "Go to next month" at bounding box center [1052, 125] width 18 height 17
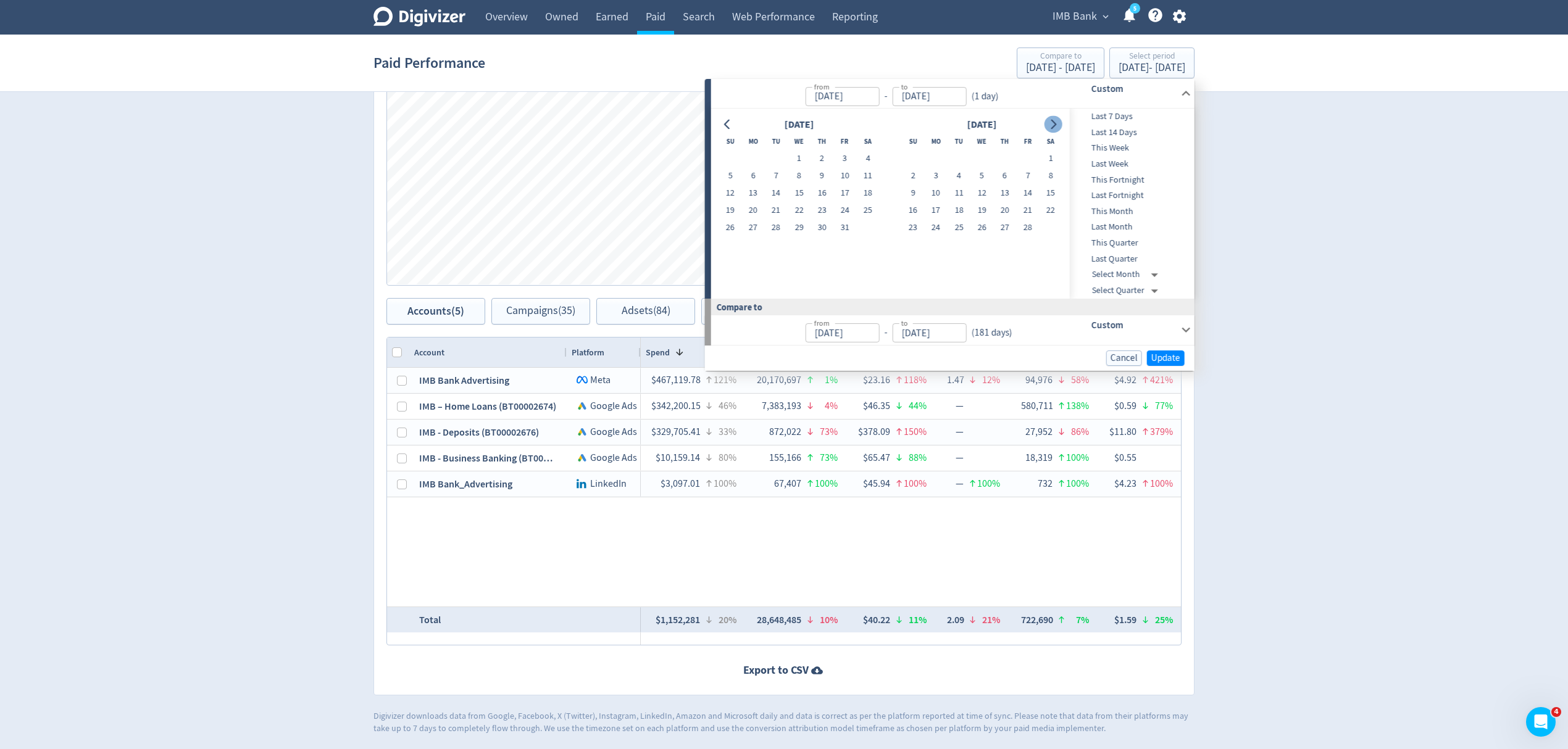
click at [1050, 131] on button "Go to next month" at bounding box center [1052, 125] width 18 height 17
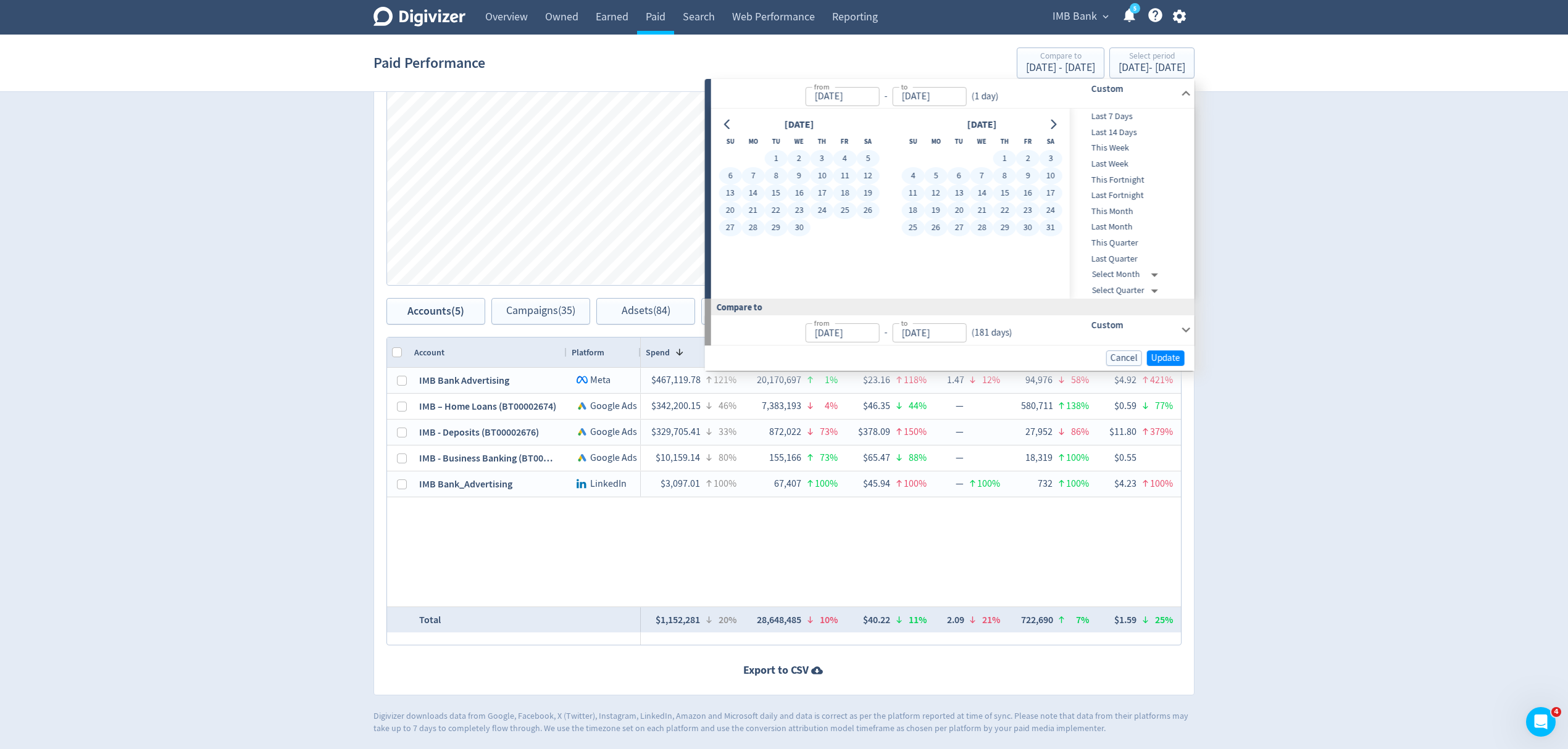
click at [1050, 232] on button "31" at bounding box center [1050, 227] width 23 height 17
type input "May 31, 2025"
type input "Jun 02, 2023"
type input "May 31, 2024"
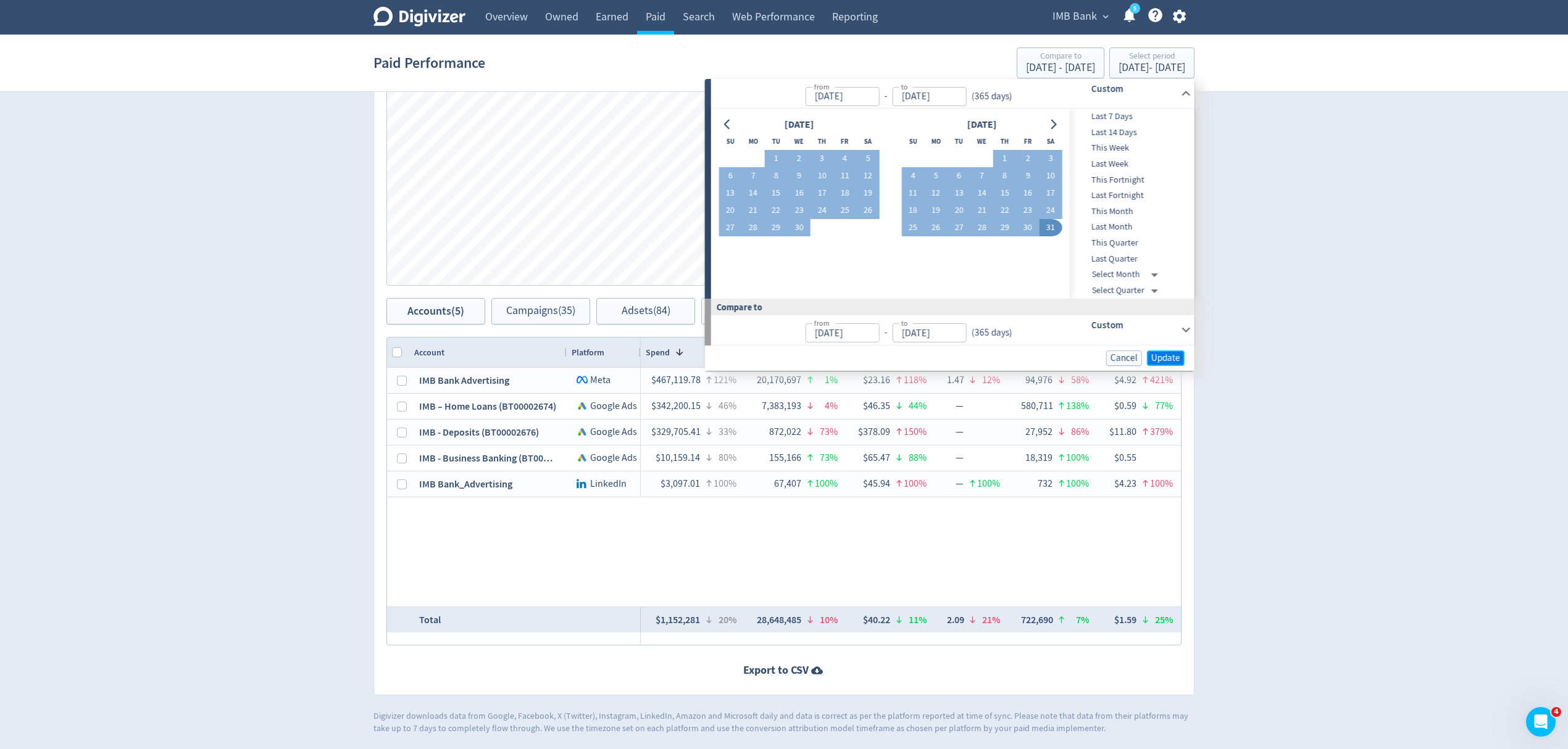
click at [1169, 353] on span "Update" at bounding box center [1166, 357] width 29 height 9
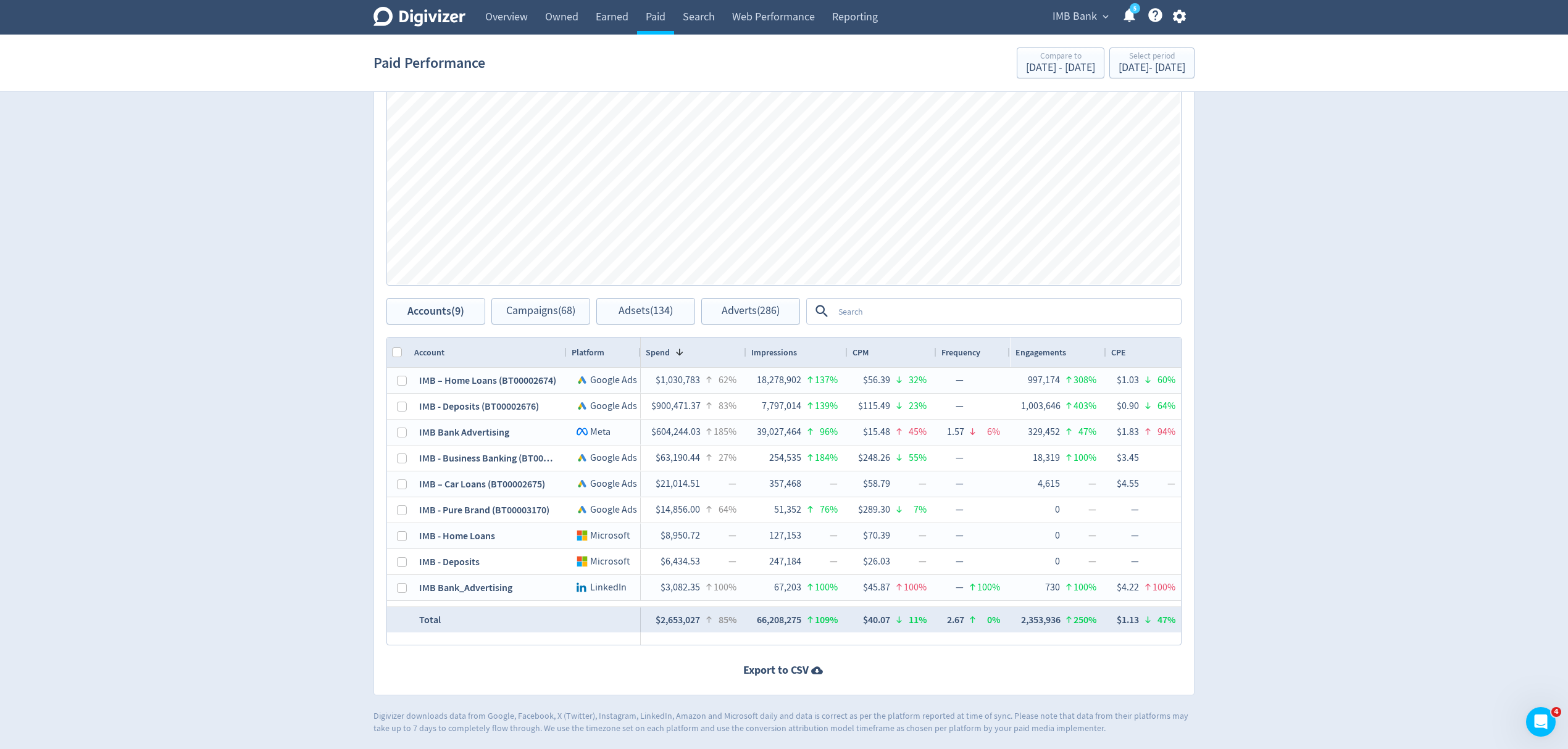
click at [1081, 12] on span "IMB Bank" at bounding box center [1074, 16] width 44 height 20
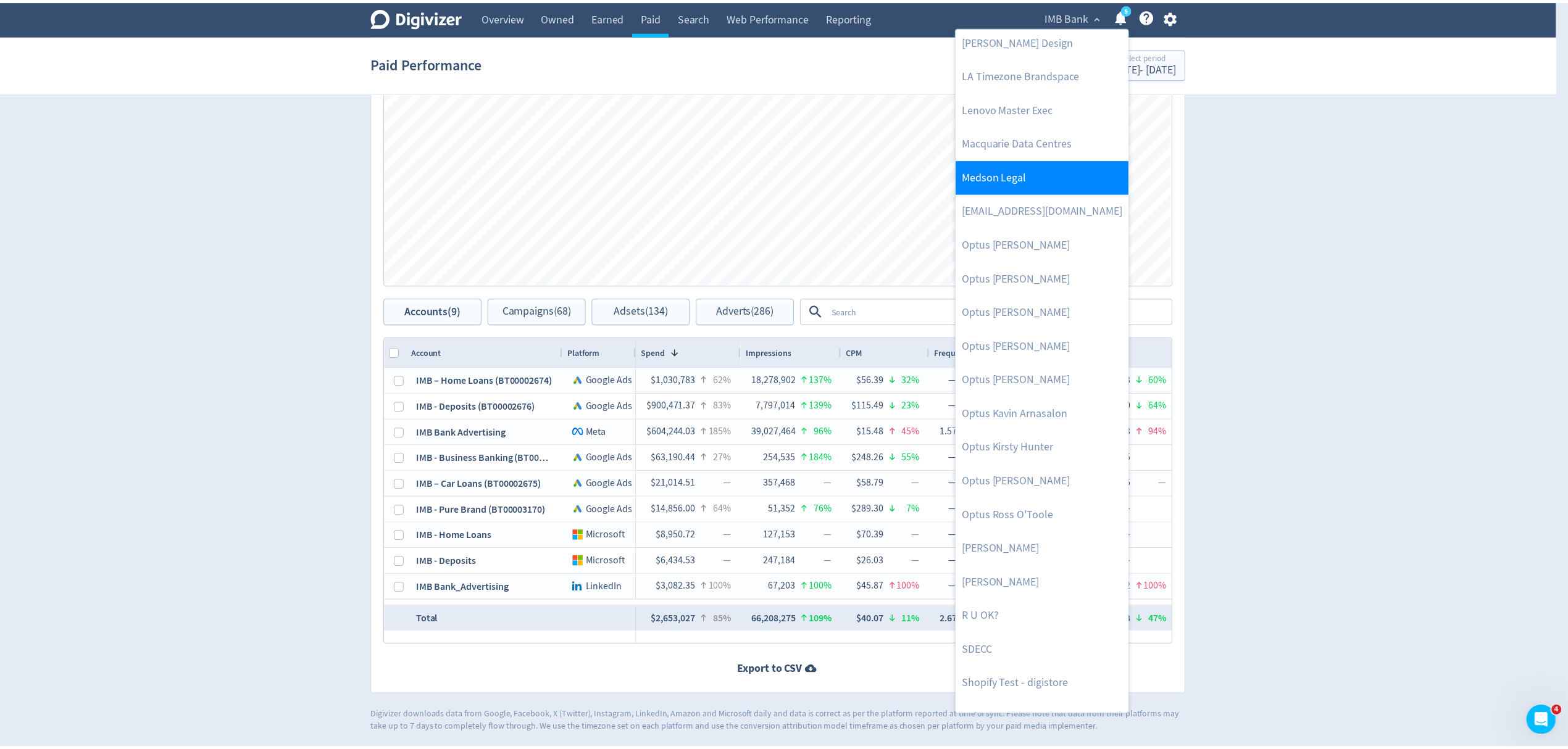
scroll to position [534, 0]
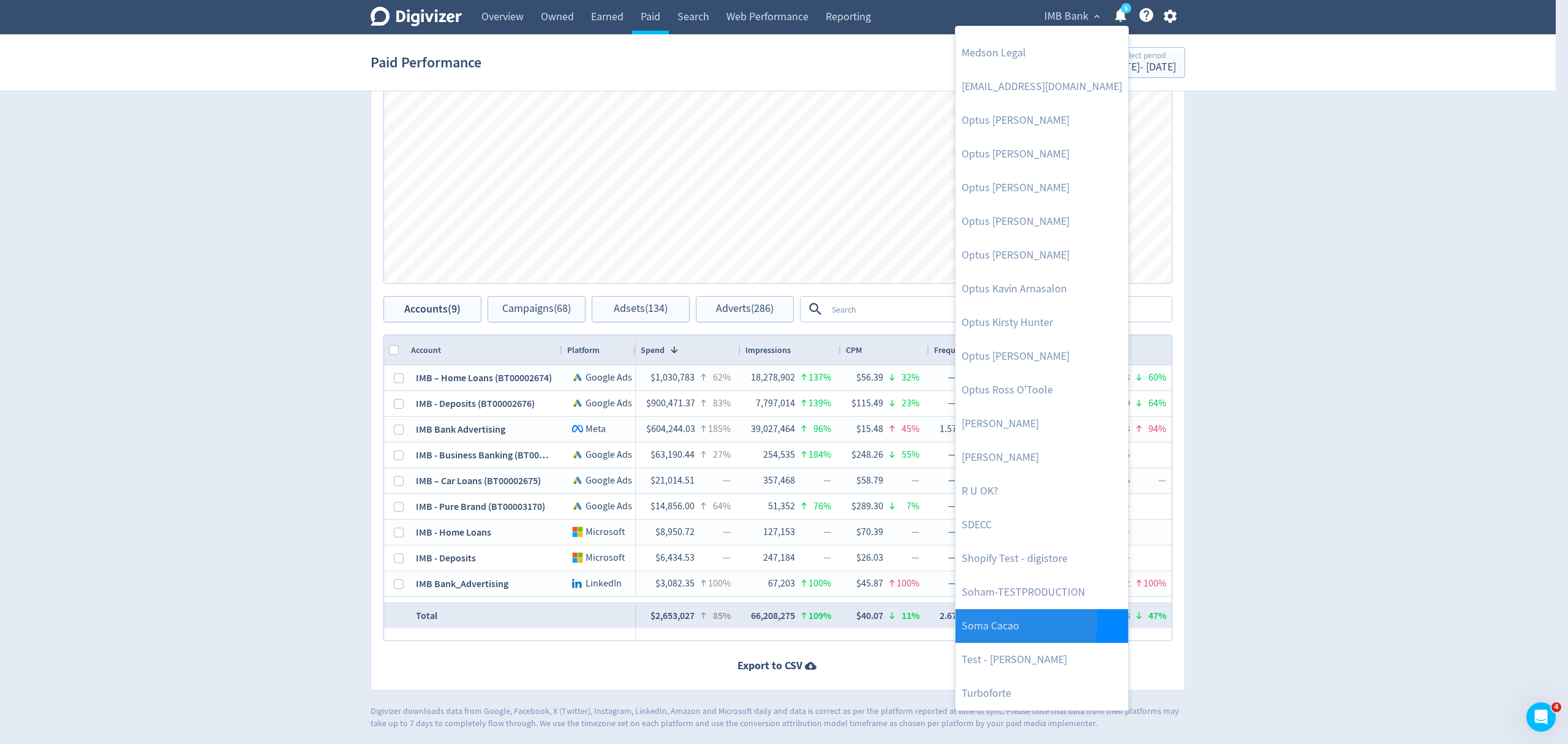
click at [1025, 623] on link "Soma Cacao" at bounding box center [1042, 626] width 172 height 34
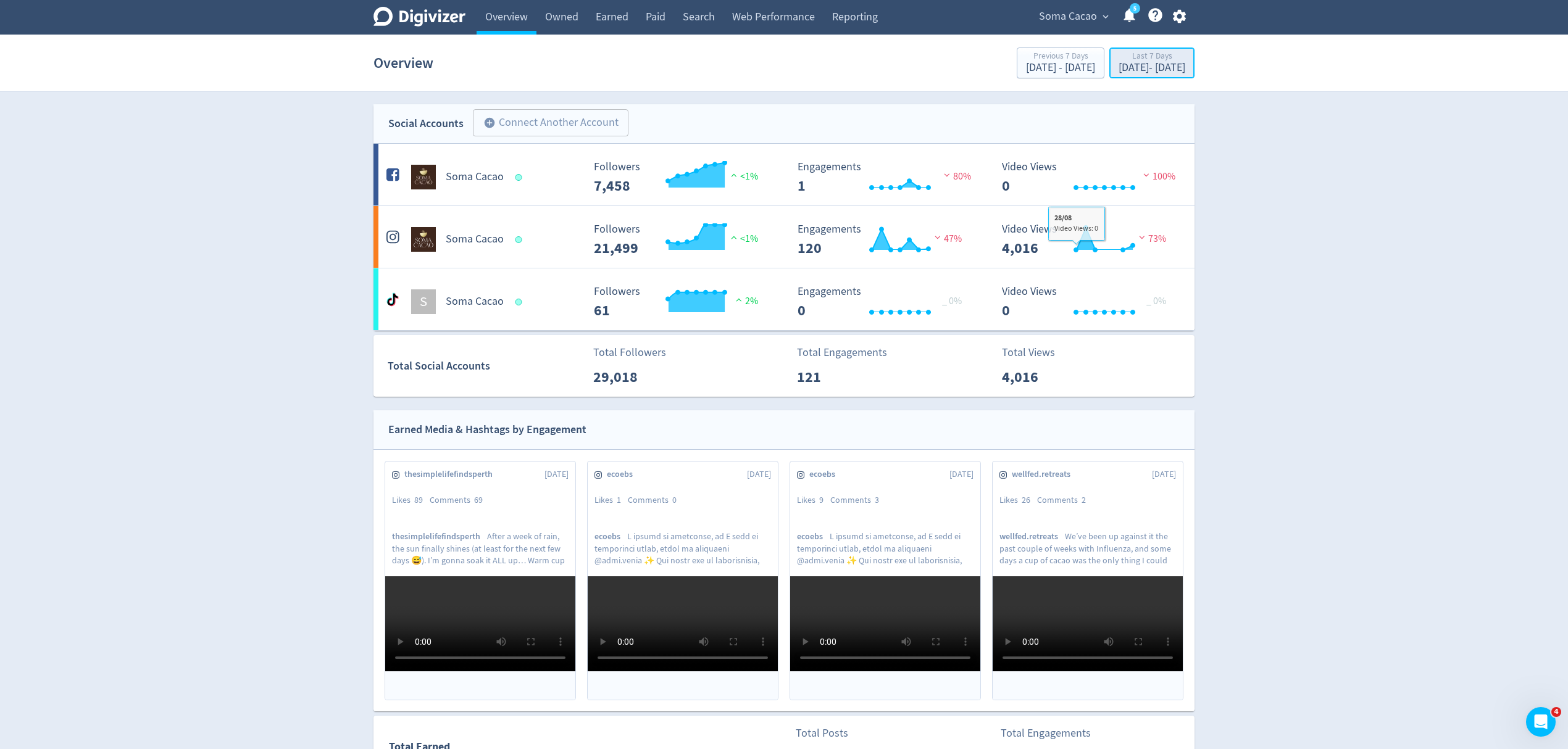
click at [1118, 67] on div "Aug 28, 2025 - Sep 3, 2025" at bounding box center [1151, 68] width 67 height 11
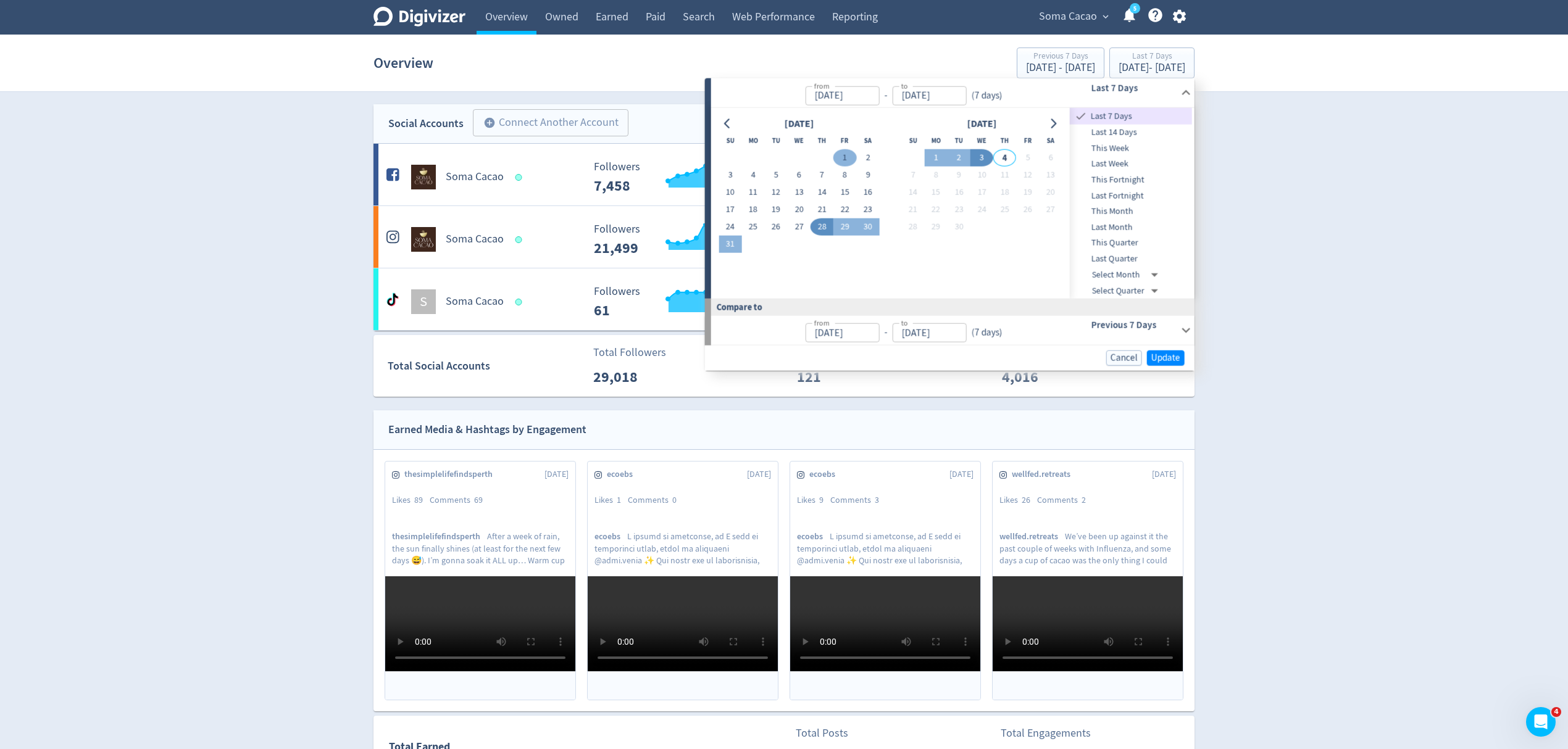
click at [845, 156] on button "1" at bounding box center [844, 158] width 23 height 17
type input "Aug 01, 2025"
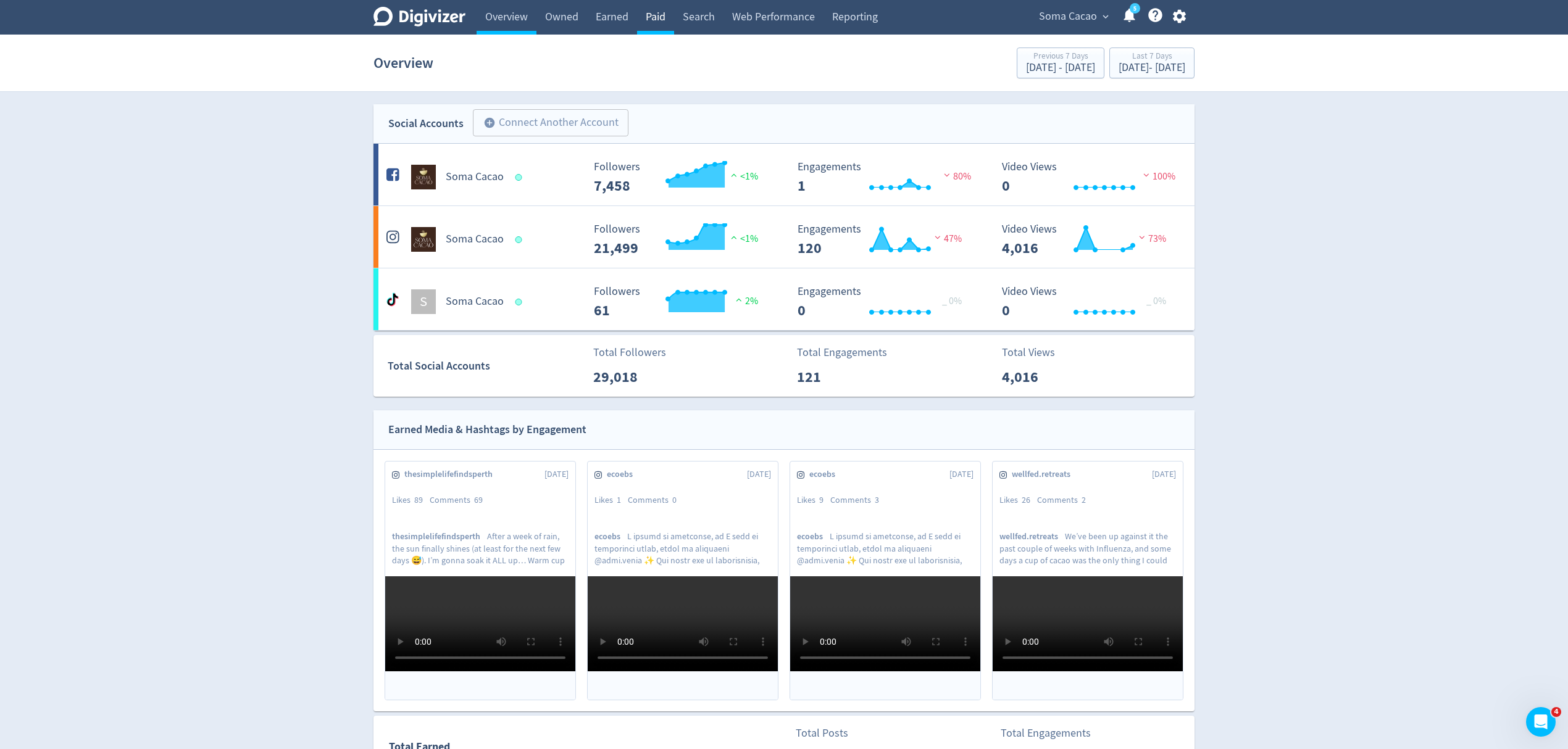
click at [653, 18] on link "Paid" at bounding box center [655, 17] width 37 height 34
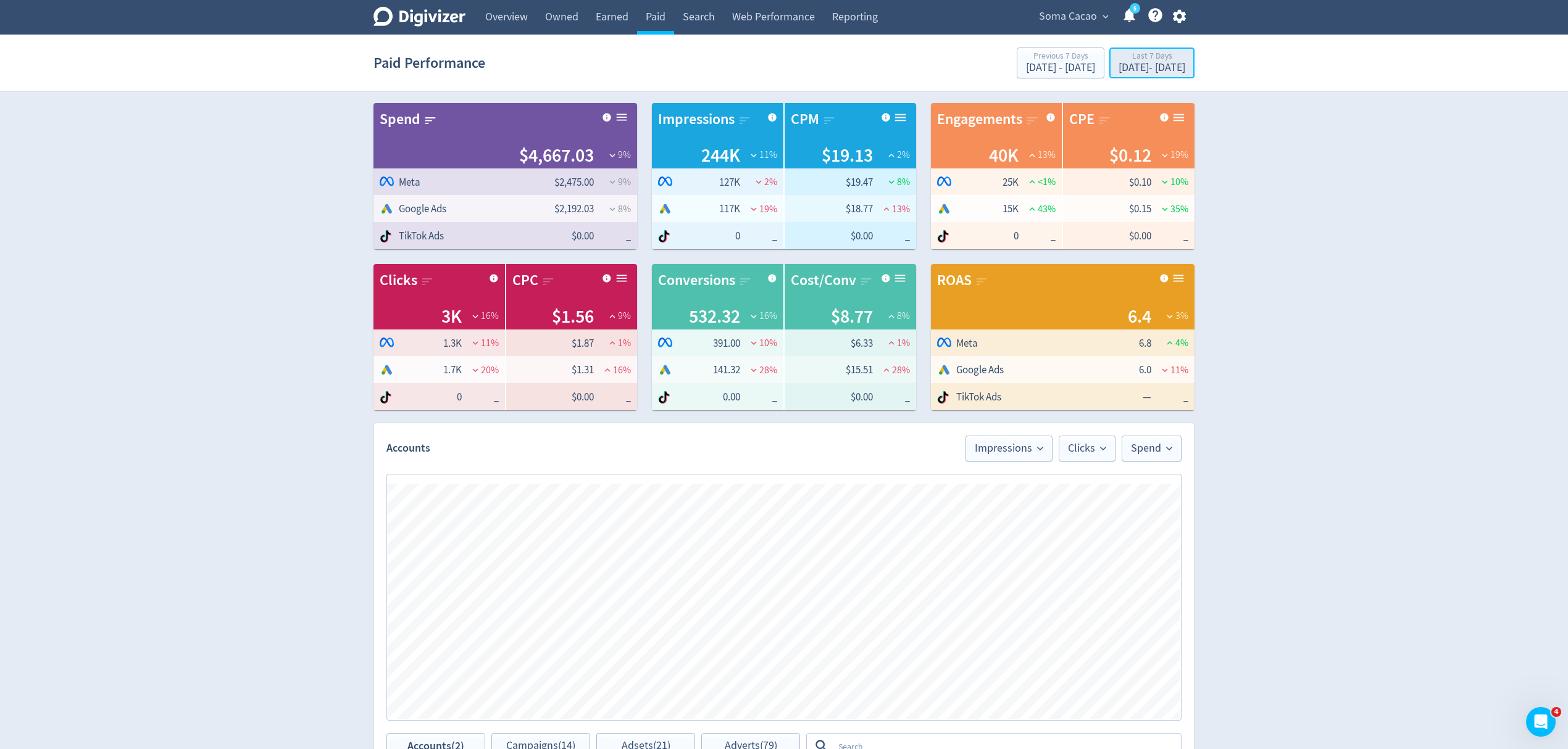
click at [1121, 73] on div "Aug 28, 2025 - Sep 3, 2025" at bounding box center [1151, 68] width 67 height 11
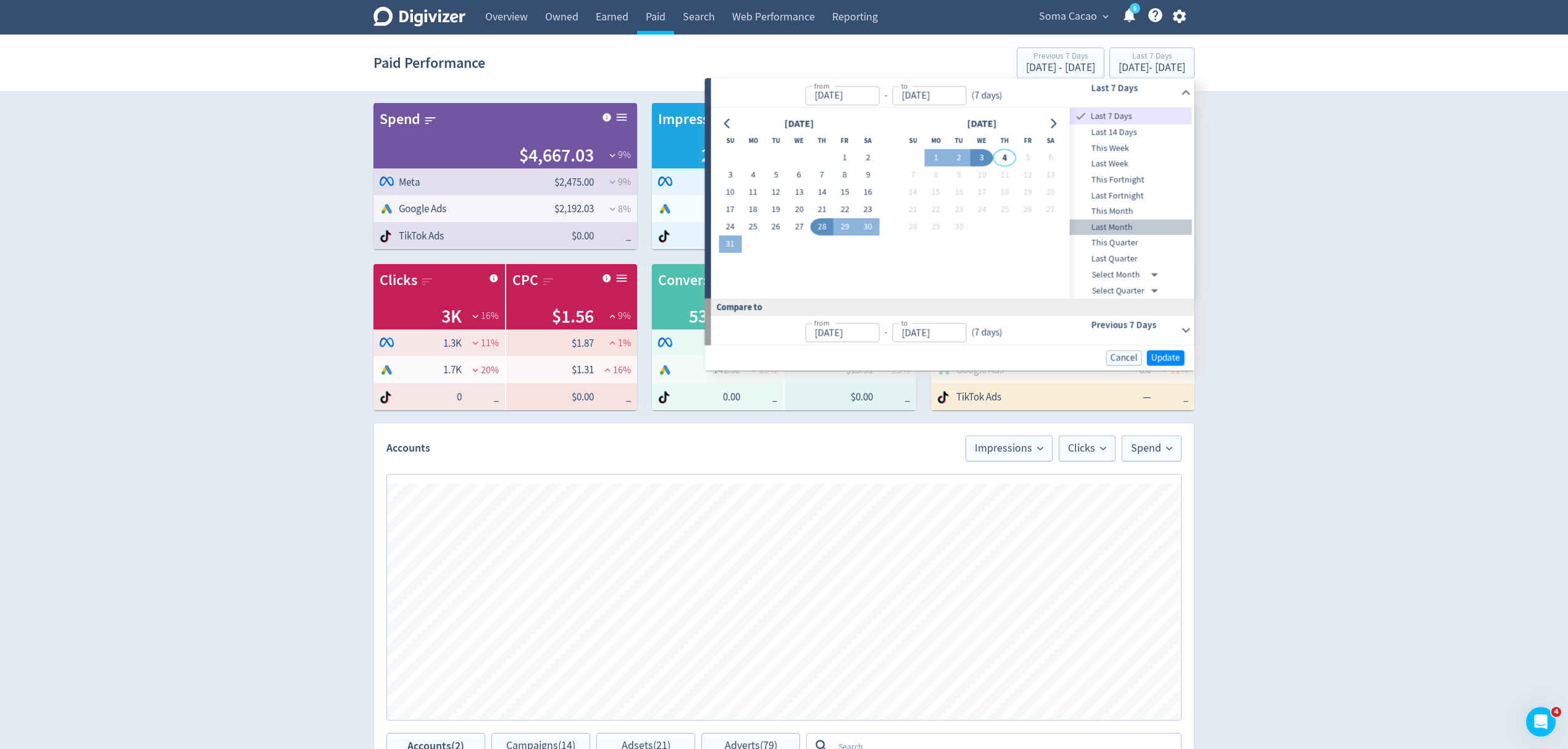
click at [1128, 222] on span "Last Month" at bounding box center [1130, 227] width 122 height 14
type input "Aug 01, 2025"
type input "[DATE]"
type input "Jul 01, 2025"
type input "[DATE]"
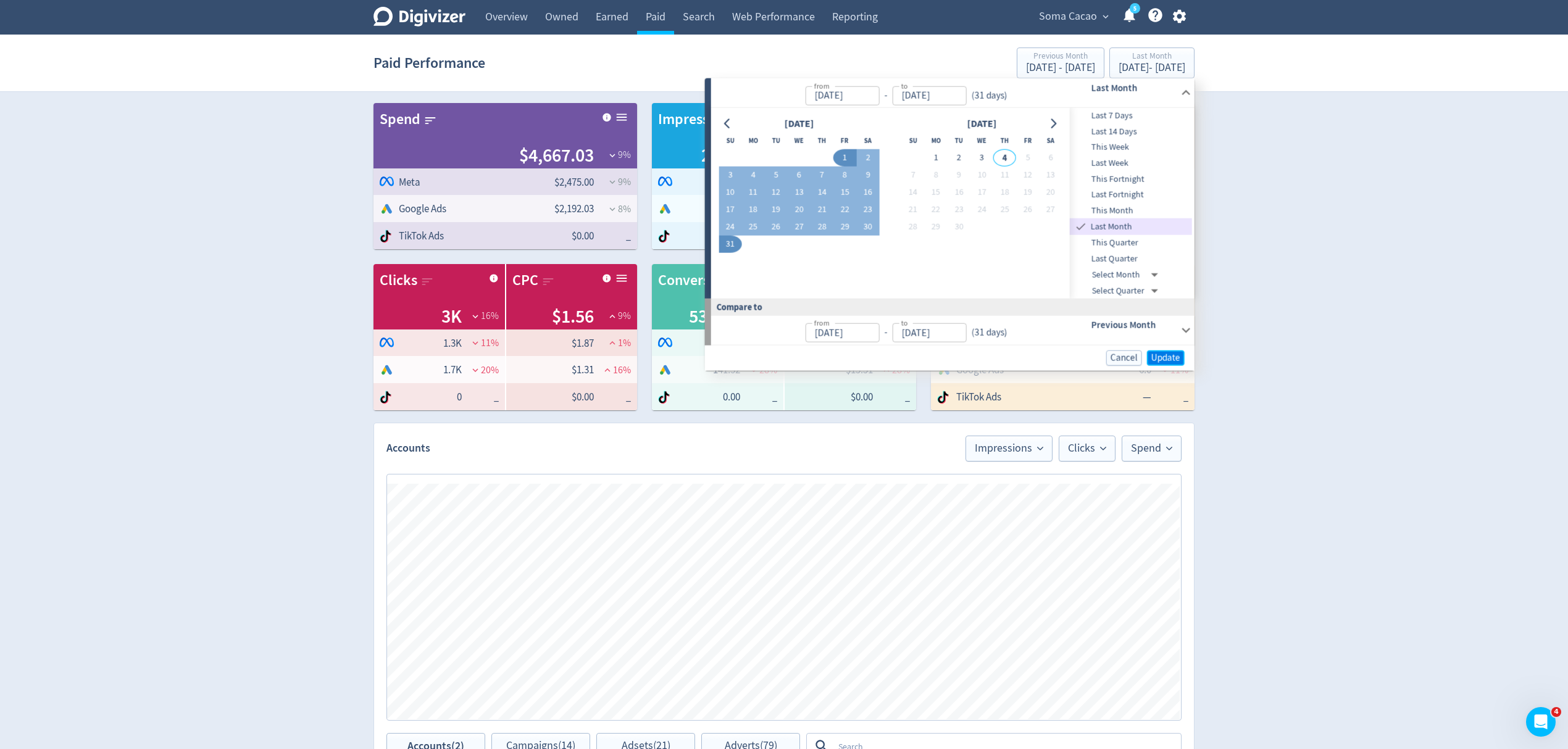
click at [1174, 356] on span "Update" at bounding box center [1166, 357] width 29 height 9
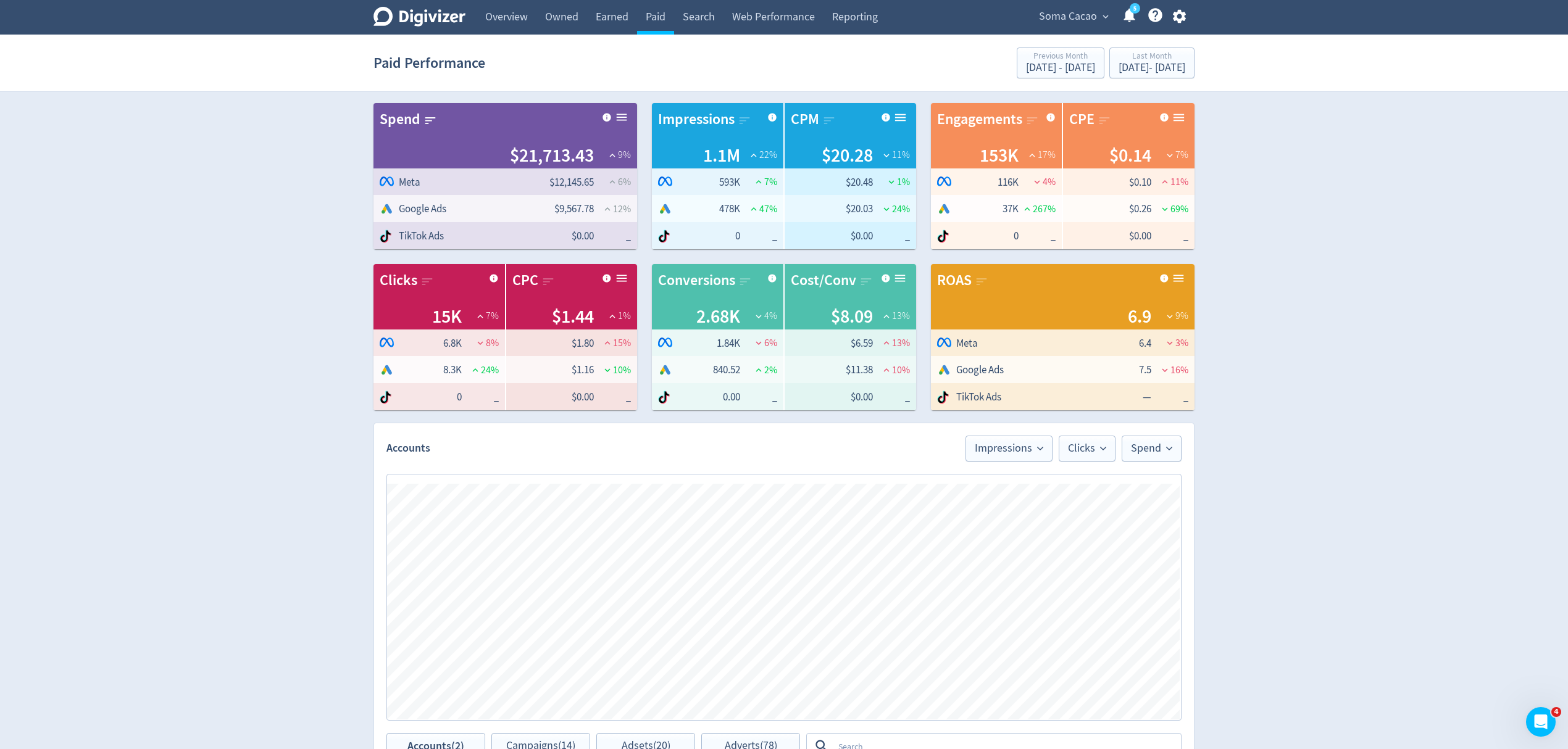
scroll to position [411, 0]
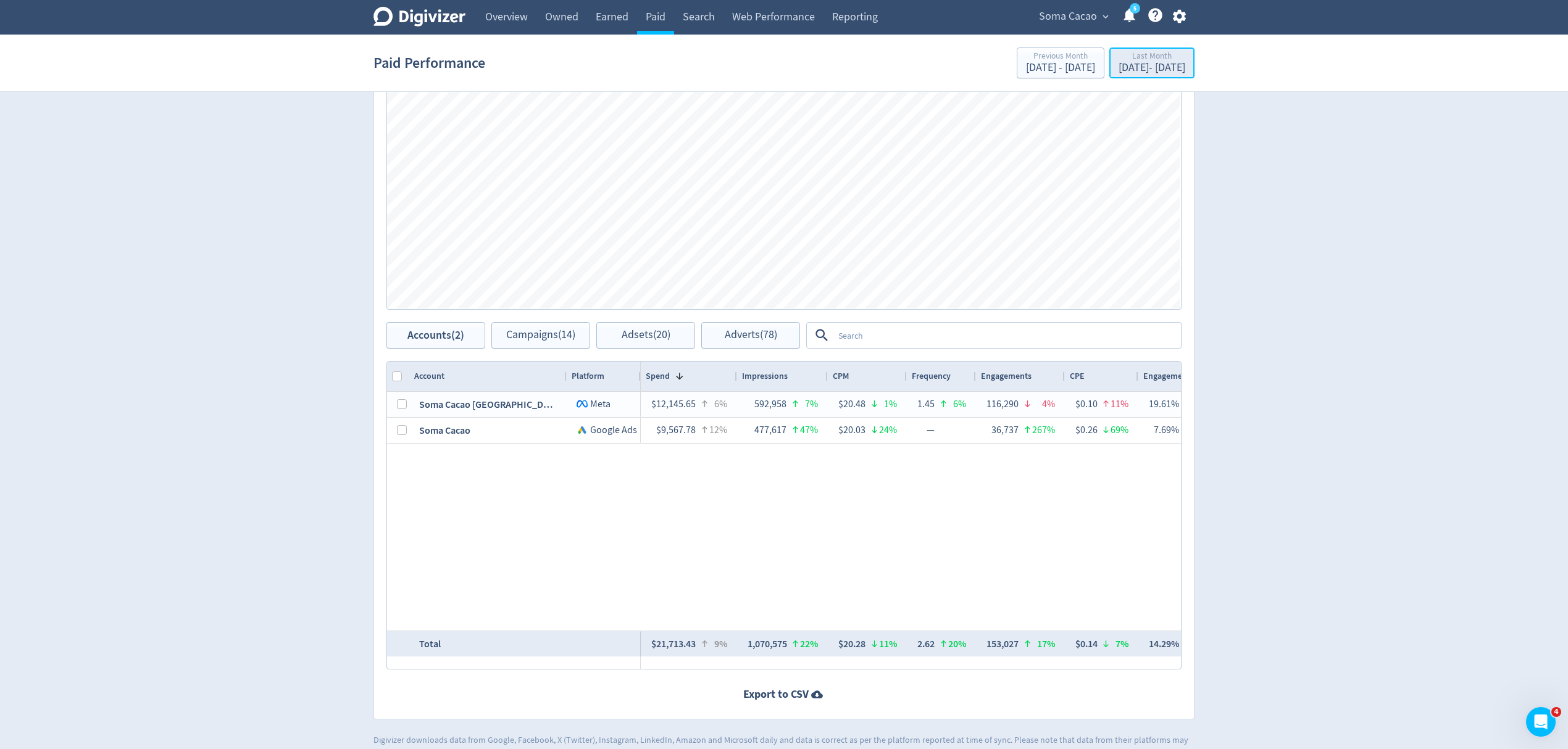
click at [1118, 72] on div "Aug 1, 2025 - Aug 31, 2025" at bounding box center [1151, 68] width 67 height 11
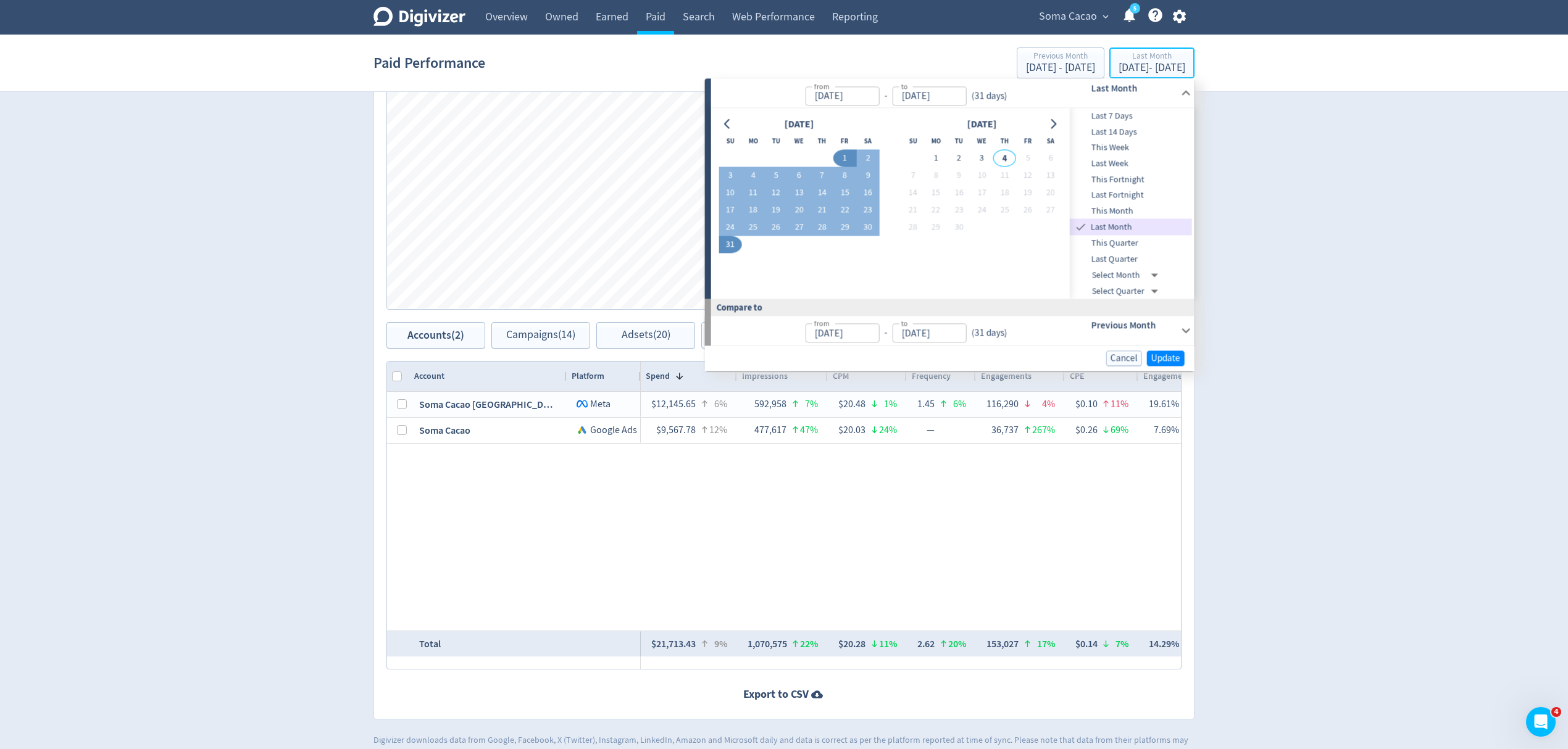
type input "Aug 01, 2025"
type input "[DATE]"
type input "Jul 01, 2025"
type input "[DATE]"
click at [1121, 259] on span "Last Quarter" at bounding box center [1130, 259] width 122 height 14
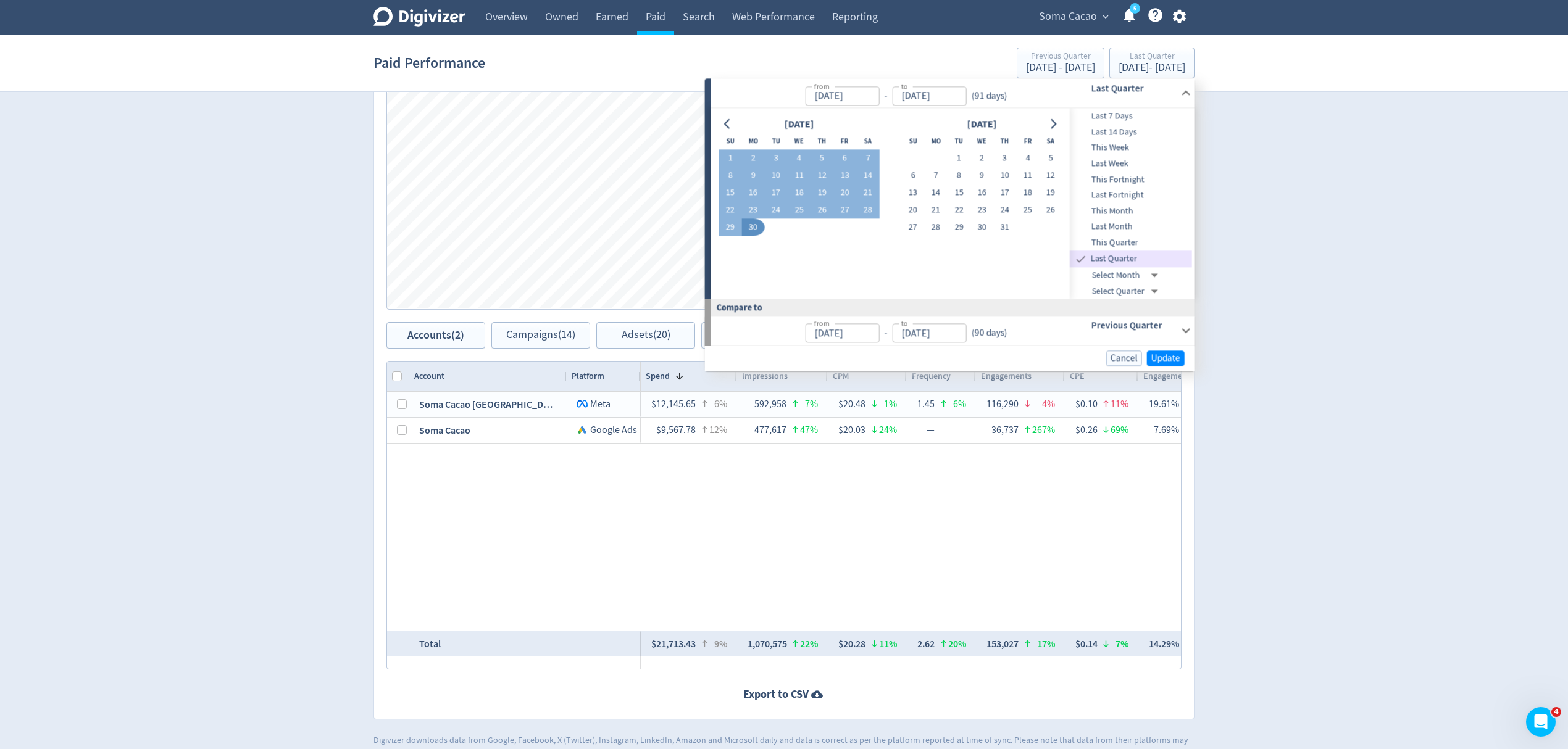
type input "Apr 01, 2025"
type input "Jun 30, 2025"
type input "Jan 01, 2025"
type input "Mar 31, 2025"
click at [1175, 358] on span "Update" at bounding box center [1166, 357] width 29 height 9
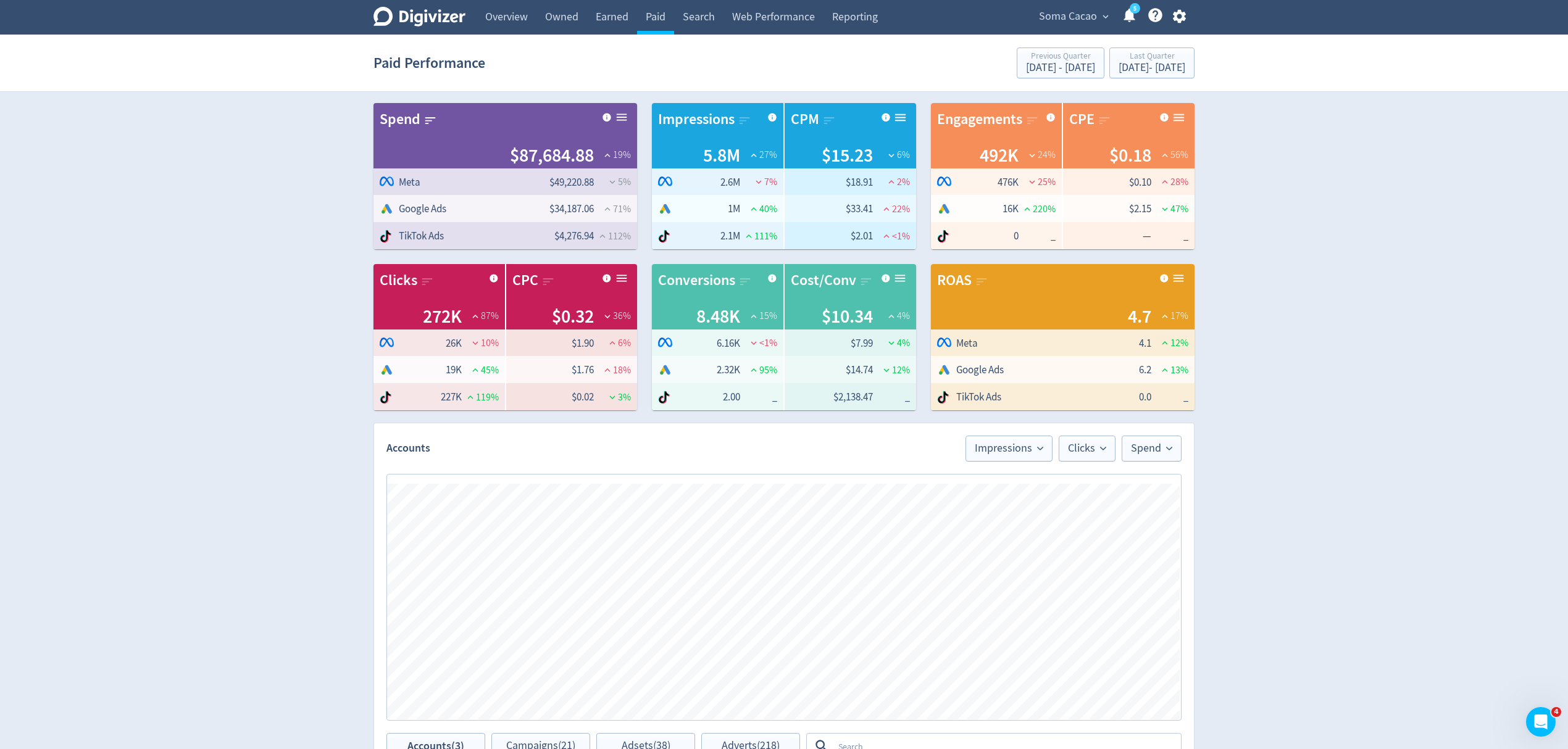
scroll to position [329, 0]
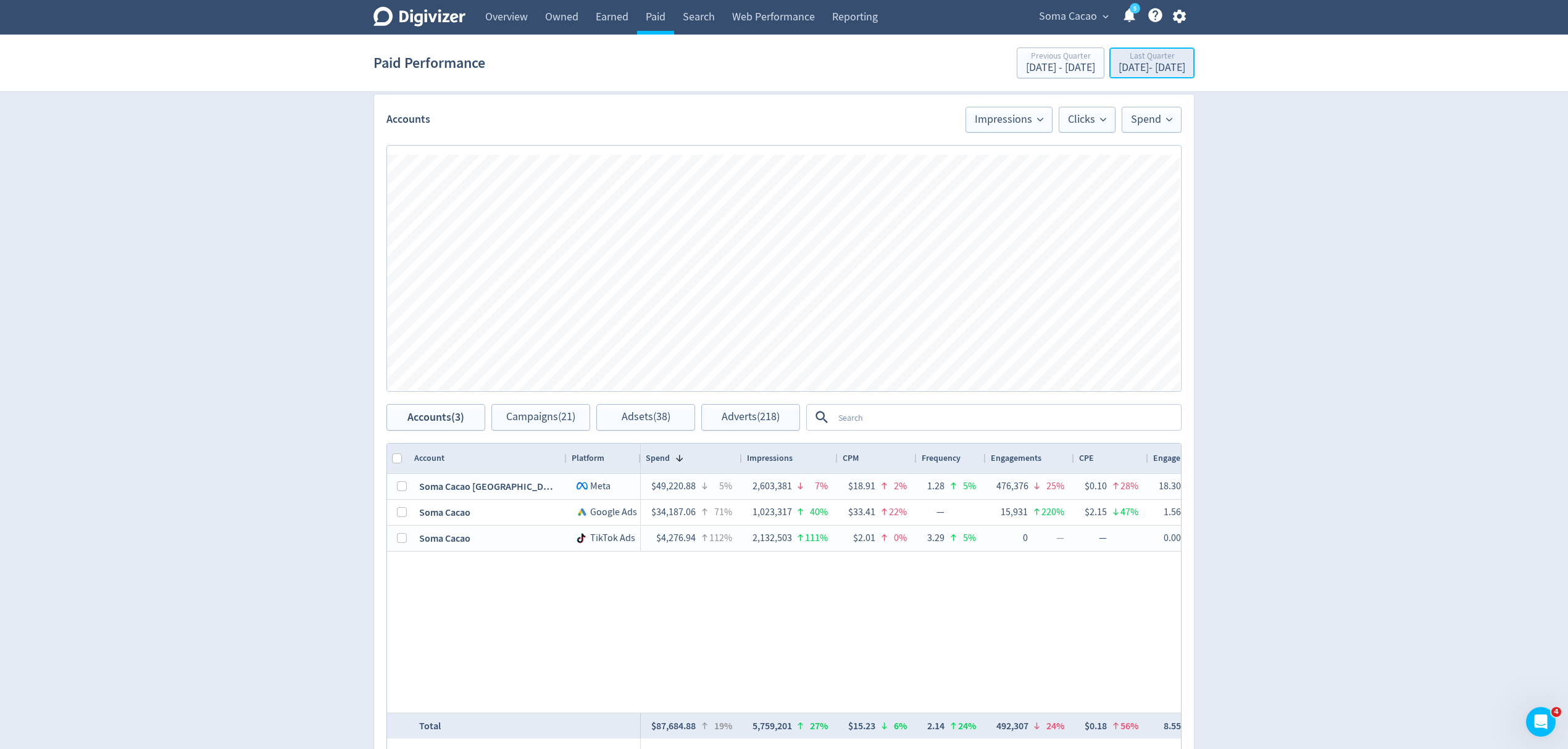
click at [1118, 68] on div "Apr 1, 2025 - Jun 30, 2025" at bounding box center [1151, 68] width 67 height 11
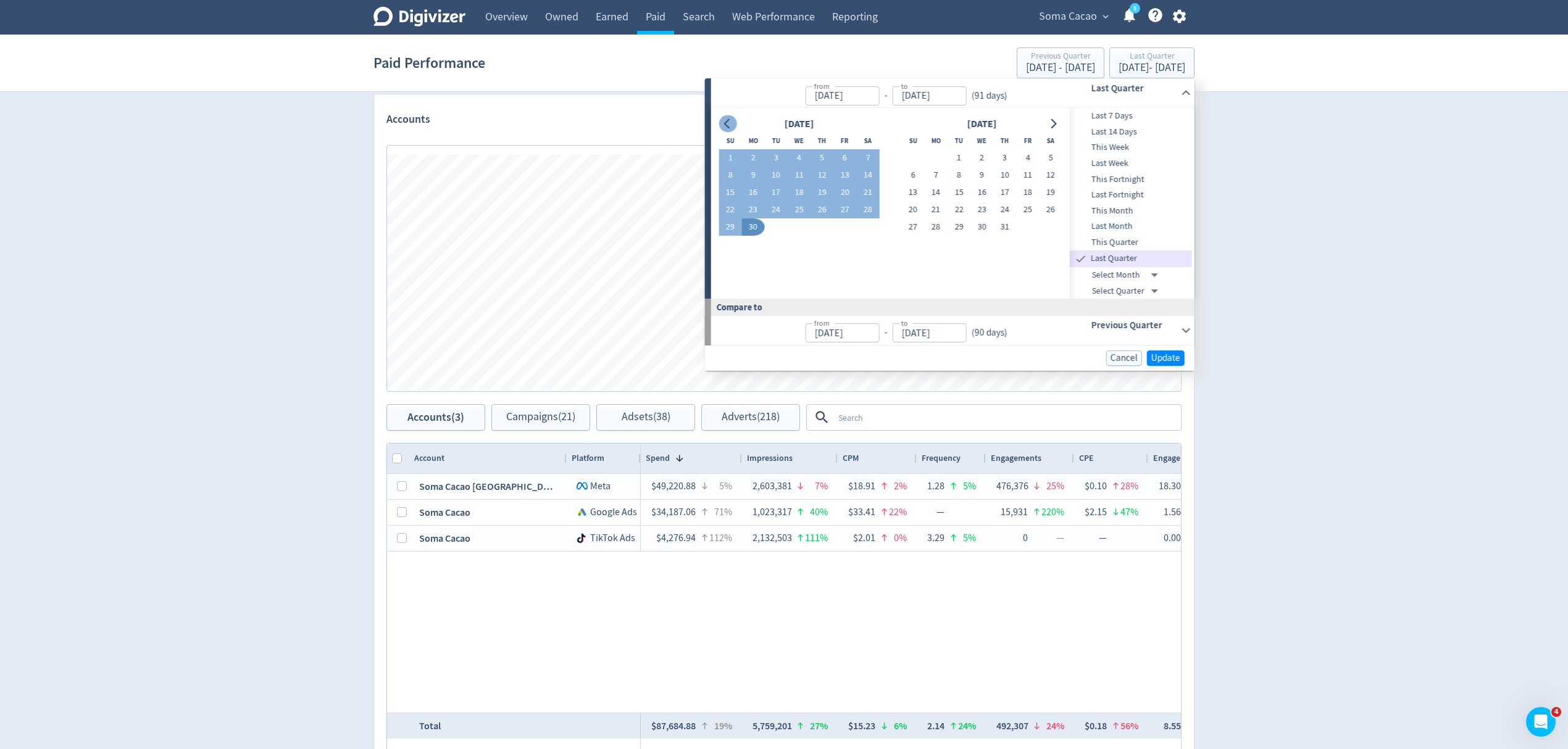
click at [724, 126] on icon "Go to previous month" at bounding box center [728, 124] width 10 height 10
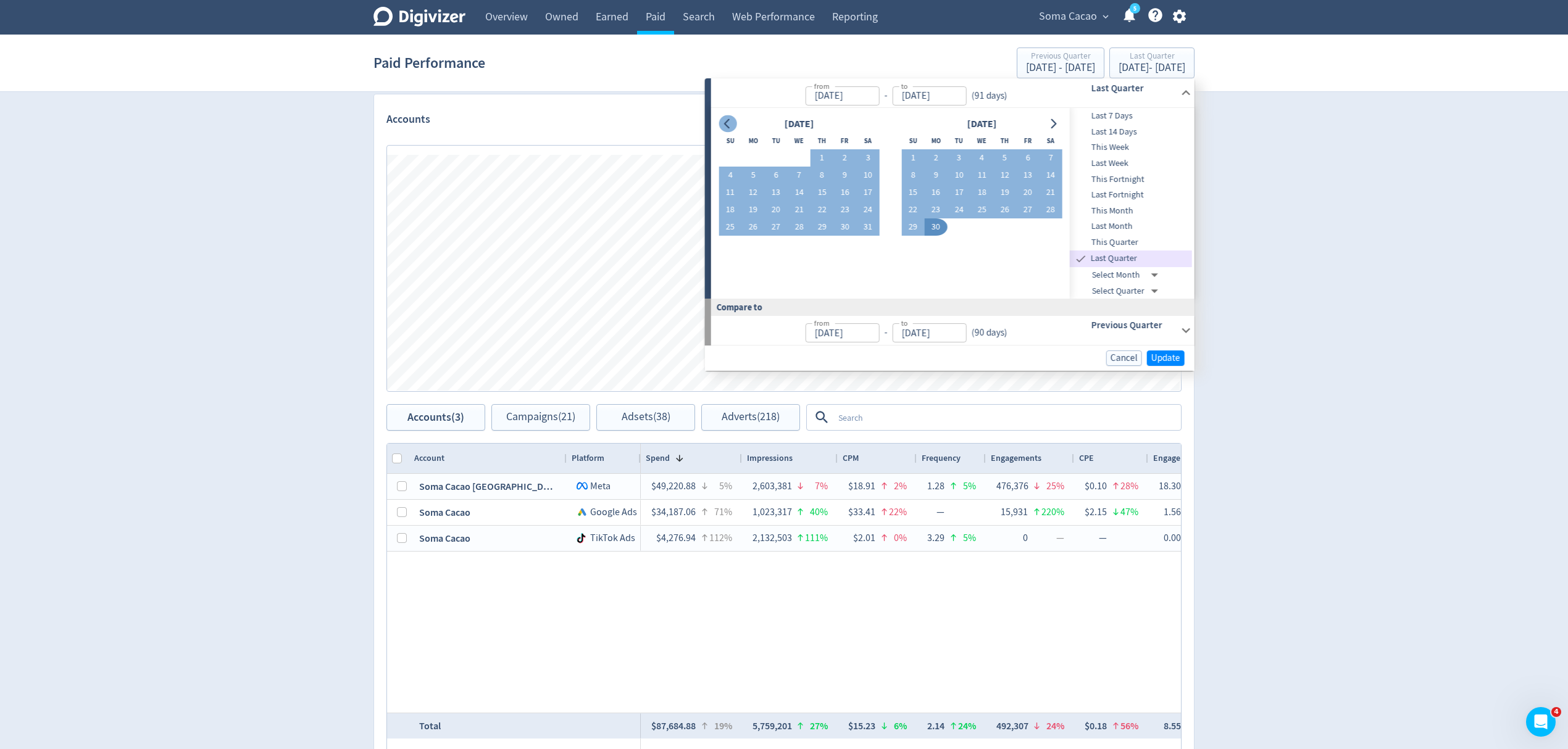
click at [724, 126] on icon "Go to previous month" at bounding box center [728, 124] width 10 height 10
click at [726, 116] on button "Go to previous month" at bounding box center [727, 124] width 18 height 17
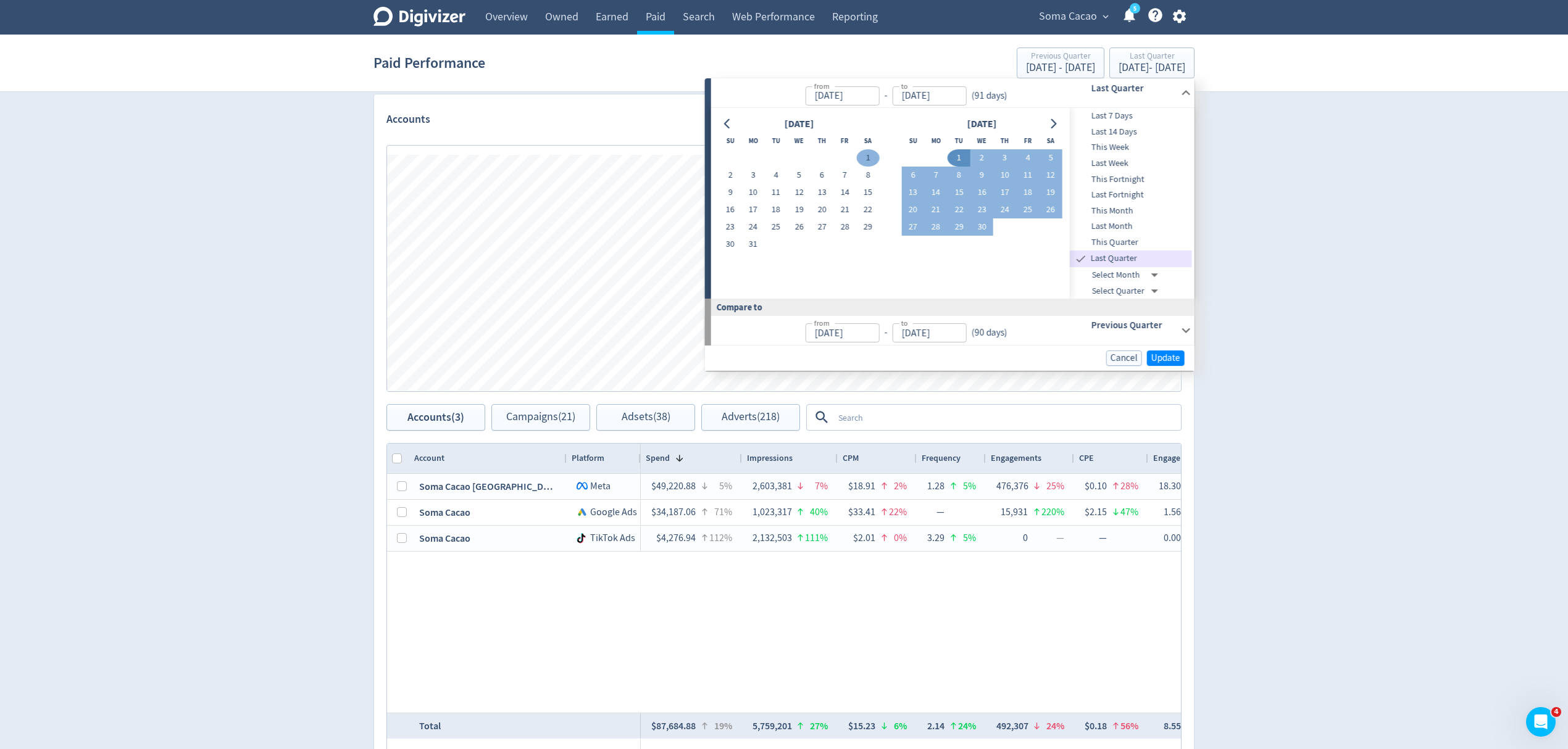
click at [864, 158] on button "1" at bounding box center [867, 158] width 23 height 17
type input "Mar 01, 2025"
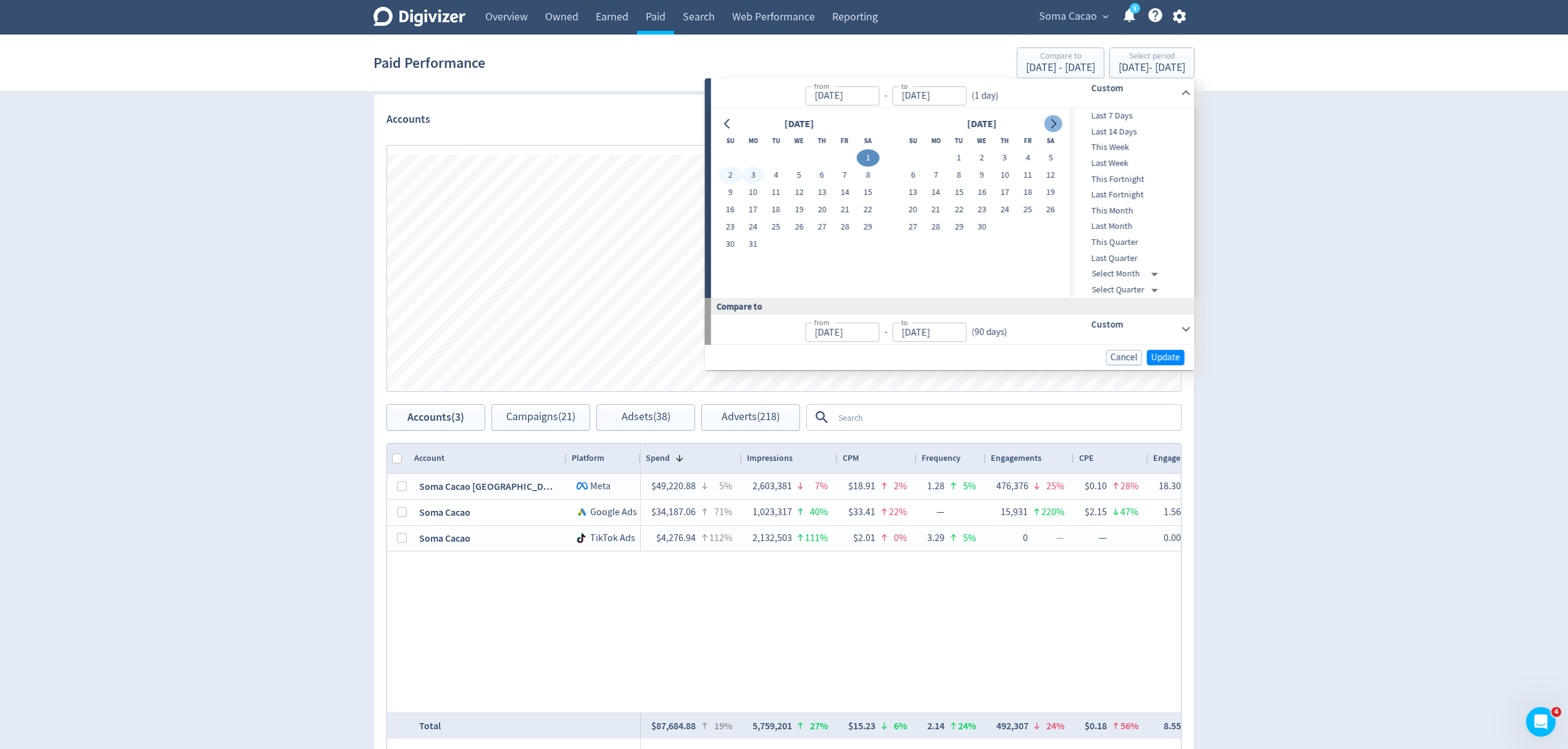
click at [1055, 124] on icon "Go to next month" at bounding box center [1054, 124] width 5 height 10
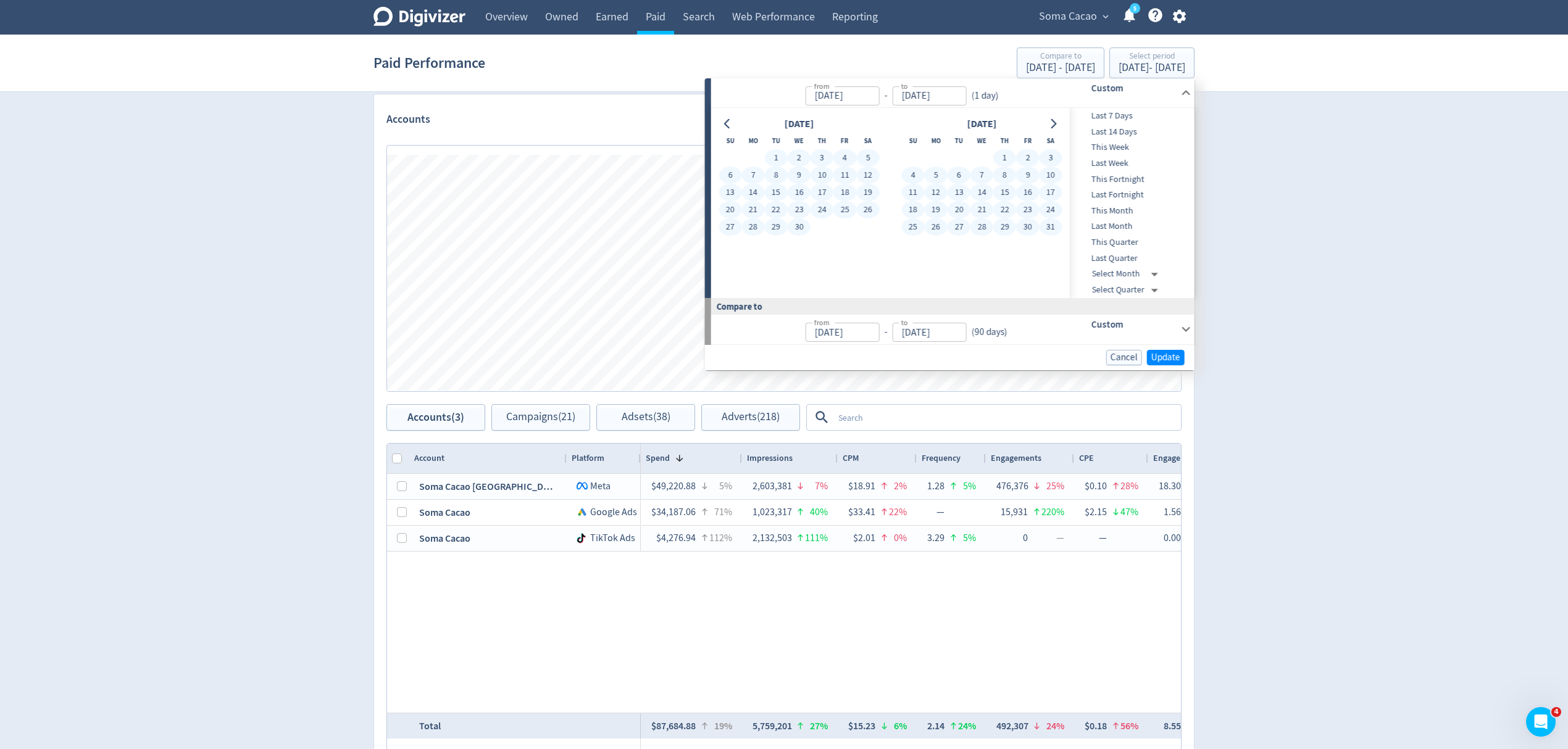
click at [1056, 226] on button "31" at bounding box center [1050, 227] width 23 height 17
type input "May 31, 2025"
type input "Nov 29, 2024"
type input "Feb 28, 2025"
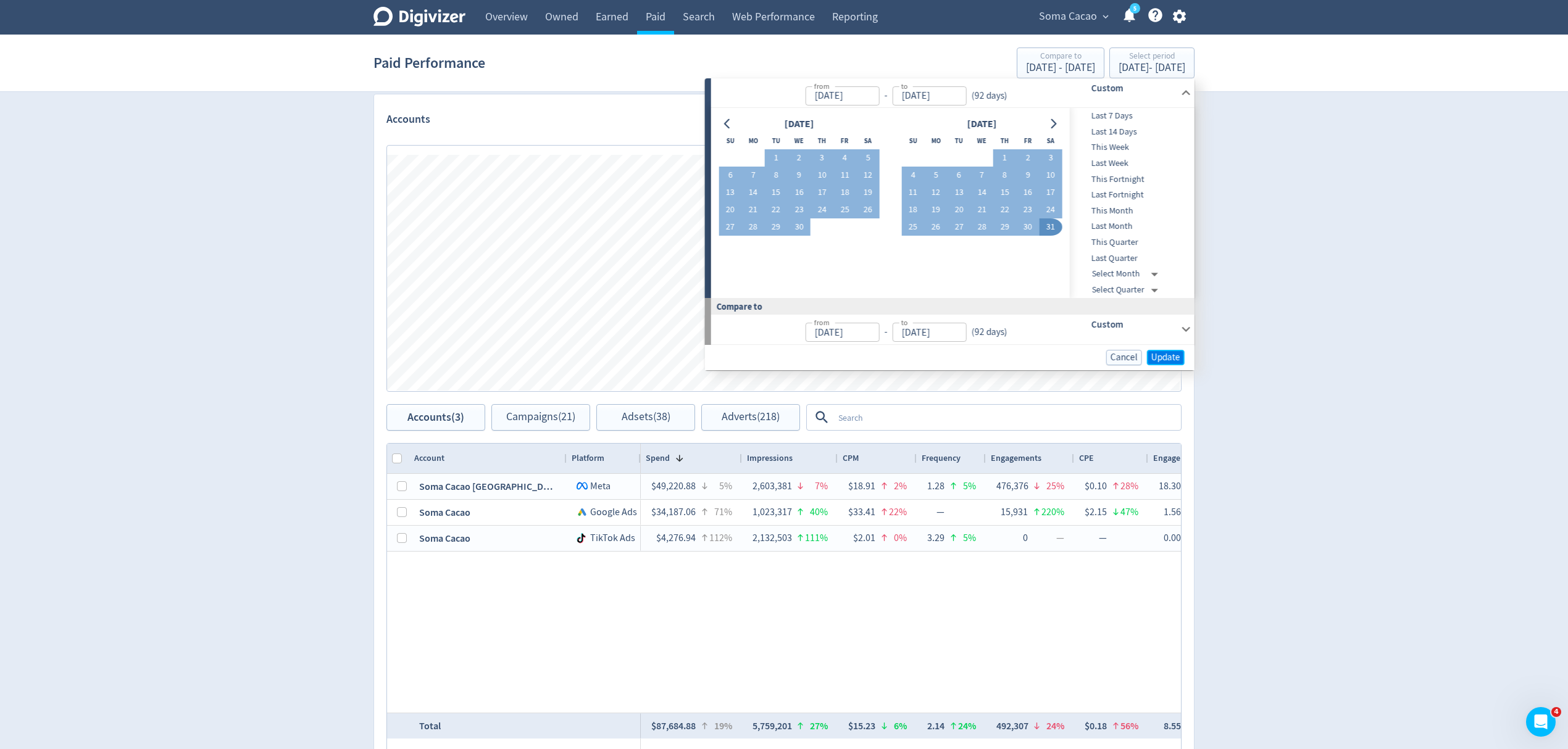
click at [1165, 353] on span "Update" at bounding box center [1166, 357] width 29 height 9
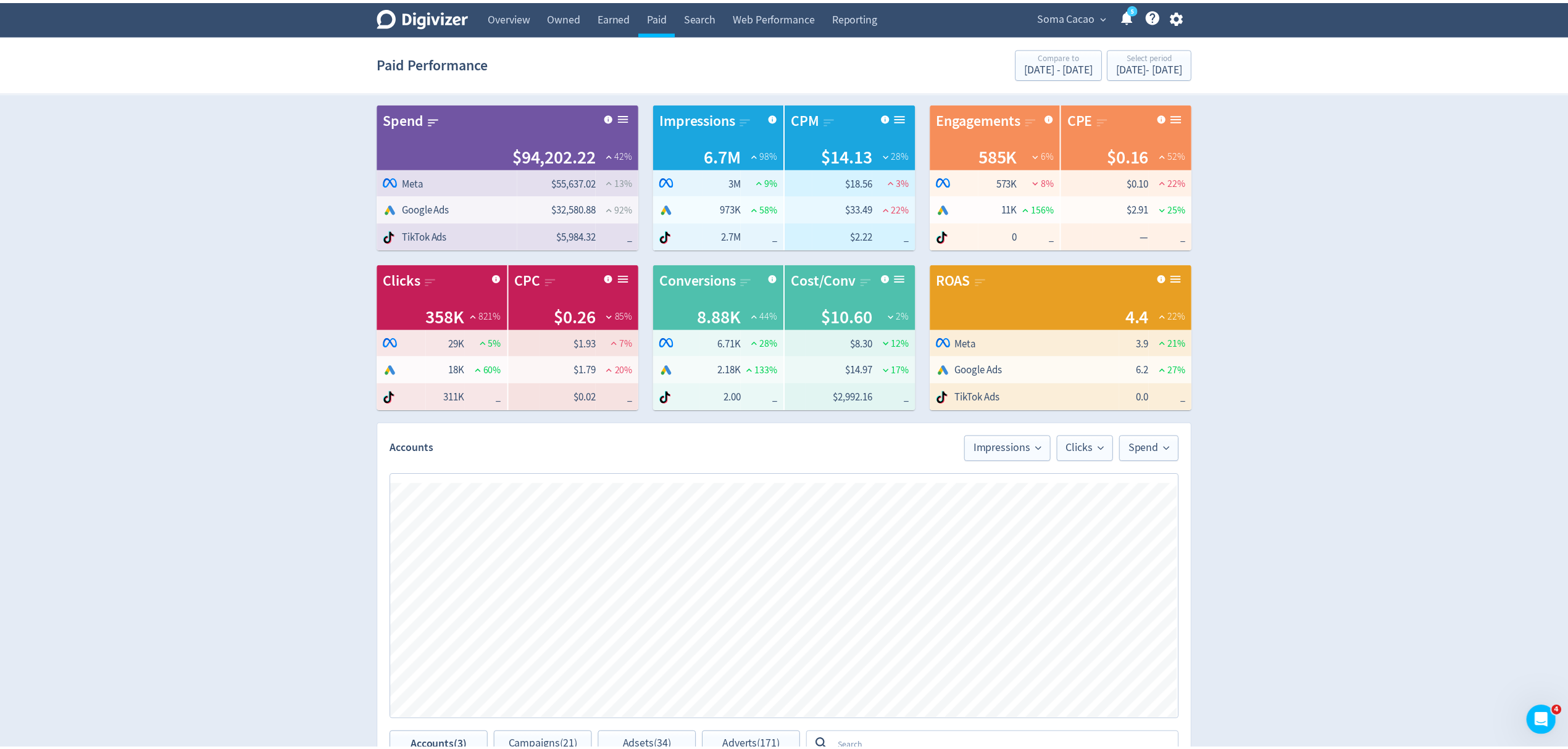
scroll to position [411, 0]
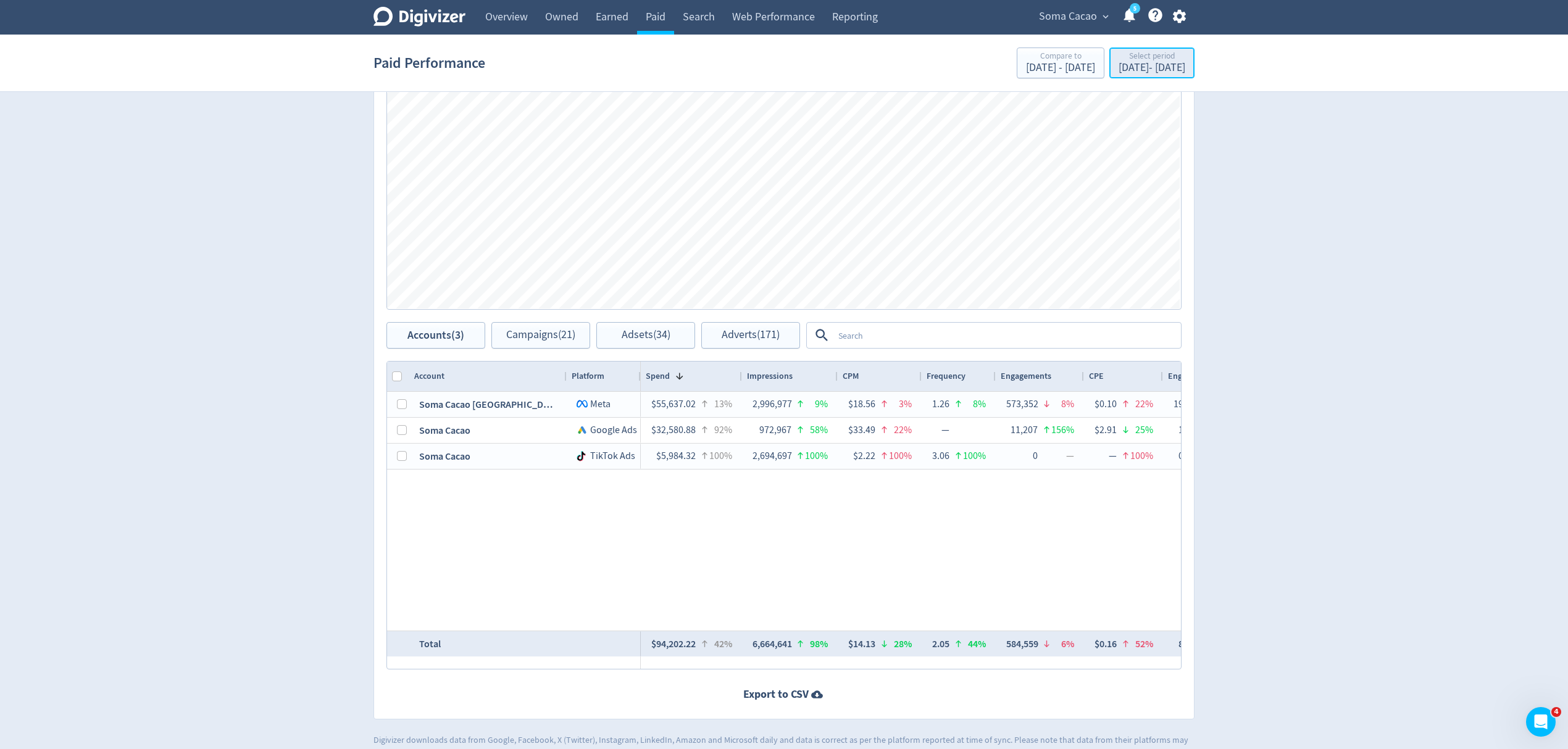
click at [1139, 68] on div "Mar 1, 2025 - May 31, 2025" at bounding box center [1151, 68] width 67 height 11
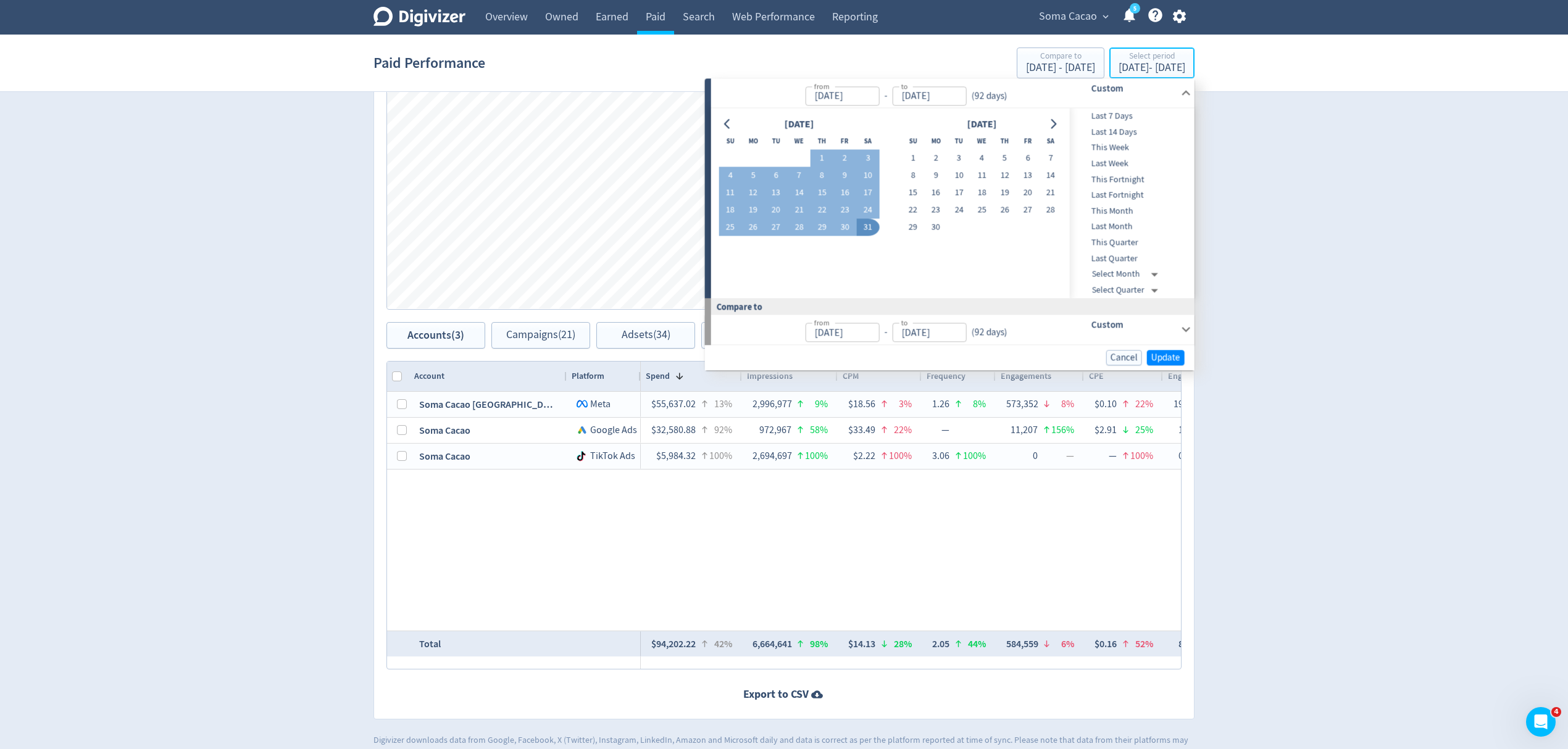
type input "Mar 01, 2025"
type input "May 31, 2025"
type input "Nov 29, 2024"
type input "Feb 28, 2025"
click at [725, 119] on icon "Go to previous month" at bounding box center [728, 124] width 10 height 10
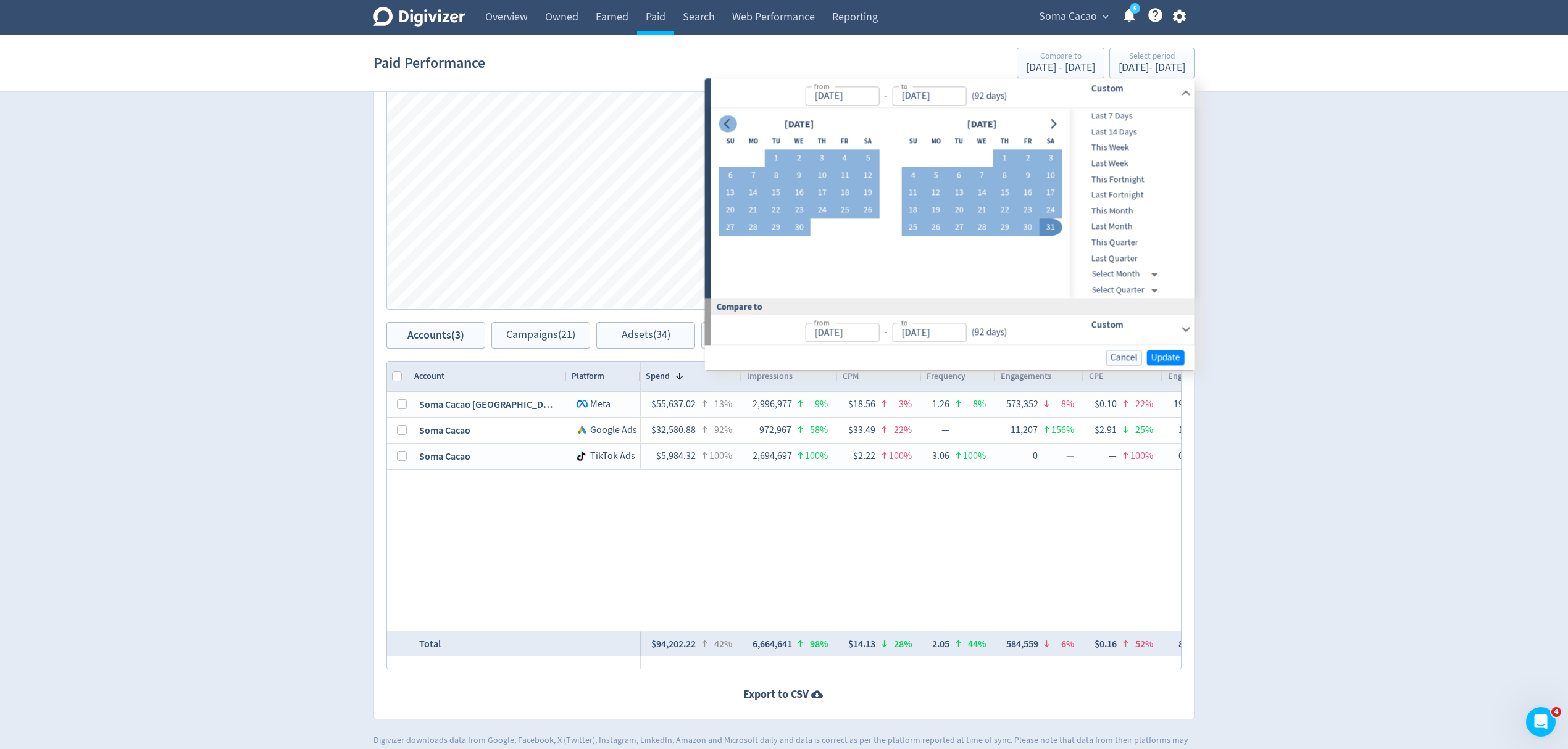
click at [725, 119] on icon "Go to previous month" at bounding box center [728, 124] width 10 height 10
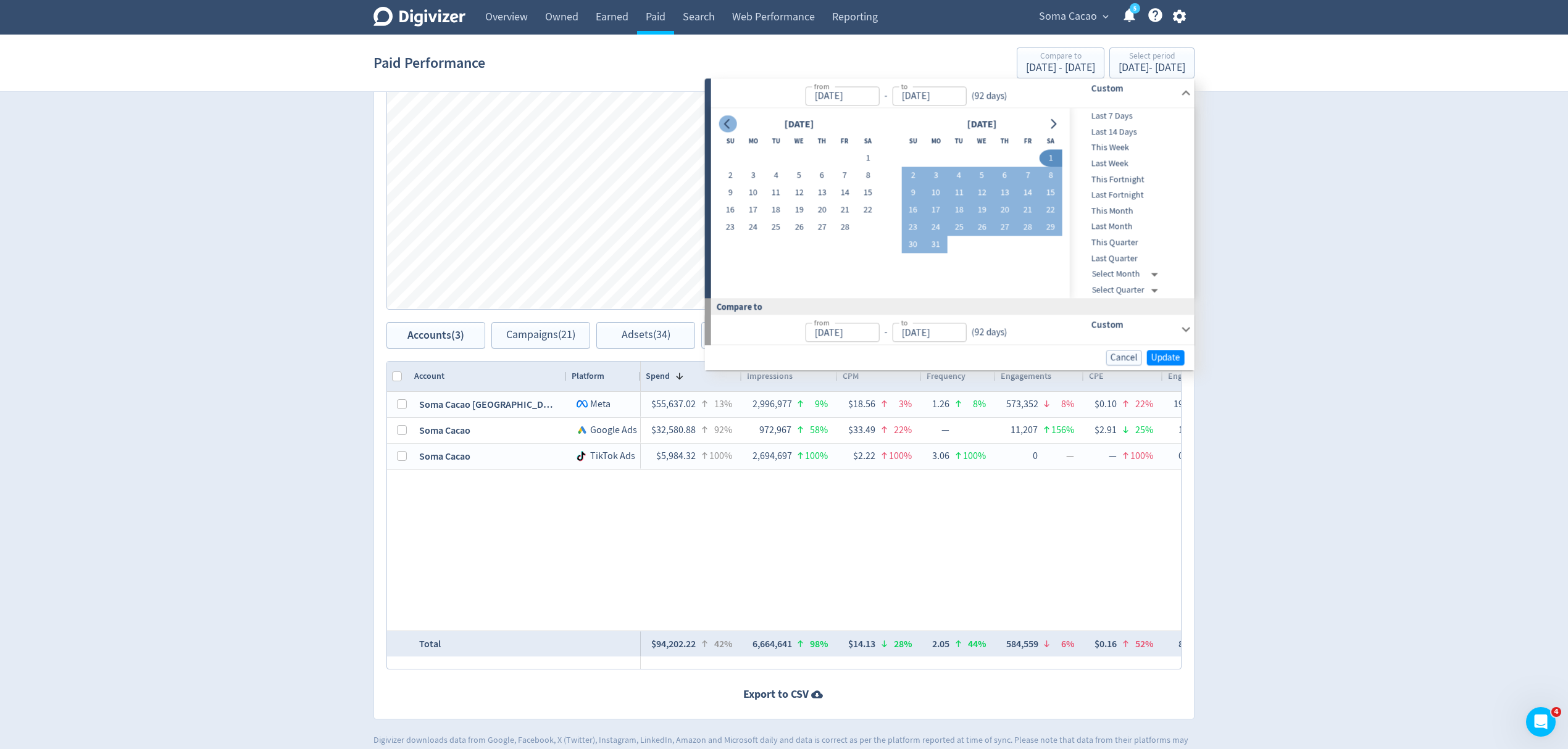
click at [725, 119] on icon "Go to previous month" at bounding box center [728, 124] width 10 height 10
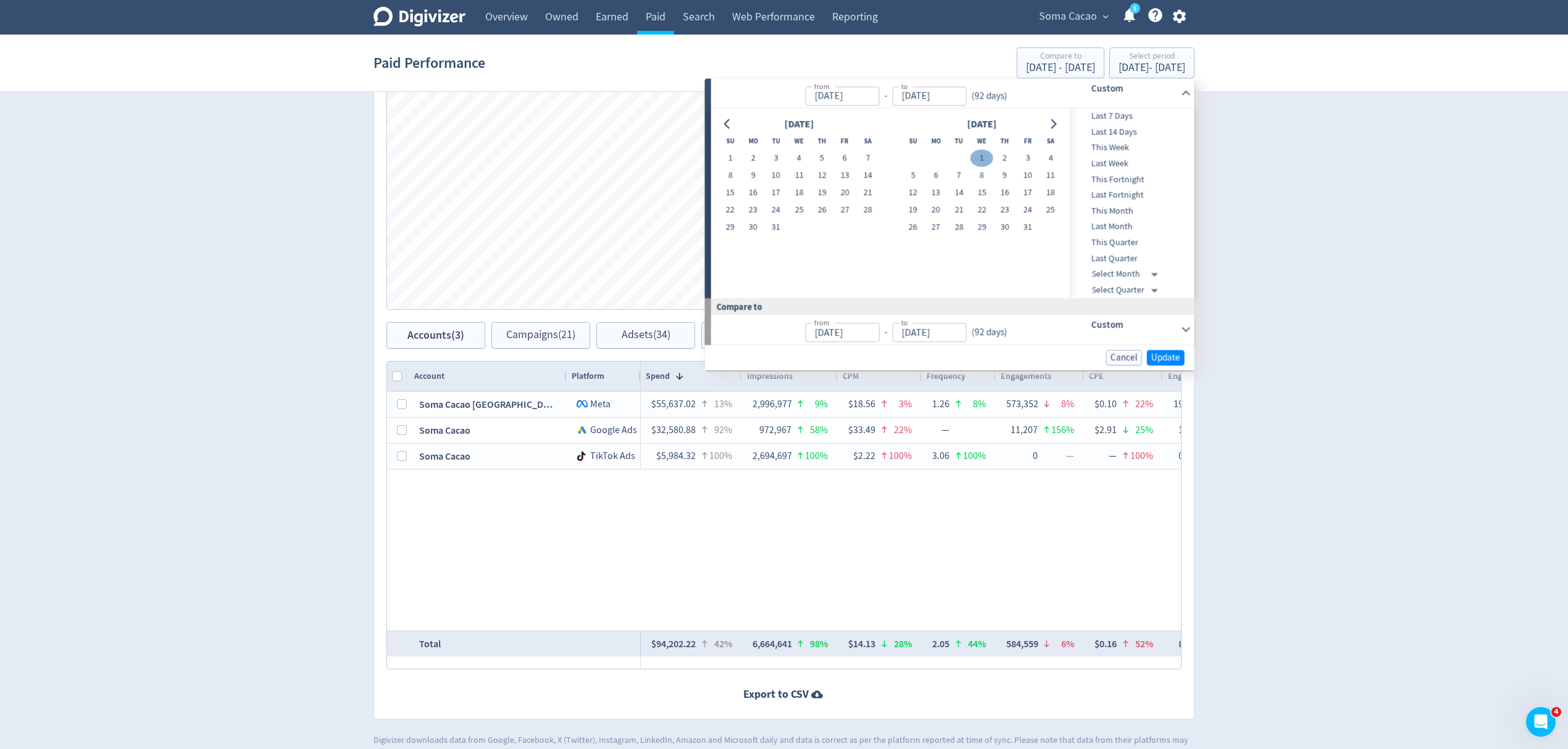
click at [979, 154] on button "1" at bounding box center [981, 158] width 23 height 17
type input "Jan 01, 2025"
click at [1047, 128] on button "Go to next month" at bounding box center [1052, 124] width 18 height 17
click at [1047, 127] on button "Go to next month" at bounding box center [1052, 124] width 18 height 17
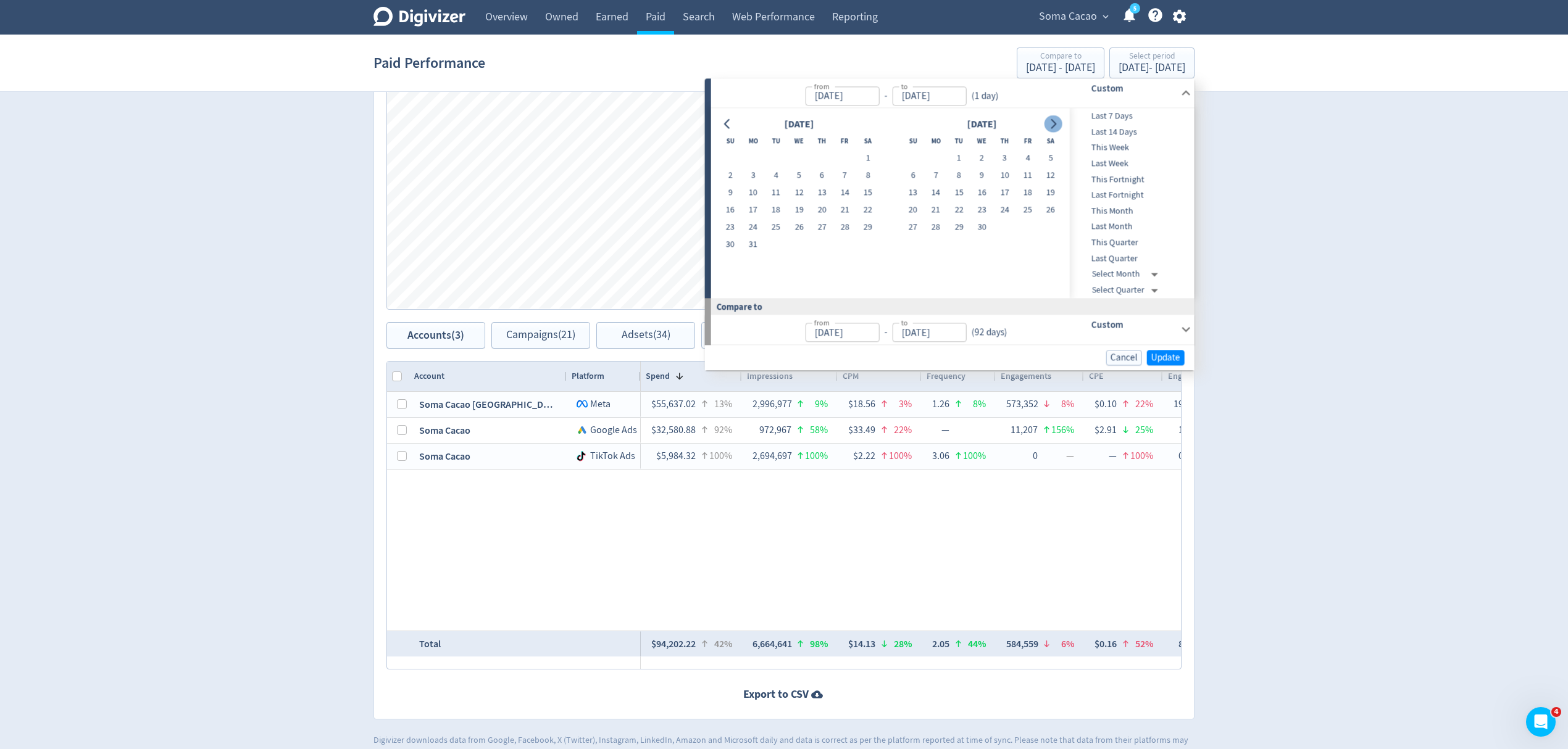
click at [1047, 127] on button "Go to next month" at bounding box center [1052, 124] width 18 height 17
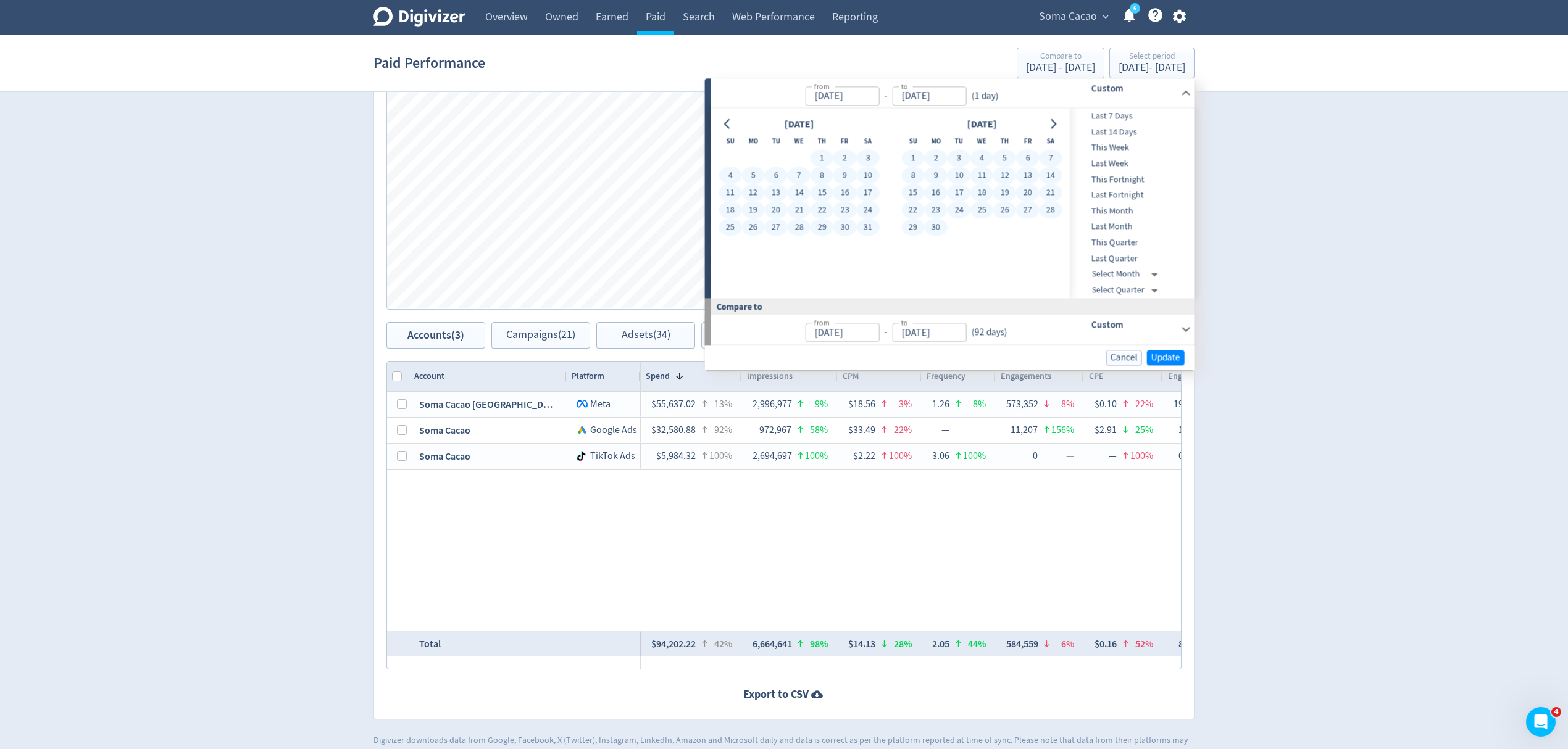
click at [938, 225] on button "30" at bounding box center [936, 227] width 23 height 17
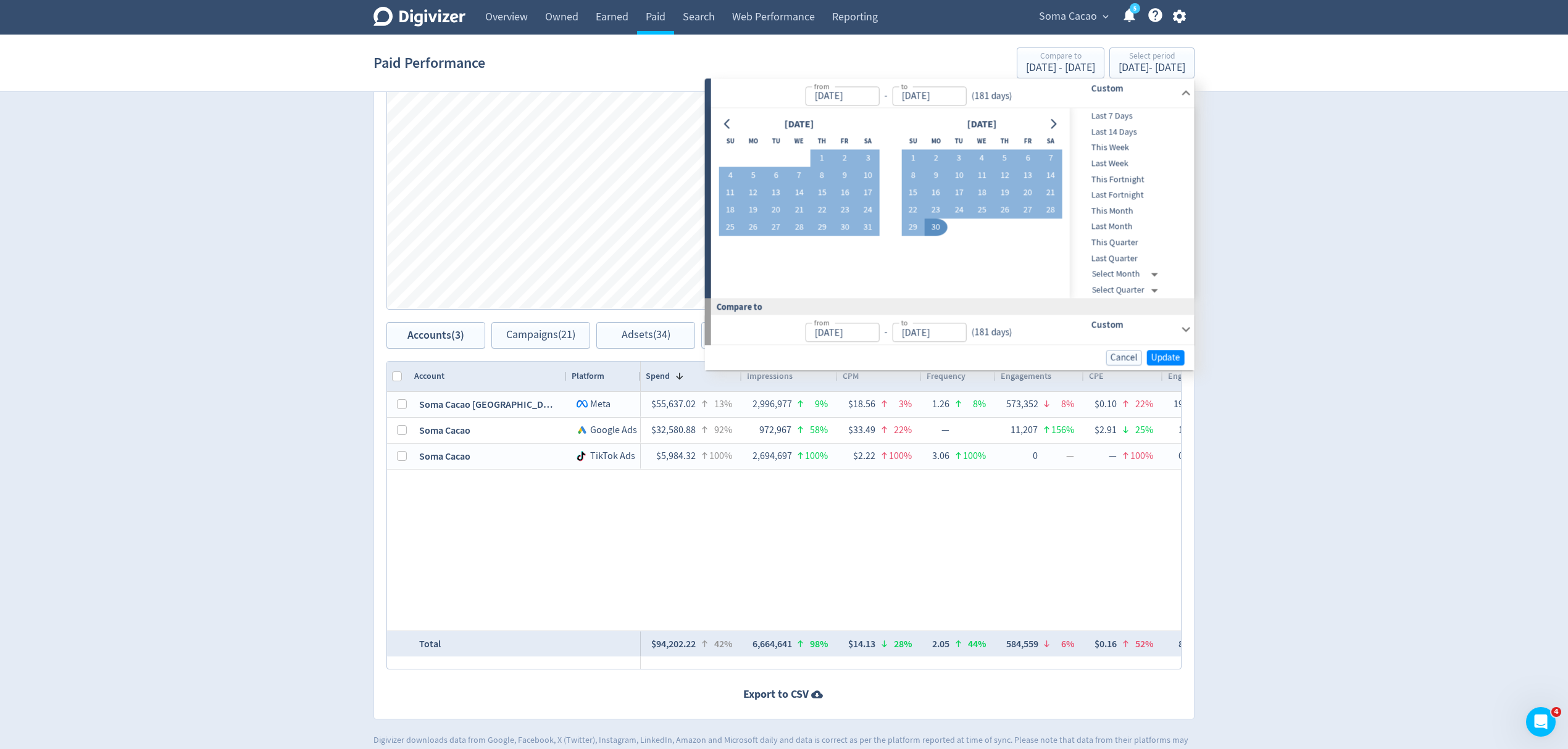
type input "Jun 30, 2025"
type input "Jul 04, 2024"
type input "Dec 31, 2024"
click at [1161, 353] on span "Update" at bounding box center [1166, 357] width 29 height 9
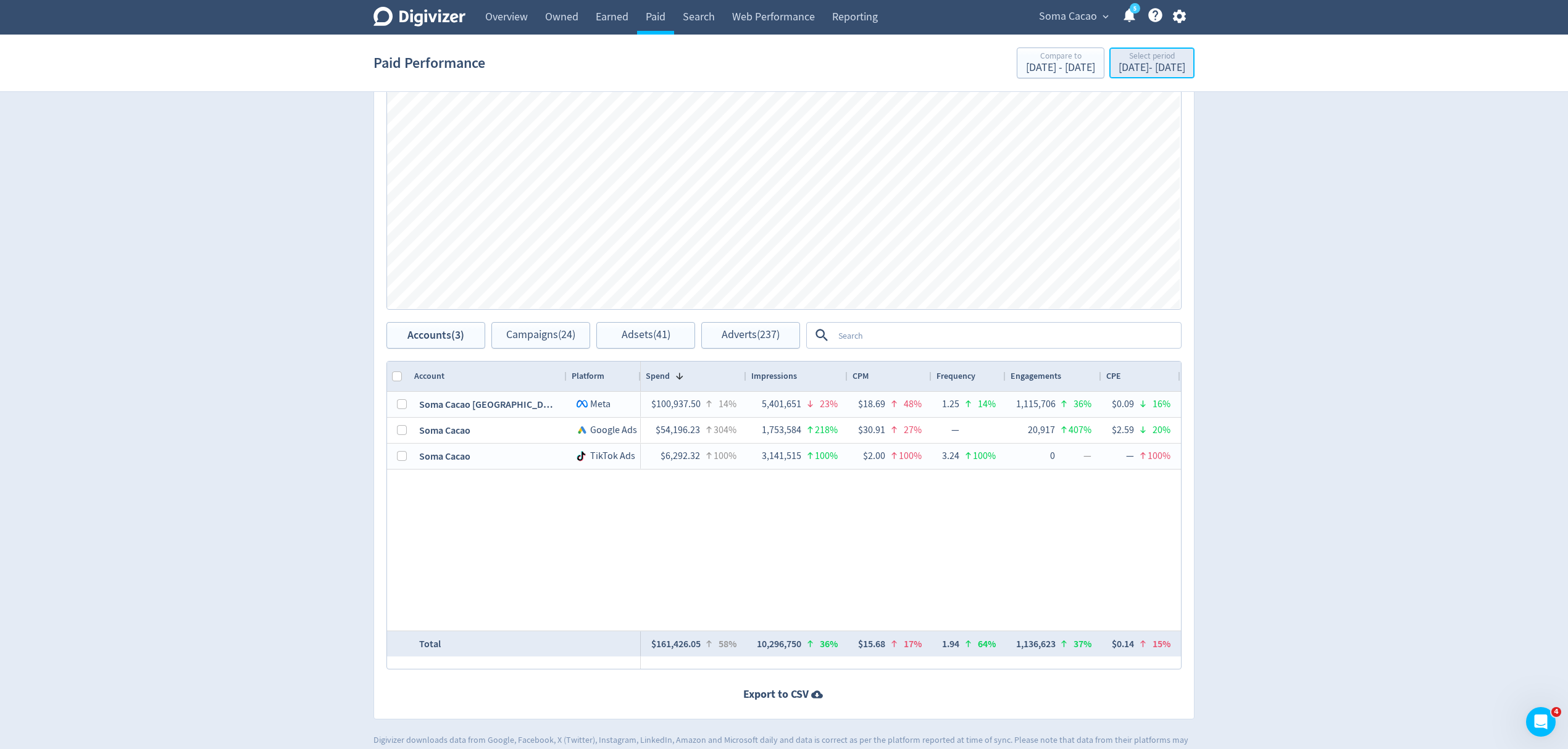
click at [1133, 70] on div "Jan 1, 2025 - Jun 30, 2025" at bounding box center [1151, 68] width 67 height 11
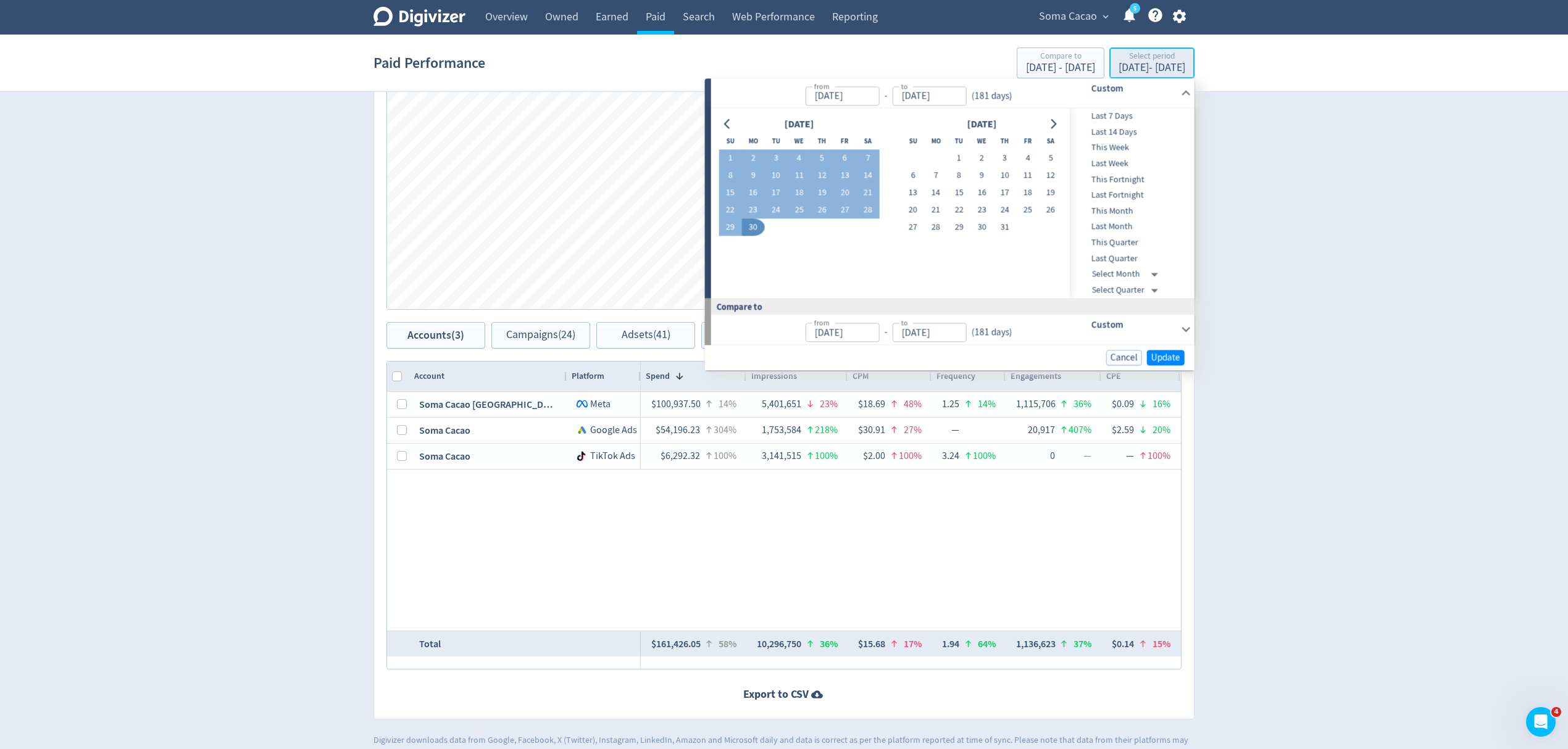
type input "Jan 01, 2025"
type input "Jun 30, 2025"
type input "Jul 04, 2024"
type input "Dec 31, 2024"
click at [728, 127] on icon "Go to previous month" at bounding box center [726, 124] width 5 height 10
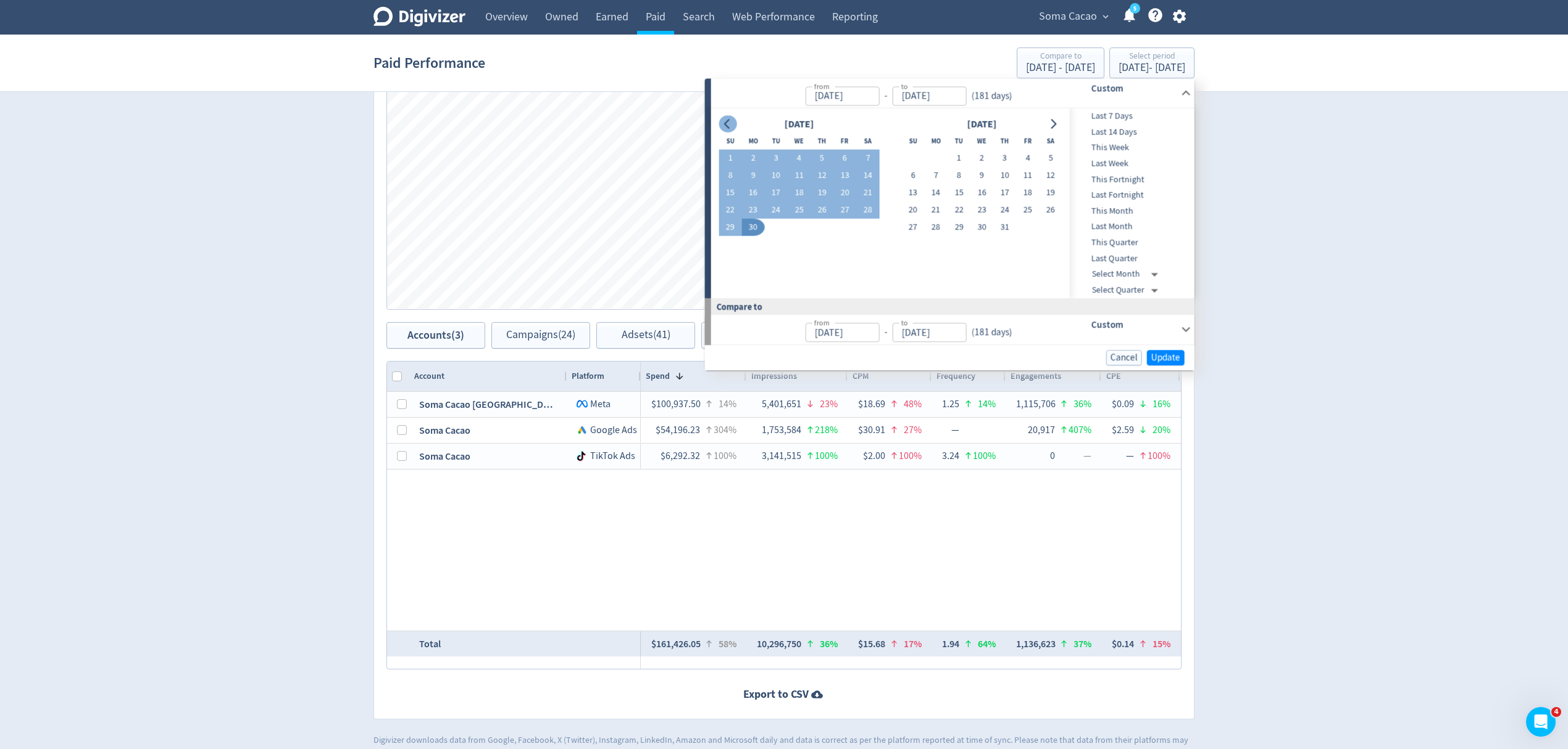
click at [728, 127] on icon "Go to previous month" at bounding box center [726, 124] width 5 height 10
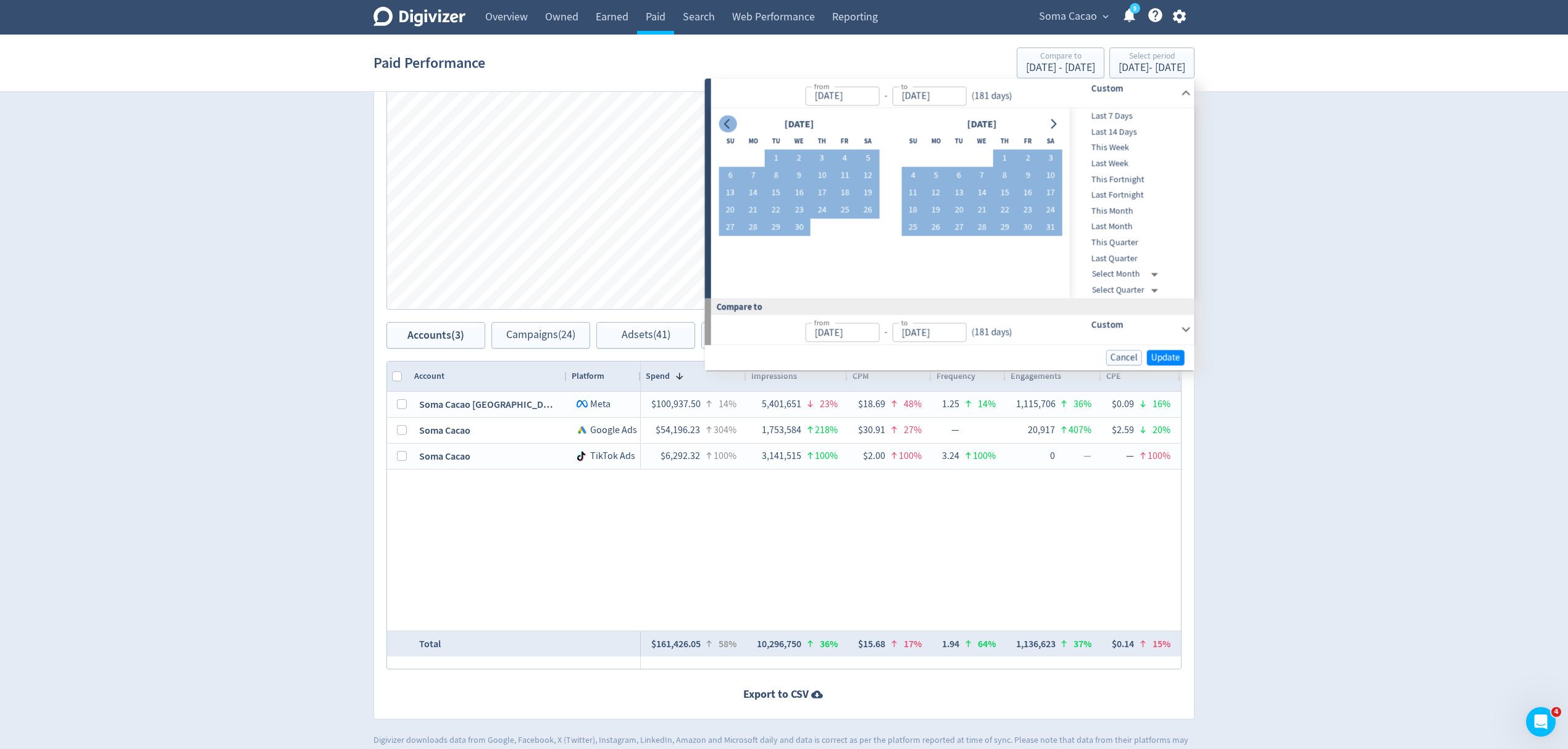
click at [728, 127] on icon "Go to previous month" at bounding box center [726, 124] width 5 height 10
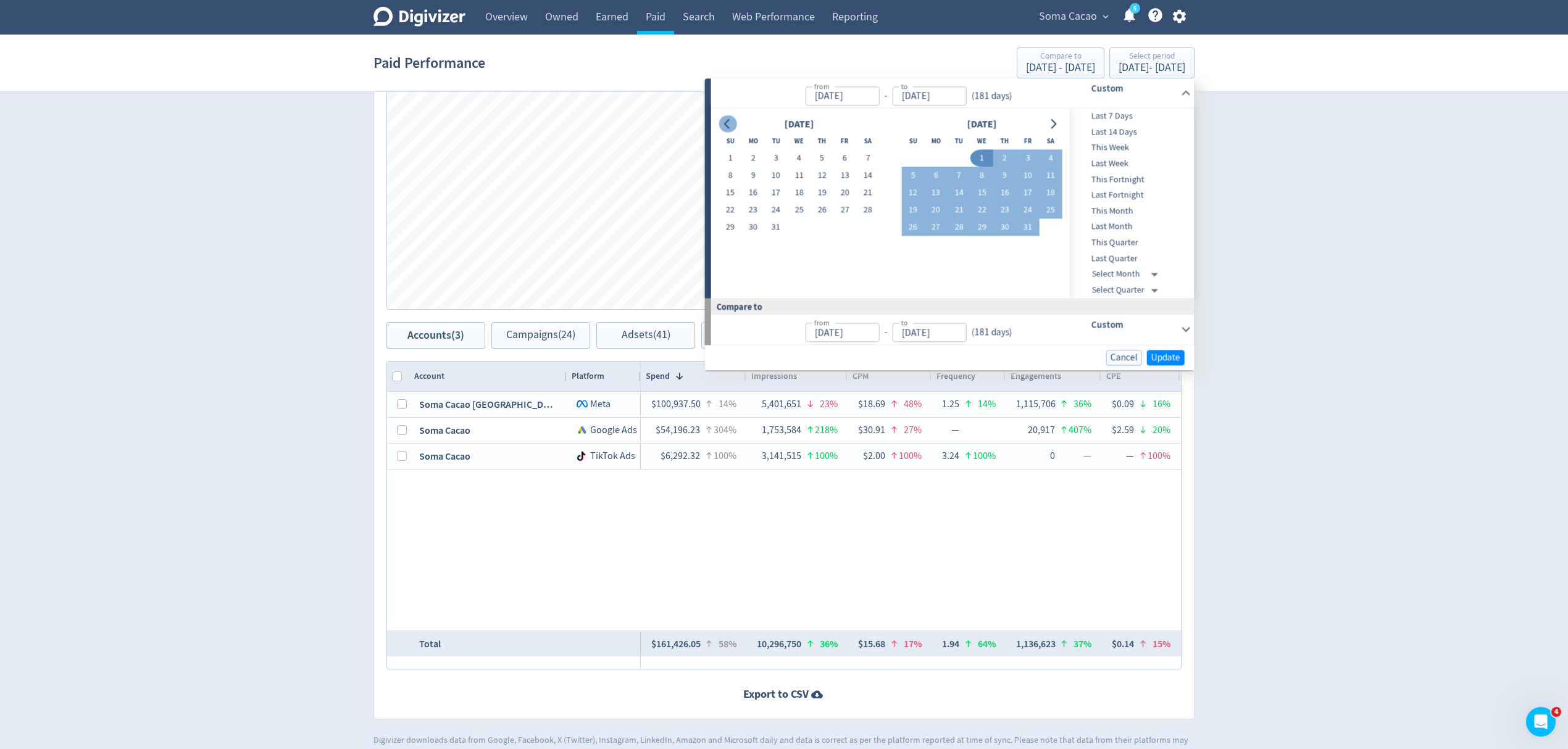
click at [728, 127] on icon "Go to previous month" at bounding box center [726, 124] width 5 height 10
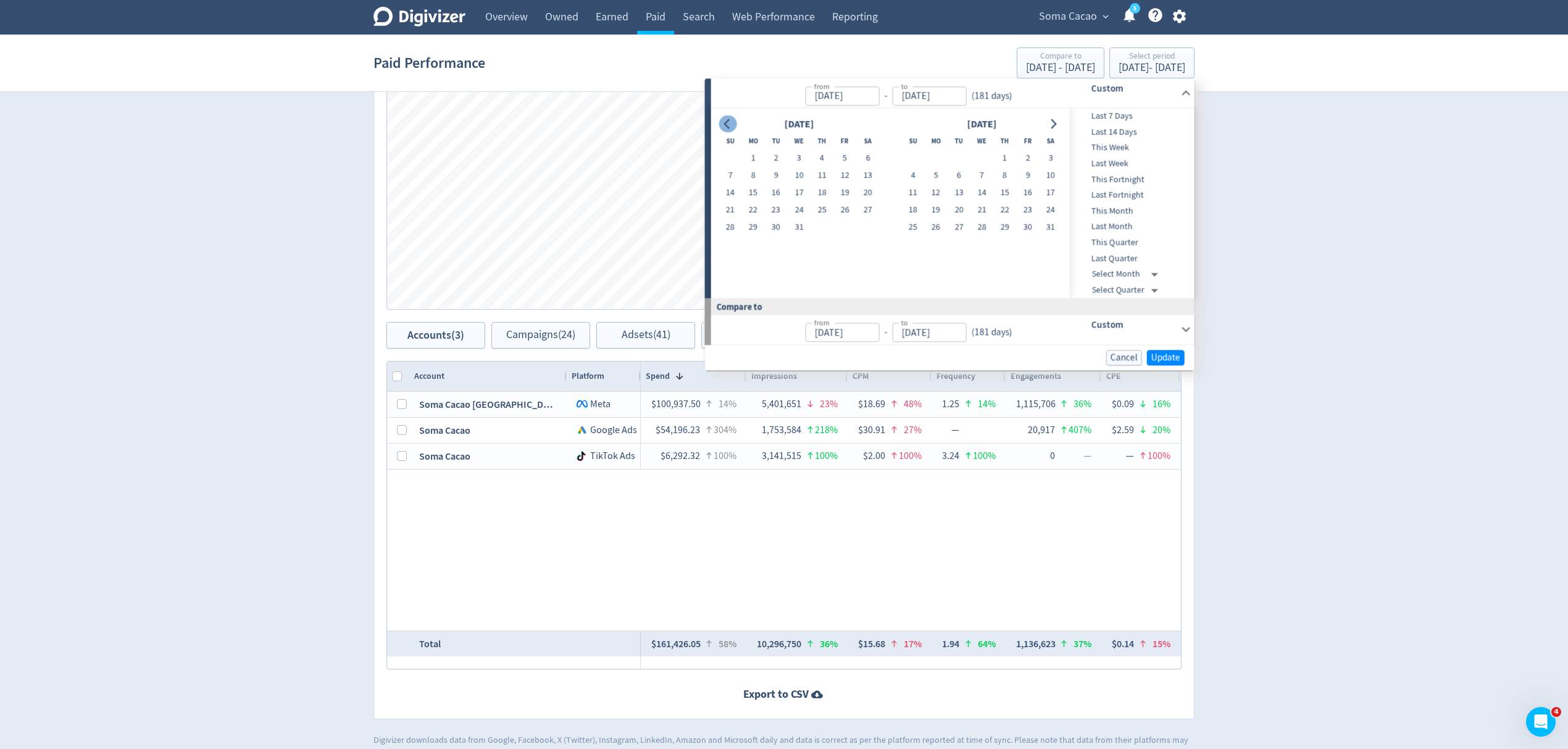
click at [728, 127] on icon "Go to previous month" at bounding box center [726, 124] width 5 height 10
click at [863, 156] on button "1" at bounding box center [867, 158] width 23 height 17
type input "Jun 01, 2024"
click at [1055, 127] on button "Go to next month" at bounding box center [1052, 124] width 18 height 17
click at [1055, 127] on icon "Go to next month" at bounding box center [1053, 124] width 10 height 10
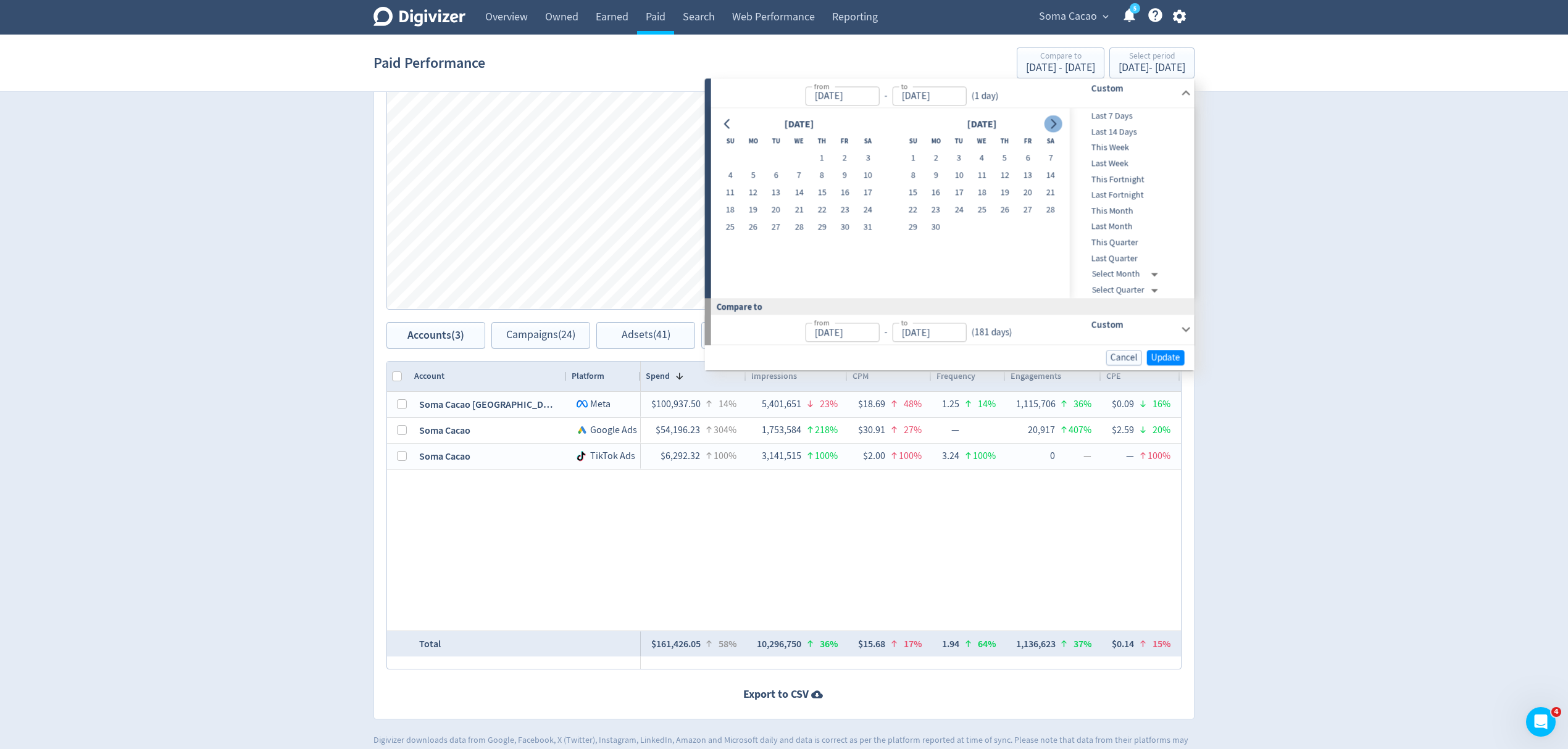
click at [1055, 127] on icon "Go to next month" at bounding box center [1053, 124] width 10 height 10
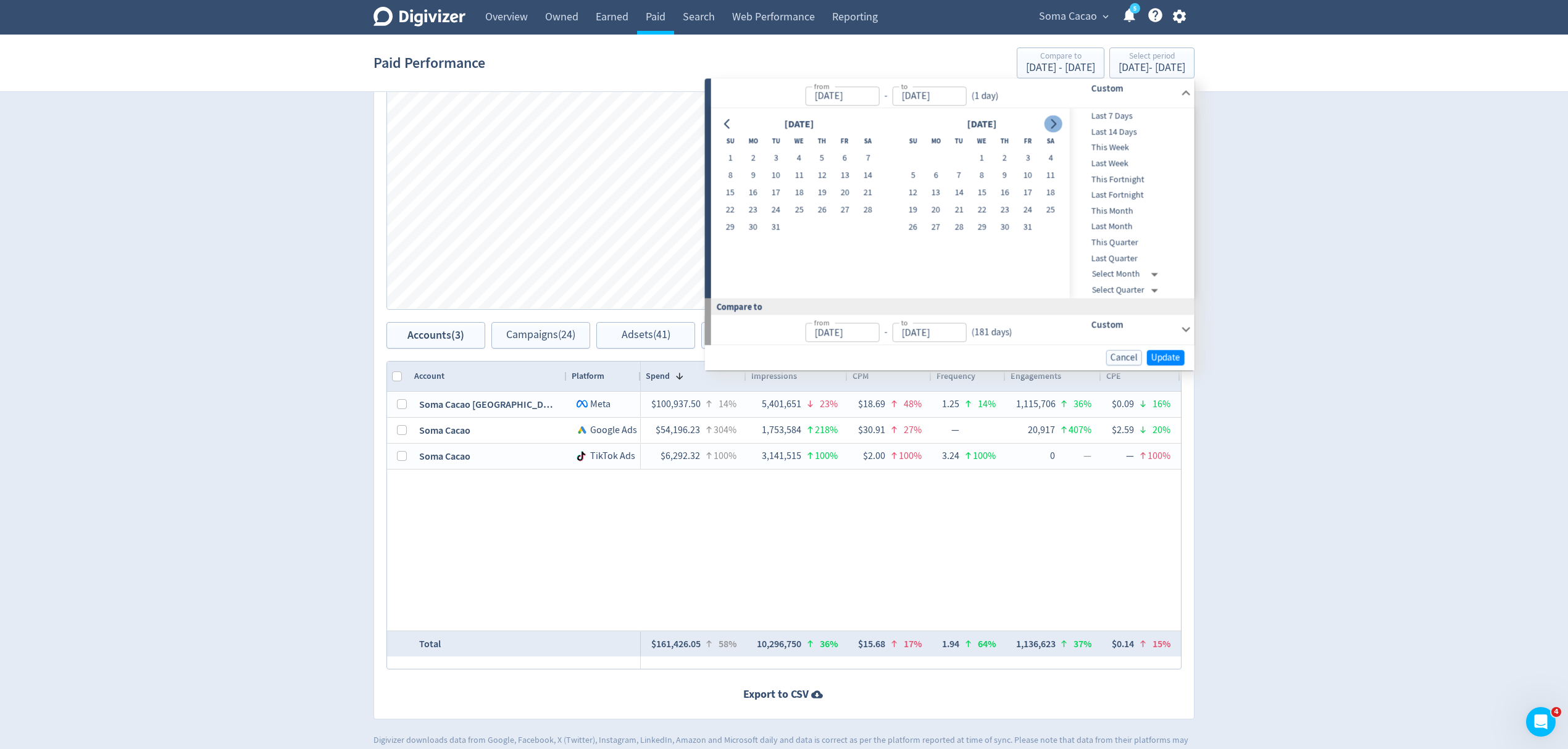
click at [1055, 127] on icon "Go to next month" at bounding box center [1053, 124] width 10 height 10
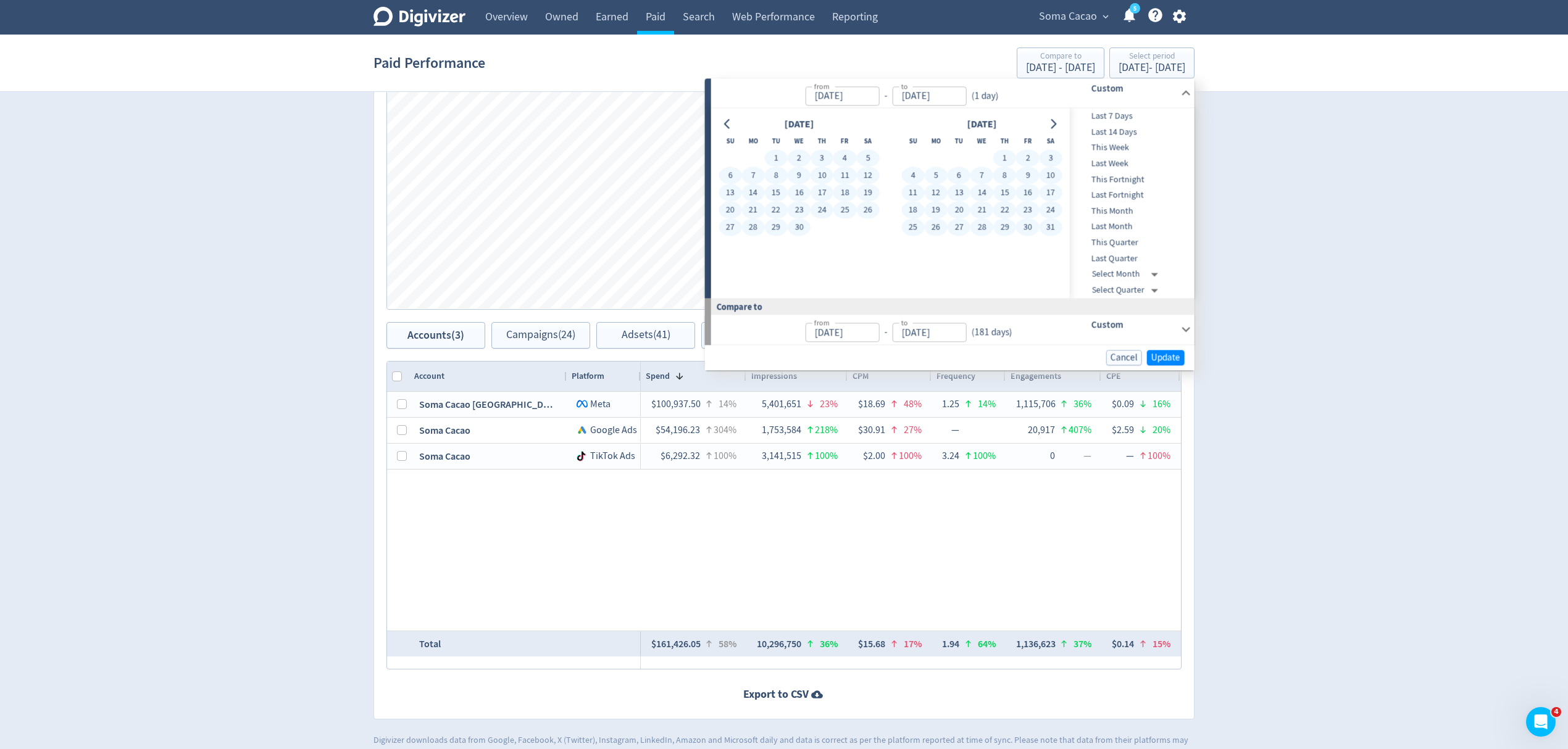
click at [1045, 227] on button "31" at bounding box center [1050, 227] width 23 height 17
type input "May 31, 2025"
type input "Jun 02, 2023"
type input "May 31, 2024"
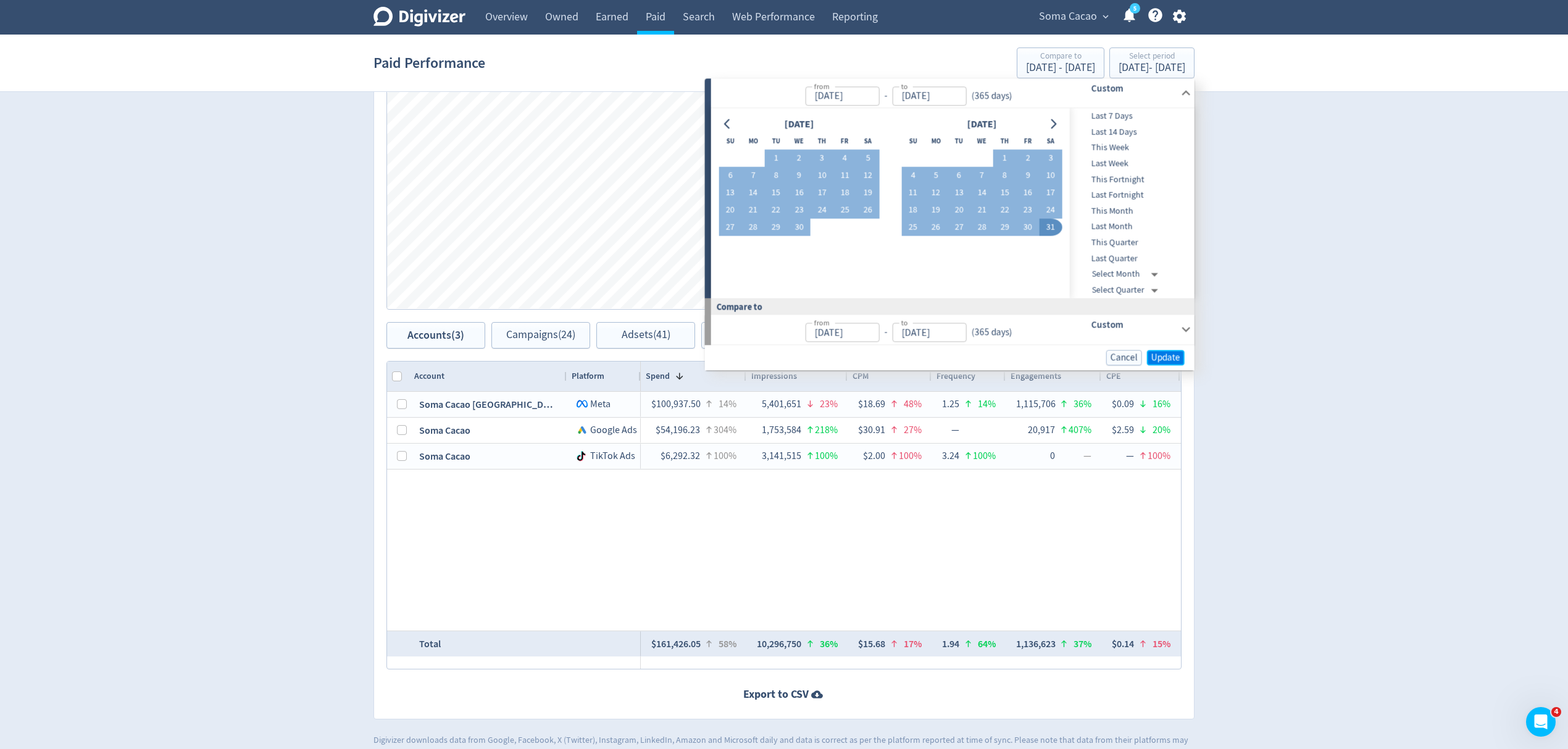
click at [1156, 357] on span "Update" at bounding box center [1166, 357] width 29 height 9
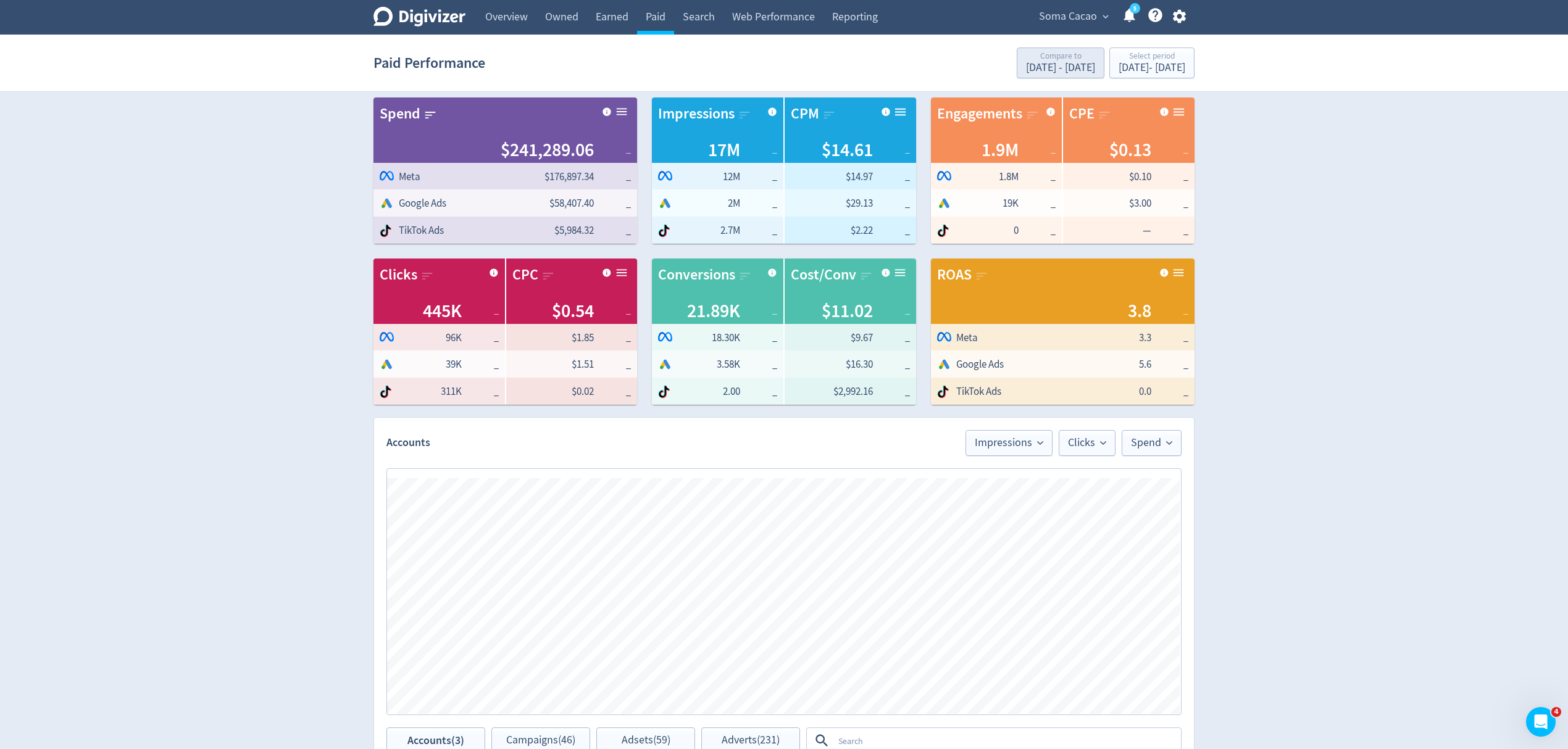
scroll to position [0, 0]
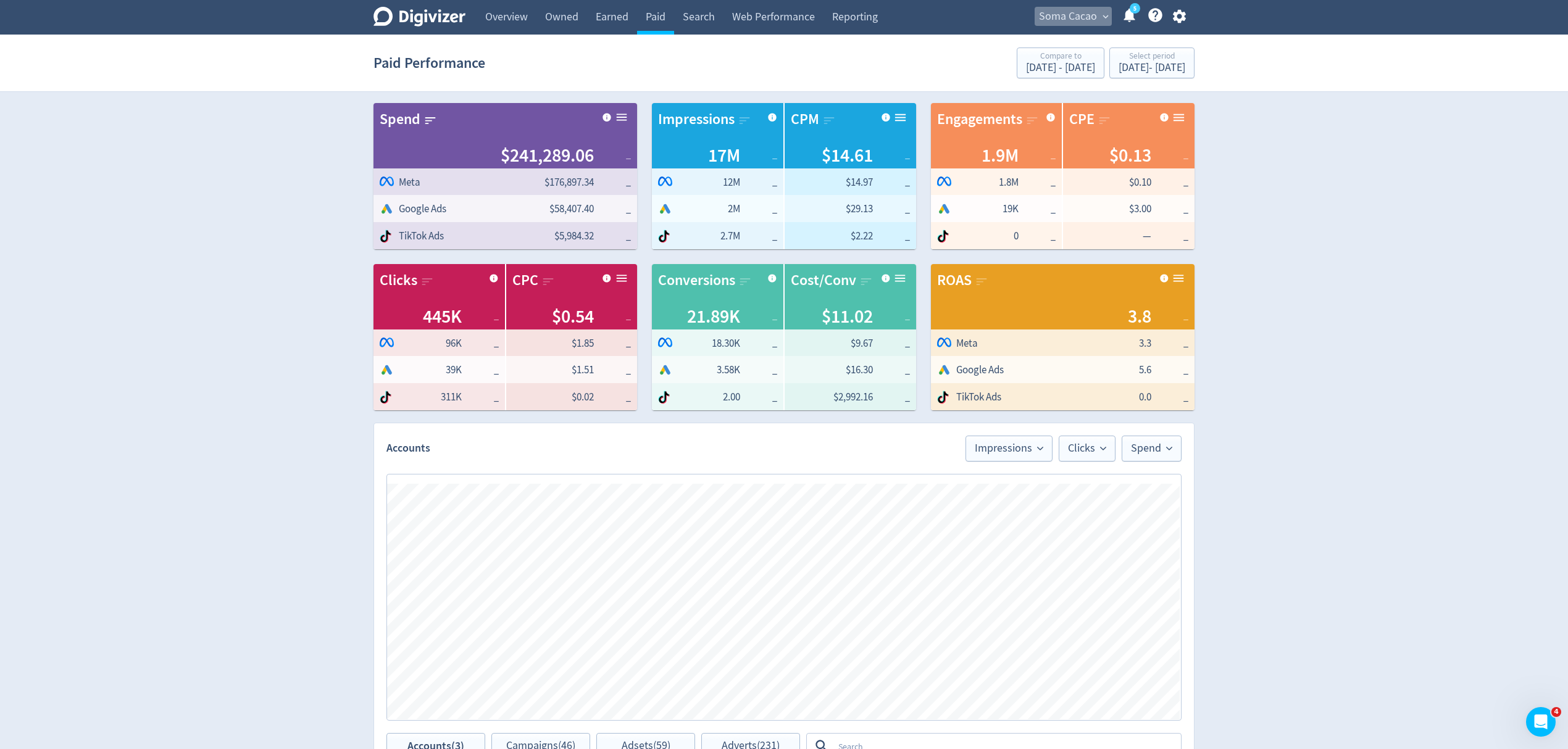
click at [1063, 13] on span "Soma Cacao" at bounding box center [1068, 16] width 58 height 20
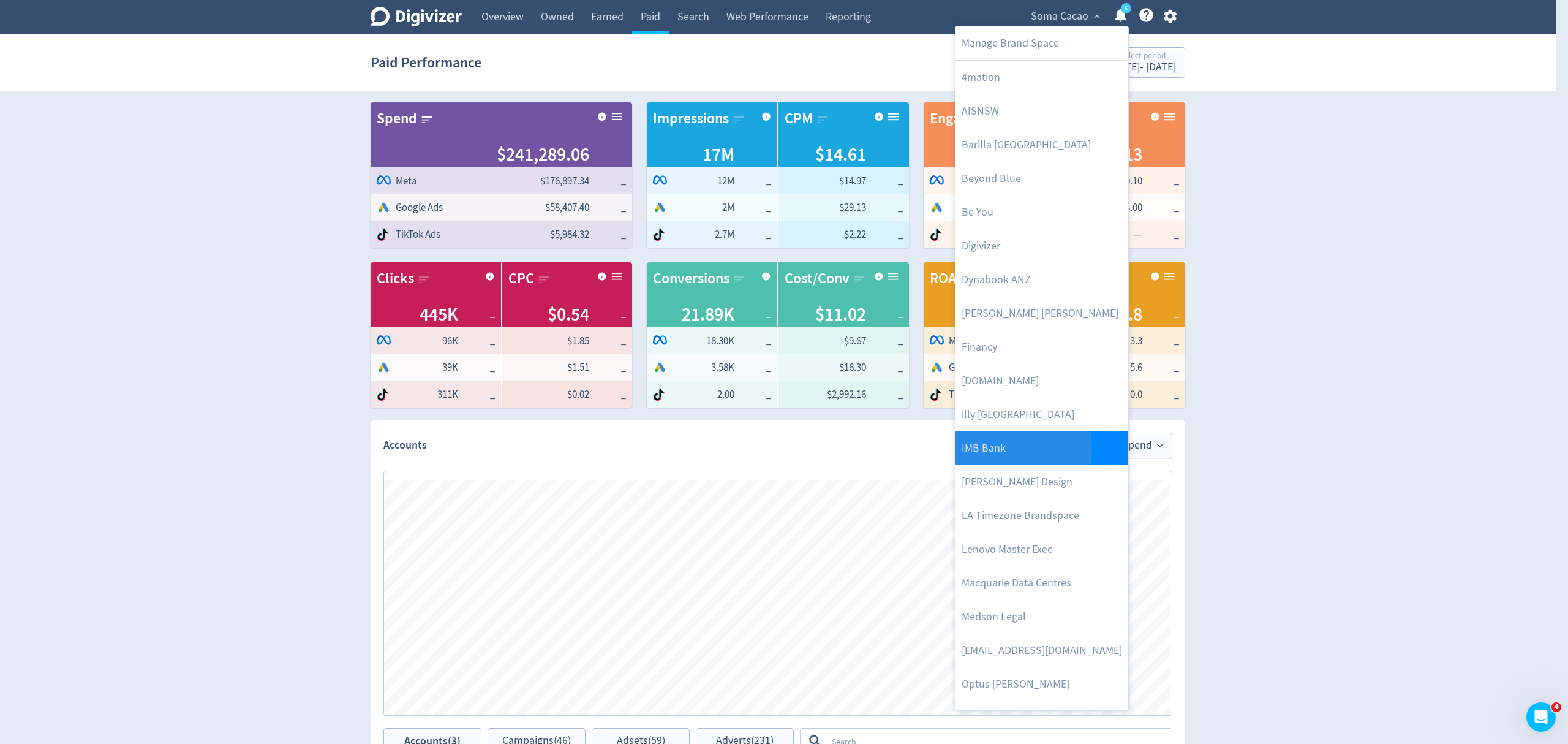
click at [1000, 449] on link "IMB Bank" at bounding box center [1042, 448] width 172 height 34
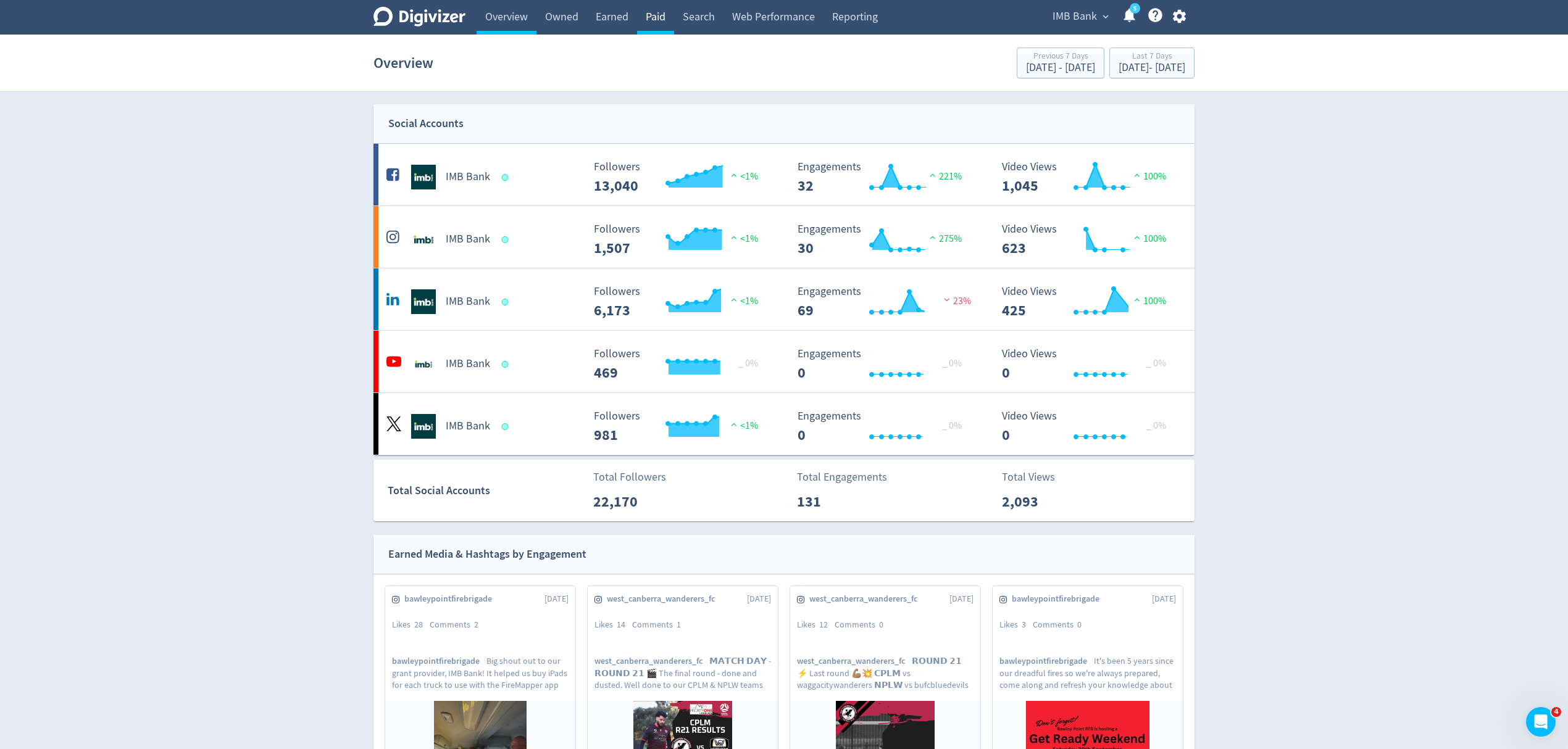
click at [655, 18] on link "Paid" at bounding box center [655, 17] width 37 height 34
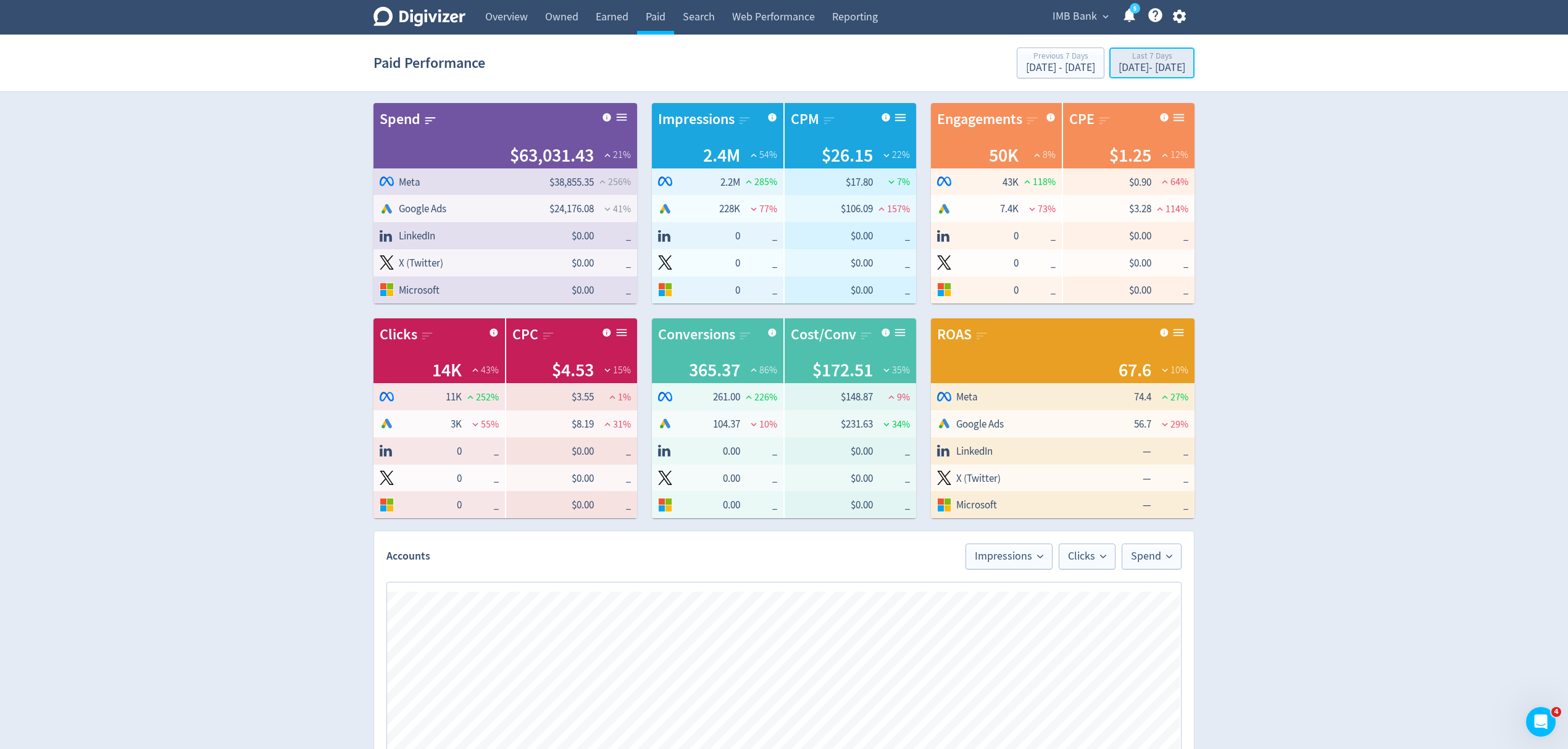
click at [1119, 65] on div "Aug 28, 2025 - Sep 3, 2025" at bounding box center [1151, 68] width 67 height 11
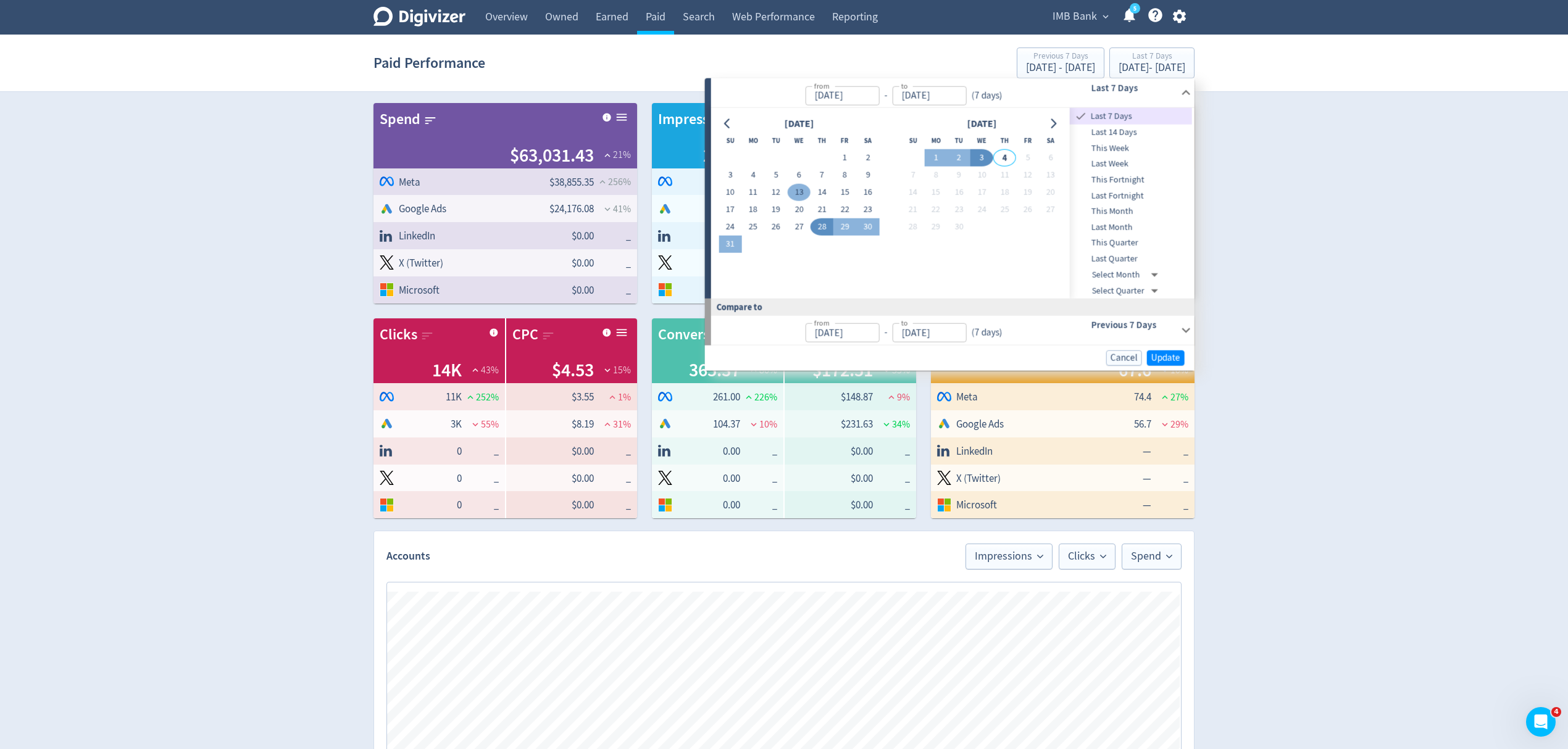
click at [846, 156] on button "1" at bounding box center [844, 158] width 23 height 17
type input "Aug 01, 2025"
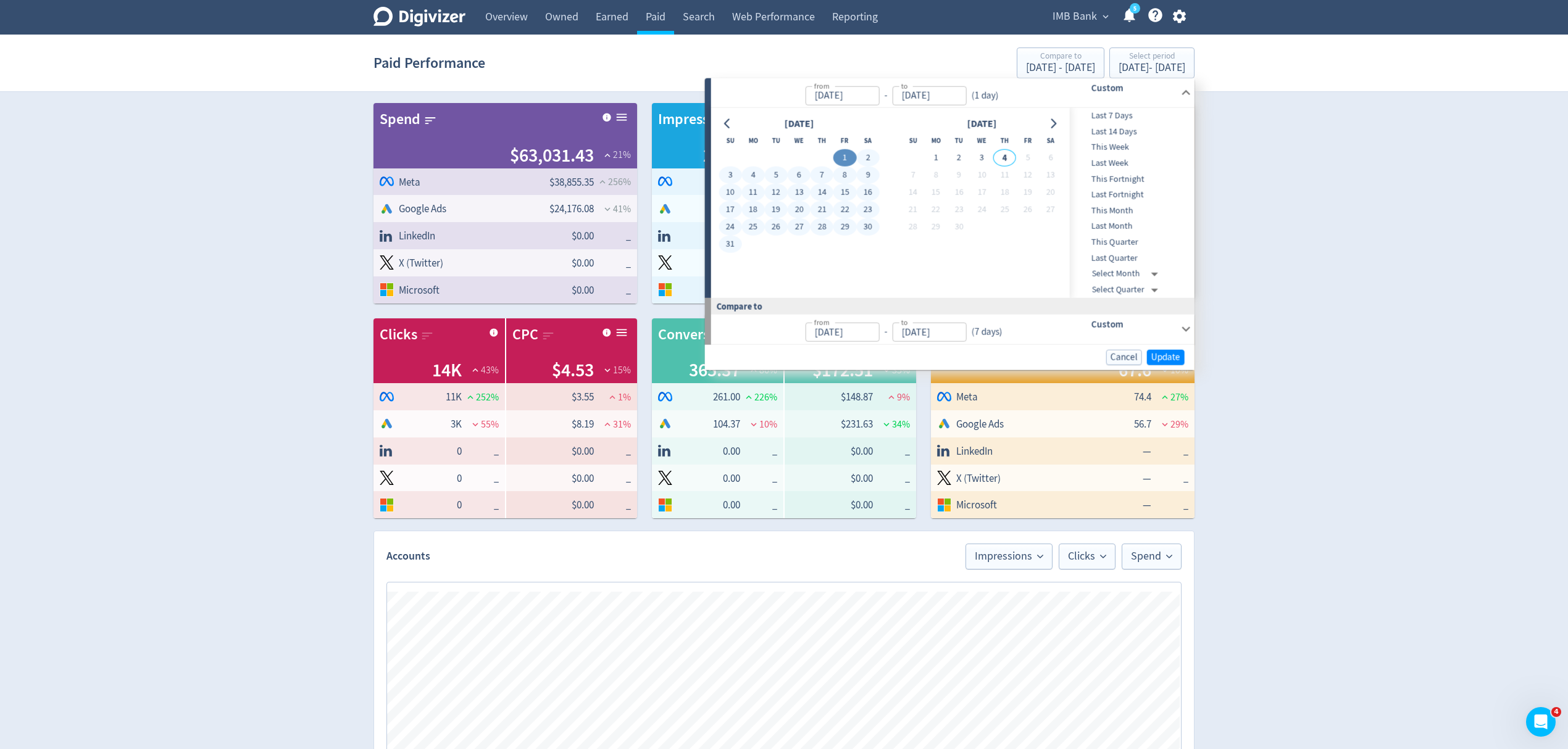
click at [733, 248] on button "31" at bounding box center [730, 245] width 23 height 17
type input "[DATE]"
type input "Jul 01, 2025"
type input "[DATE]"
click at [1165, 353] on span "Update" at bounding box center [1166, 357] width 29 height 9
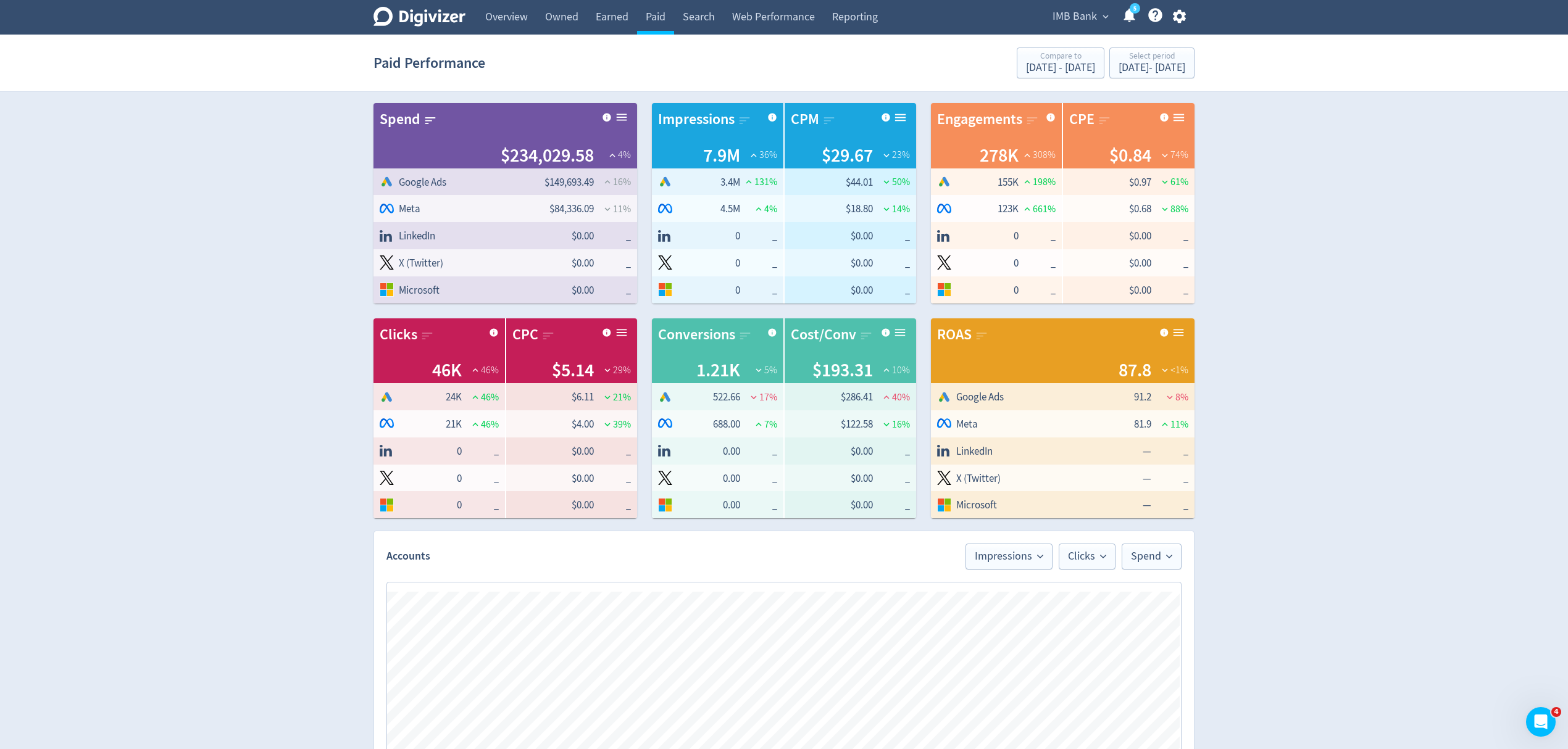
drag, startPoint x: 240, startPoint y: 1, endPoint x: 260, endPoint y: 116, distance: 116.7
click at [280, 200] on div "Digivizer Logo Mark Digivizer Logo Overview Owned Earned Paid Search Web Perfor…" at bounding box center [784, 639] width 1568 height 1277
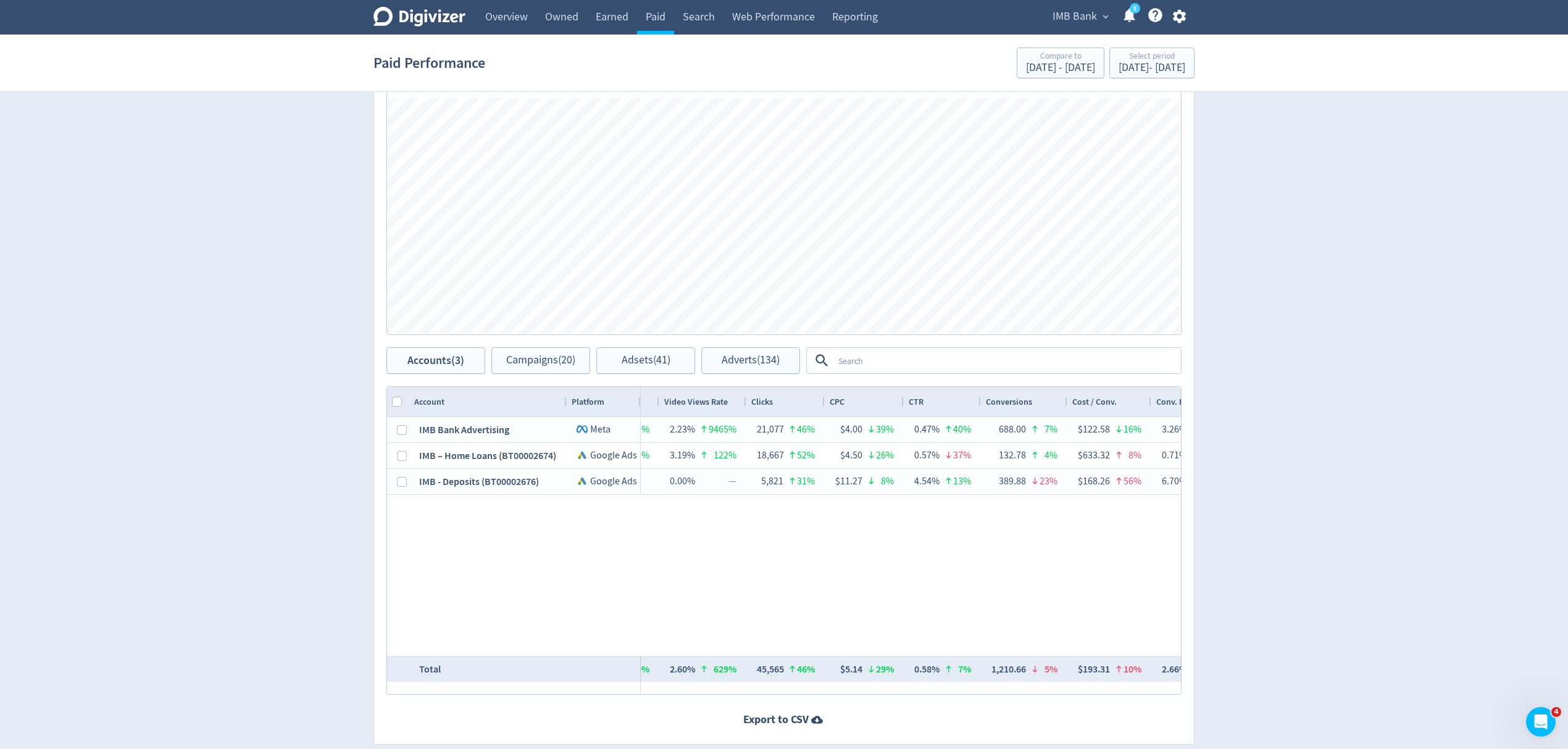
scroll to position [0, 596]
click at [873, 351] on textarea at bounding box center [1006, 360] width 346 height 23
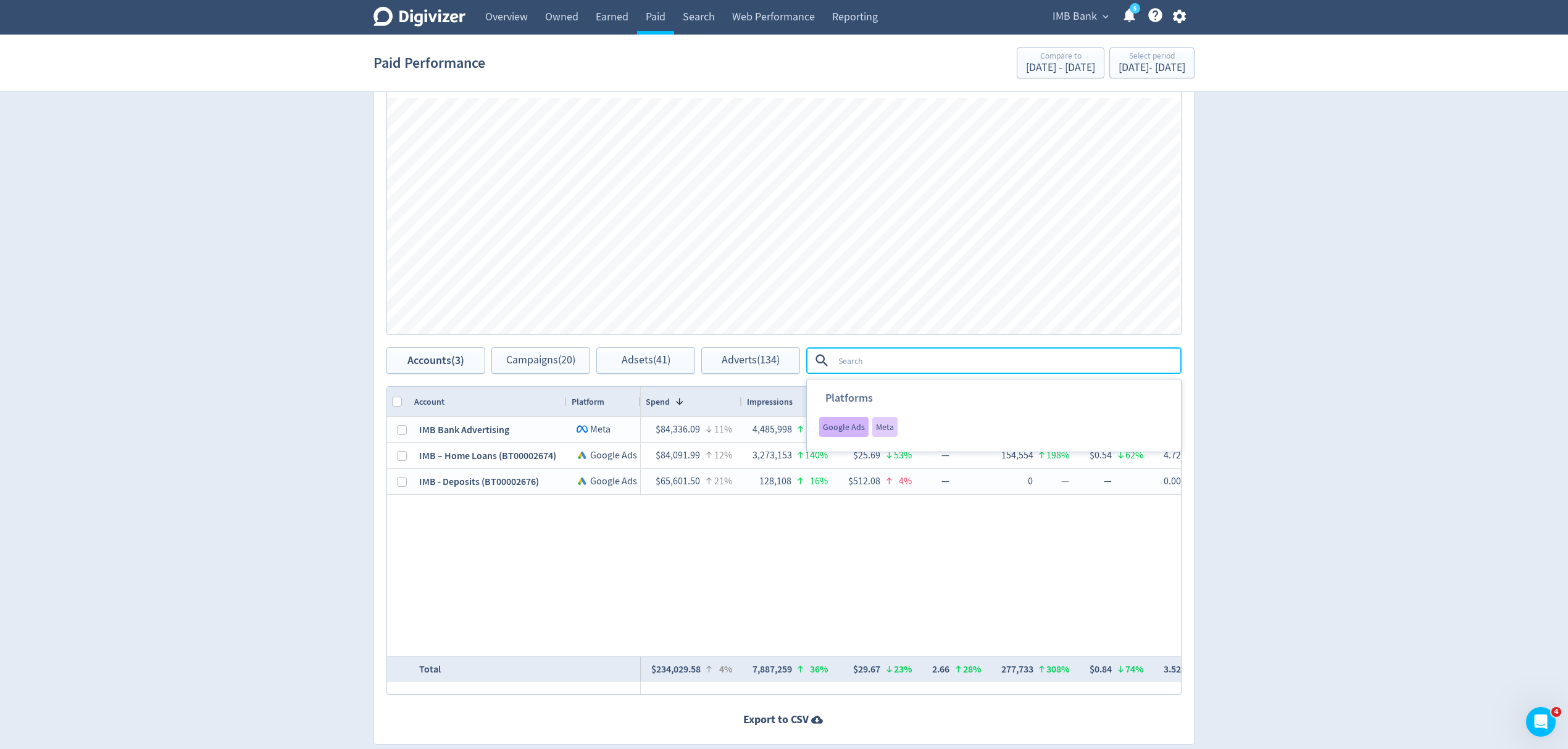
click at [849, 424] on span "Google Ads" at bounding box center [843, 427] width 42 height 9
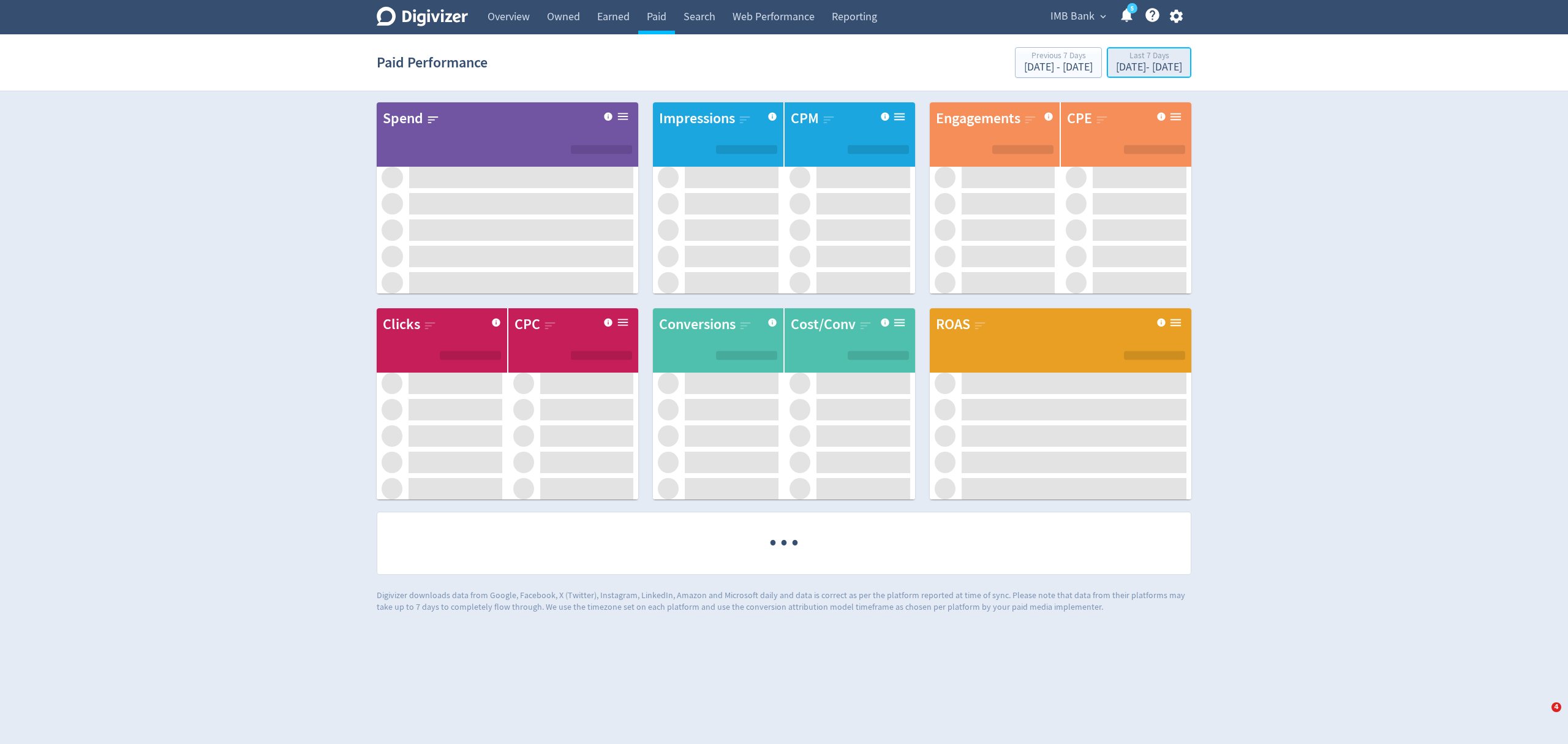
click at [1116, 63] on div "[DATE] - [DATE]" at bounding box center [1149, 67] width 66 height 11
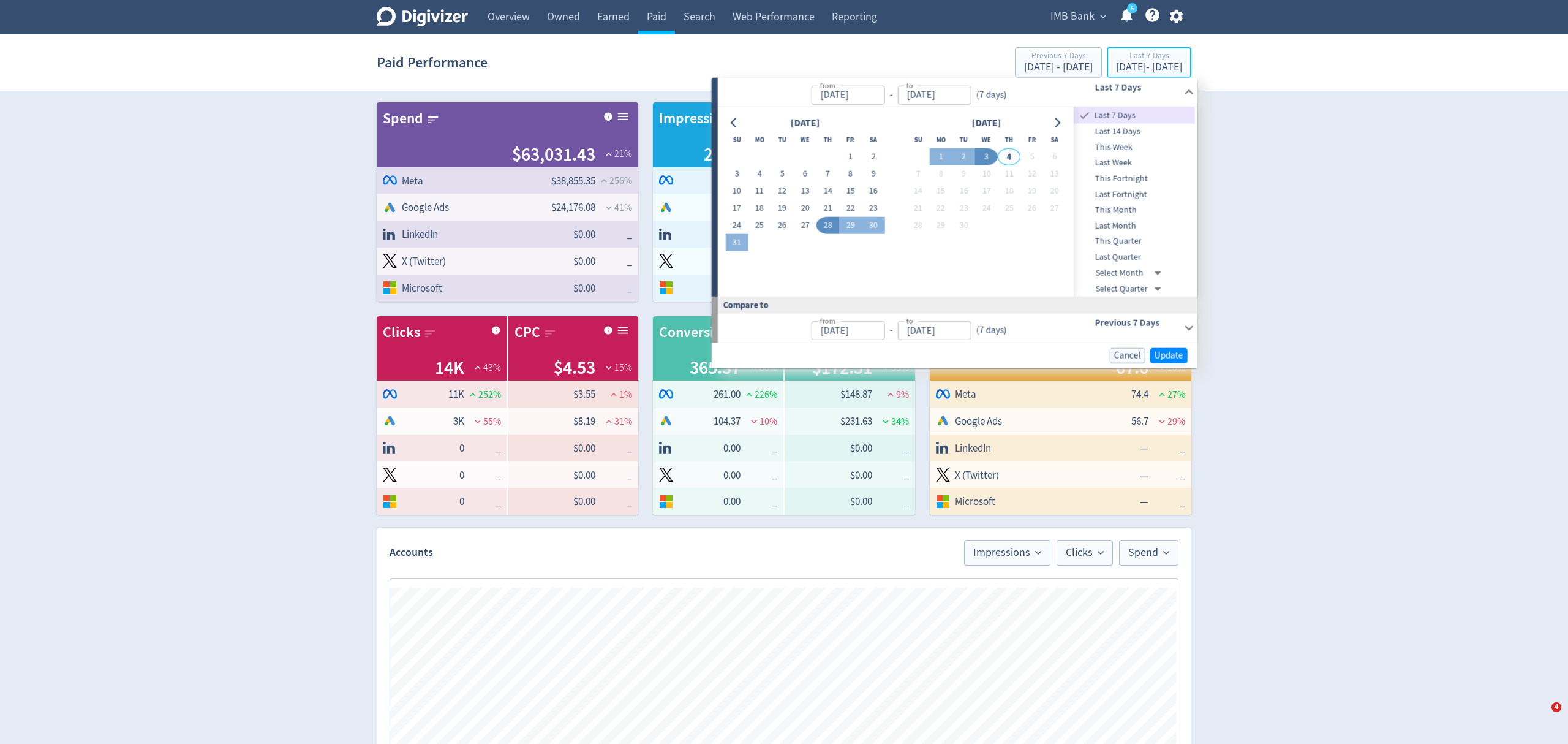
type input "[DATE]"
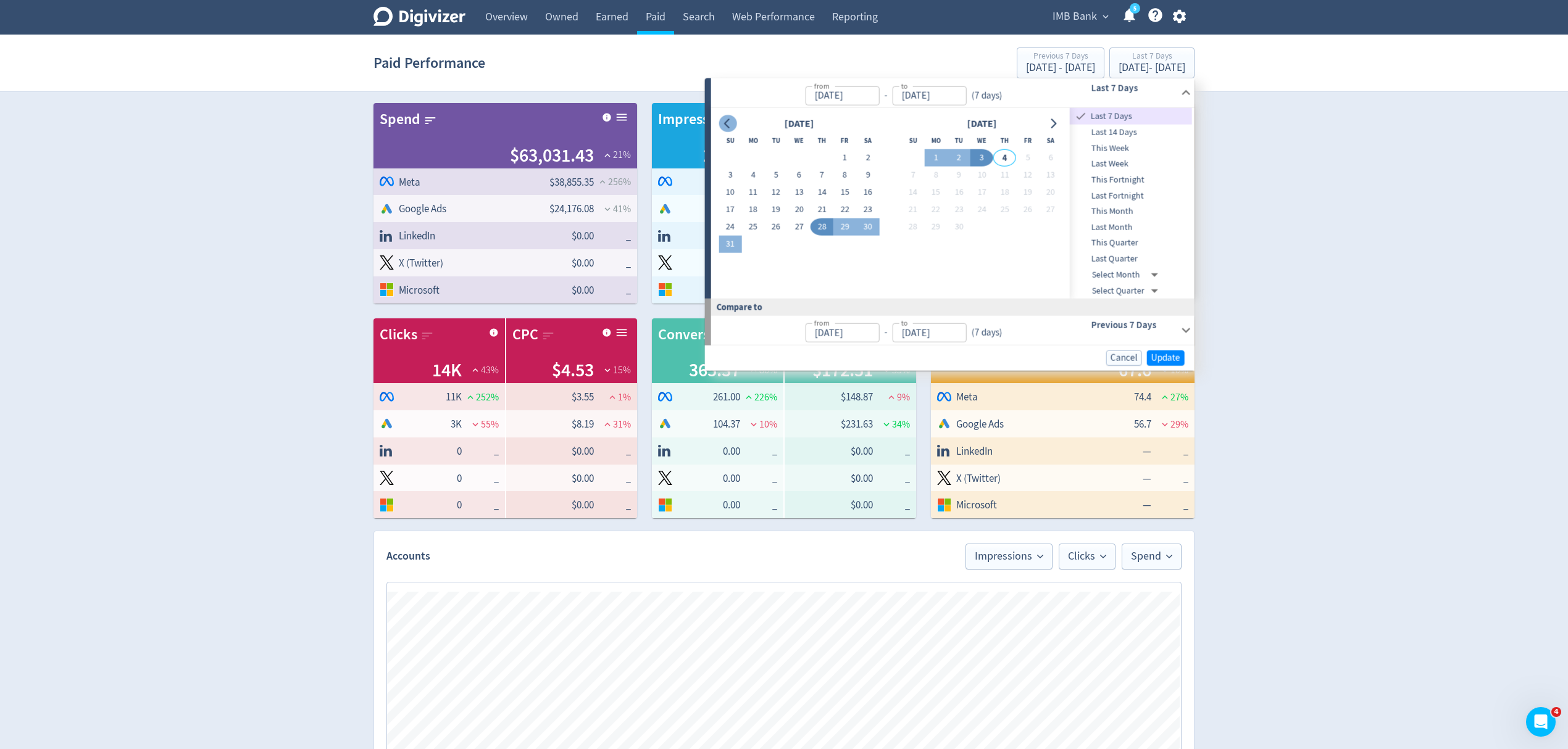
click at [724, 124] on icon "Go to previous month" at bounding box center [728, 124] width 10 height 10
click at [784, 159] on button "1" at bounding box center [776, 158] width 23 height 17
type input "[DATE]"
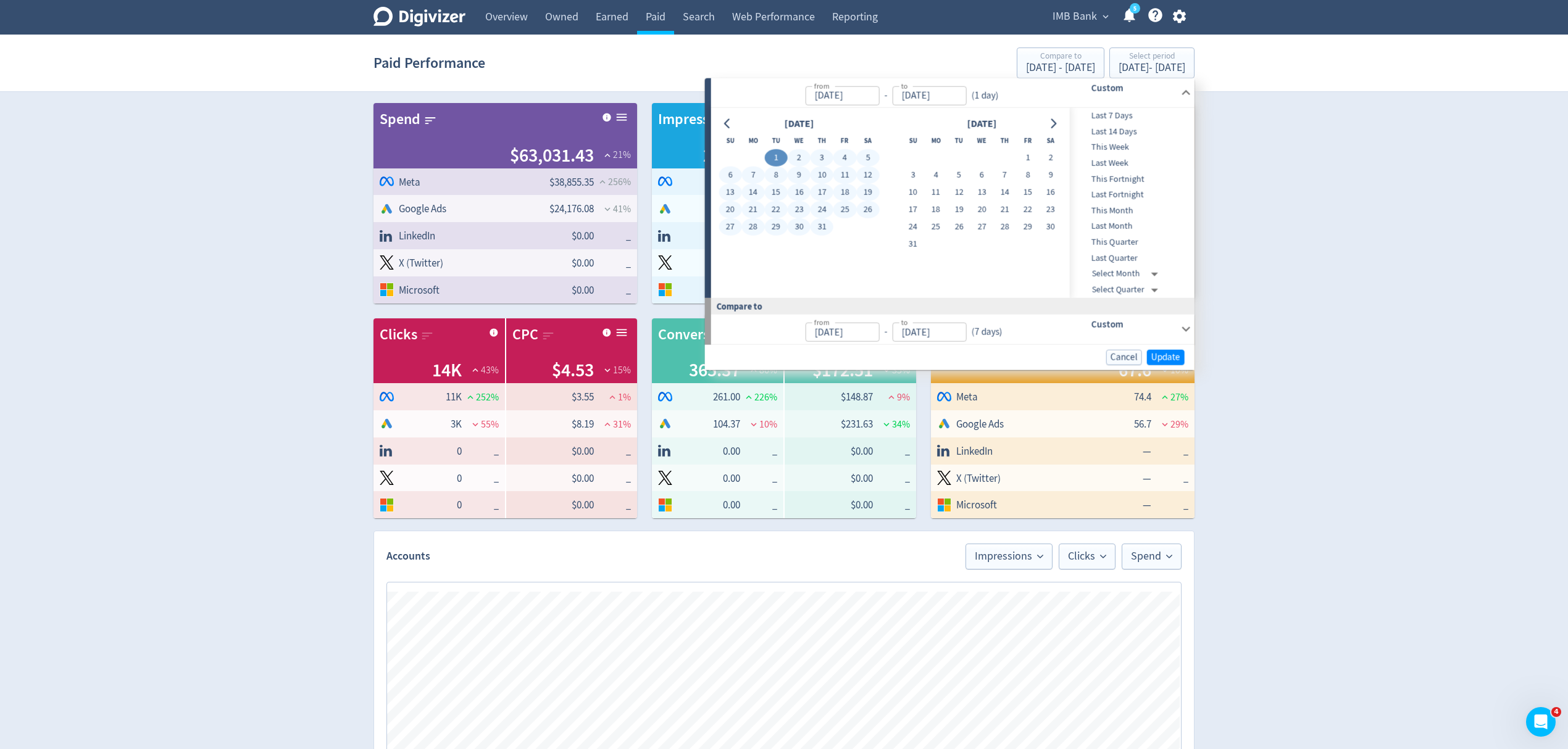
click at [820, 228] on button "31" at bounding box center [821, 227] width 23 height 17
type input "[DATE]"
click at [1168, 356] on span "Update" at bounding box center [1166, 357] width 29 height 9
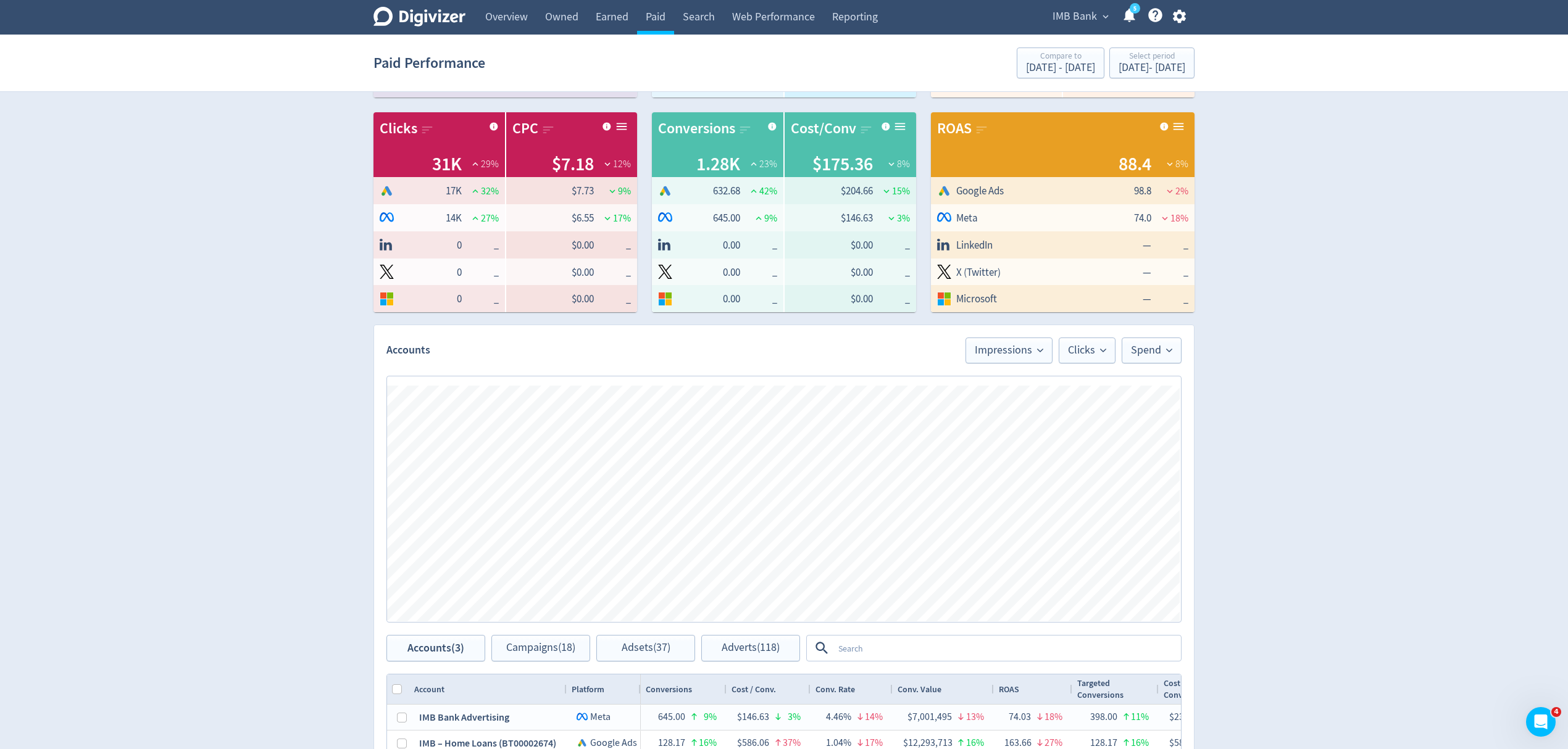
scroll to position [329, 0]
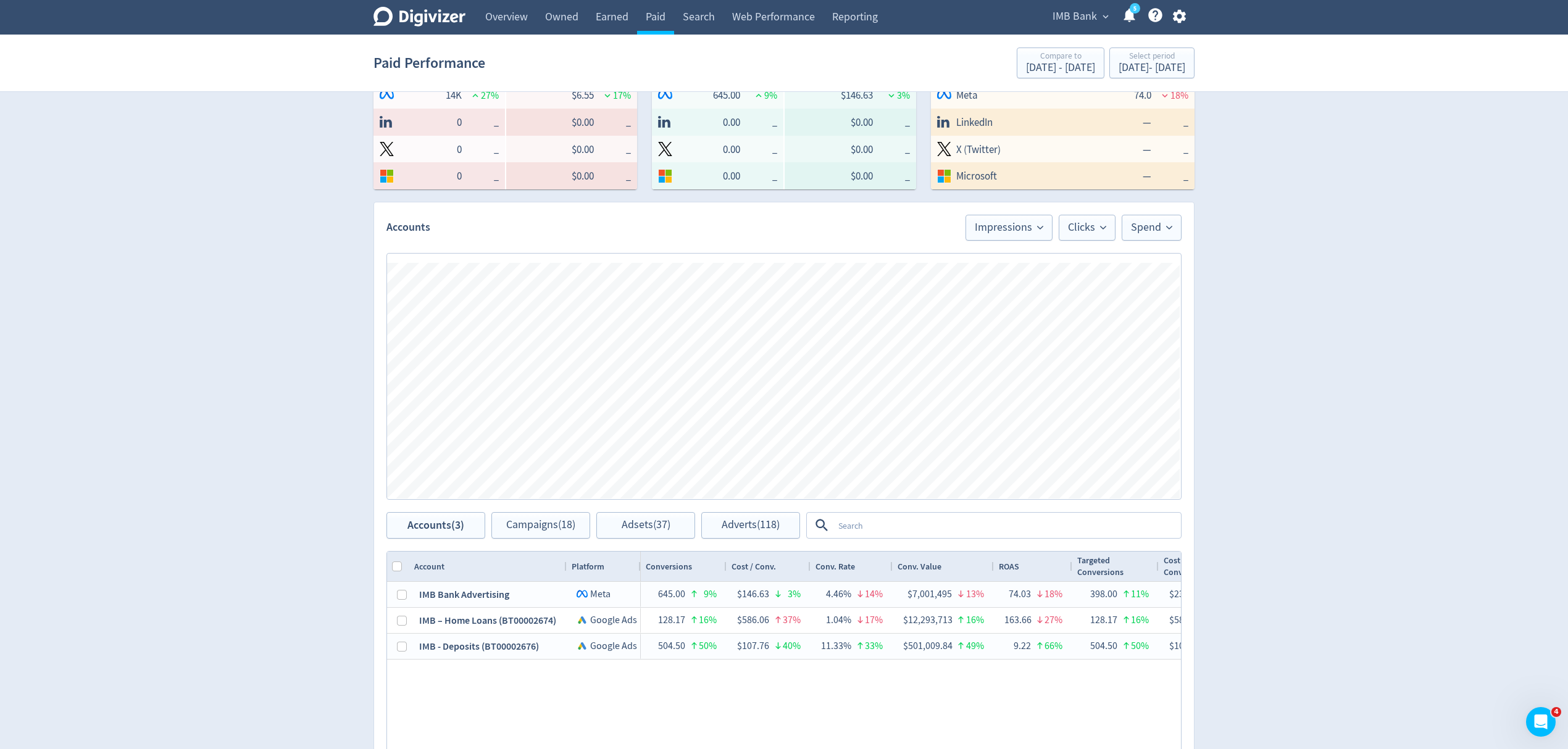
click at [852, 535] on textarea at bounding box center [1006, 525] width 346 height 23
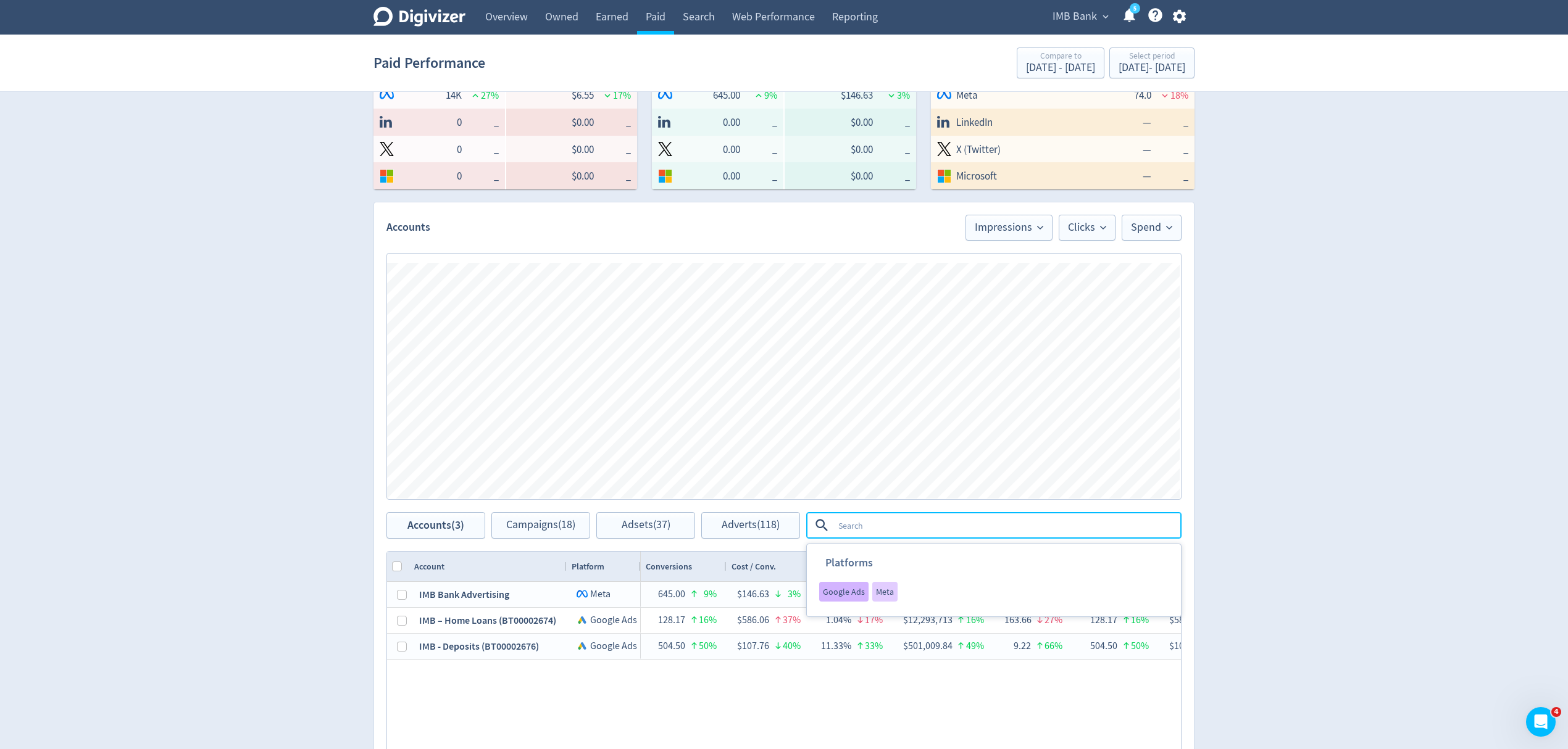
click at [846, 591] on span "Google Ads" at bounding box center [843, 592] width 42 height 9
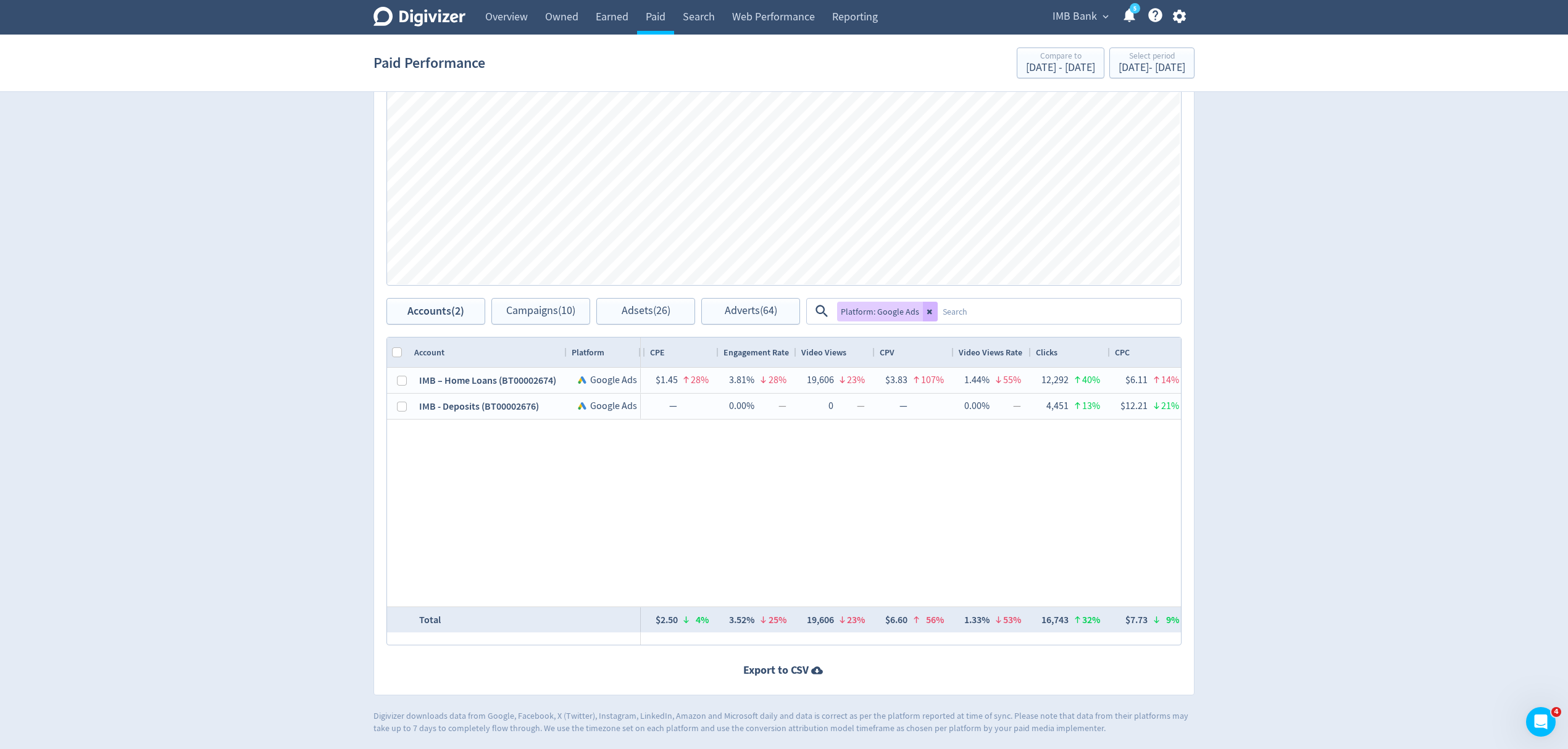
scroll to position [0, 721]
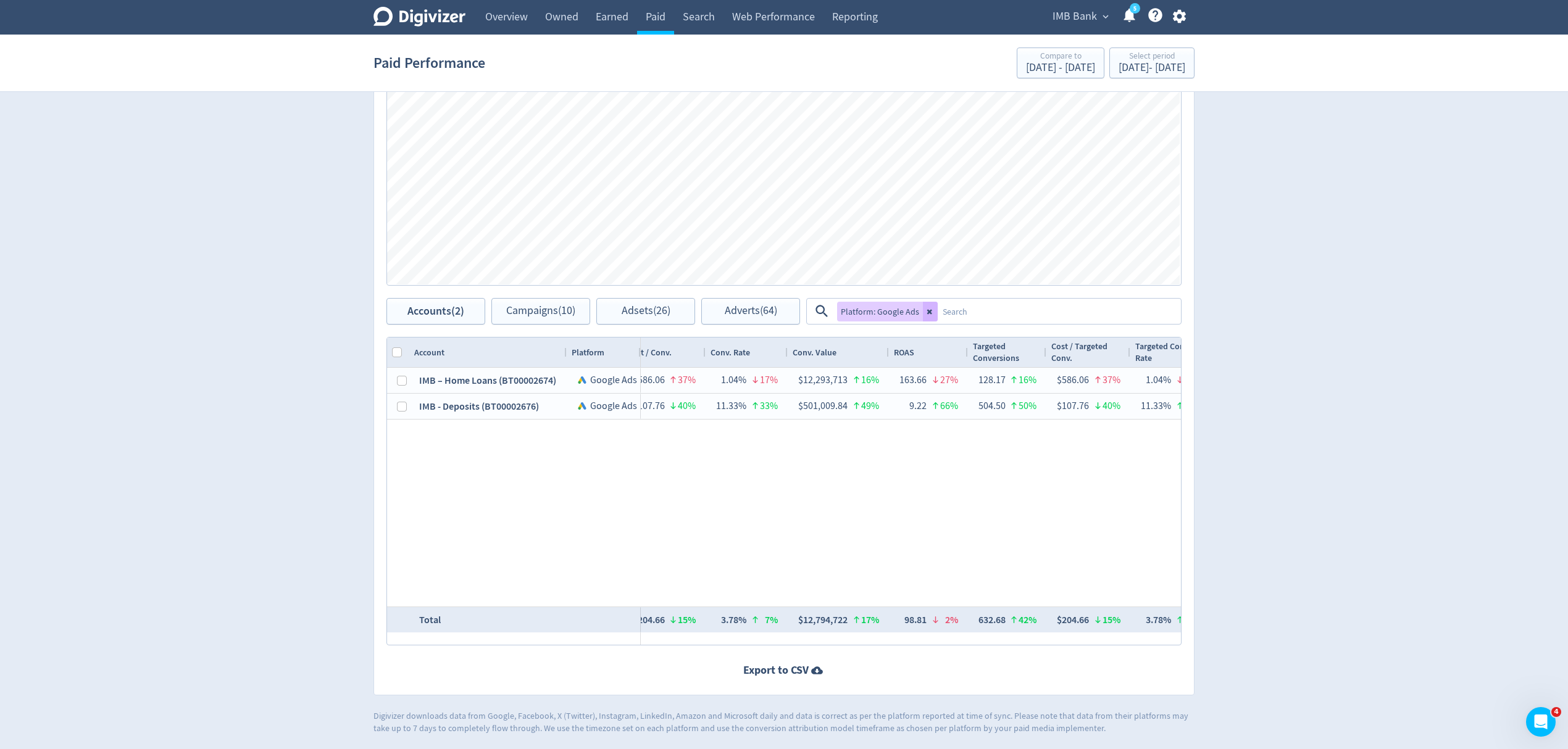
click at [926, 308] on icon at bounding box center [930, 311] width 8 height 8
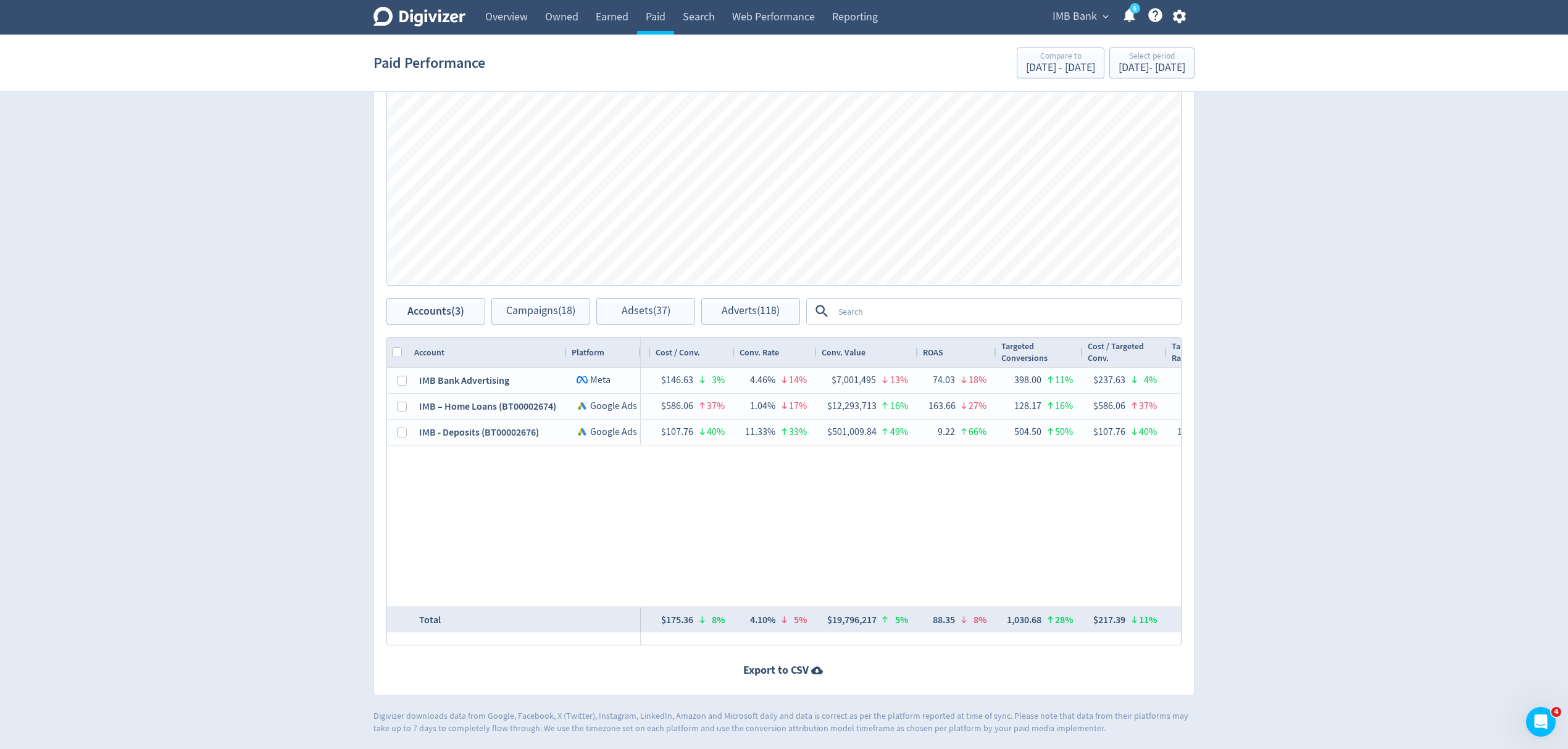
click at [879, 316] on textarea at bounding box center [1006, 311] width 346 height 23
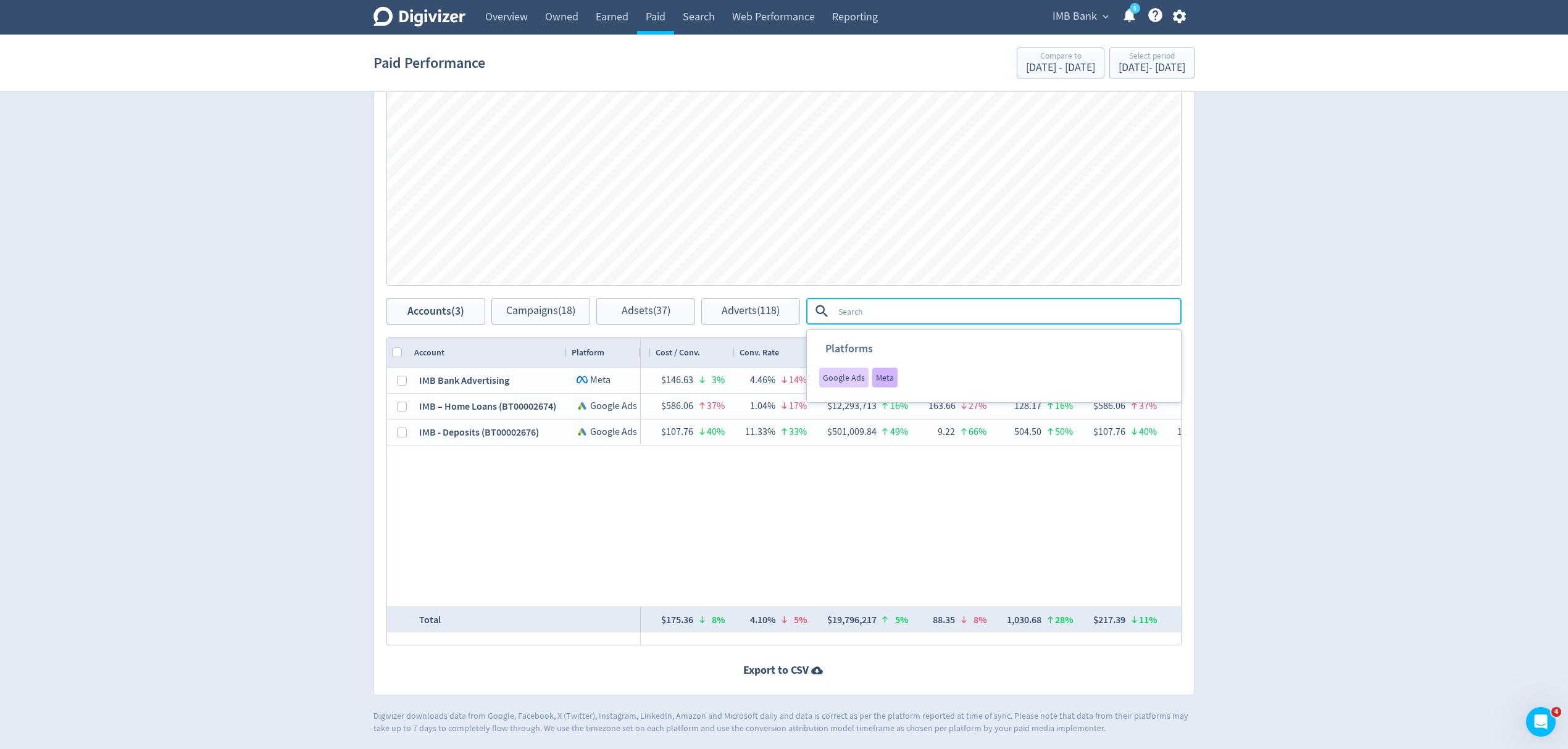
click at [884, 376] on span "Meta" at bounding box center [885, 378] width 18 height 9
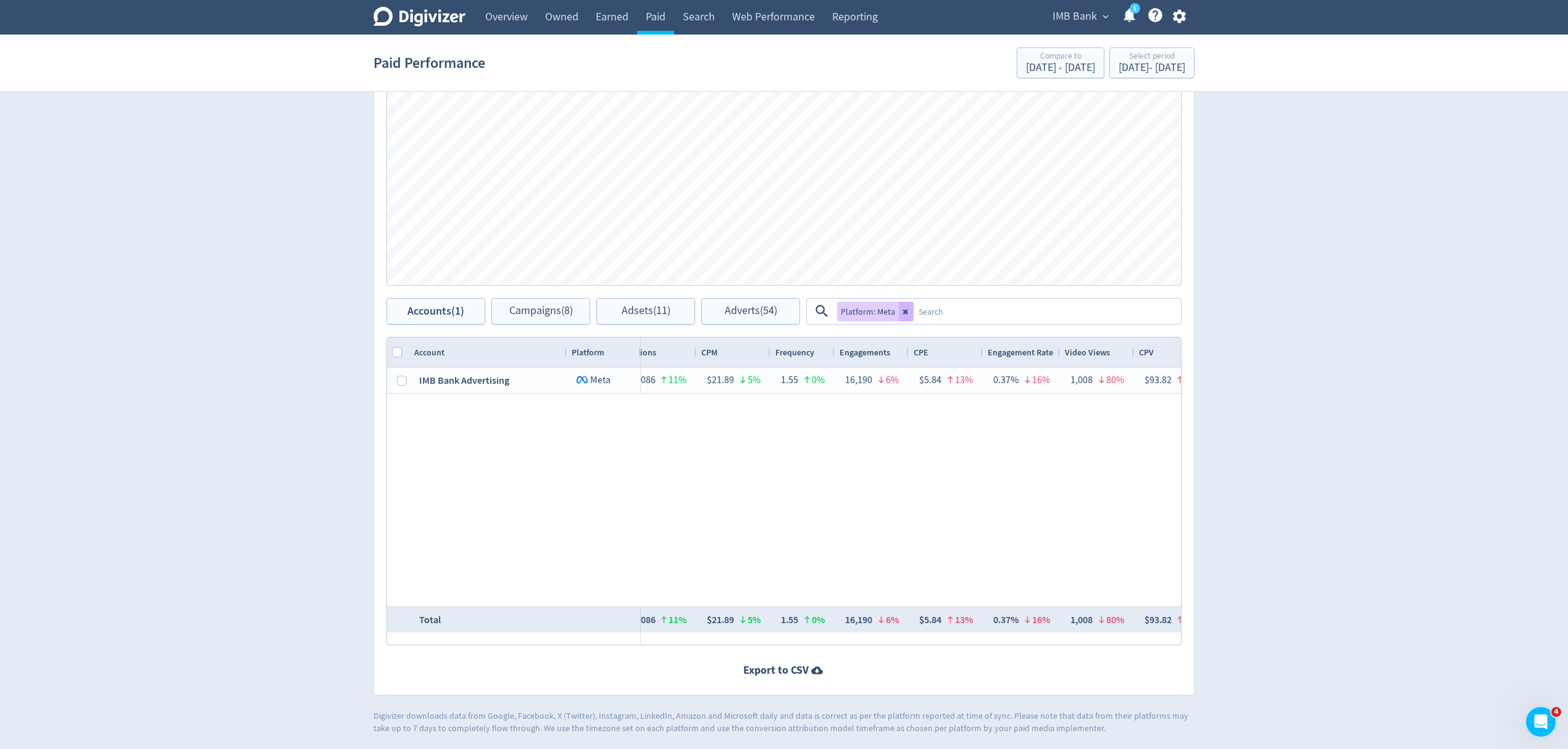
scroll to position [0, 168]
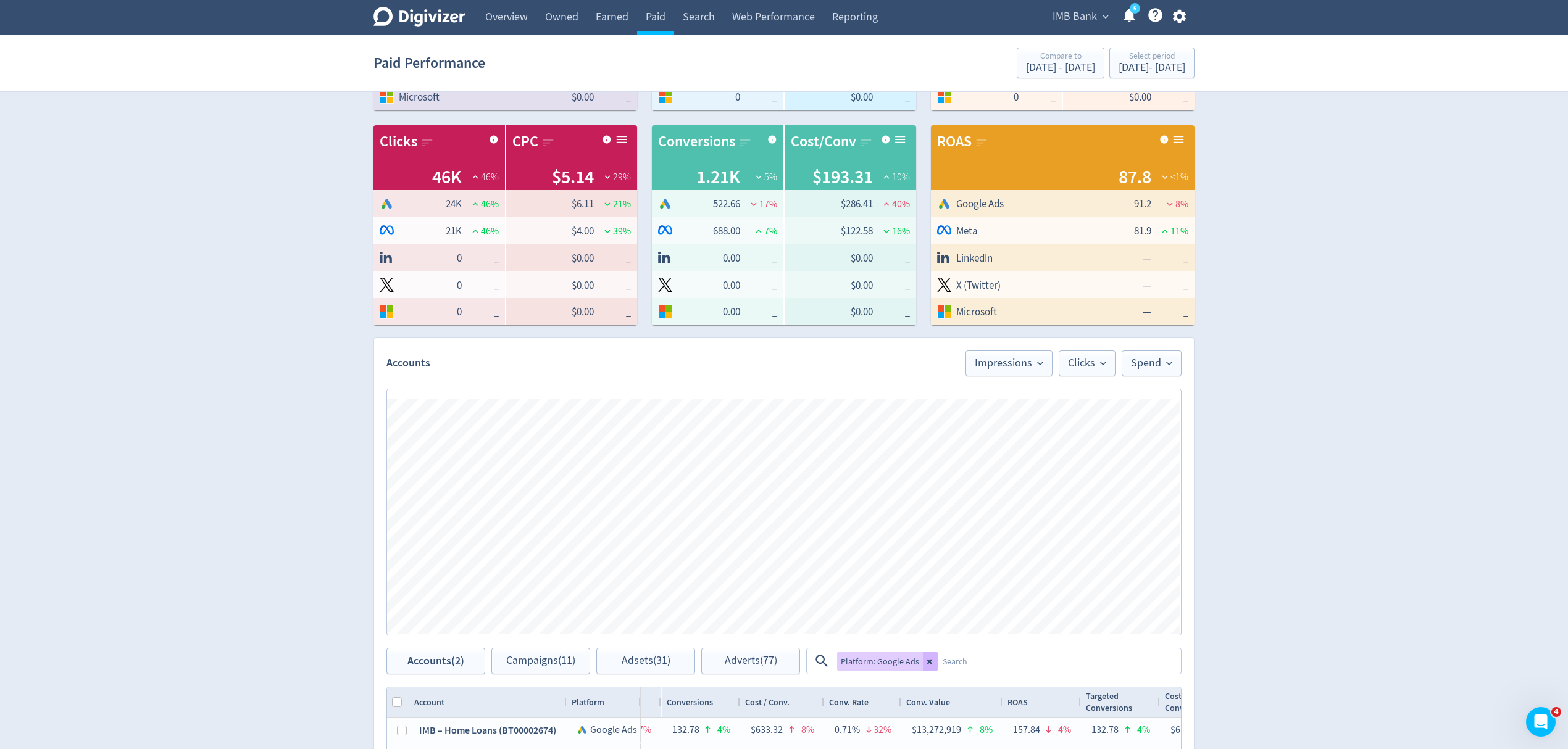
scroll to position [411, 0]
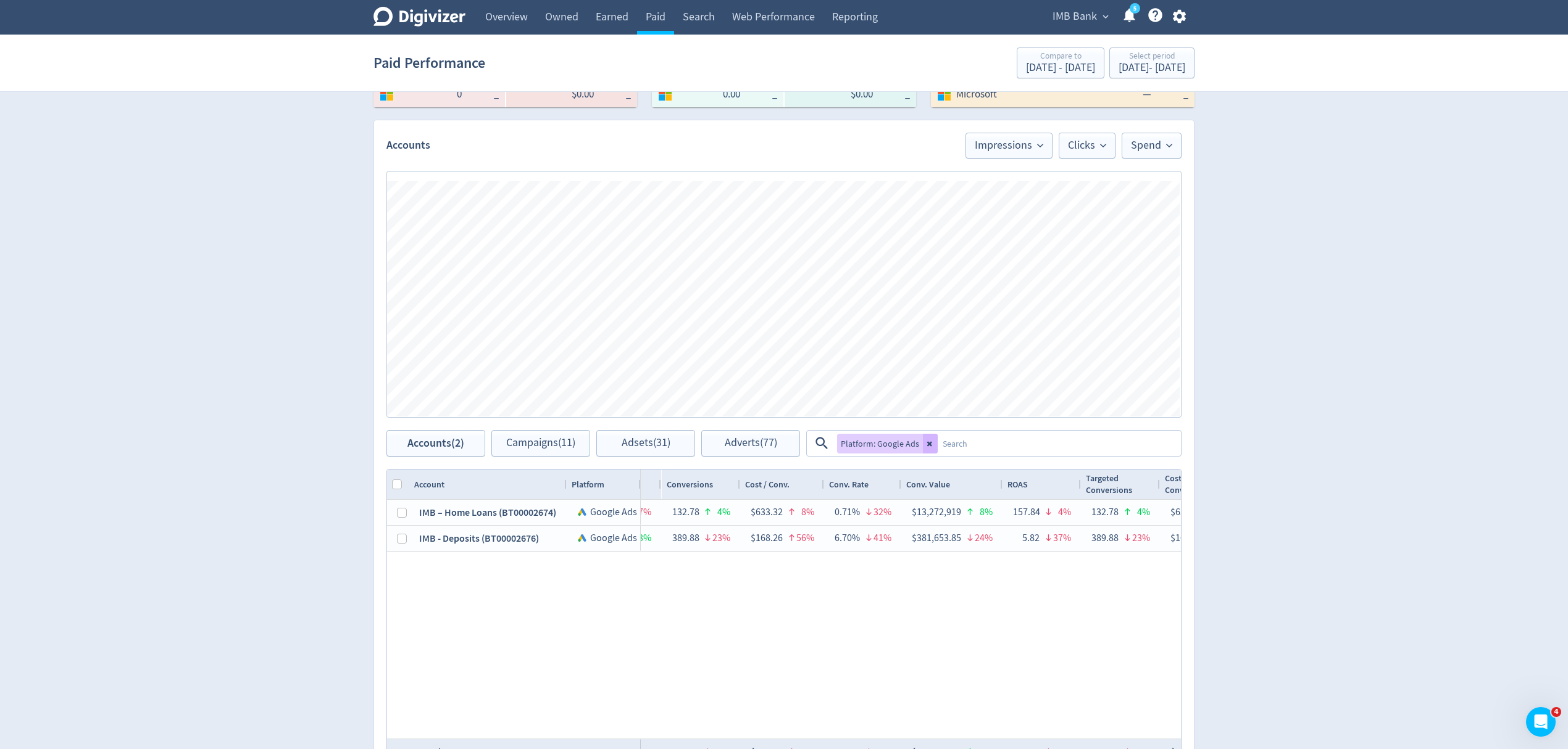
drag, startPoint x: 930, startPoint y: 451, endPoint x: 892, endPoint y: 445, distance: 38.5
click at [930, 451] on button at bounding box center [930, 443] width 15 height 20
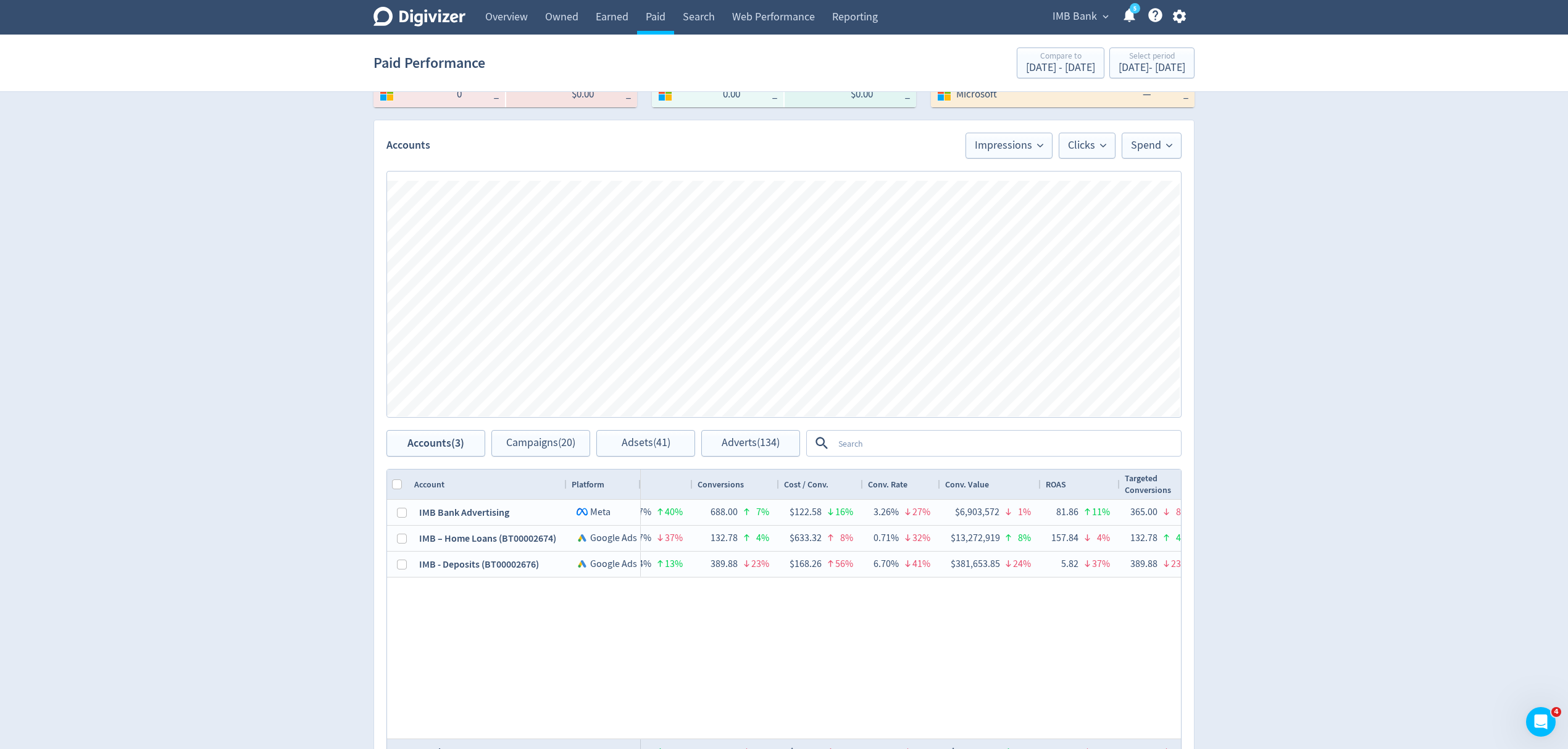
click at [892, 445] on textarea at bounding box center [1006, 443] width 346 height 23
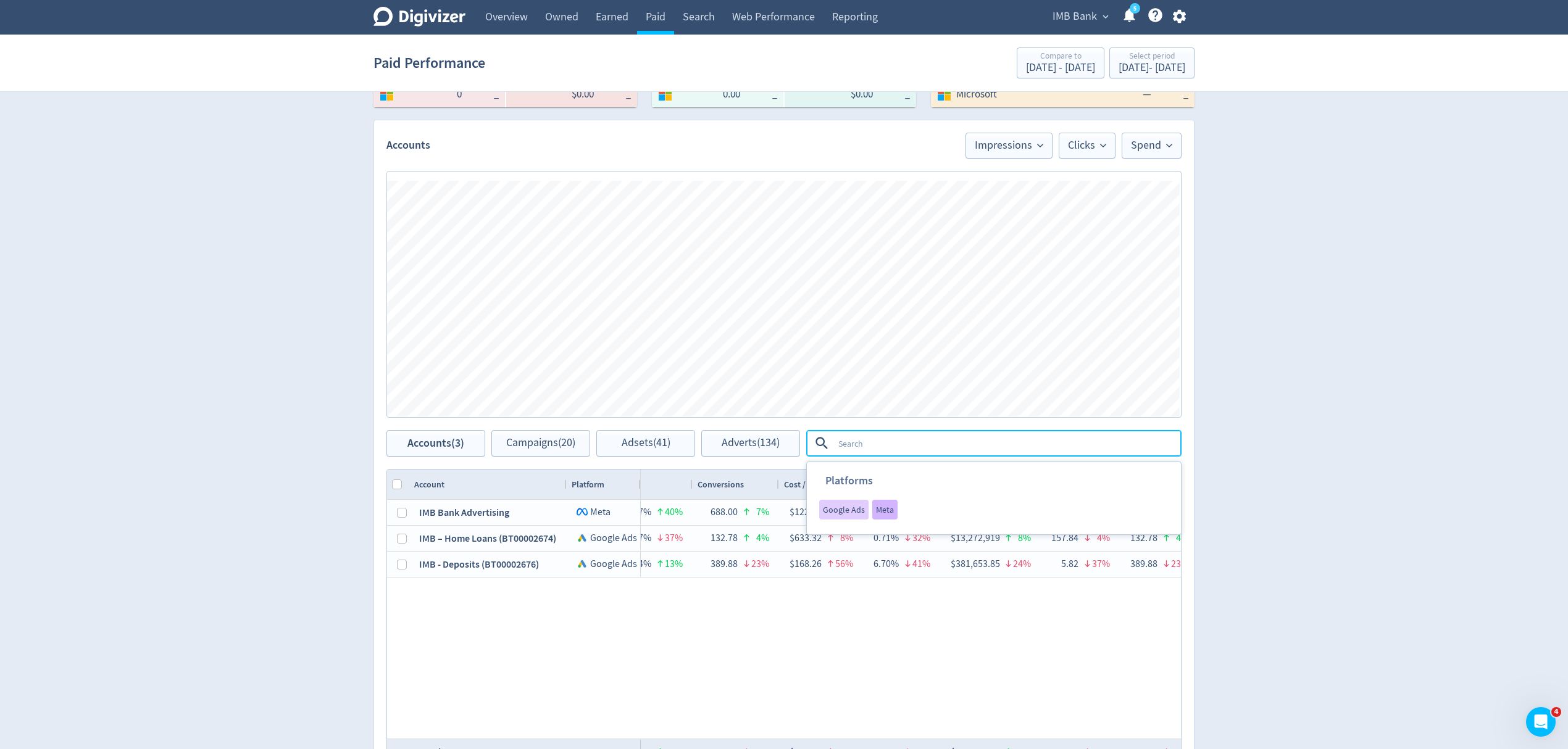
click at [880, 509] on span "Meta" at bounding box center [885, 510] width 18 height 9
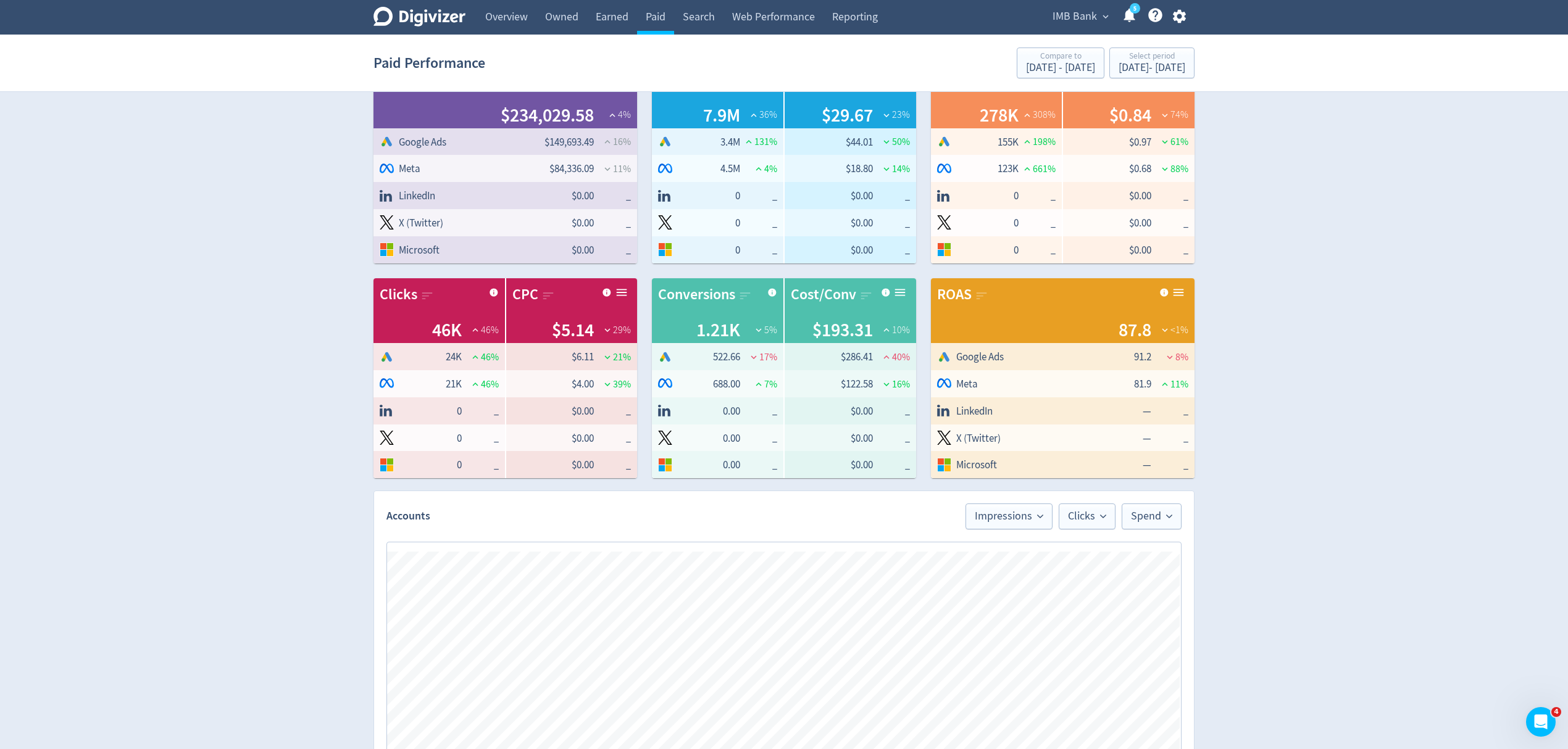
scroll to position [0, 0]
